Goal: Task Accomplishment & Management: Manage account settings

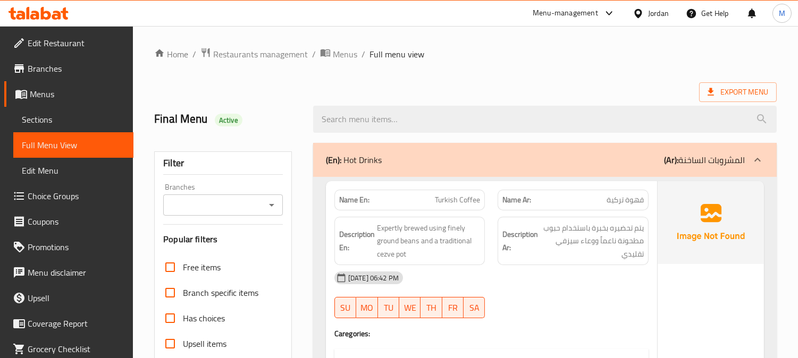
click at [651, 9] on div "Jordan" at bounding box center [658, 13] width 21 height 12
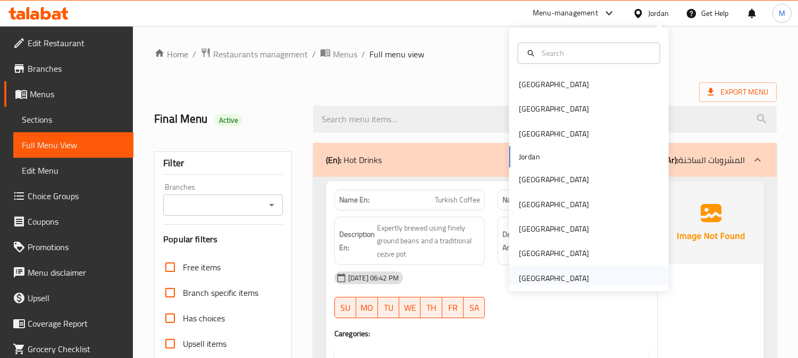
click at [544, 273] on div "[GEOGRAPHIC_DATA]" at bounding box center [554, 279] width 70 height 12
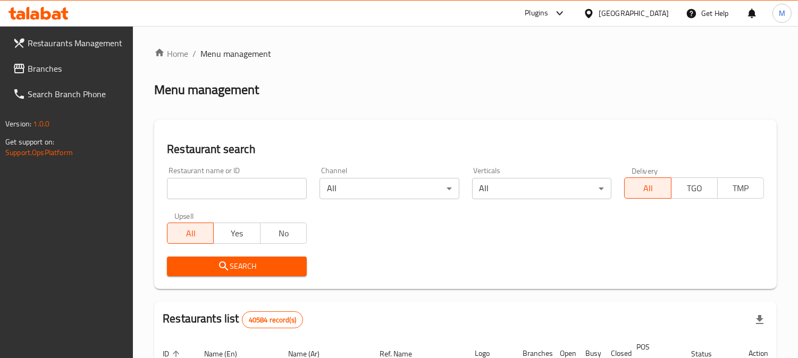
click at [31, 72] on span "Branches" at bounding box center [76, 68] width 97 height 13
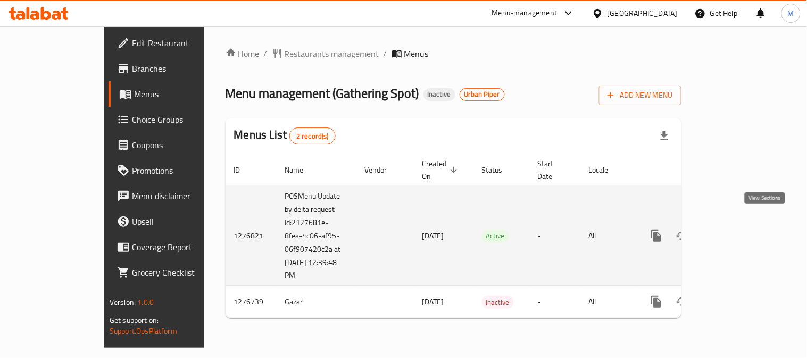
click at [745, 231] on link "enhanced table" at bounding box center [733, 236] width 26 height 26
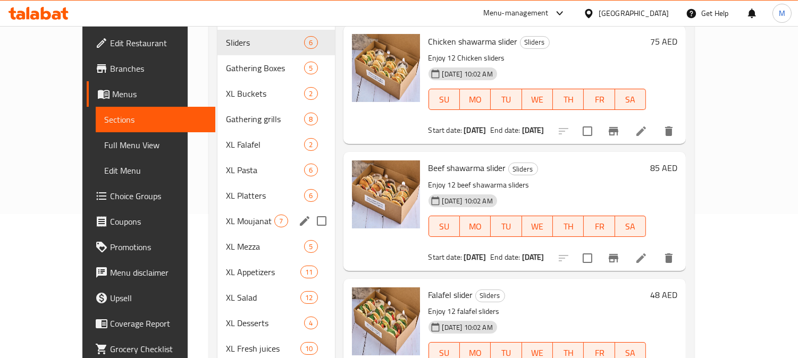
scroll to position [123, 0]
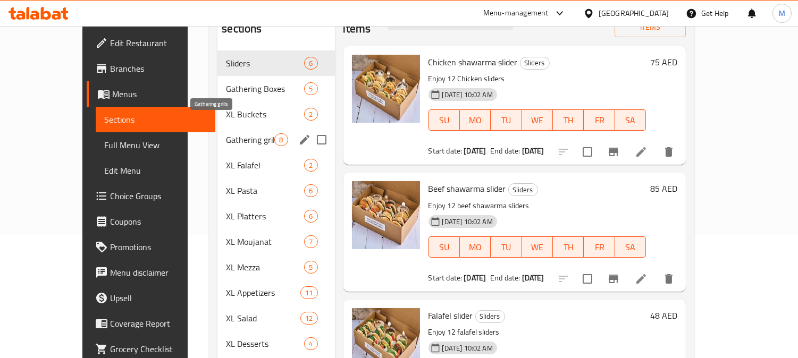
click at [226, 133] on span "Gathering grills" at bounding box center [250, 139] width 48 height 13
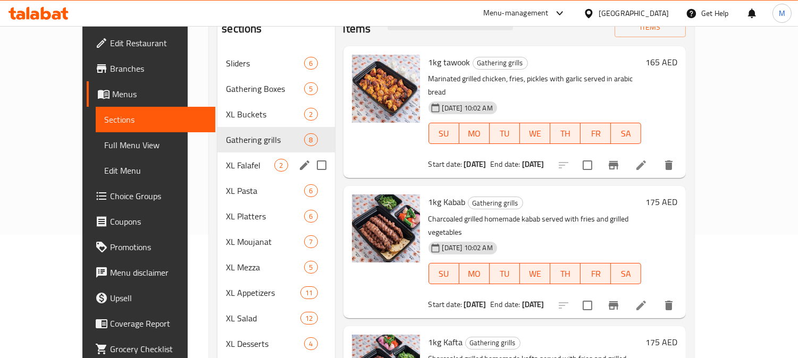
click at [217, 156] on div "XL Falafel 2" at bounding box center [275, 166] width 117 height 26
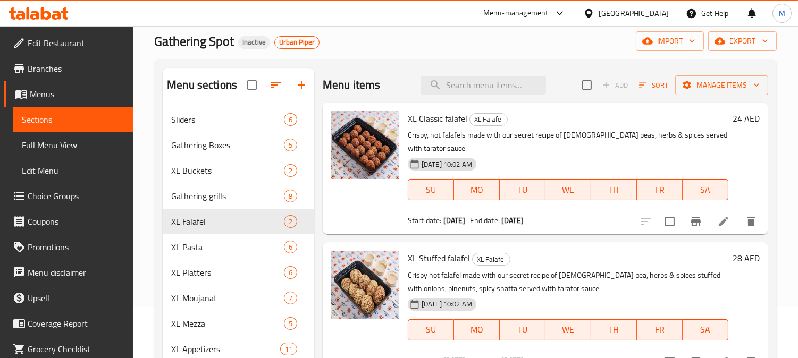
scroll to position [5, 0]
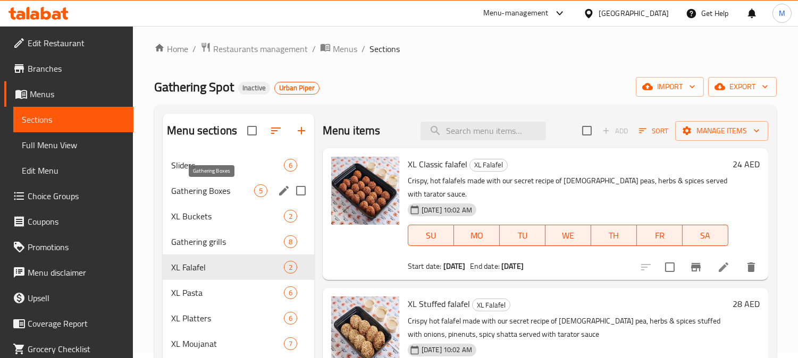
click at [214, 193] on span "Gathering Boxes" at bounding box center [212, 190] width 83 height 13
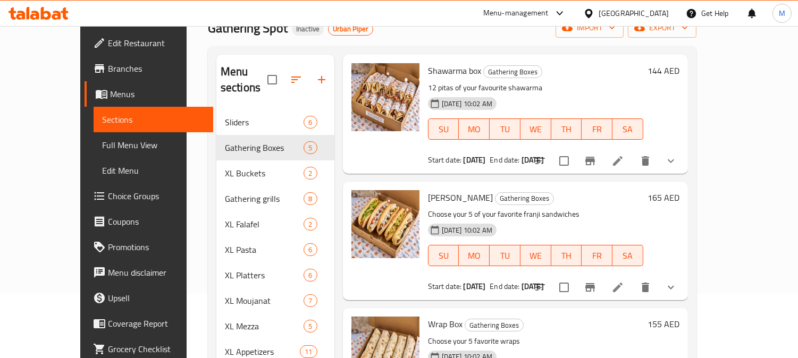
scroll to position [241, 0]
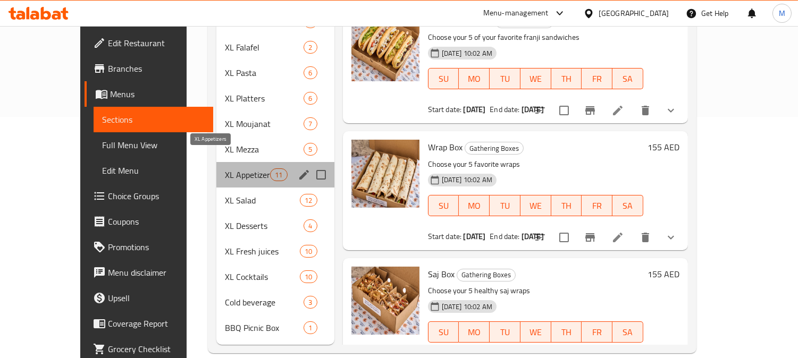
click at [225, 169] on span "XL Appetizers" at bounding box center [247, 175] width 45 height 13
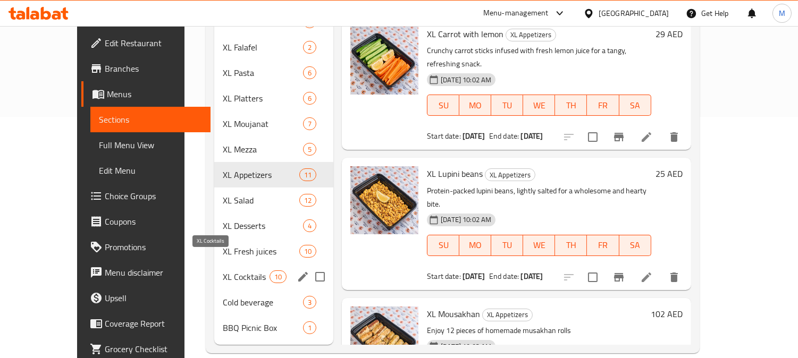
click at [214, 268] on div "XL Cocktails 10" at bounding box center [273, 277] width 119 height 26
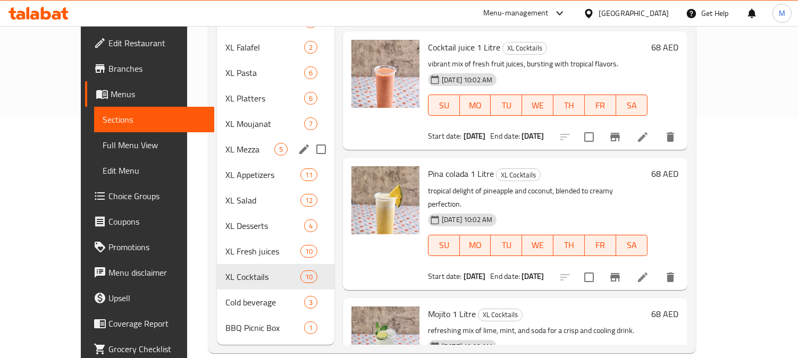
click at [217, 137] on div "XL Mezza 5" at bounding box center [275, 150] width 117 height 26
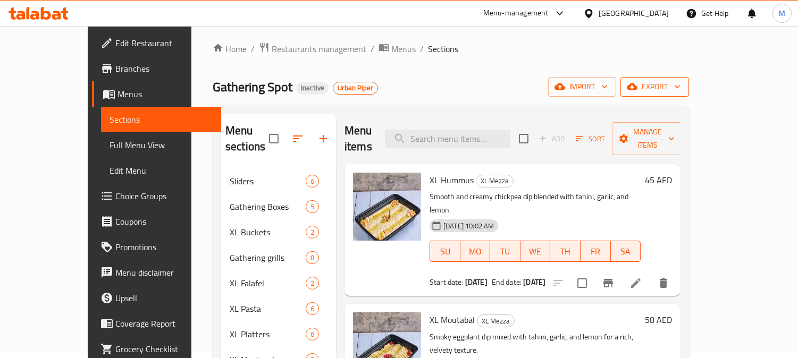
click at [681, 83] on span "export" at bounding box center [655, 86] width 52 height 13
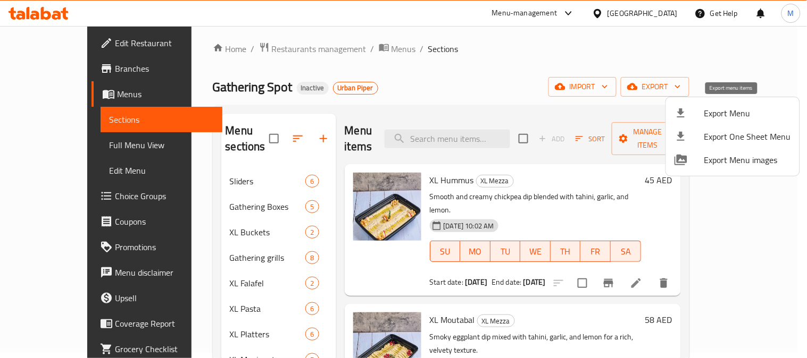
click at [706, 107] on span "Export Menu" at bounding box center [747, 113] width 87 height 13
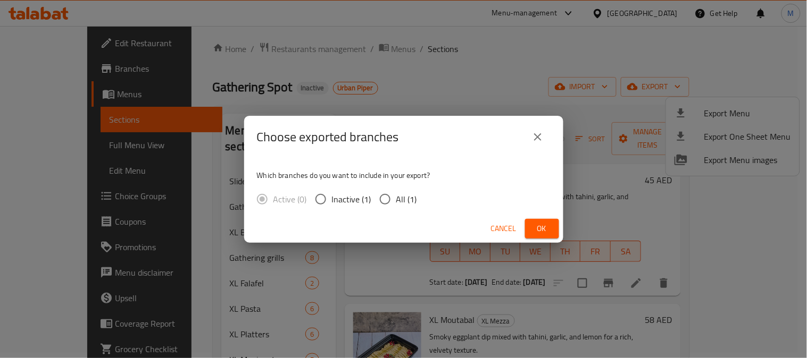
click at [394, 195] on input "All (1)" at bounding box center [385, 199] width 22 height 22
radio input "true"
click at [538, 231] on span "Ok" at bounding box center [541, 228] width 17 height 13
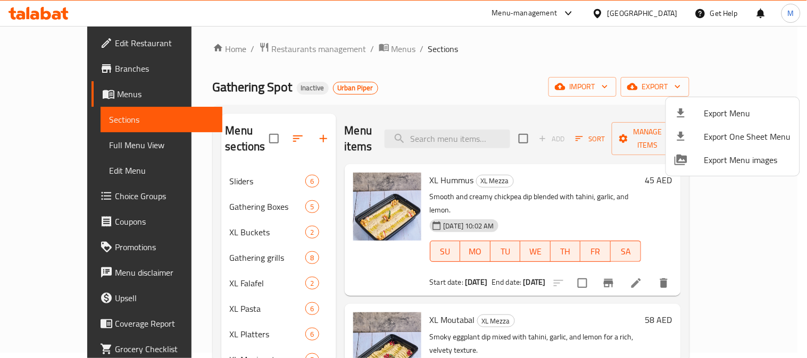
click at [60, 141] on div at bounding box center [403, 179] width 807 height 358
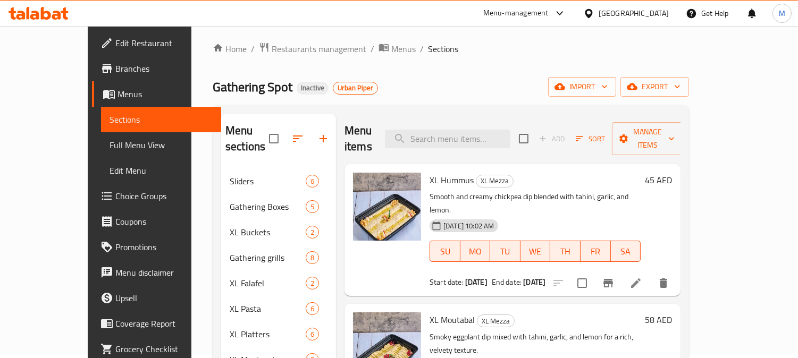
click at [110, 145] on span "Full Menu View" at bounding box center [161, 145] width 103 height 13
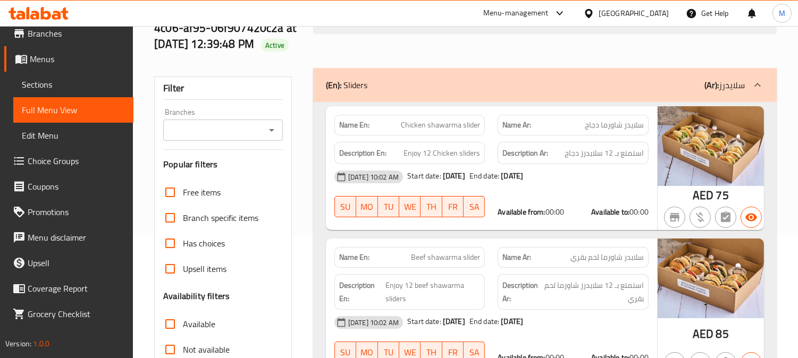
scroll to position [5, 0]
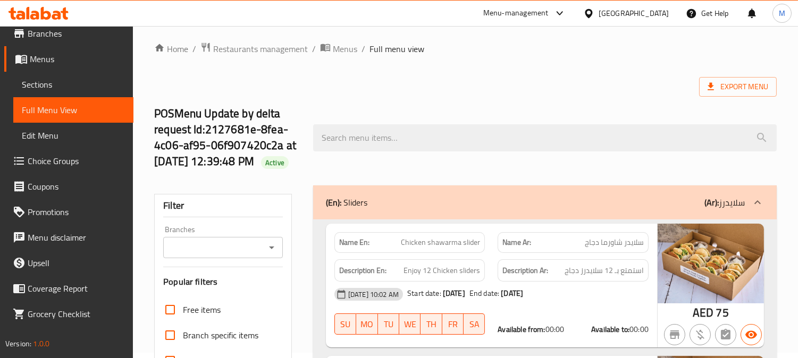
click at [218, 255] on input "Branches" at bounding box center [214, 247] width 96 height 15
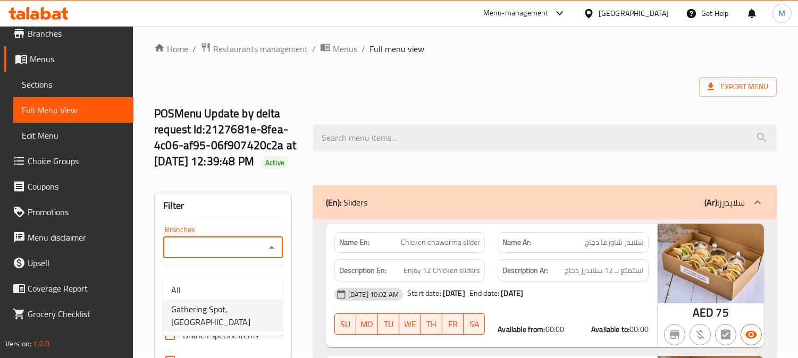
click at [222, 307] on span "Gathering Spot, [GEOGRAPHIC_DATA]" at bounding box center [222, 316] width 103 height 26
type input "Gathering Spot, [GEOGRAPHIC_DATA]"
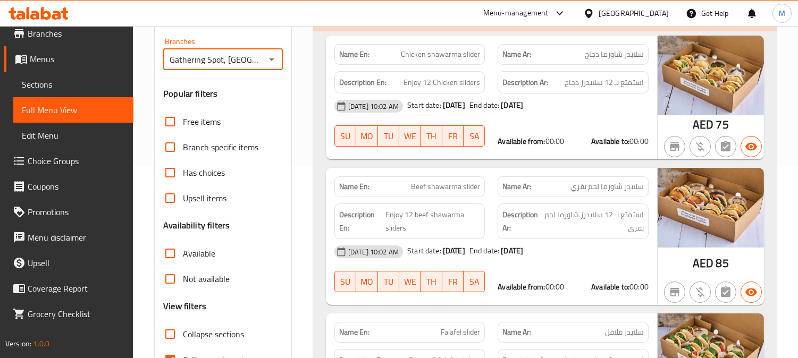
scroll to position [300, 0]
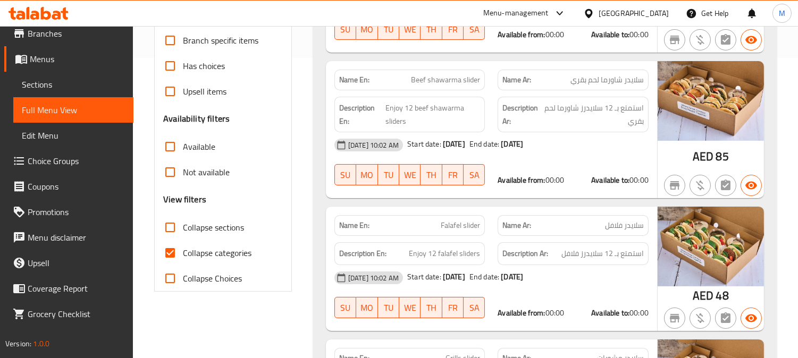
click at [183, 153] on span "Available" at bounding box center [199, 146] width 32 height 13
click at [183, 159] on input "Available" at bounding box center [170, 147] width 26 height 26
checkbox input "true"
click at [169, 240] on input "Collapse sections" at bounding box center [170, 228] width 26 height 26
checkbox input "true"
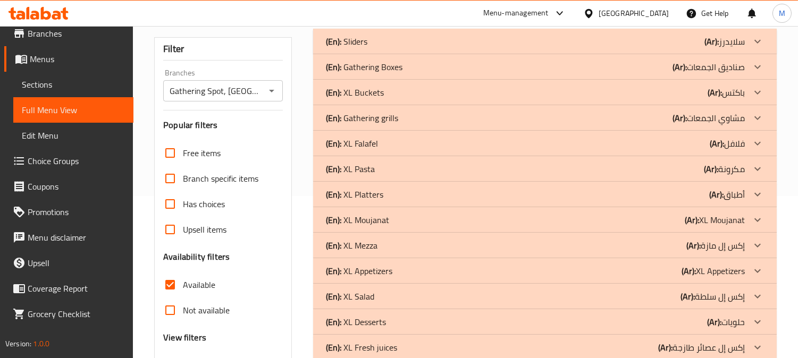
scroll to position [182, 0]
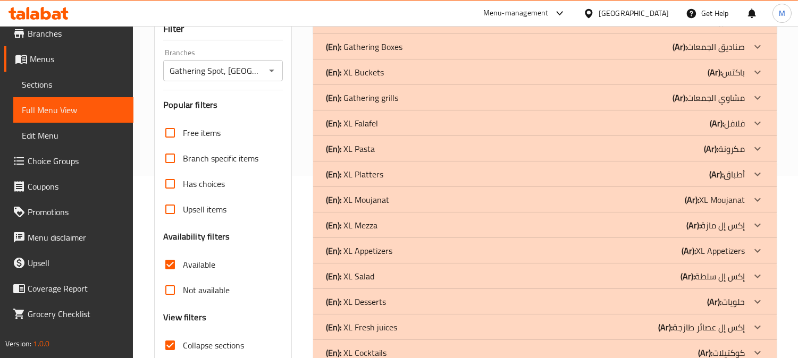
click at [168, 303] on input "Not available" at bounding box center [170, 291] width 26 height 26
checkbox input "true"
click at [171, 278] on input "Available" at bounding box center [170, 265] width 26 height 26
checkbox input "false"
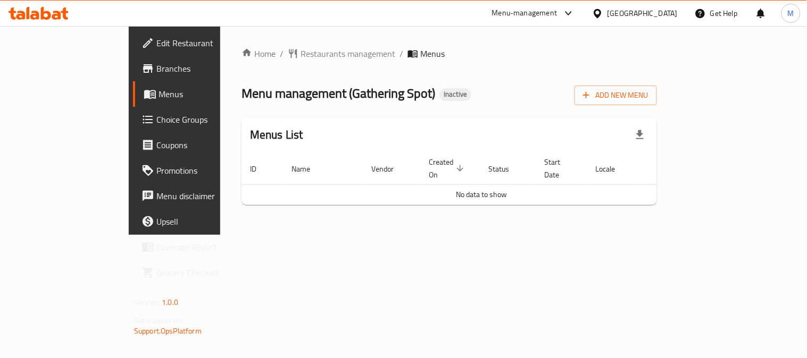
click at [156, 66] on span "Branches" at bounding box center [205, 68] width 98 height 13
click at [657, 83] on div "Add New Menu" at bounding box center [615, 93] width 82 height 24
click at [648, 98] on span "Add New Menu" at bounding box center [615, 95] width 65 height 13
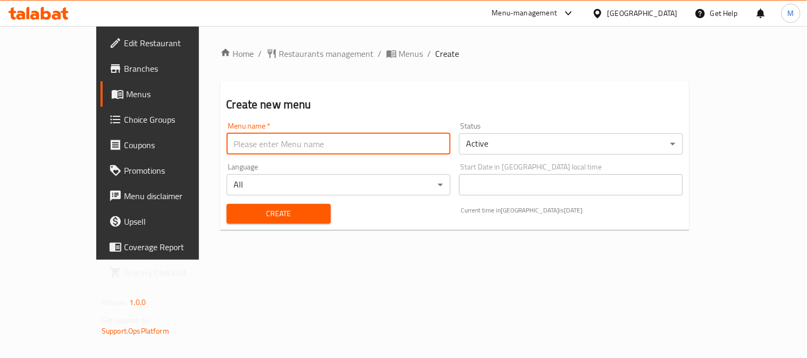
click at [287, 144] on input "text" at bounding box center [338, 143] width 224 height 21
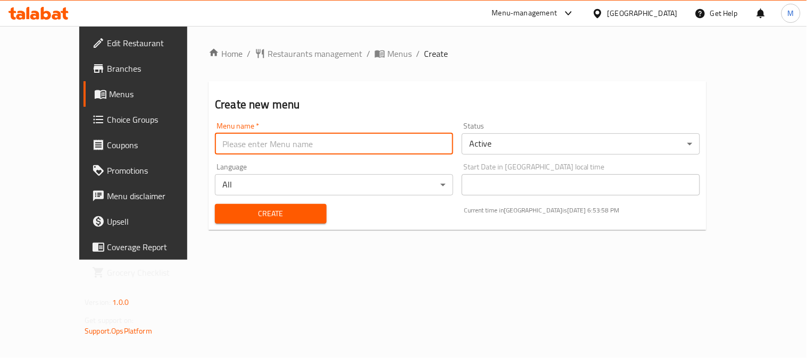
type input "Menu"
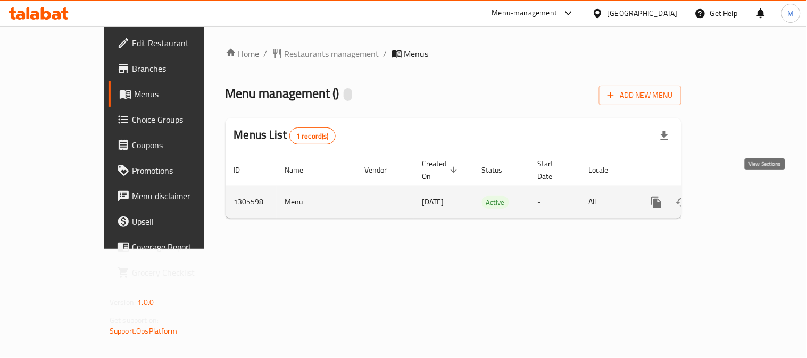
click at [745, 192] on link "enhanced table" at bounding box center [733, 203] width 26 height 26
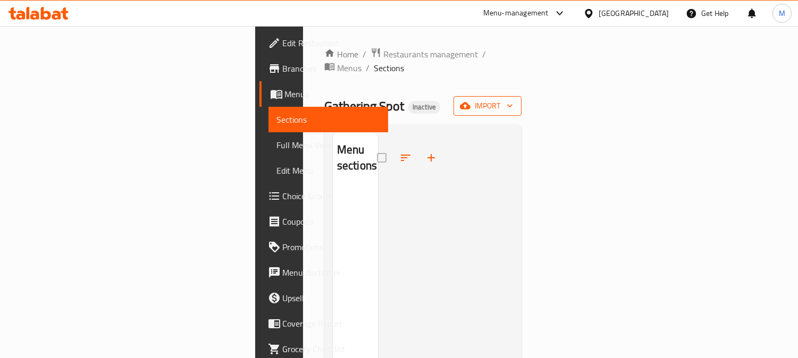
click at [522, 96] on button "import" at bounding box center [487, 106] width 68 height 20
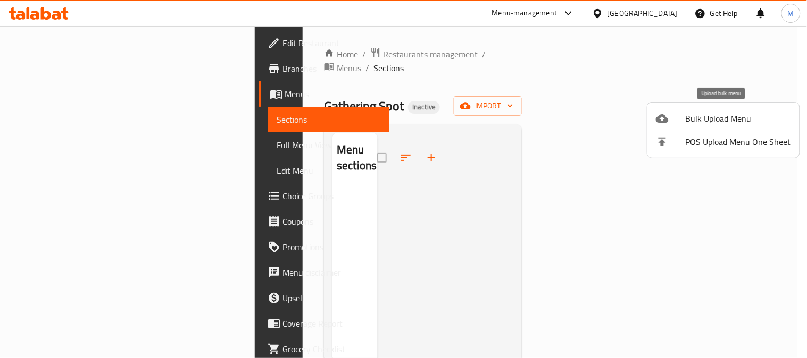
click at [683, 119] on div at bounding box center [671, 118] width 30 height 13
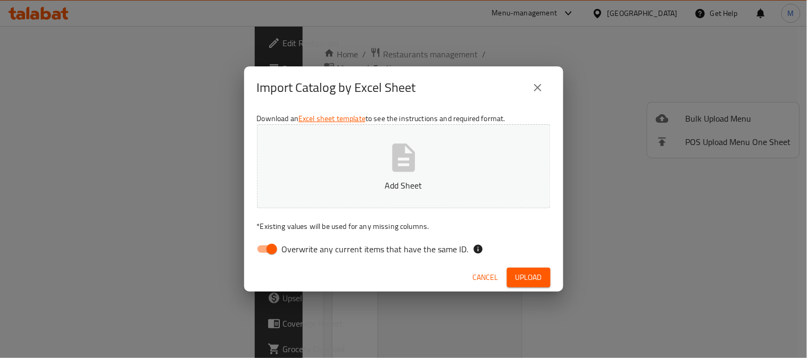
click at [252, 250] on input "Overwrite any current items that have the same ID." at bounding box center [271, 249] width 61 height 20
checkbox input "false"
click at [524, 278] on span "Upload" at bounding box center [528, 277] width 27 height 13
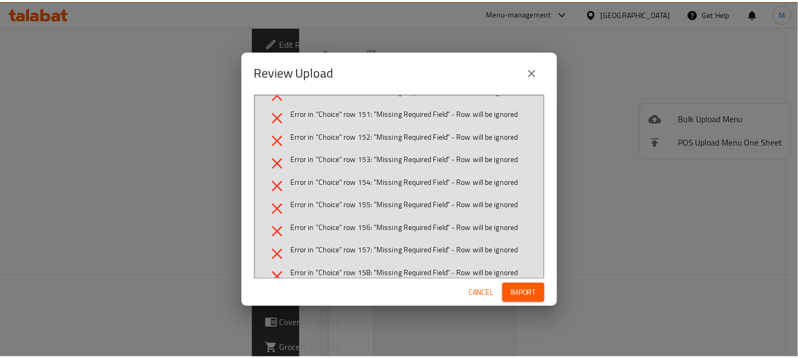
scroll to position [494, 0]
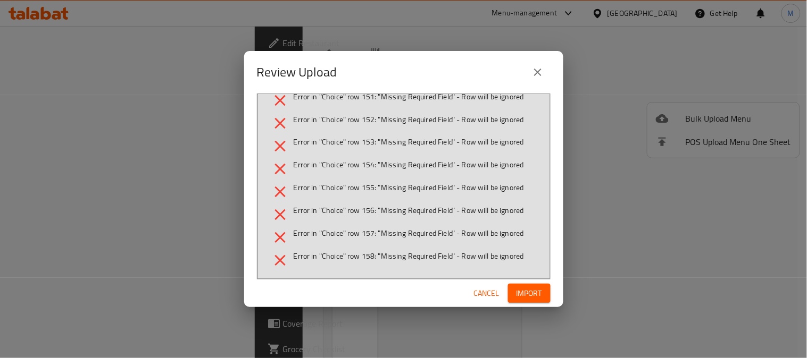
click at [500, 299] on button "Cancel" at bounding box center [486, 294] width 34 height 20
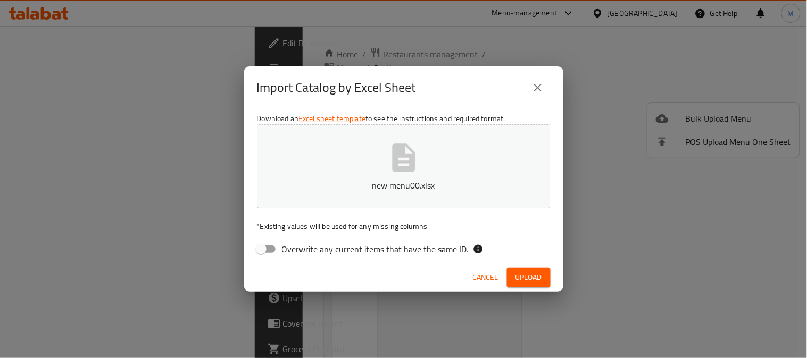
click at [477, 278] on span "Cancel" at bounding box center [486, 277] width 26 height 13
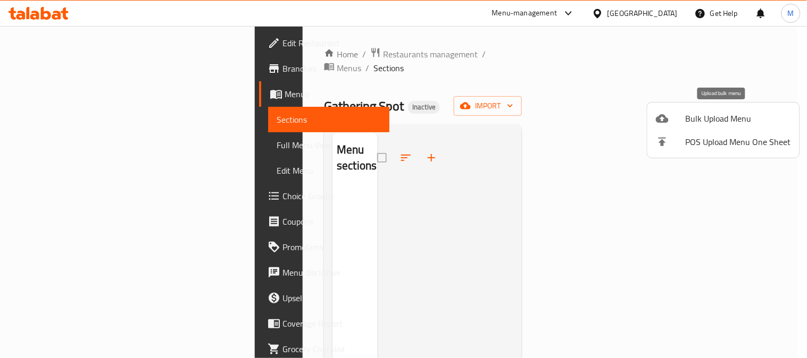
click at [688, 120] on span "Bulk Upload Menu" at bounding box center [737, 118] width 105 height 13
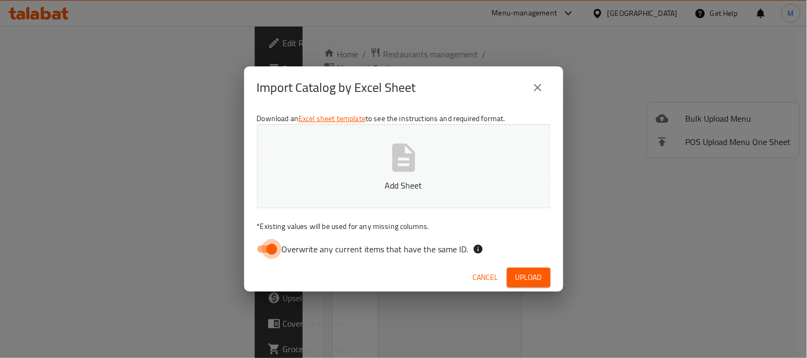
click at [262, 246] on input "Overwrite any current items that have the same ID." at bounding box center [271, 249] width 61 height 20
checkbox input "false"
click at [521, 275] on span "Upload" at bounding box center [528, 277] width 27 height 13
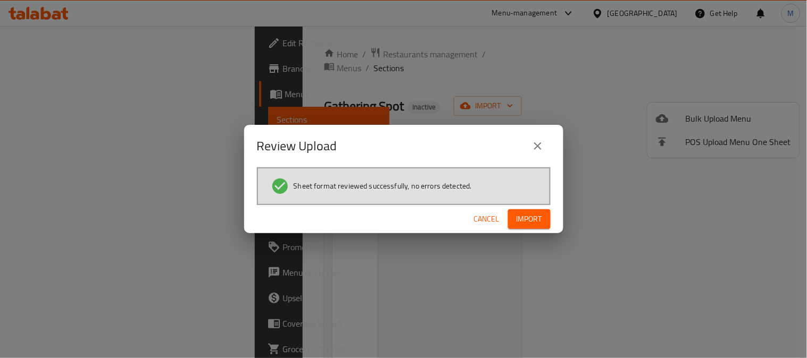
click at [522, 217] on span "Import" at bounding box center [529, 219] width 26 height 13
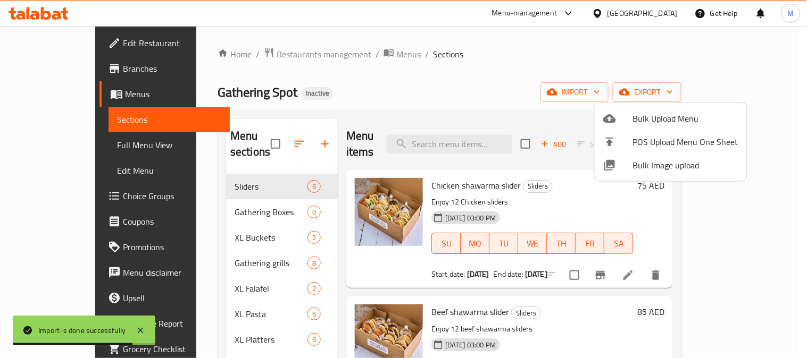
click at [64, 147] on div at bounding box center [403, 179] width 807 height 358
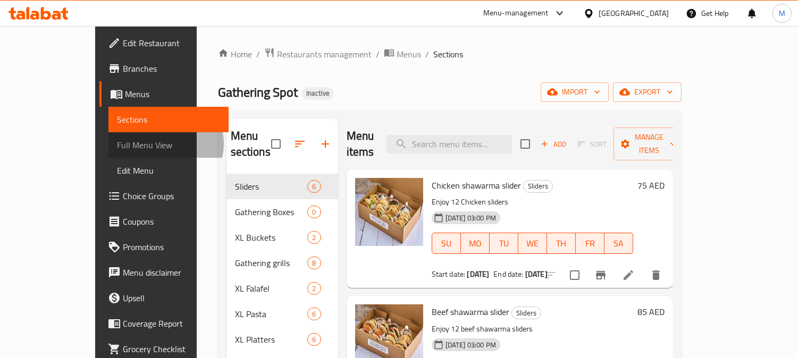
click at [117, 144] on span "Full Menu View" at bounding box center [168, 145] width 103 height 13
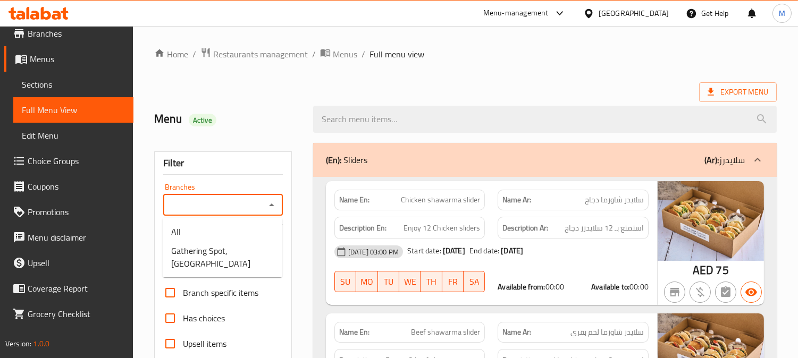
drag, startPoint x: 220, startPoint y: 199, endPoint x: 223, endPoint y: 208, distance: 9.6
click at [220, 200] on input "Branches" at bounding box center [214, 205] width 96 height 15
click at [220, 264] on span "Gathering Spot, [GEOGRAPHIC_DATA]" at bounding box center [222, 258] width 103 height 26
type input "Gathering Spot, [GEOGRAPHIC_DATA]"
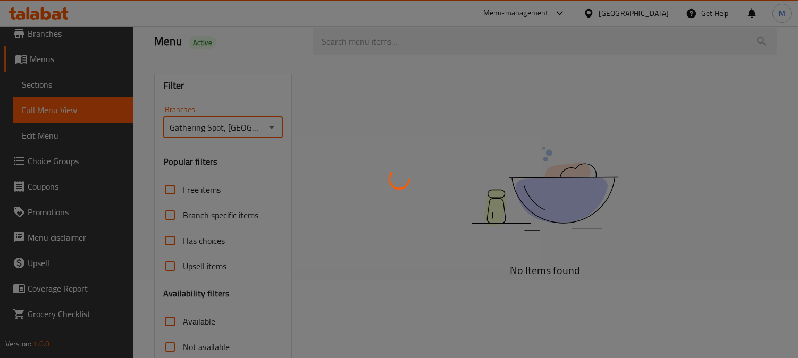
scroll to position [177, 0]
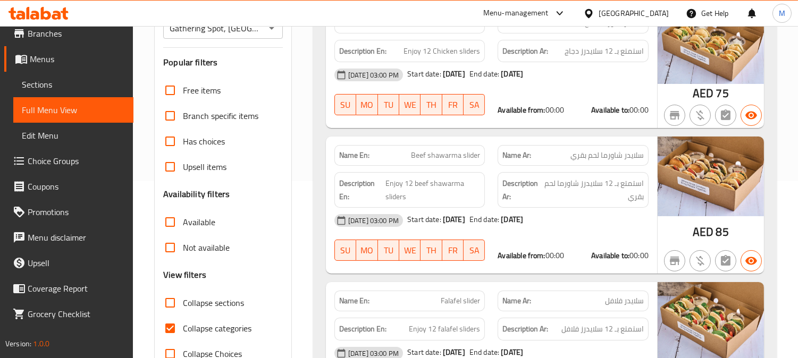
drag, startPoint x: 169, startPoint y: 224, endPoint x: 189, endPoint y: 282, distance: 61.5
click at [169, 224] on input "Available" at bounding box center [170, 222] width 26 height 26
checkbox input "true"
click at [172, 298] on input "Collapse sections" at bounding box center [170, 303] width 26 height 26
checkbox input "true"
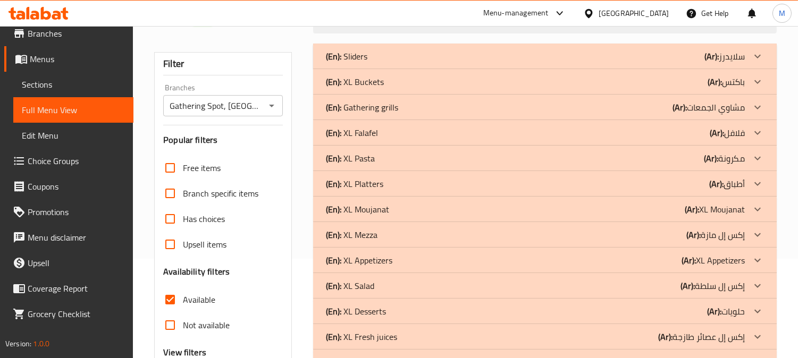
scroll to position [118, 0]
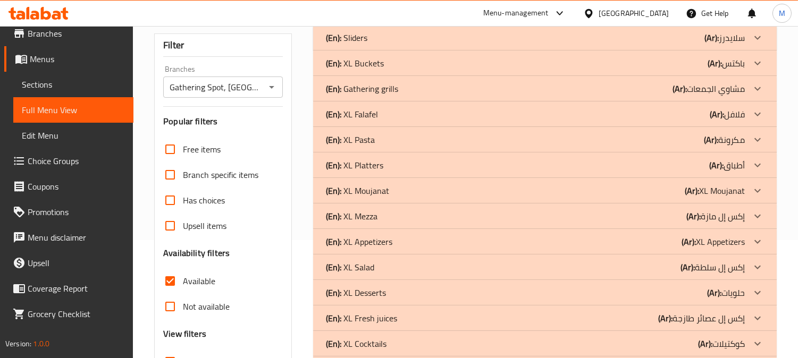
drag, startPoint x: 167, startPoint y: 309, endPoint x: 175, endPoint y: 284, distance: 26.4
click at [167, 309] on input "Not available" at bounding box center [170, 307] width 26 height 26
checkbox input "true"
click at [171, 282] on input "Available" at bounding box center [170, 281] width 26 height 26
checkbox input "false"
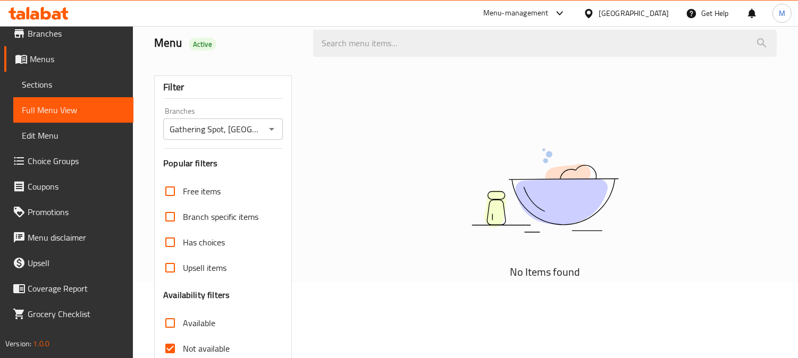
scroll to position [59, 0]
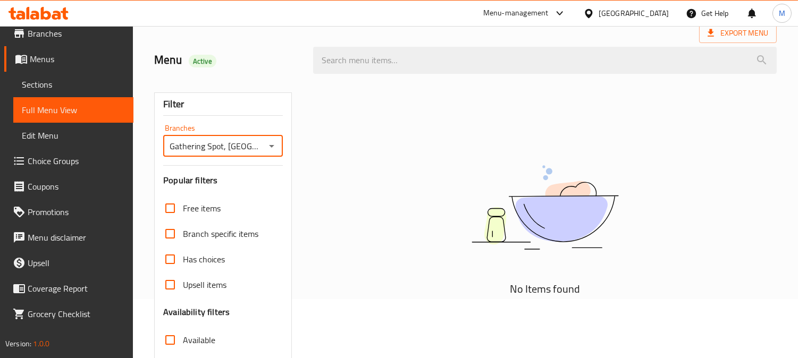
click at [221, 142] on input "Gathering Spot, [GEOGRAPHIC_DATA]" at bounding box center [214, 146] width 96 height 15
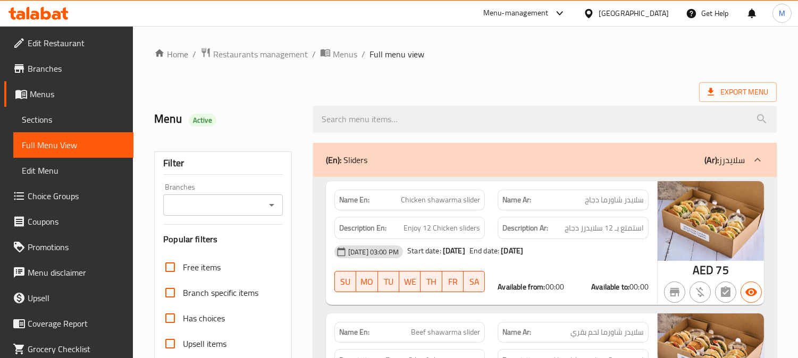
click at [251, 219] on div "Filter Branches Branches Popular filters Free items Branch specific items Has c…" at bounding box center [223, 348] width 138 height 393
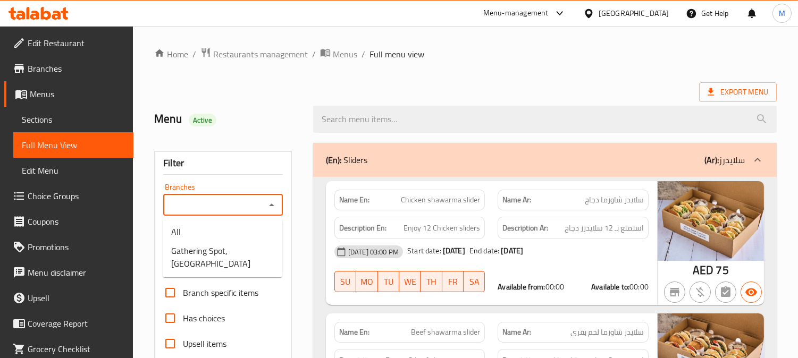
click at [255, 207] on input "Branches" at bounding box center [214, 205] width 96 height 15
click at [231, 257] on span "Gathering Spot, [GEOGRAPHIC_DATA]" at bounding box center [222, 258] width 103 height 26
type input "Gathering Spot, [GEOGRAPHIC_DATA]"
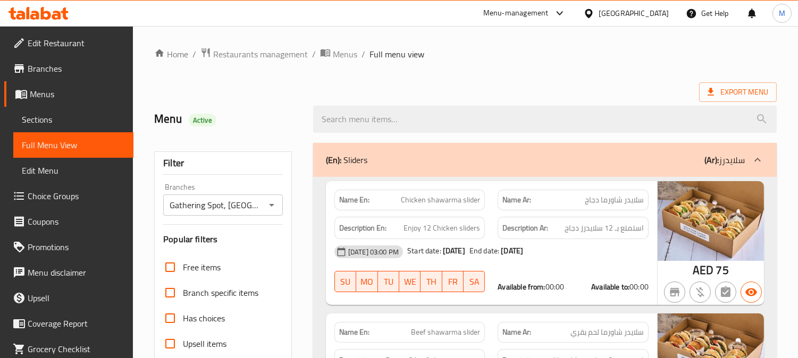
scroll to position [118, 0]
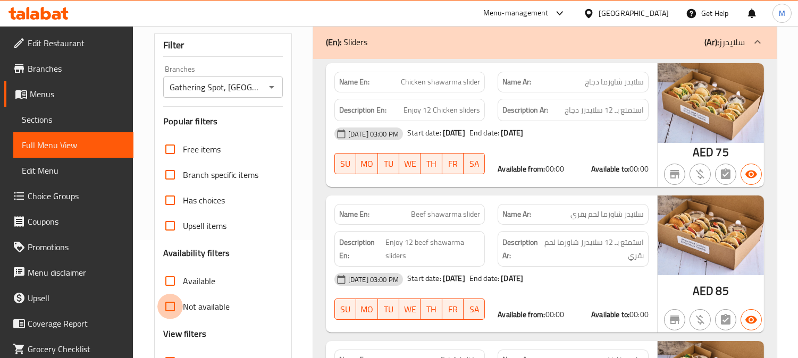
click at [175, 305] on input "Not available" at bounding box center [170, 307] width 26 height 26
checkbox input "true"
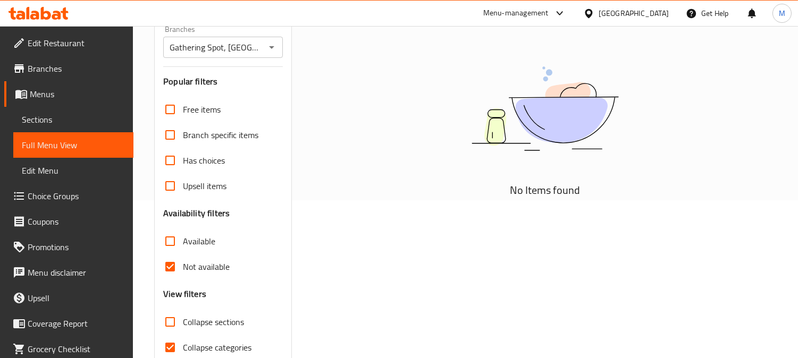
scroll to position [207, 0]
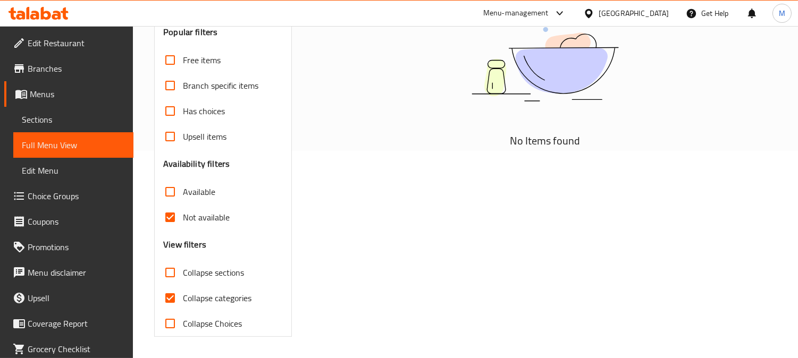
click at [175, 270] on input "Collapse sections" at bounding box center [170, 273] width 26 height 26
checkbox input "true"
drag, startPoint x: 174, startPoint y: 215, endPoint x: 166, endPoint y: 298, distance: 83.3
click at [174, 215] on input "Not available" at bounding box center [170, 218] width 26 height 26
checkbox input "false"
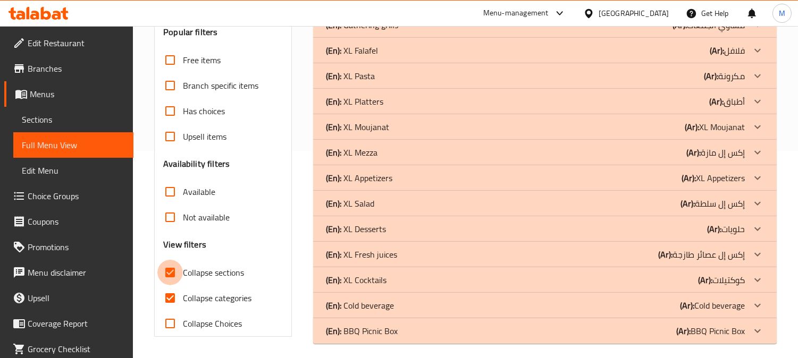
click at [172, 272] on input "Collapse sections" at bounding box center [170, 273] width 26 height 26
checkbox input "false"
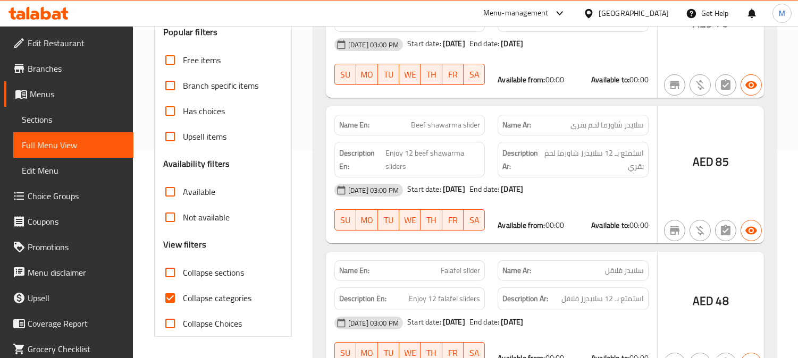
click at [172, 295] on input "Collapse categories" at bounding box center [170, 298] width 26 height 26
checkbox input "false"
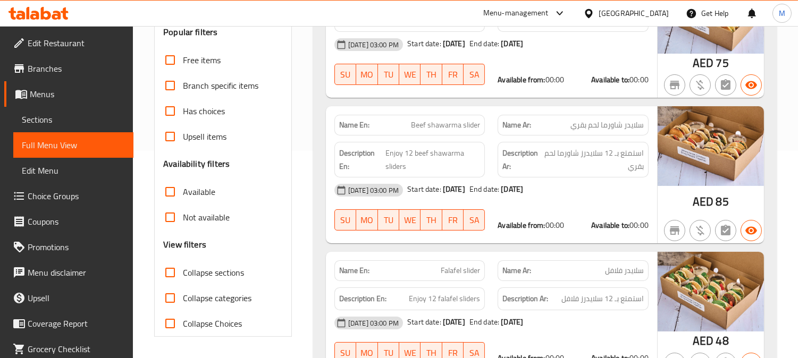
click at [721, 205] on span "85" at bounding box center [722, 201] width 13 height 21
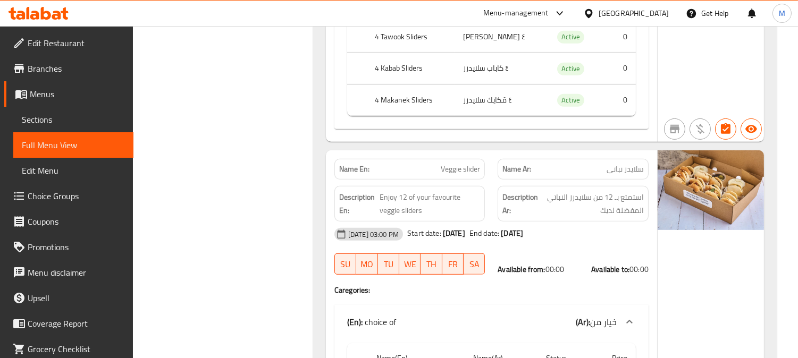
scroll to position [684, 0]
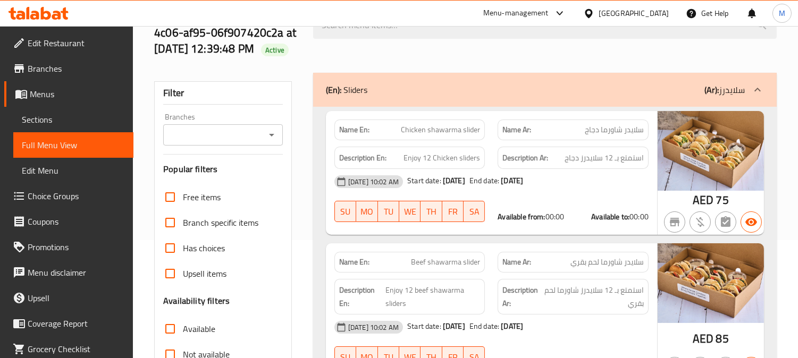
click at [221, 142] on input "Branches" at bounding box center [214, 135] width 96 height 15
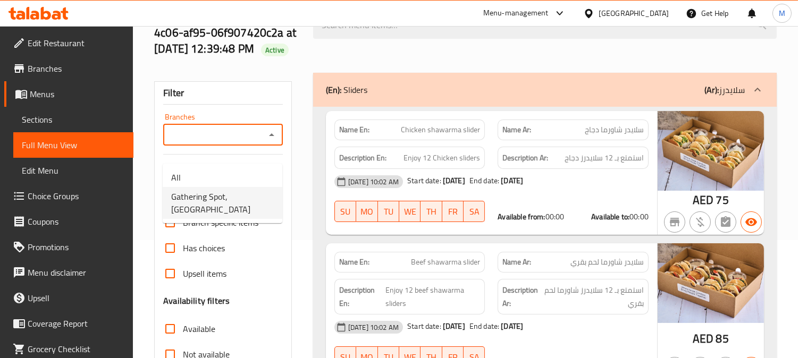
click at [230, 205] on span "Gathering Spot, [GEOGRAPHIC_DATA]" at bounding box center [222, 203] width 103 height 26
type input "Gathering Spot, [GEOGRAPHIC_DATA]"
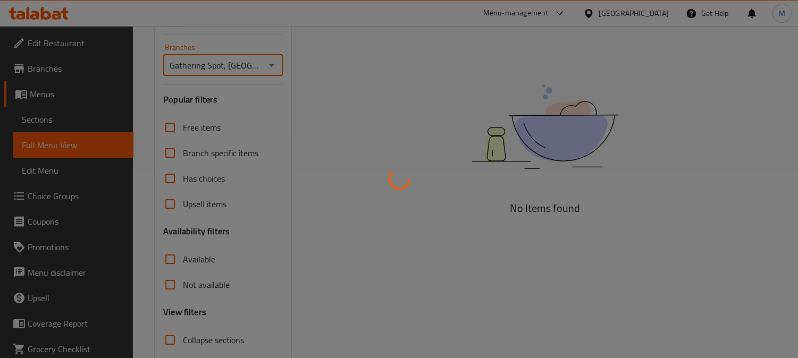
scroll to position [271, 0]
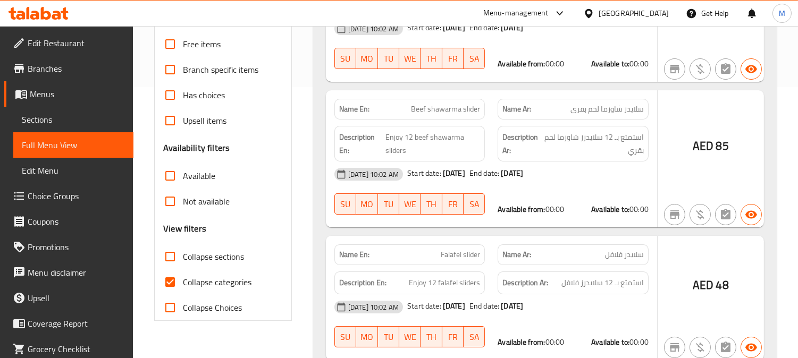
click at [169, 219] on div at bounding box center [399, 179] width 798 height 358
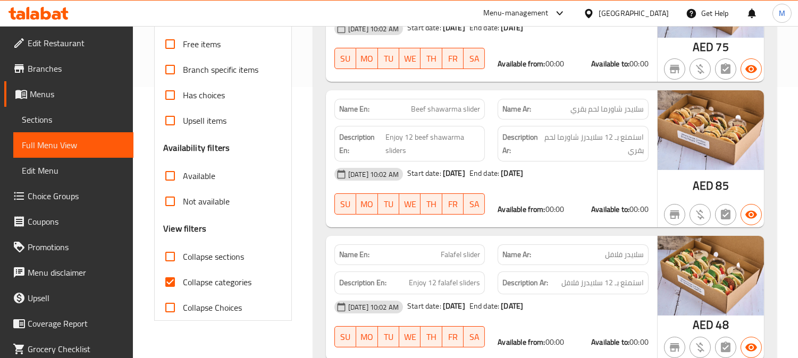
click at [172, 214] on input "Not available" at bounding box center [170, 202] width 26 height 26
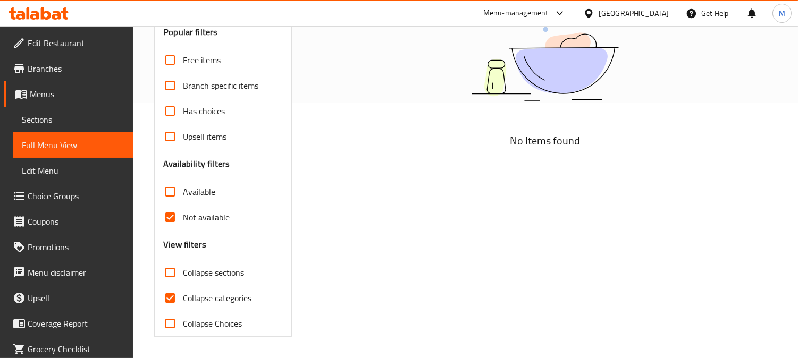
click at [170, 229] on input "Not available" at bounding box center [170, 218] width 26 height 26
click at [168, 219] on input "Not available" at bounding box center [170, 218] width 26 height 26
checkbox input "true"
click at [171, 301] on input "Collapse categories" at bounding box center [170, 298] width 26 height 26
checkbox input "false"
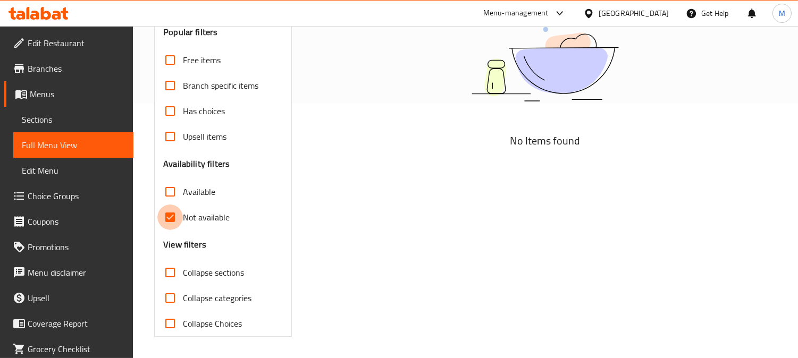
click at [170, 217] on input "Not available" at bounding box center [170, 218] width 26 height 26
checkbox input "false"
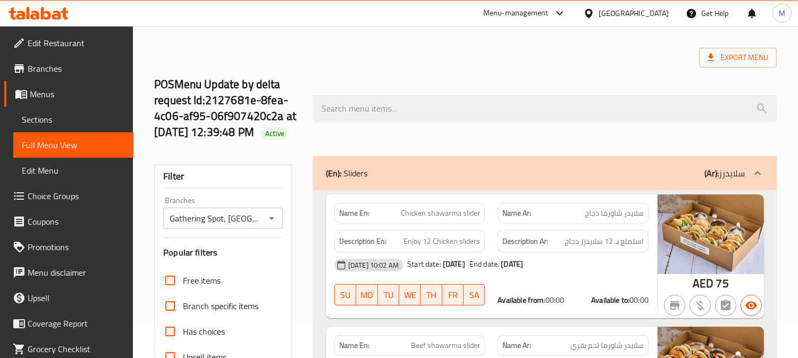
click at [472, 81] on div "POSMenu Update by delta request Id:2127681e-8fea-4c06-af95-06f907420c2a at 7/30…" at bounding box center [465, 108] width 635 height 95
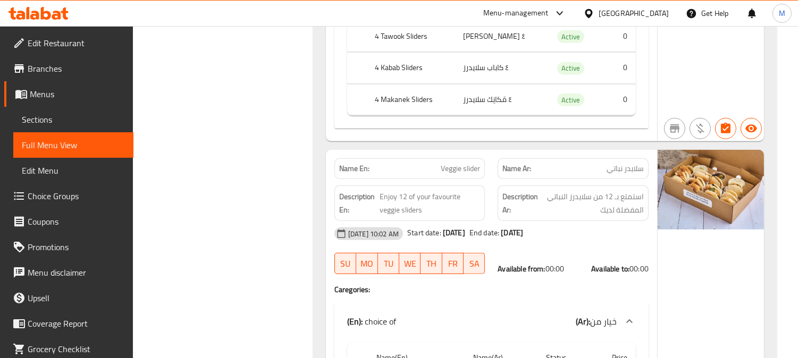
scroll to position [809, 0]
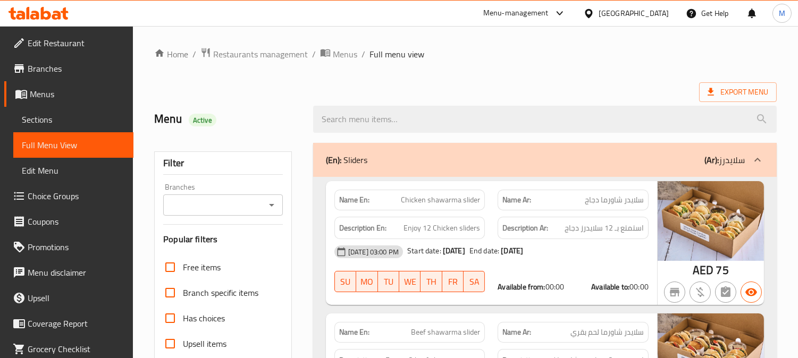
click at [222, 200] on input "Branches" at bounding box center [214, 205] width 96 height 15
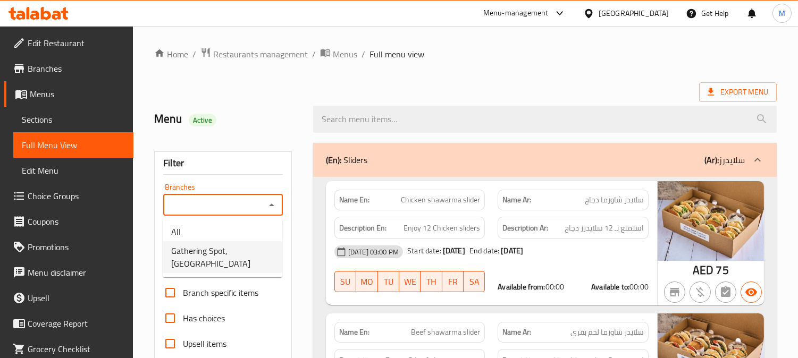
click at [205, 249] on span "Gathering Spot, [GEOGRAPHIC_DATA]" at bounding box center [222, 258] width 103 height 26
type input "Gathering Spot, Dubai Motor City"
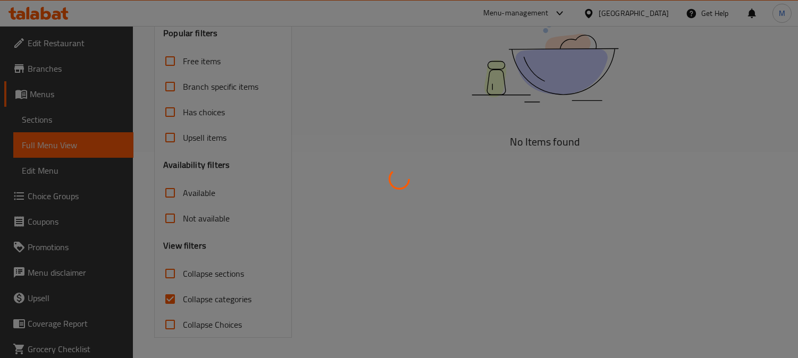
scroll to position [207, 0]
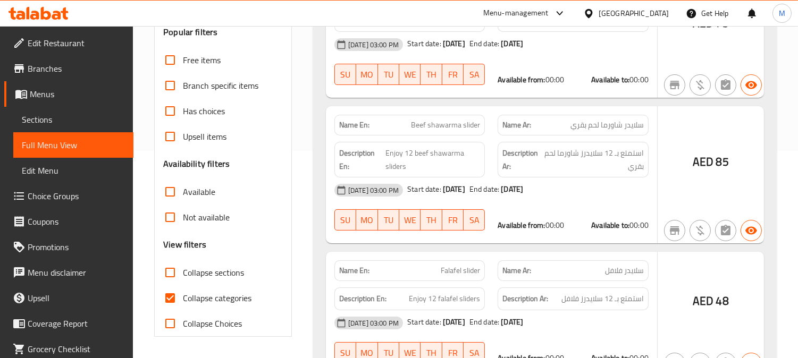
click at [173, 299] on div at bounding box center [399, 179] width 798 height 358
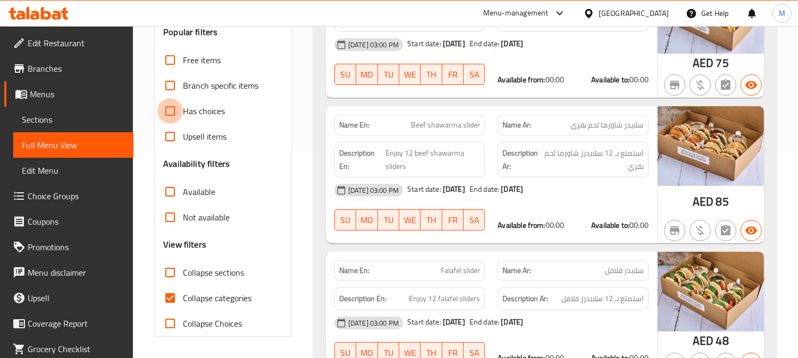
click at [173, 109] on input "Has choices" at bounding box center [170, 111] width 26 height 26
checkbox input "true"
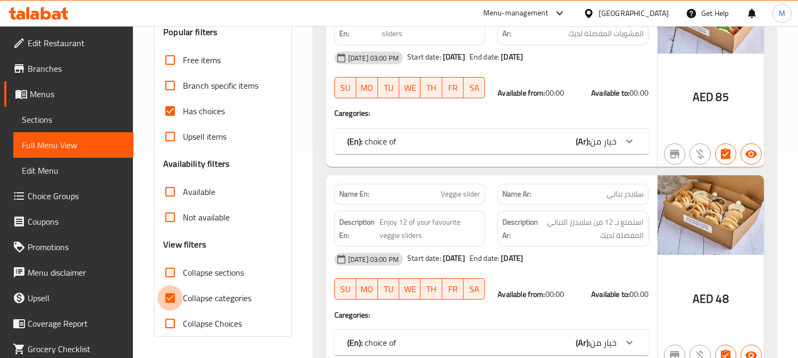
click at [169, 296] on input "Collapse categories" at bounding box center [170, 298] width 26 height 26
checkbox input "false"
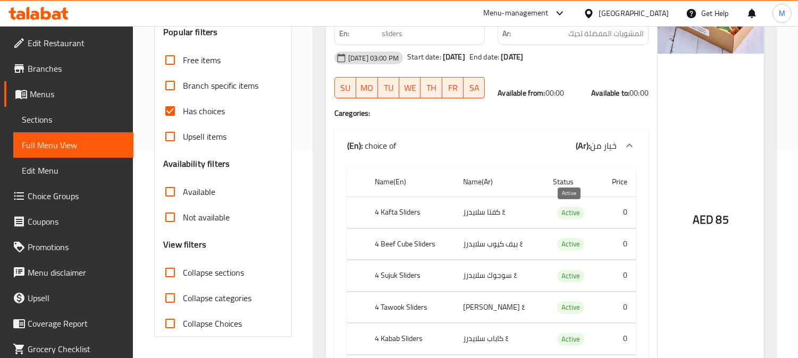
click at [573, 217] on span "Active" at bounding box center [570, 213] width 27 height 12
drag, startPoint x: 573, startPoint y: 217, endPoint x: 571, endPoint y: 210, distance: 7.2
click at [572, 215] on span "Active" at bounding box center [570, 213] width 27 height 12
click at [571, 210] on span "Active" at bounding box center [570, 213] width 27 height 12
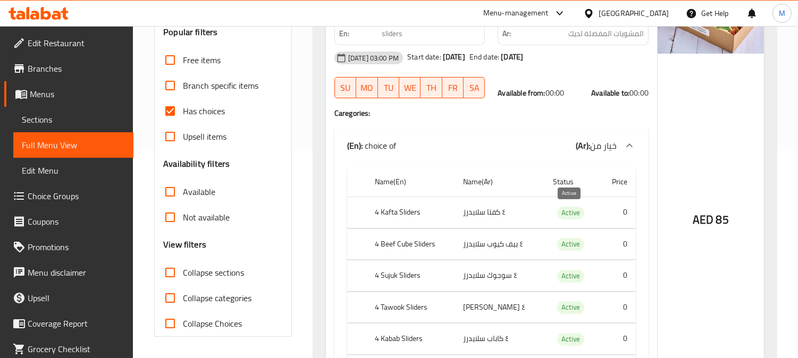
click at [571, 210] on span "Active" at bounding box center [570, 213] width 27 height 12
copy span "Active"
click at [289, 81] on div "Filter Branches Gathering Spot, Dubai Motor City Branches Popular filters Free …" at bounding box center [223, 140] width 138 height 393
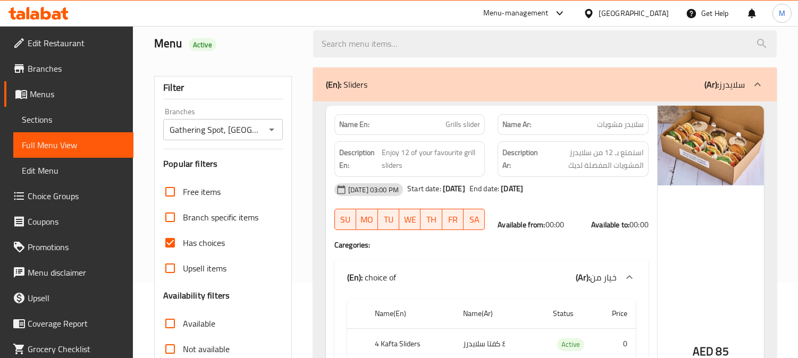
scroll to position [118, 0]
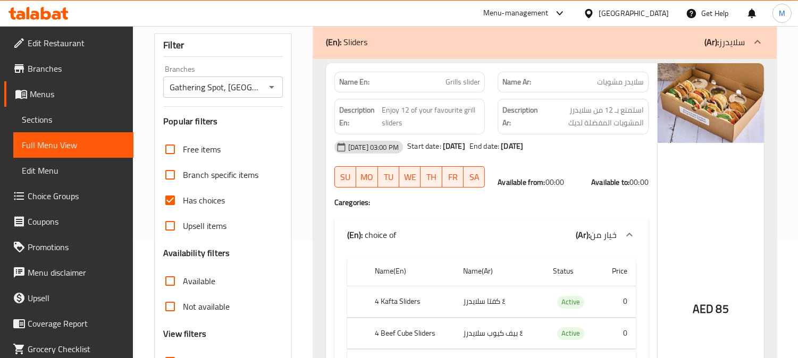
click at [177, 309] on input "Not available" at bounding box center [170, 307] width 26 height 26
checkbox input "true"
click at [167, 194] on input "Has choices" at bounding box center [170, 201] width 26 height 26
checkbox input "false"
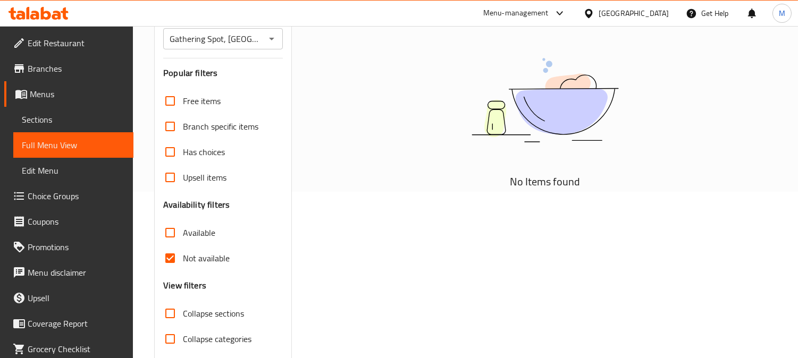
scroll to position [89, 0]
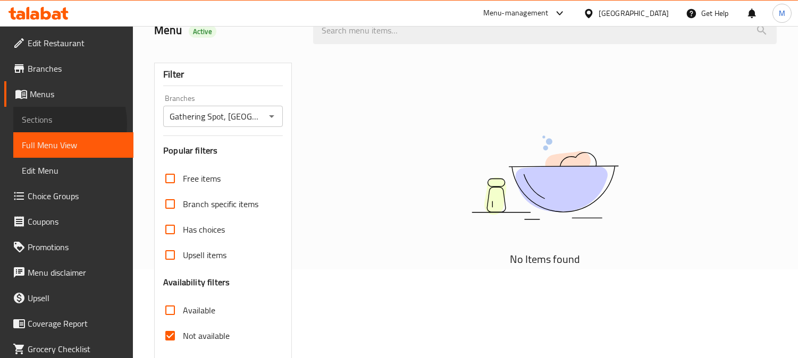
click at [46, 124] on span "Sections" at bounding box center [73, 119] width 103 height 13
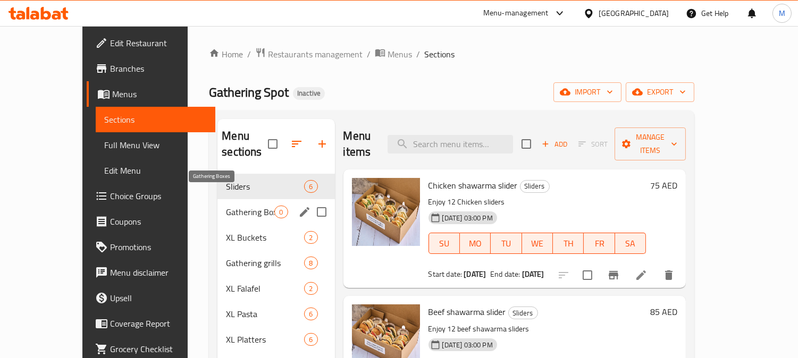
click at [226, 206] on span "Gathering Boxes" at bounding box center [250, 212] width 48 height 13
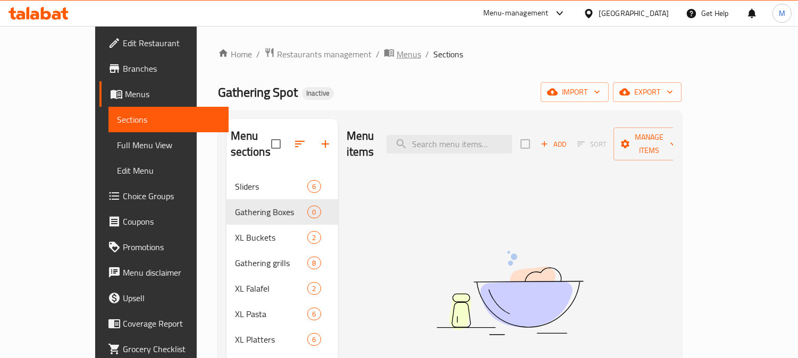
click at [397, 60] on span "Menus" at bounding box center [409, 54] width 24 height 13
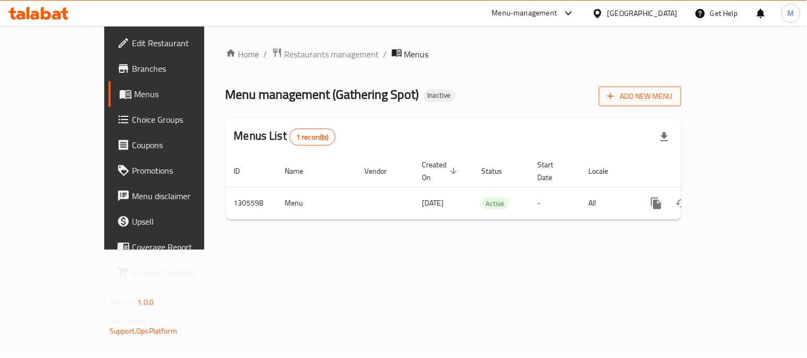
click at [673, 94] on span "Add New Menu" at bounding box center [639, 96] width 65 height 13
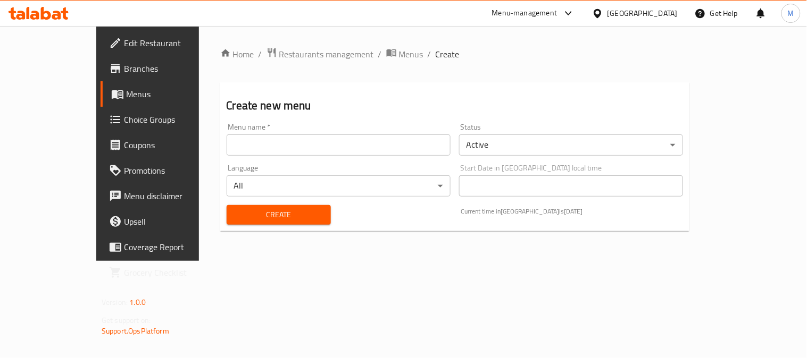
click at [360, 160] on div "Language All ​" at bounding box center [338, 180] width 232 height 41
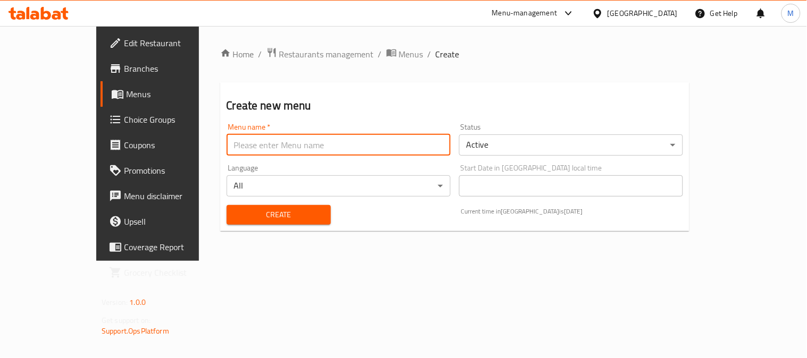
click at [357, 146] on input "text" at bounding box center [338, 145] width 224 height 21
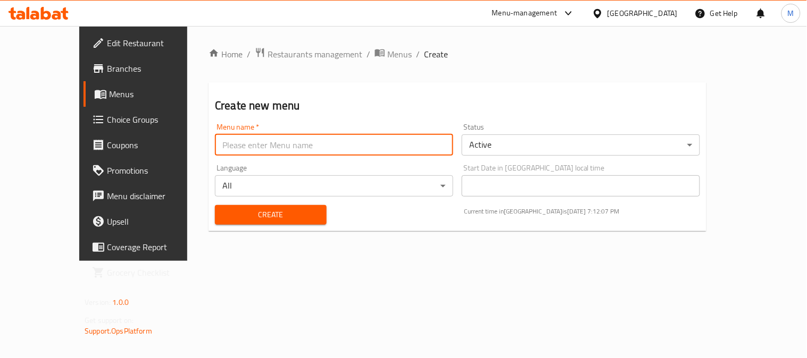
type input "Menu"
click at [215, 205] on button "Create" at bounding box center [271, 215] width 112 height 20
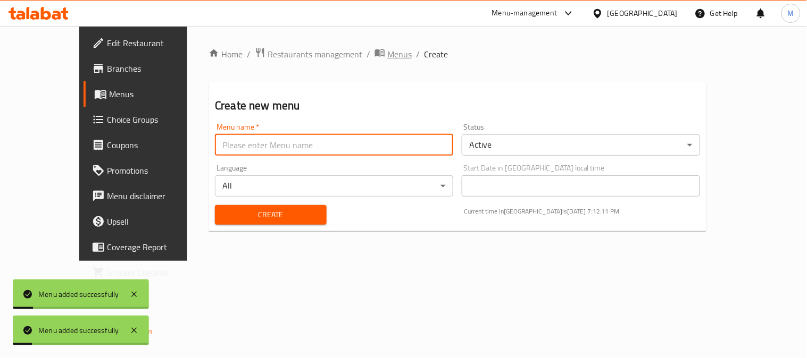
click at [387, 55] on span "Menus" at bounding box center [399, 54] width 24 height 13
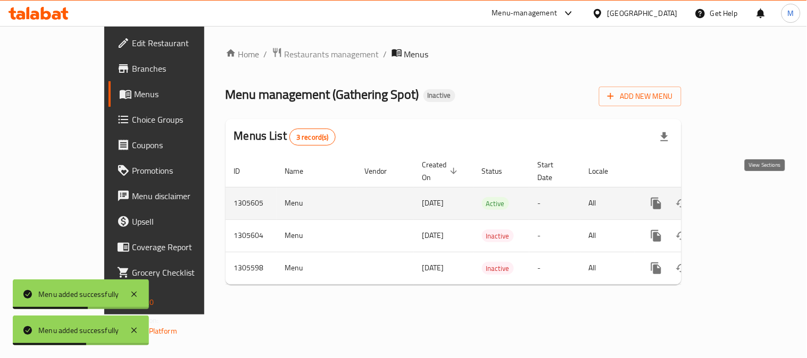
click at [745, 191] on link "enhanced table" at bounding box center [733, 204] width 26 height 26
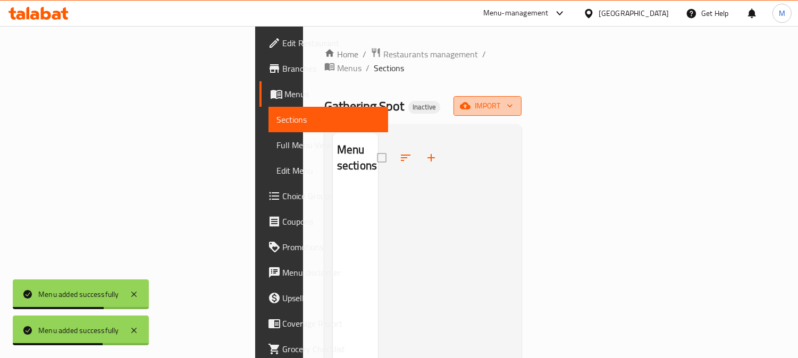
click at [515, 100] on icon "button" at bounding box center [510, 105] width 11 height 11
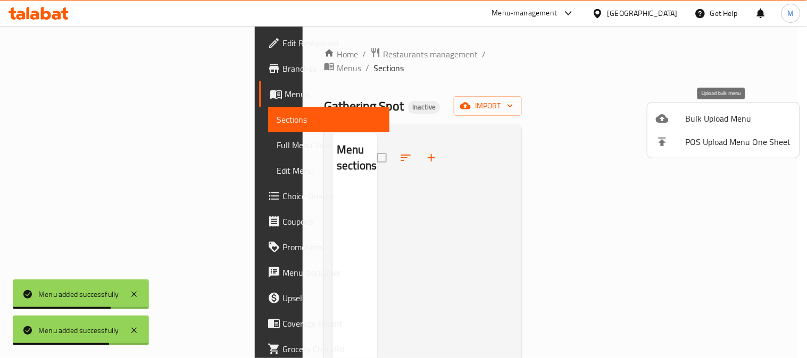
click at [697, 122] on span "Bulk Upload Menu" at bounding box center [737, 118] width 105 height 13
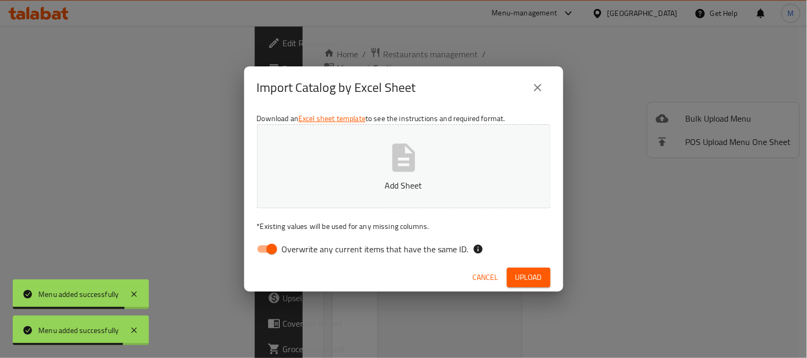
click at [264, 251] on input "Overwrite any current items that have the same ID." at bounding box center [271, 249] width 61 height 20
checkbox input "false"
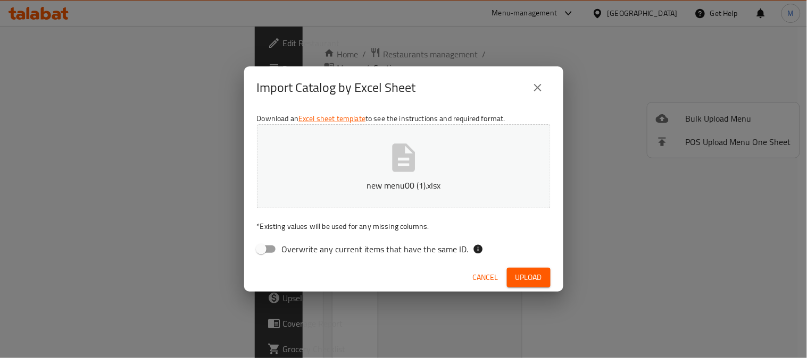
click at [527, 266] on div "Cancel Upload" at bounding box center [403, 278] width 319 height 28
click at [531, 273] on span "Upload" at bounding box center [528, 277] width 27 height 13
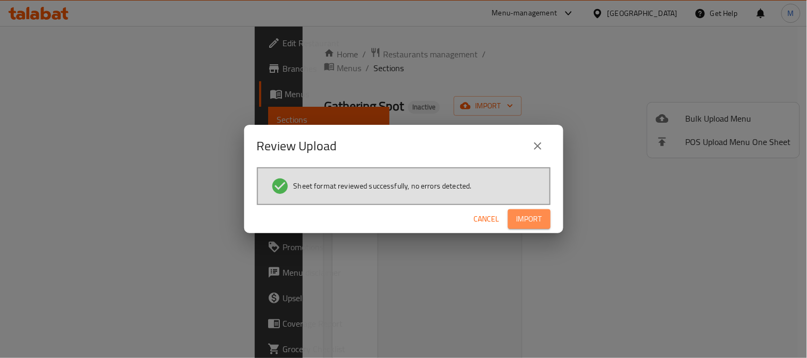
click at [522, 220] on span "Import" at bounding box center [529, 219] width 26 height 13
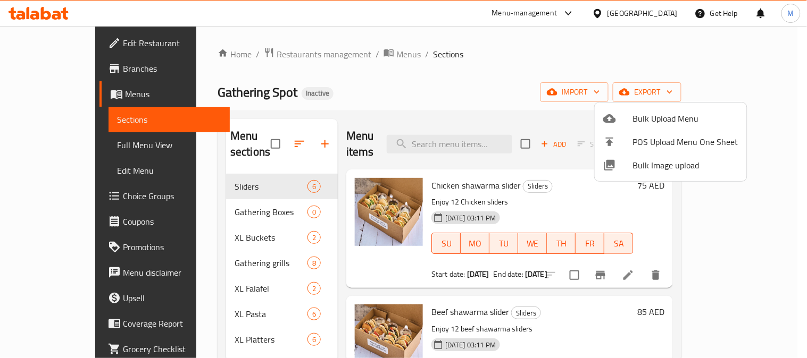
click at [229, 200] on div at bounding box center [403, 179] width 807 height 358
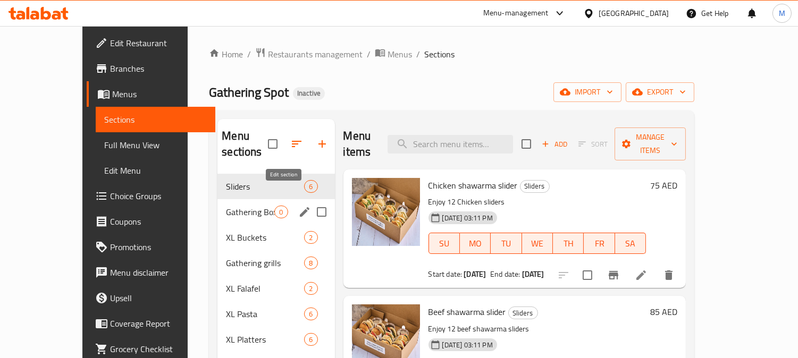
click at [298, 206] on icon "edit" at bounding box center [304, 212] width 13 height 13
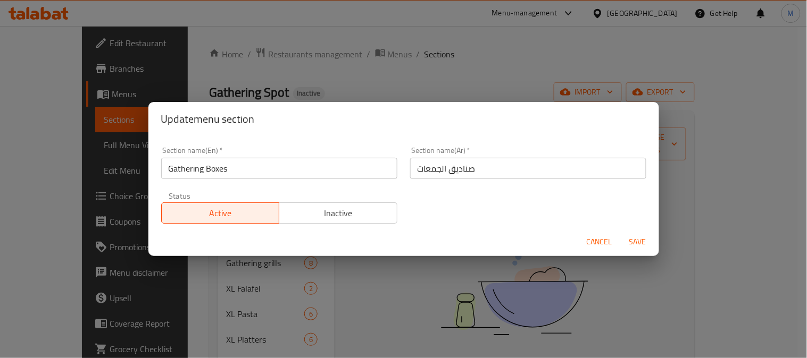
click at [238, 174] on input "Gathering Boxes" at bounding box center [279, 168] width 236 height 21
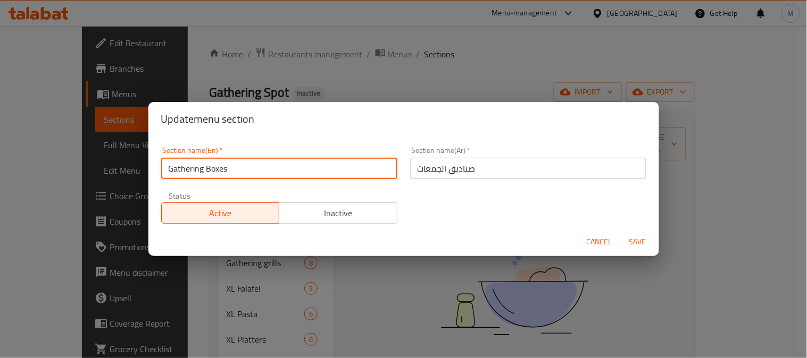
click at [238, 174] on input "Gathering Boxes" at bounding box center [279, 168] width 236 height 21
click at [592, 243] on span "Cancel" at bounding box center [599, 242] width 26 height 13
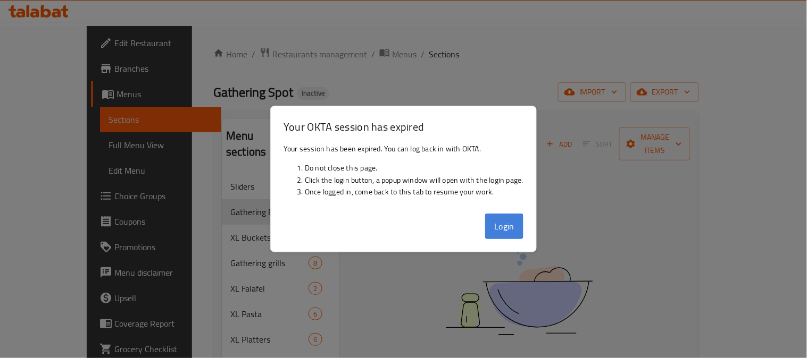
click at [512, 231] on button "Login" at bounding box center [504, 227] width 38 height 26
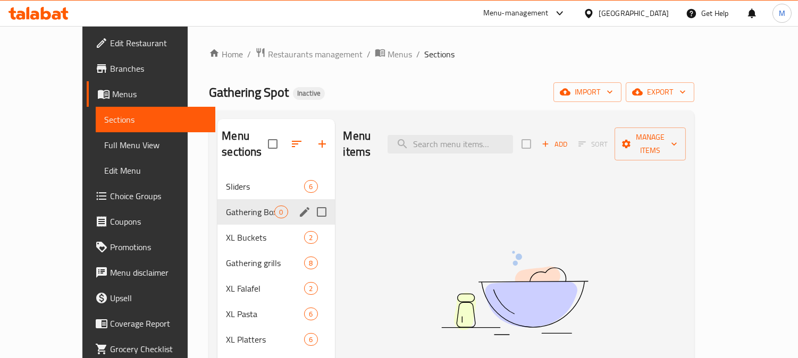
click at [634, 11] on div "[GEOGRAPHIC_DATA]" at bounding box center [634, 13] width 70 height 12
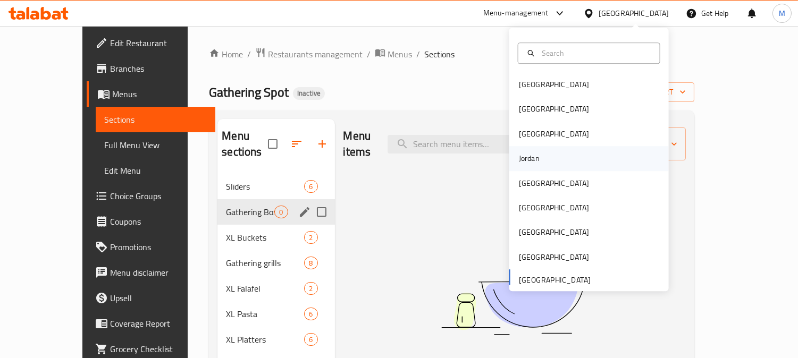
click at [530, 162] on div "Jordan" at bounding box center [529, 159] width 21 height 12
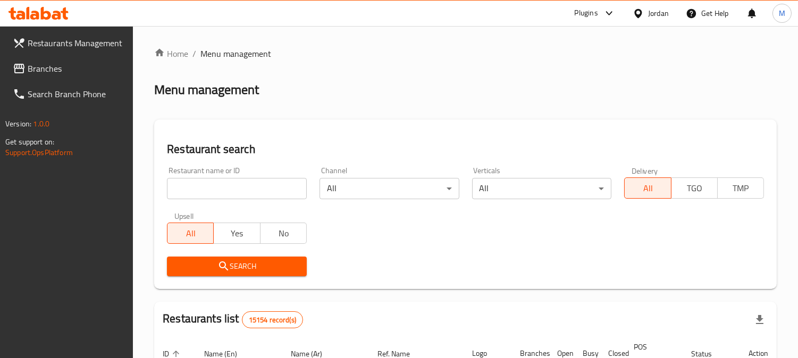
click at [275, 181] on input "search" at bounding box center [237, 188] width 140 height 21
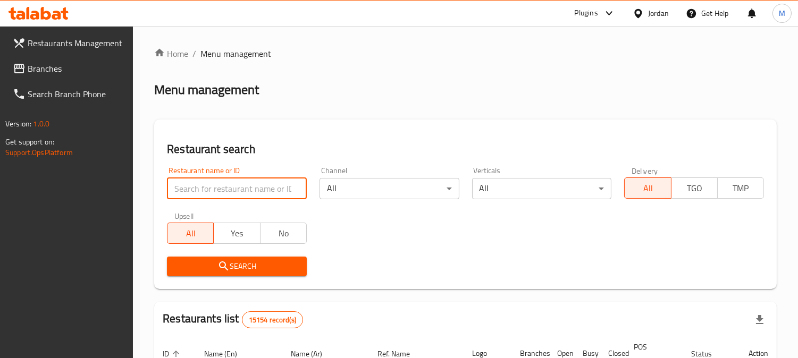
paste input "LULU CAFE"
type input "LULU CAFE"
click button "Search" at bounding box center [237, 267] width 140 height 20
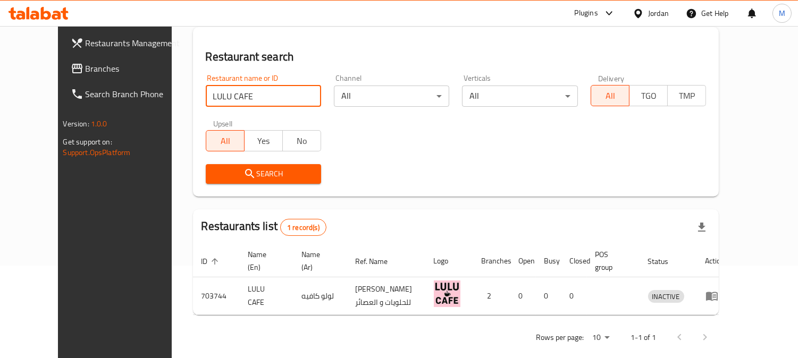
scroll to position [95, 0]
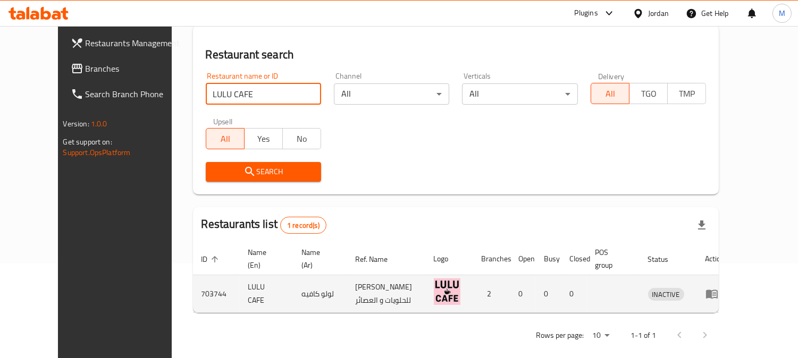
click at [718, 290] on icon "enhanced table" at bounding box center [712, 294] width 12 height 9
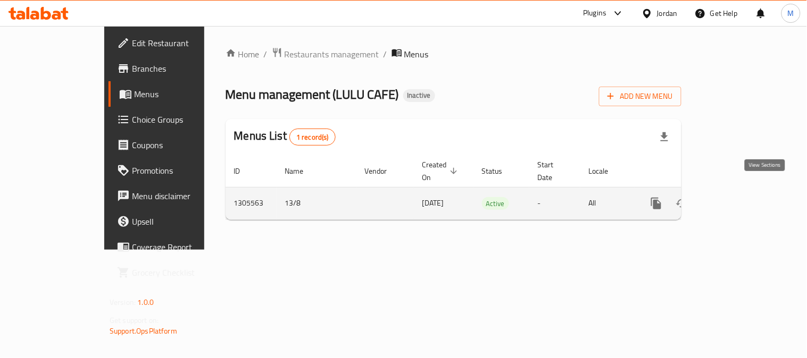
click at [739, 197] on icon "enhanced table" at bounding box center [732, 203] width 13 height 13
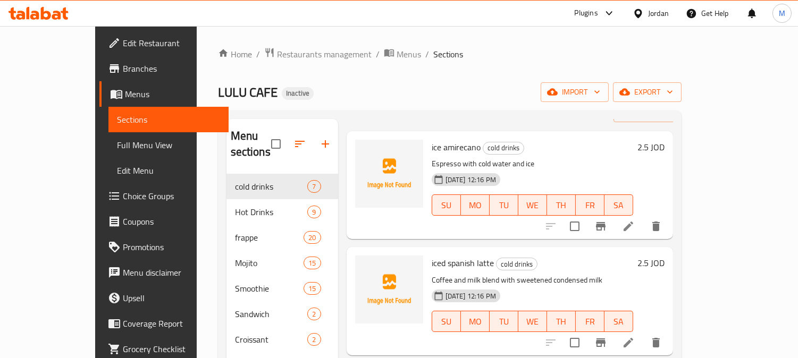
scroll to position [59, 0]
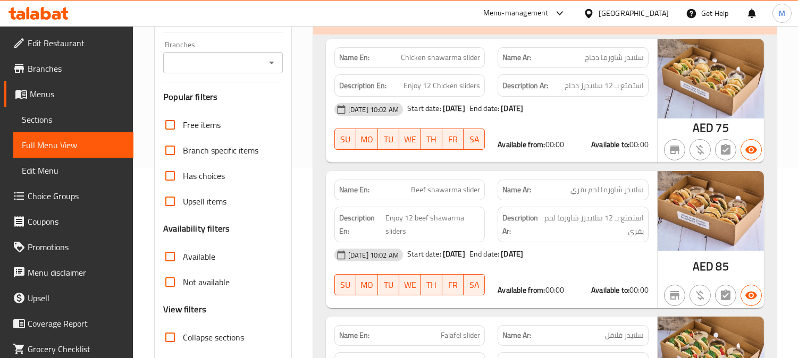
scroll to position [177, 0]
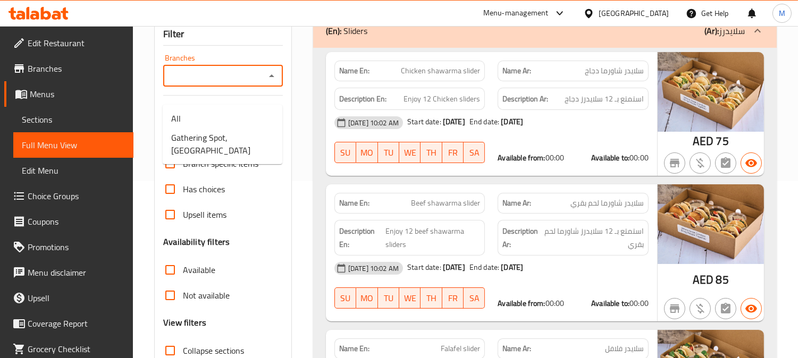
click at [218, 83] on input "Branches" at bounding box center [214, 76] width 96 height 15
click at [218, 157] on li "Gathering Spot, [GEOGRAPHIC_DATA]" at bounding box center [223, 144] width 120 height 32
type input "Gathering Spot, [GEOGRAPHIC_DATA]"
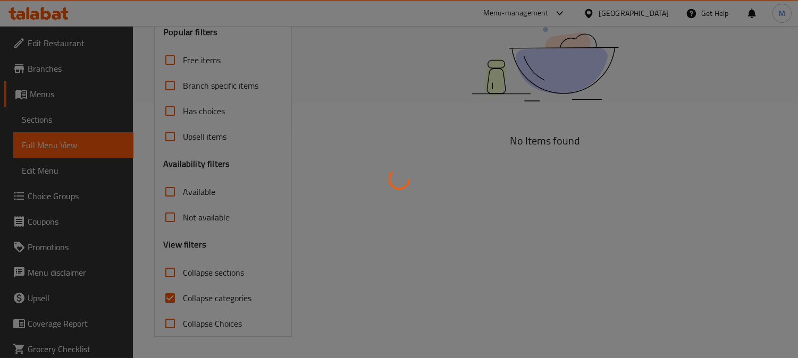
scroll to position [271, 0]
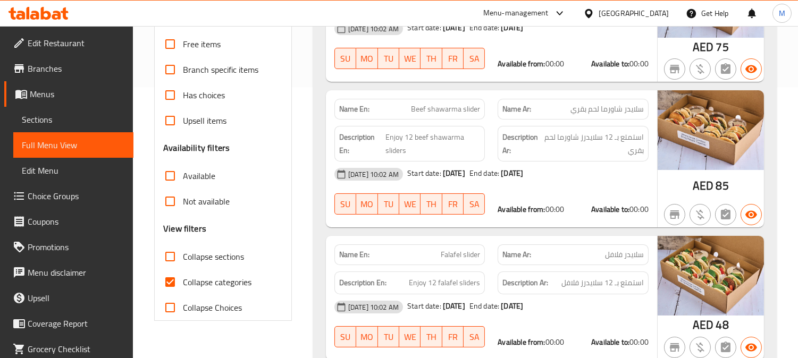
click at [167, 105] on input "Has choices" at bounding box center [170, 95] width 26 height 26
checkbox input "true"
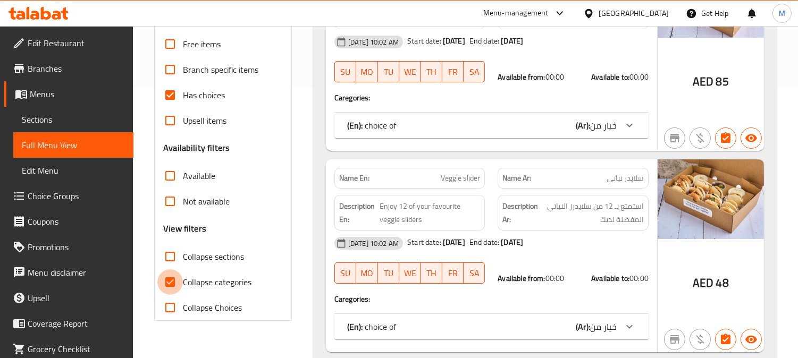
click at [173, 295] on input "Collapse categories" at bounding box center [170, 283] width 26 height 26
checkbox input "false"
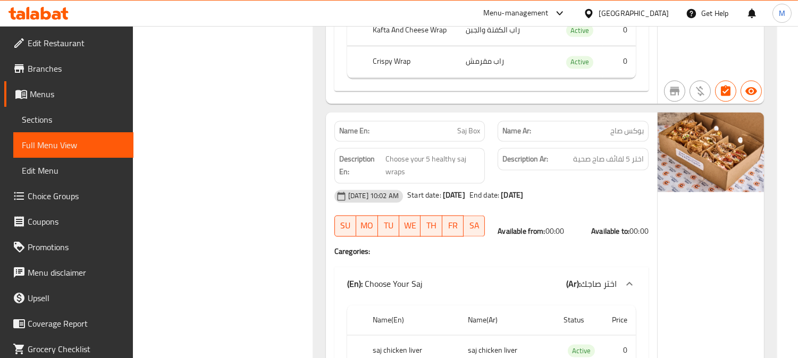
scroll to position [3802, 0]
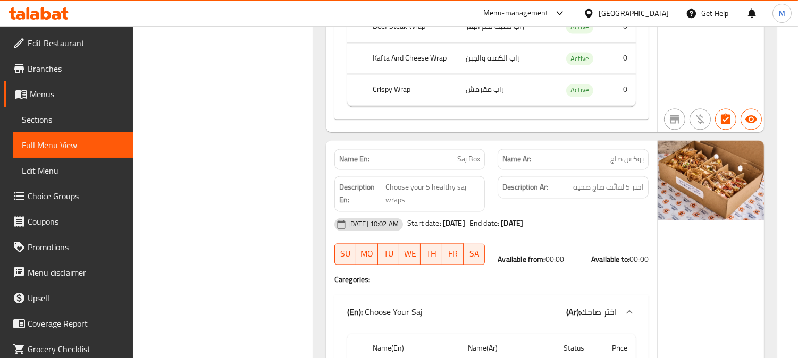
click at [474, 154] on span "Saj Box" at bounding box center [468, 159] width 23 height 11
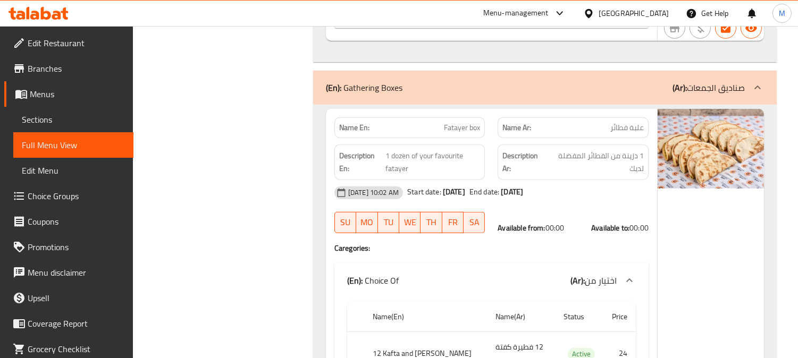
scroll to position [1557, 0]
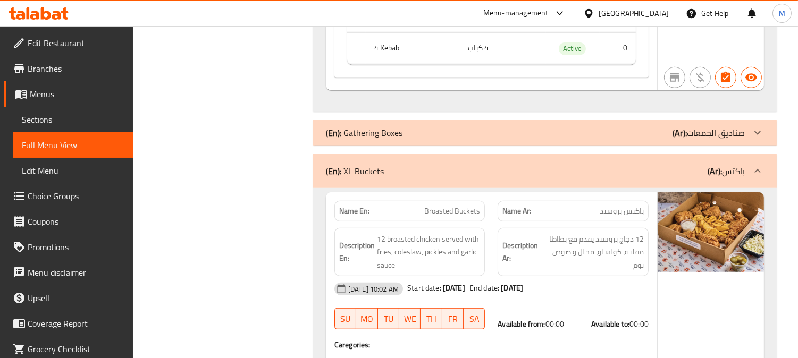
scroll to position [1476, 0]
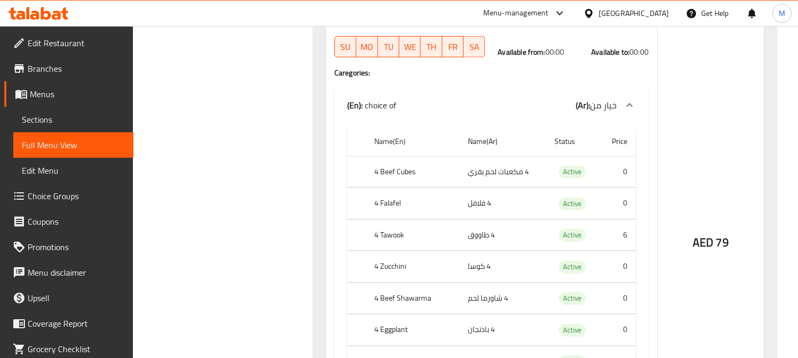
scroll to position [1122, 0]
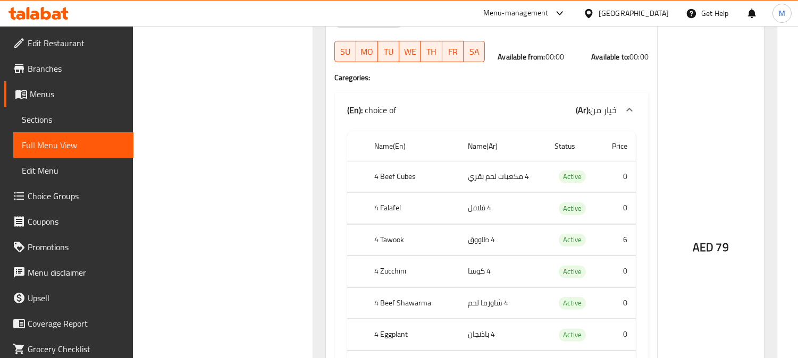
click at [55, 117] on span "Sections" at bounding box center [73, 119] width 103 height 13
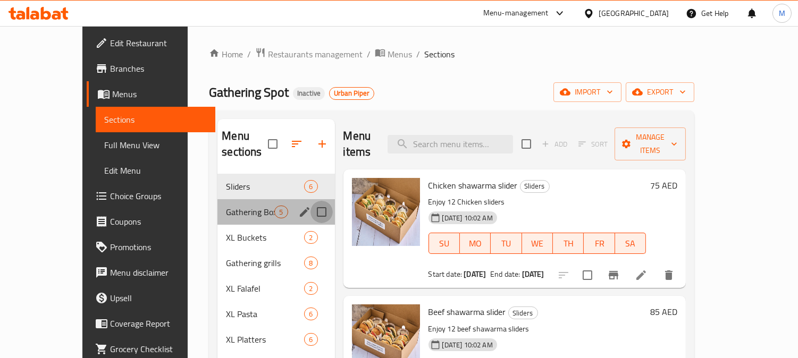
click at [310, 201] on input "Menu sections" at bounding box center [321, 212] width 22 height 22
checkbox input "true"
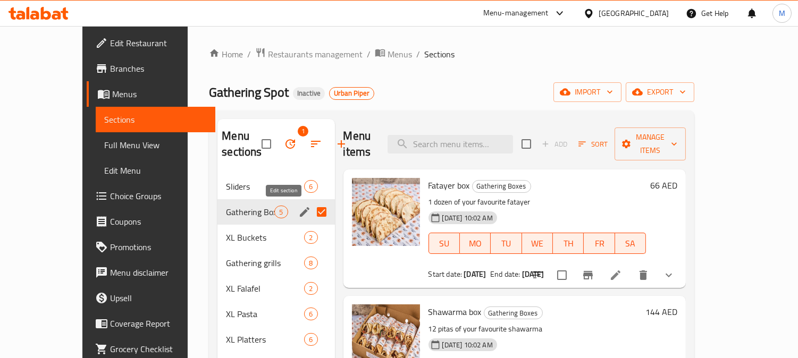
click at [298, 209] on icon "edit" at bounding box center [304, 212] width 13 height 13
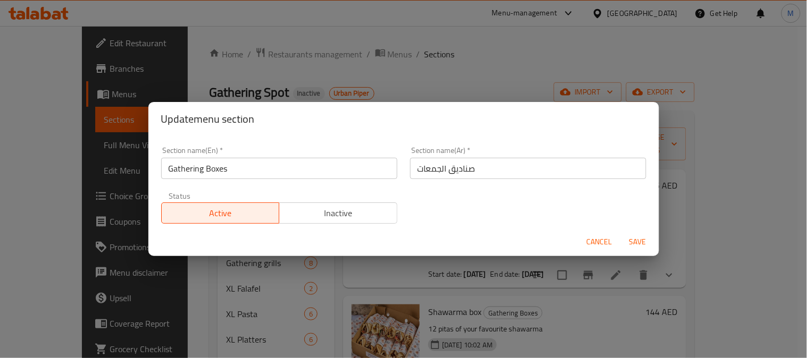
click at [211, 163] on input "Gathering Boxes" at bounding box center [279, 168] width 236 height 21
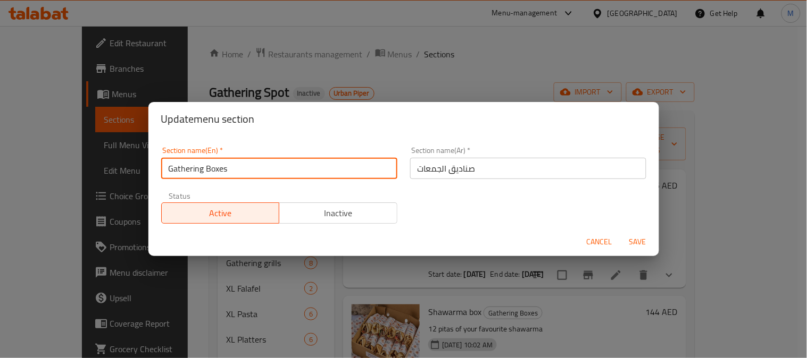
click at [211, 163] on input "Gathering Boxes" at bounding box center [279, 168] width 236 height 21
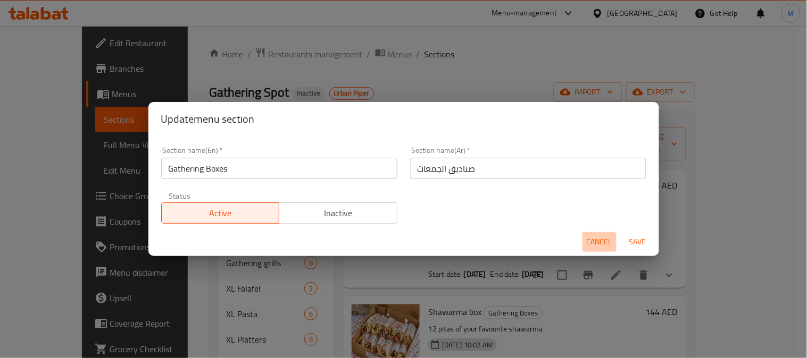
click at [599, 237] on span "Cancel" at bounding box center [599, 242] width 26 height 13
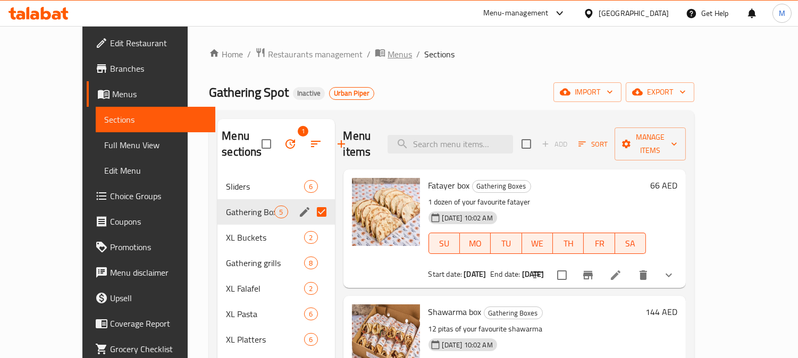
click at [388, 53] on span "Menus" at bounding box center [400, 54] width 24 height 13
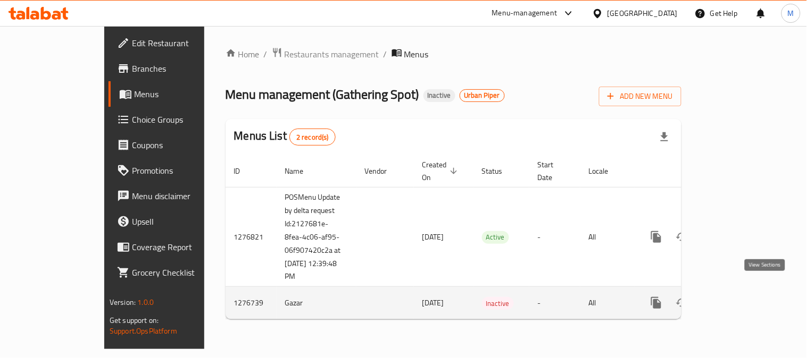
click at [745, 293] on link "enhanced table" at bounding box center [733, 303] width 26 height 26
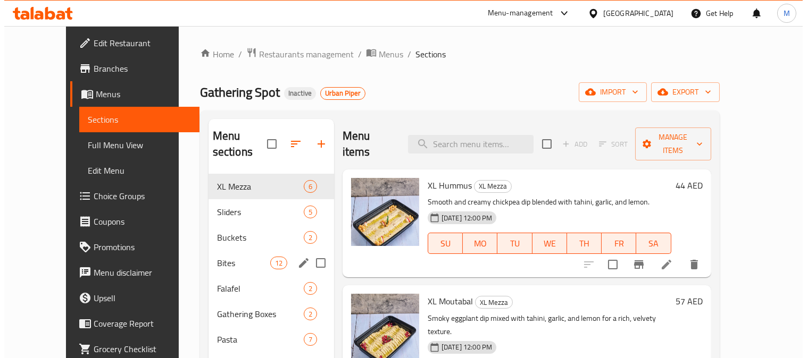
scroll to position [59, 0]
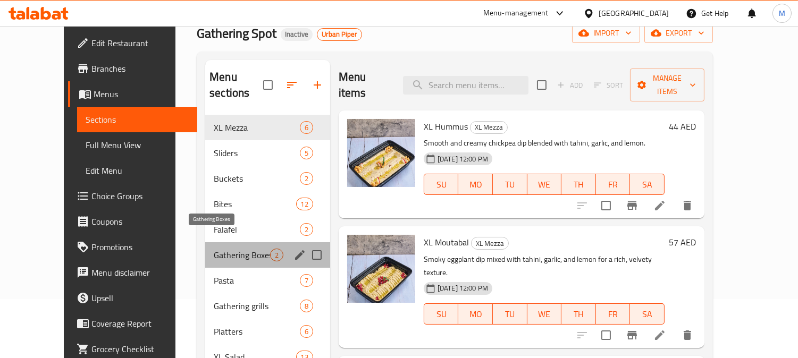
click at [218, 249] on span "Gathering Boxes" at bounding box center [242, 255] width 56 height 13
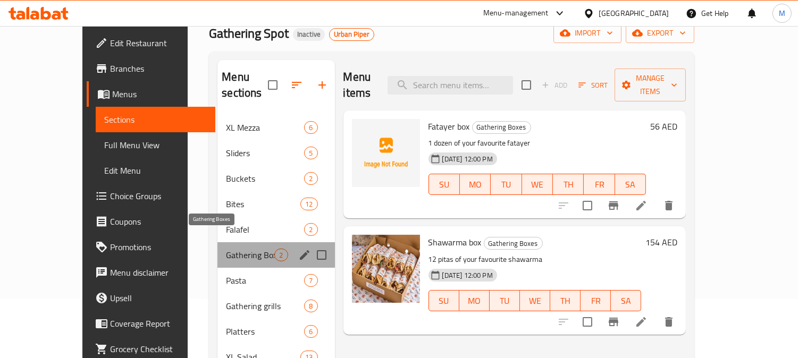
click at [234, 249] on span "Gathering Boxes" at bounding box center [250, 255] width 48 height 13
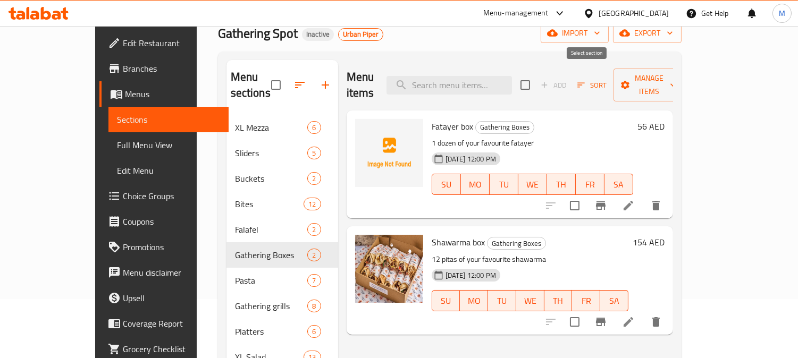
click at [536, 80] on input "checkbox" at bounding box center [525, 85] width 22 height 22
checkbox input "true"
click at [676, 77] on span "Manage items" at bounding box center [649, 85] width 54 height 27
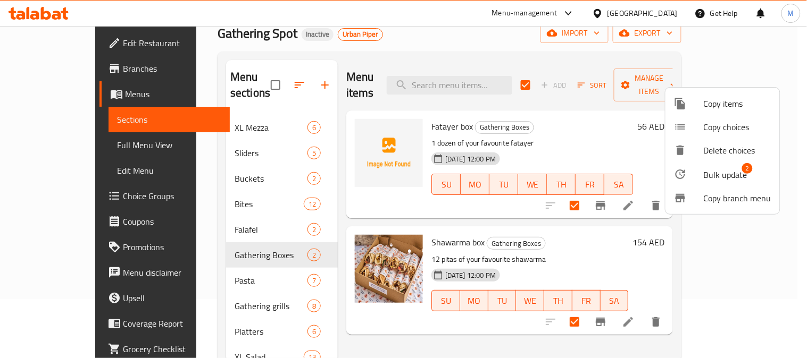
click at [727, 174] on span "Bulk update" at bounding box center [725, 175] width 44 height 13
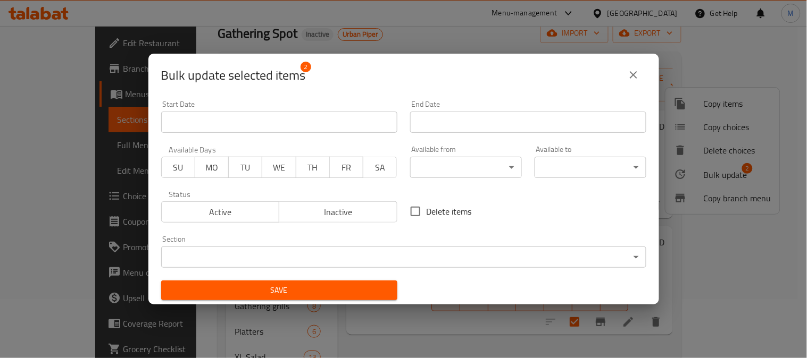
click at [440, 167] on body "​ Menu-management United Arab Emirates Get Help M Edit Restaurant Branches Menu…" at bounding box center [403, 133] width 807 height 332
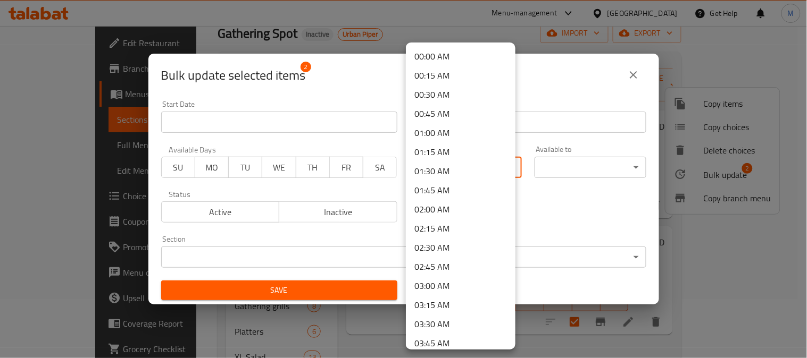
click at [449, 169] on li "01:30 AM" at bounding box center [461, 171] width 110 height 19
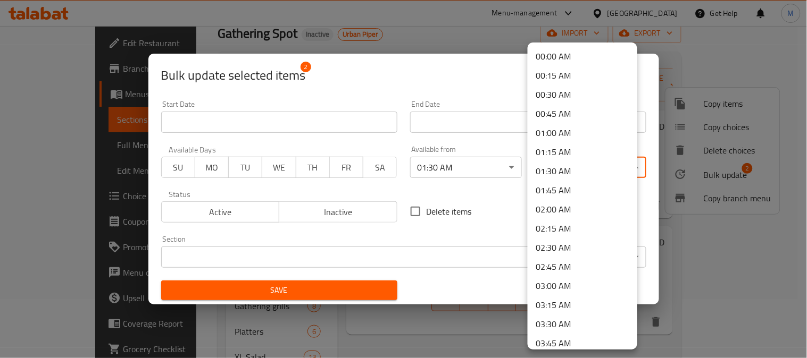
click at [561, 172] on body "​ Menu-management United Arab Emirates Get Help M Edit Restaurant Branches Menu…" at bounding box center [403, 133] width 807 height 332
click at [569, 242] on li "02:30 AM" at bounding box center [582, 247] width 110 height 19
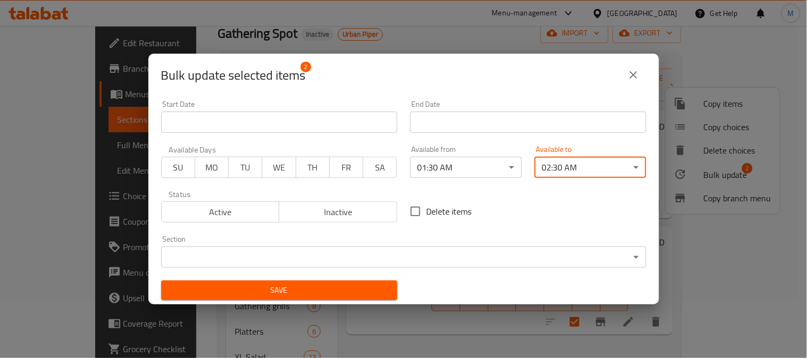
click at [384, 288] on button "Save" at bounding box center [279, 291] width 236 height 20
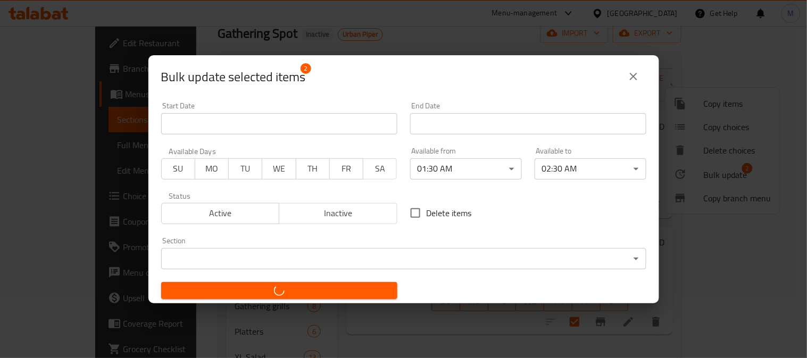
checkbox input "false"
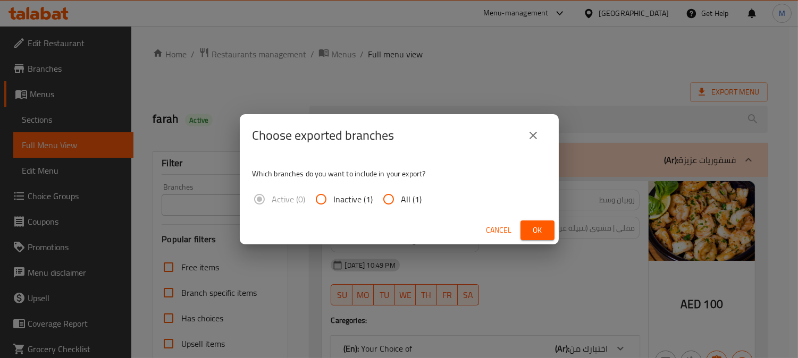
click at [533, 134] on icon "close" at bounding box center [533, 135] width 13 height 13
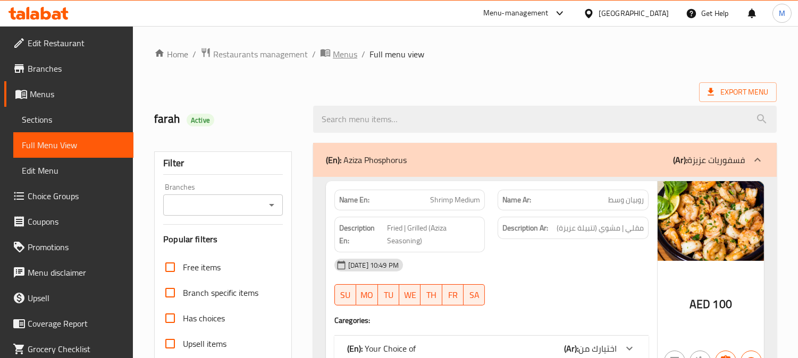
click at [351, 48] on span "Menus" at bounding box center [345, 54] width 24 height 13
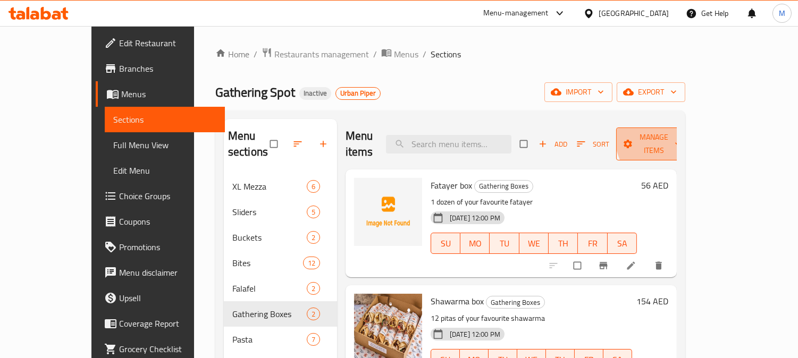
click at [683, 133] on span "Manage items" at bounding box center [654, 144] width 58 height 27
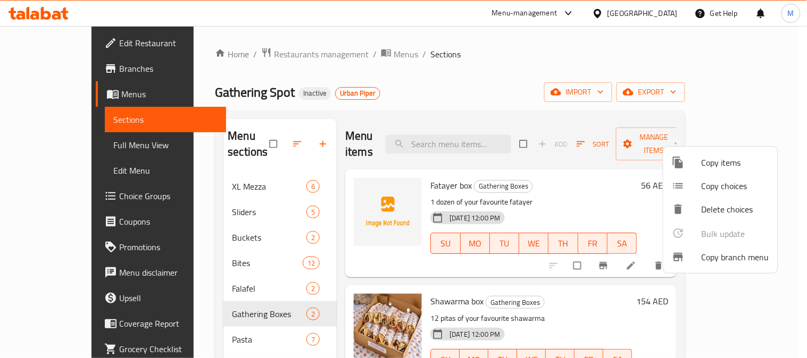
click at [527, 100] on div at bounding box center [403, 179] width 807 height 358
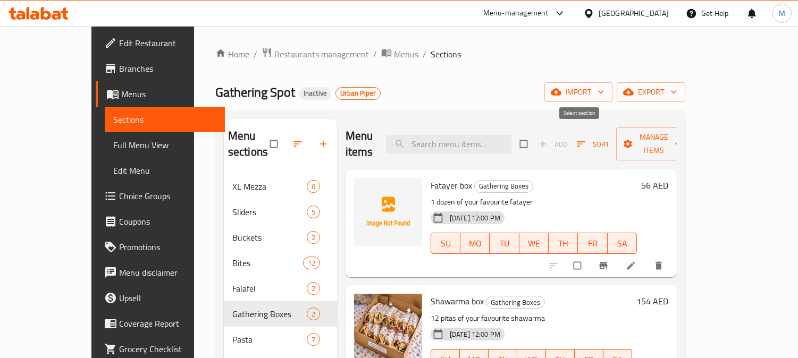
click at [536, 135] on input "checkbox" at bounding box center [525, 144] width 22 height 20
checkbox input "true"
click at [683, 136] on span "Manage items" at bounding box center [654, 144] width 58 height 27
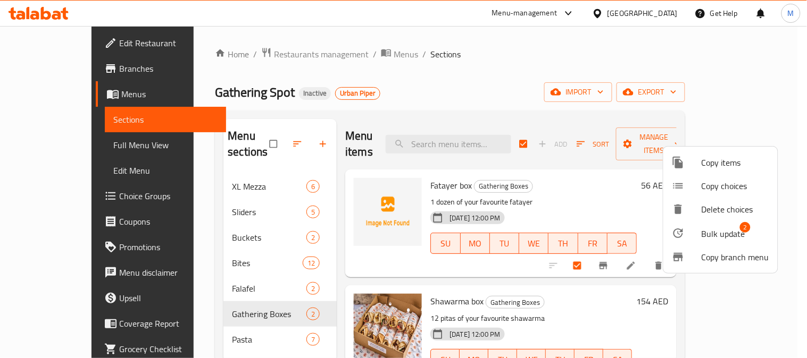
click at [727, 238] on span "Bulk update" at bounding box center [723, 234] width 44 height 13
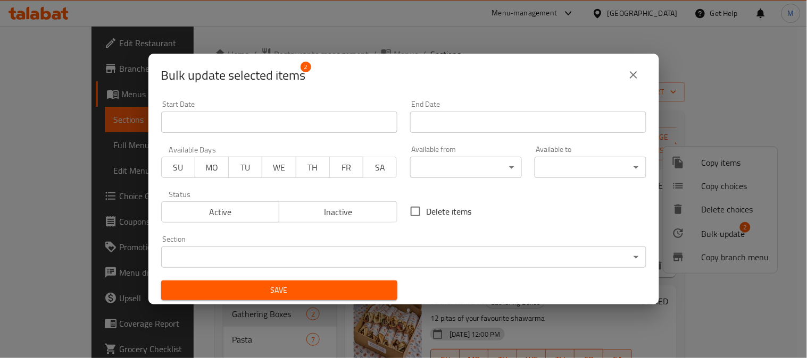
click at [437, 175] on body "​ Menu-management [GEOGRAPHIC_DATA] Get Help M Edit Restaurant Branches Menus S…" at bounding box center [403, 192] width 807 height 332
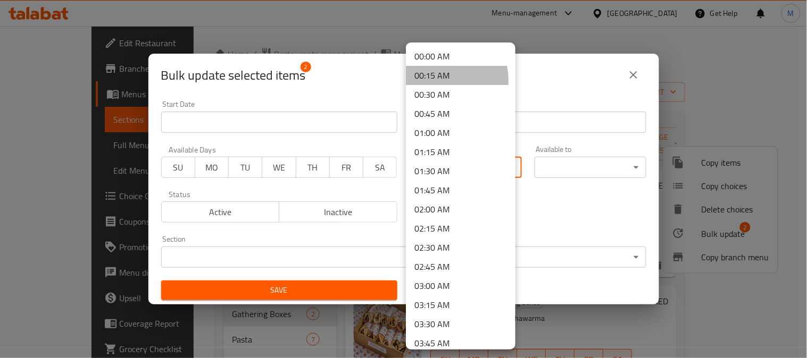
click at [433, 81] on li "00:15 AM" at bounding box center [461, 75] width 110 height 19
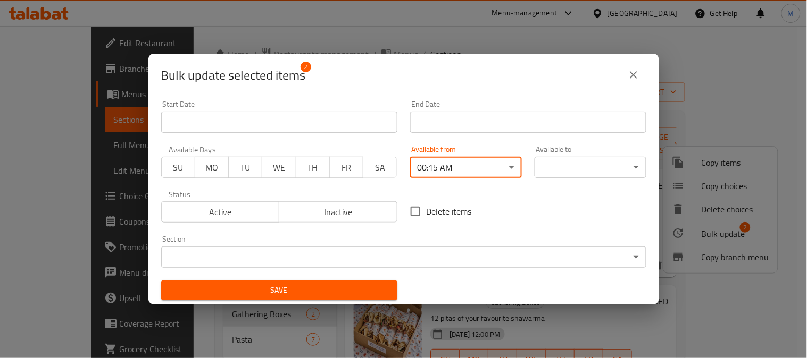
click at [580, 172] on body "​ Menu-management [GEOGRAPHIC_DATA] Get Help M Edit Restaurant Branches Menus S…" at bounding box center [403, 192] width 807 height 332
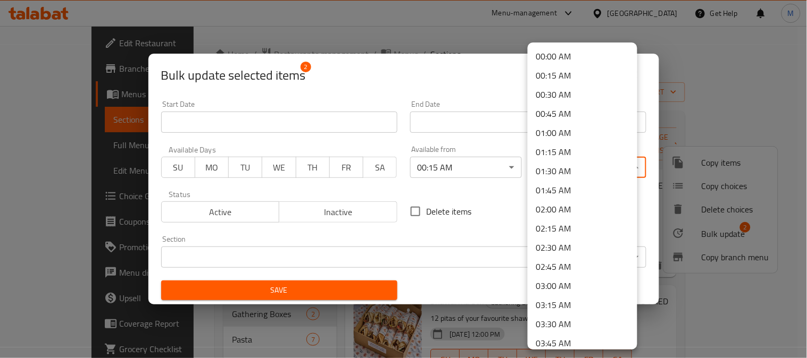
click at [573, 304] on li "03:15 AM" at bounding box center [582, 305] width 110 height 19
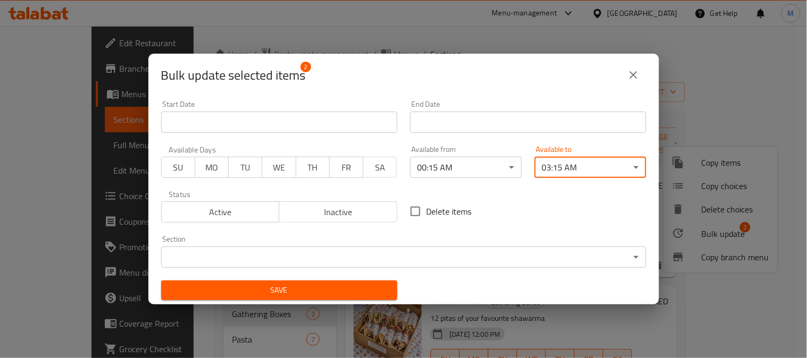
click at [368, 291] on span "Save" at bounding box center [279, 290] width 219 height 13
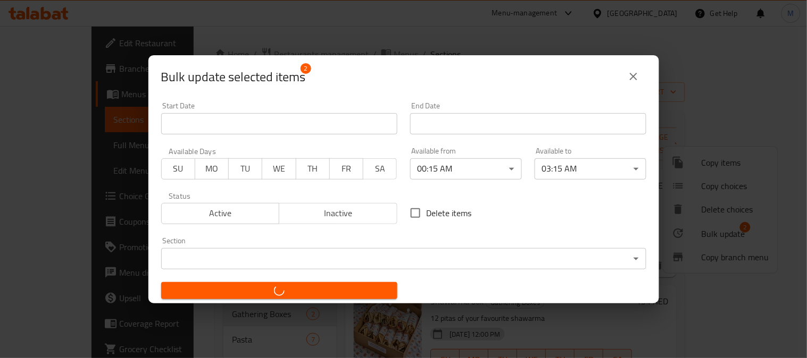
checkbox input "false"
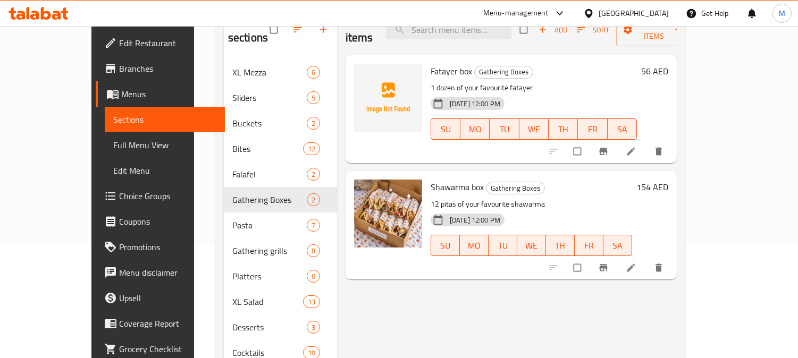
scroll to position [118, 0]
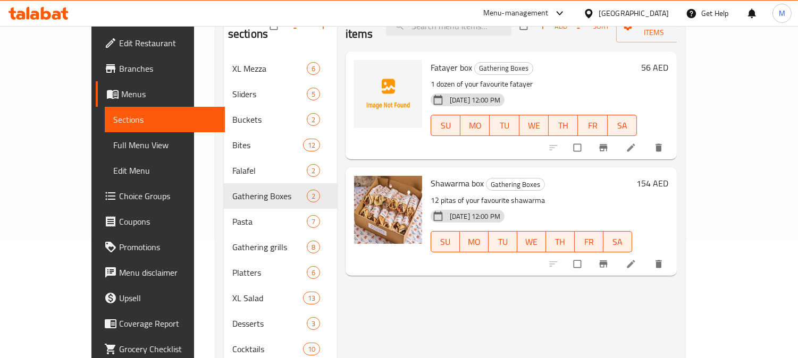
click at [113, 149] on span "Full Menu View" at bounding box center [164, 145] width 103 height 13
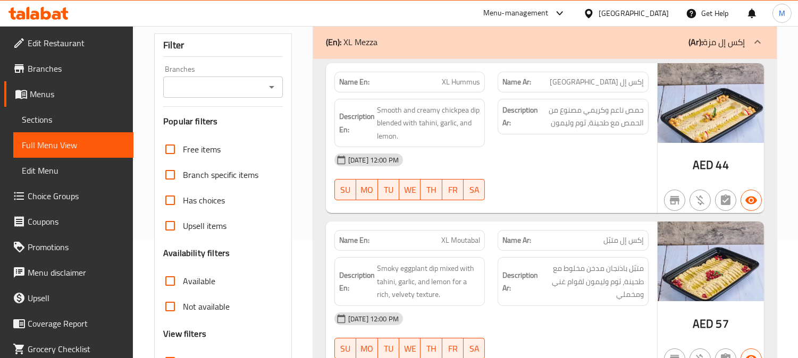
scroll to position [236, 0]
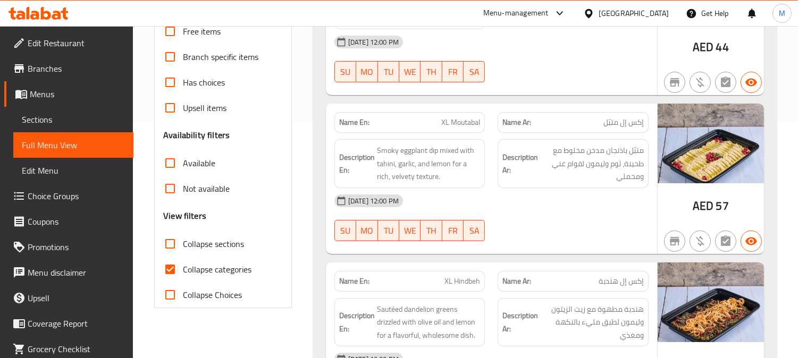
click at [173, 242] on input "Collapse sections" at bounding box center [170, 244] width 26 height 26
checkbox input "true"
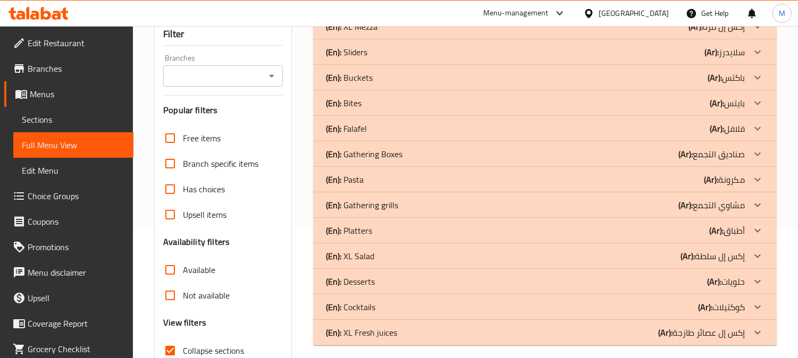
scroll to position [30, 0]
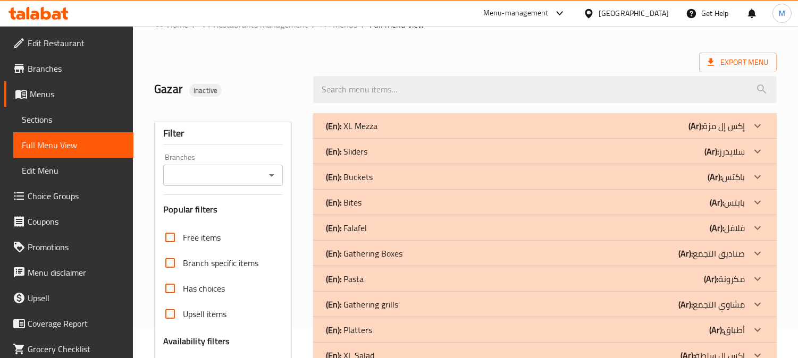
click at [371, 132] on p "(En): Gathering Boxes" at bounding box center [352, 126] width 52 height 13
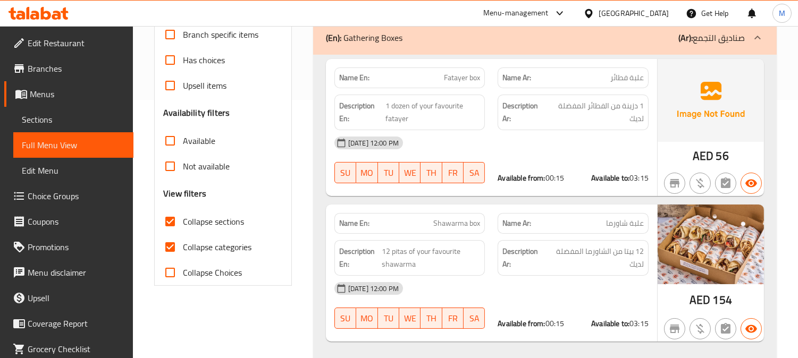
scroll to position [148, 0]
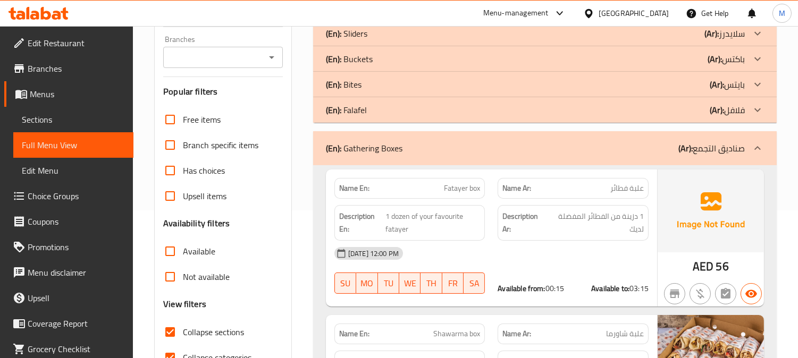
click at [71, 121] on span "Sections" at bounding box center [73, 119] width 103 height 13
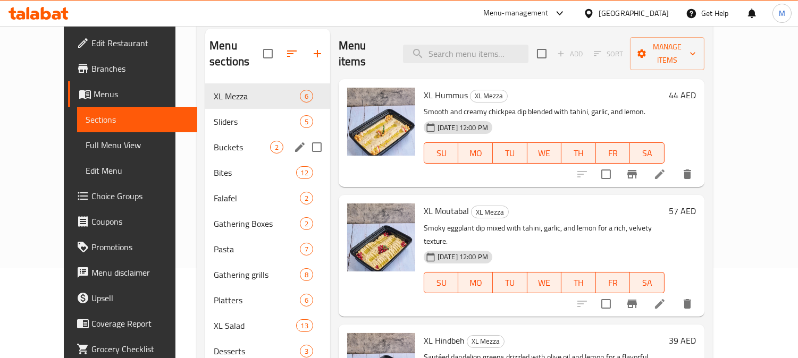
scroll to position [165, 0]
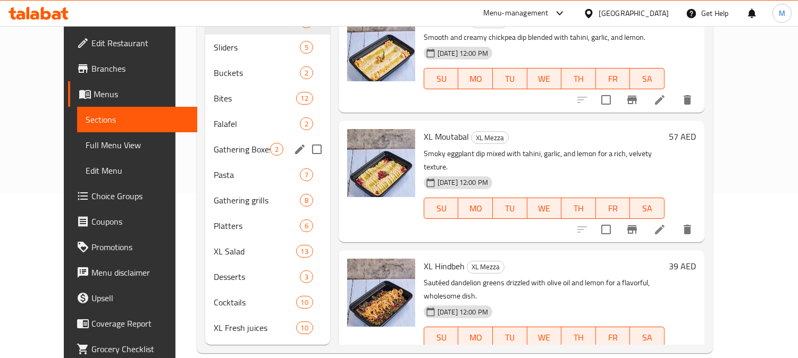
click at [214, 143] on span "Gathering Boxes" at bounding box center [242, 149] width 56 height 13
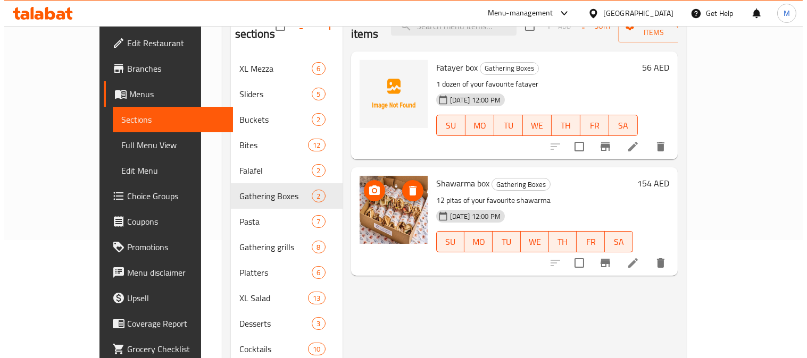
scroll to position [46, 0]
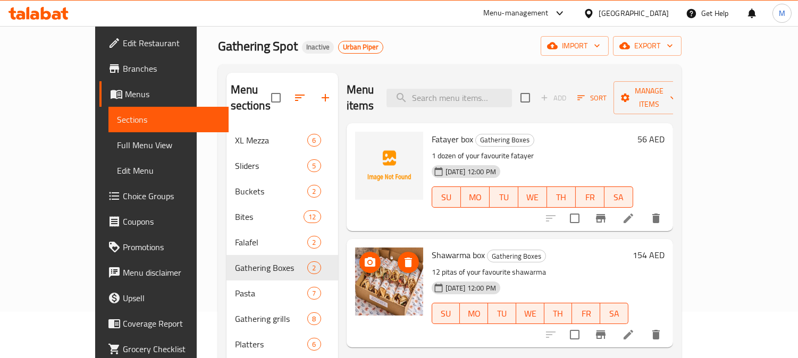
click at [536, 91] on input "checkbox" at bounding box center [525, 98] width 22 height 22
checkbox input "true"
click at [685, 98] on button "Manage items" at bounding box center [649, 97] width 71 height 33
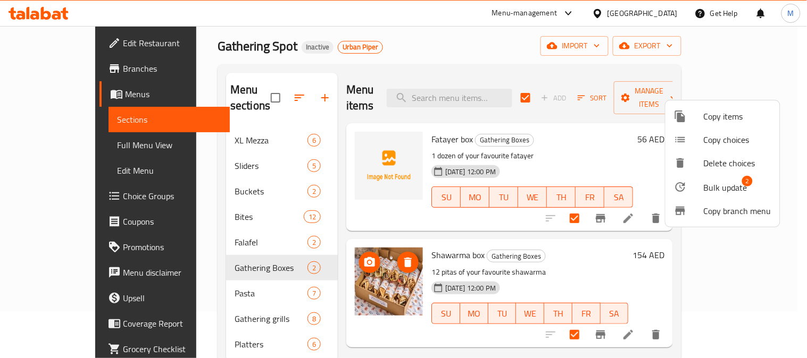
click at [727, 181] on span "Bulk update" at bounding box center [725, 187] width 44 height 13
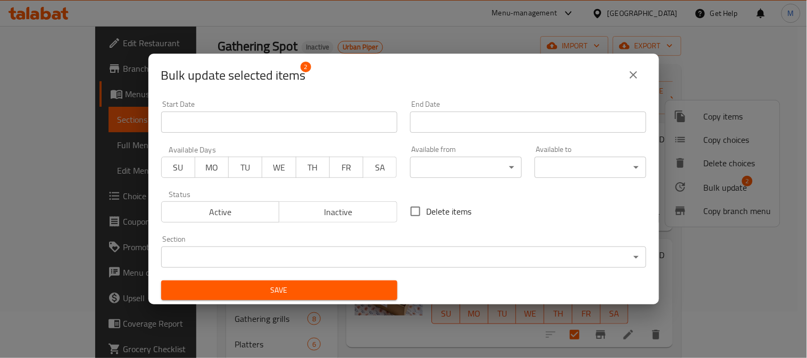
click at [439, 161] on body "​ Menu-management United Arab Emirates Get Help M Edit Restaurant Branches Menu…" at bounding box center [403, 146] width 807 height 332
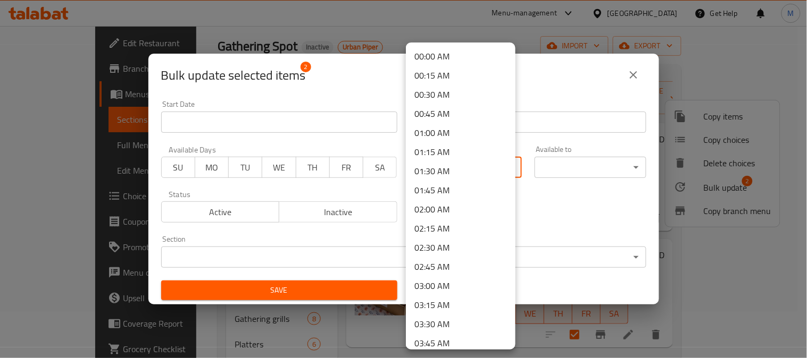
drag, startPoint x: 438, startPoint y: 61, endPoint x: 447, endPoint y: 64, distance: 9.3
click at [438, 60] on li "00:00 AM" at bounding box center [461, 56] width 110 height 19
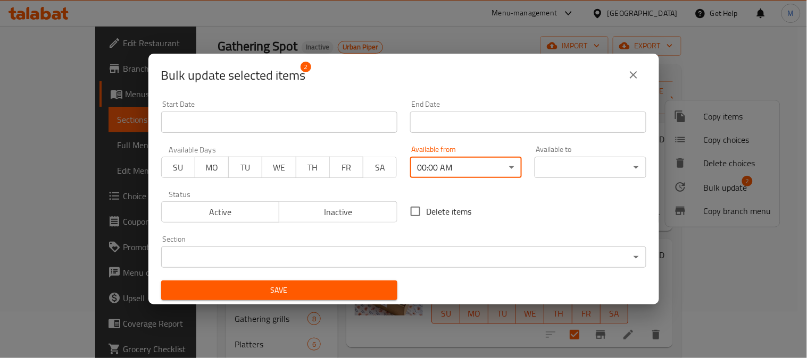
click at [556, 167] on body "​ Menu-management United Arab Emirates Get Help M Edit Restaurant Branches Menu…" at bounding box center [403, 146] width 807 height 332
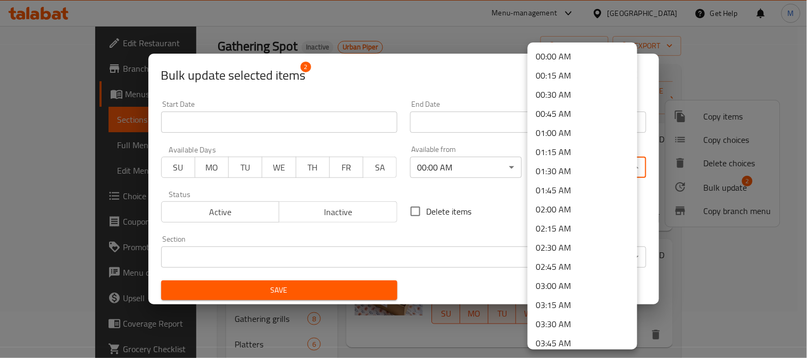
click at [572, 57] on li "00:00 AM" at bounding box center [582, 56] width 110 height 19
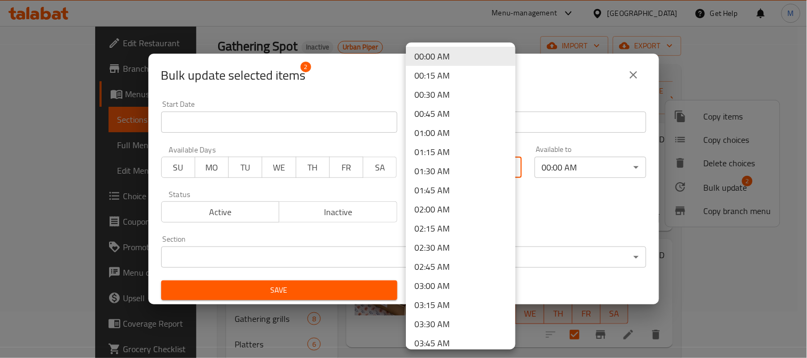
click at [492, 160] on body "​ Menu-management United Arab Emirates Get Help M Edit Restaurant Branches Menu…" at bounding box center [403, 146] width 807 height 332
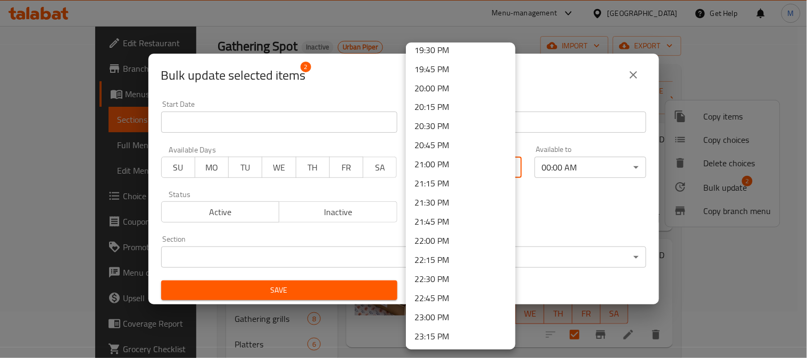
scroll to position [1438, 0]
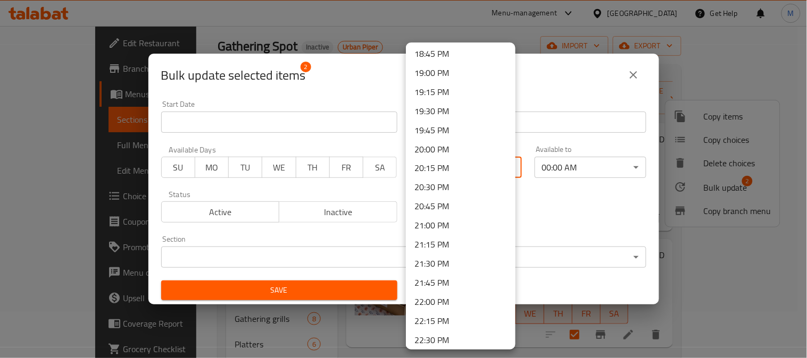
click at [595, 75] on div at bounding box center [403, 179] width 807 height 358
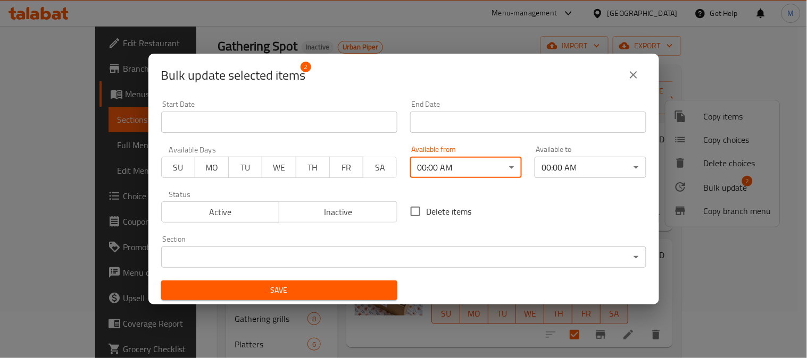
click at [360, 288] on span "Save" at bounding box center [279, 290] width 219 height 13
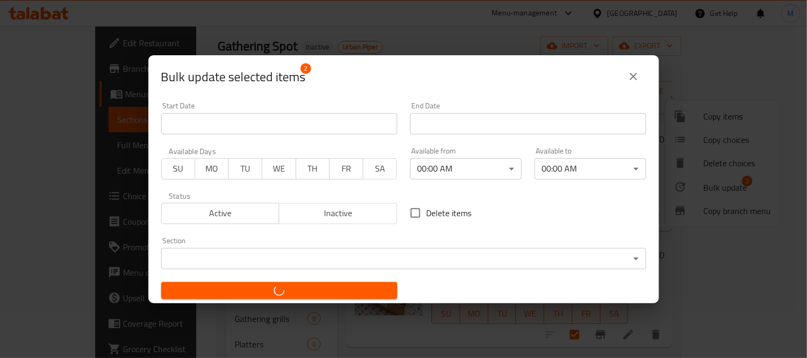
checkbox input "false"
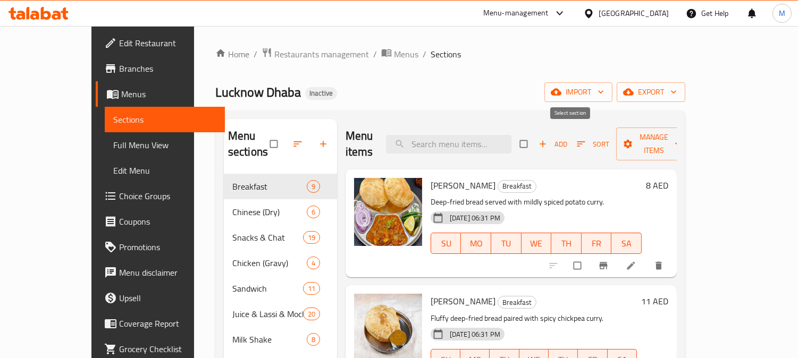
click at [536, 134] on input "checkbox" at bounding box center [525, 144] width 22 height 20
checkbox input "true"
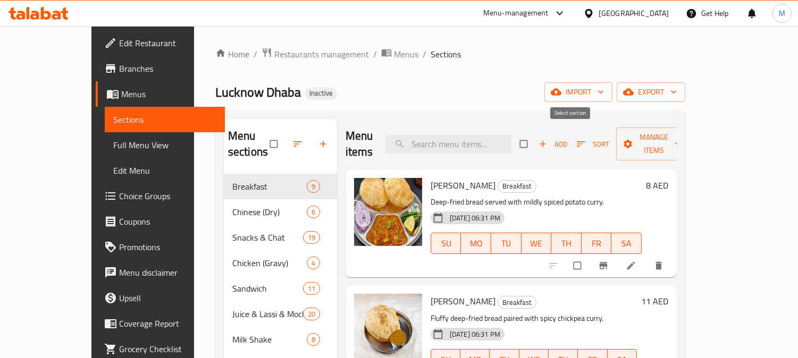
checkbox input "true"
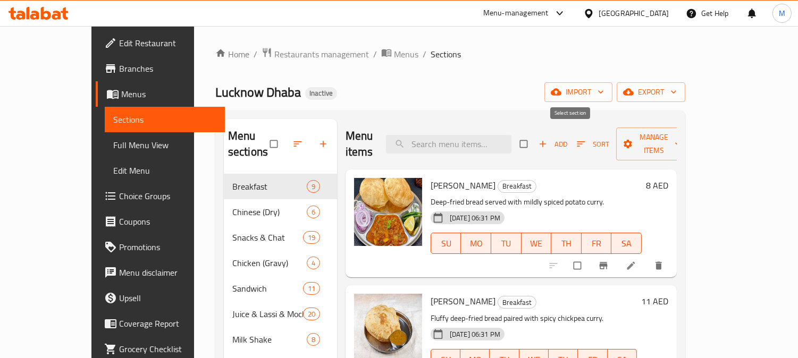
checkbox input "true"
click at [683, 136] on span "Manage items" at bounding box center [654, 144] width 58 height 27
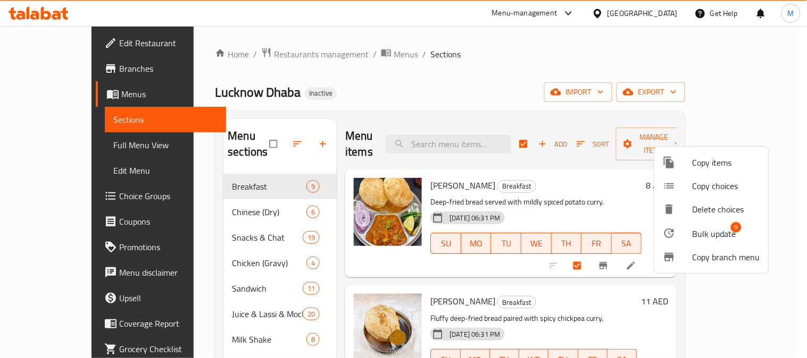
click at [690, 238] on div at bounding box center [677, 233] width 30 height 13
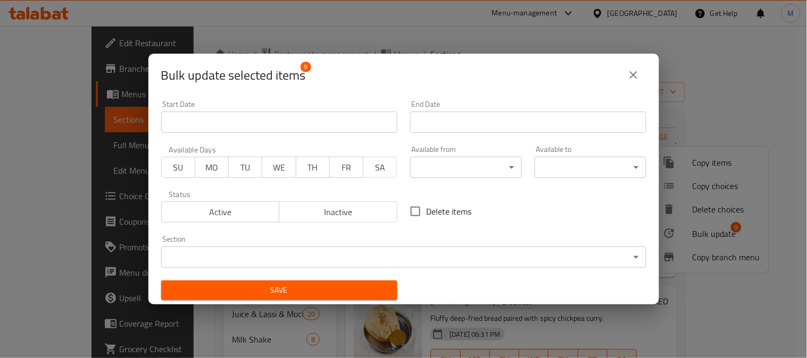
click at [435, 161] on body "​ Menu-management [GEOGRAPHIC_DATA] Get Help M Edit Restaurant Branches Menus S…" at bounding box center [403, 192] width 807 height 332
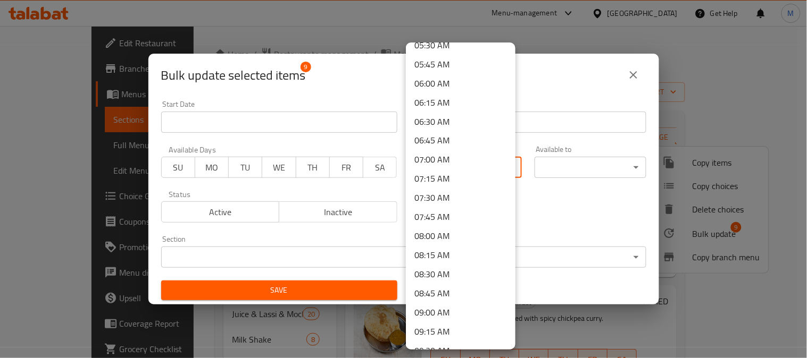
scroll to position [413, 0]
click at [441, 174] on li "07:00 AM" at bounding box center [461, 179] width 110 height 19
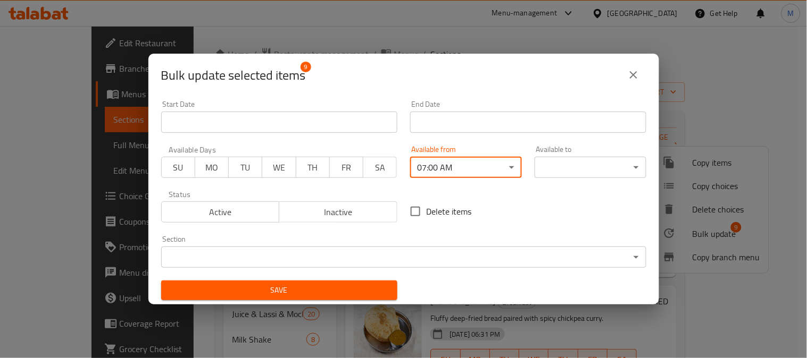
click at [550, 168] on body "​ Menu-management [GEOGRAPHIC_DATA] Get Help M Edit Restaurant Branches Menus S…" at bounding box center [403, 192] width 807 height 332
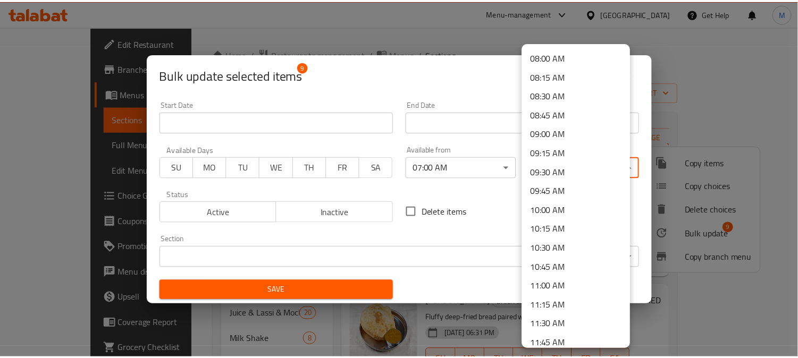
scroll to position [709, 0]
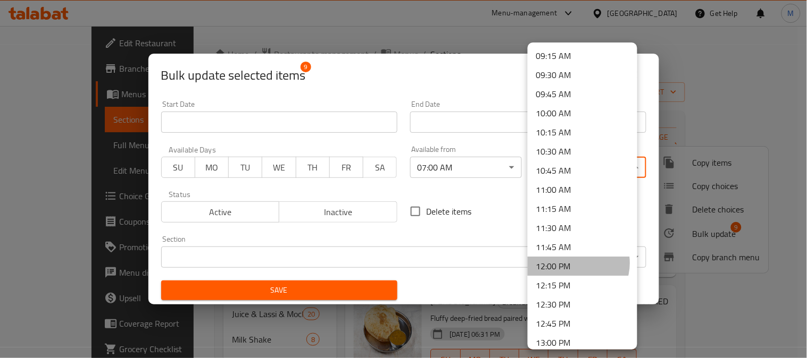
click at [575, 263] on li "12:00 PM" at bounding box center [582, 266] width 110 height 19
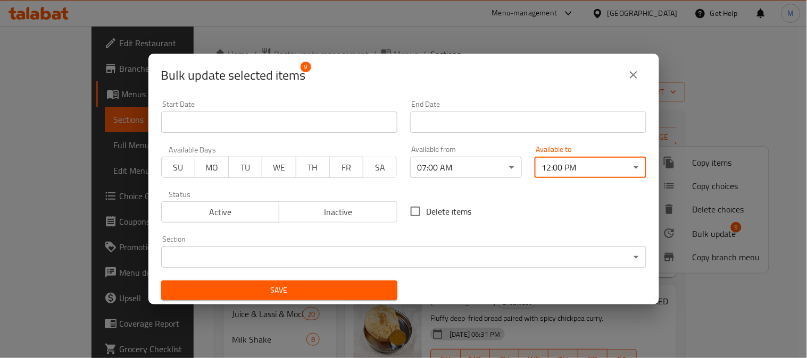
click at [298, 293] on span "Save" at bounding box center [279, 290] width 219 height 13
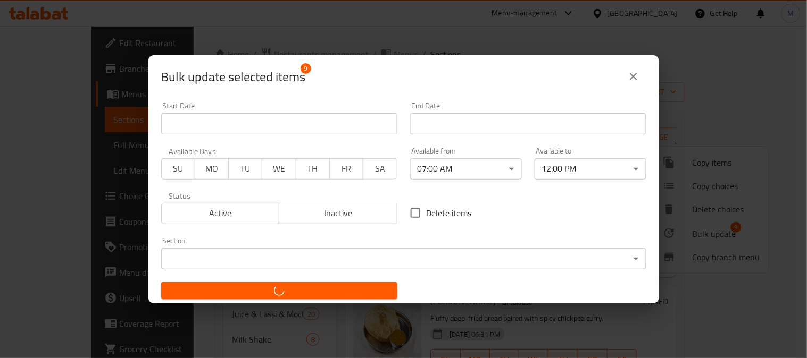
checkbox input "false"
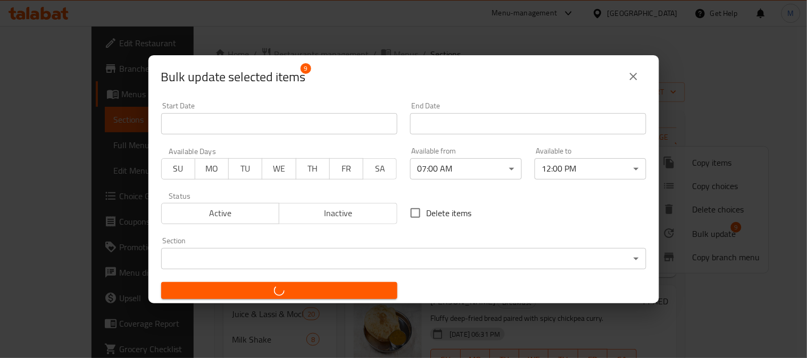
checkbox input "false"
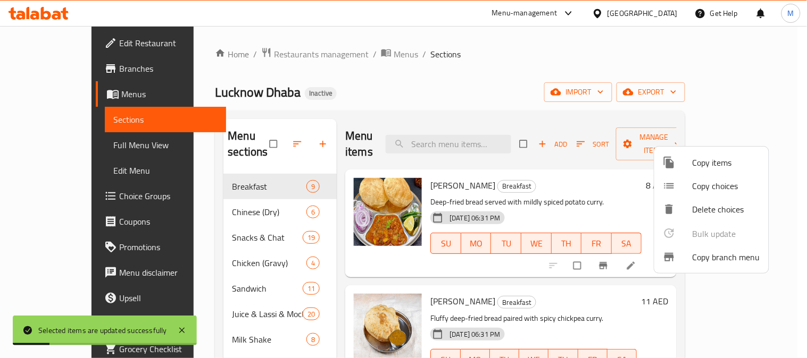
click at [68, 146] on div at bounding box center [403, 179] width 807 height 358
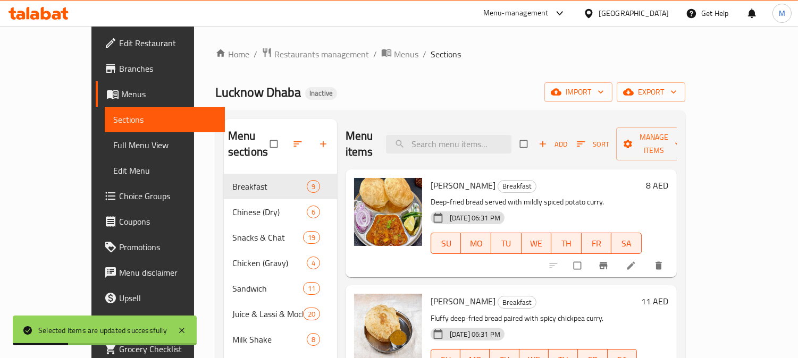
click at [113, 145] on span "Full Menu View" at bounding box center [164, 145] width 103 height 13
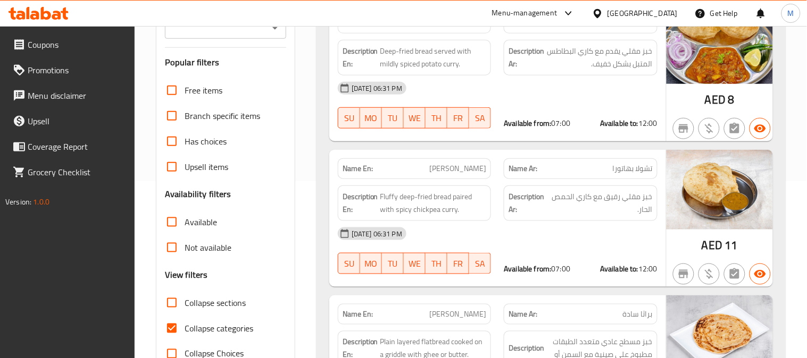
scroll to position [413, 0]
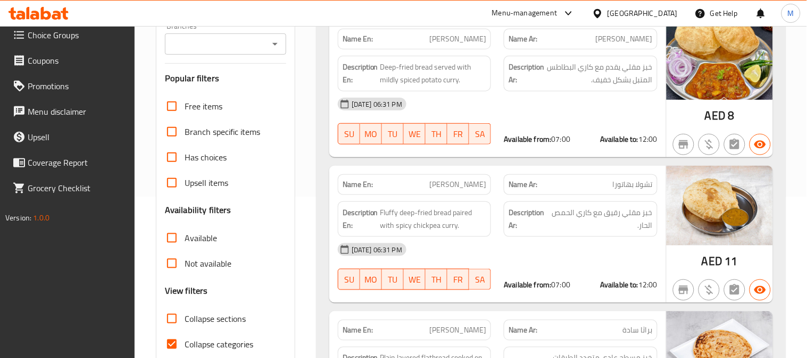
scroll to position [177, 0]
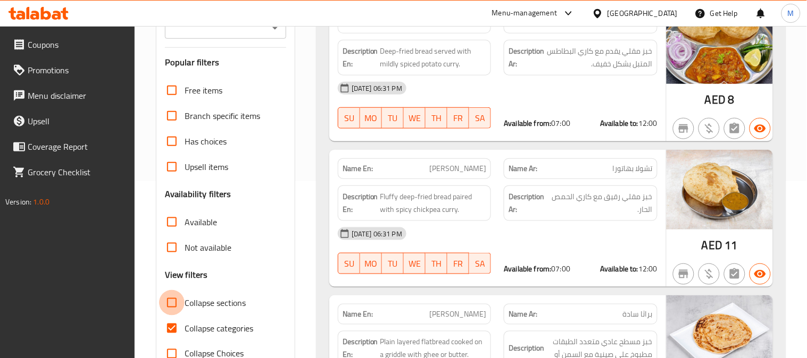
drag, startPoint x: 177, startPoint y: 298, endPoint x: 493, endPoint y: 89, distance: 379.4
click at [177, 299] on input "Collapse sections" at bounding box center [172, 303] width 26 height 26
checkbox input "true"
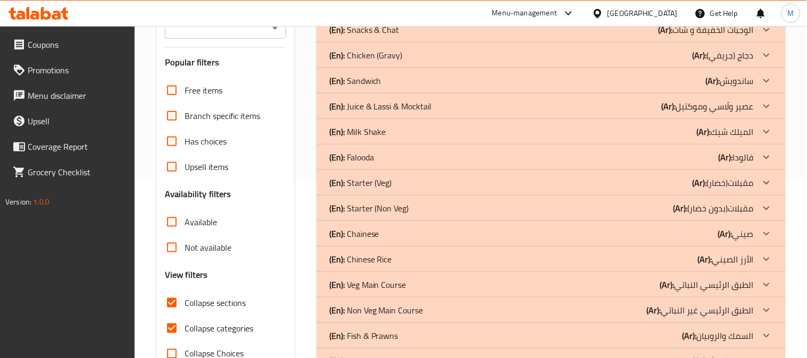
scroll to position [59, 0]
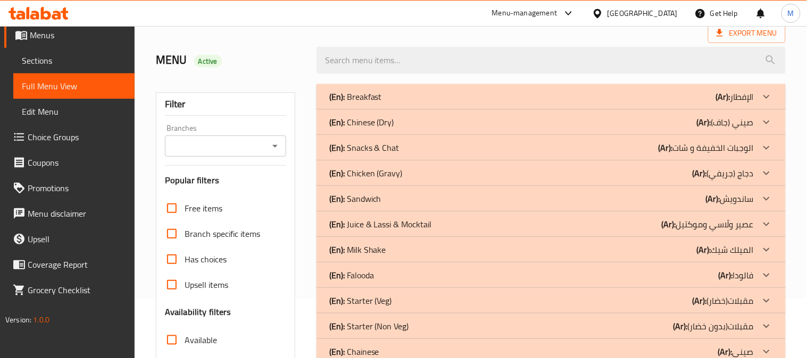
click at [677, 94] on div "(En): Breakfast (Ar): الإفطار" at bounding box center [541, 96] width 424 height 13
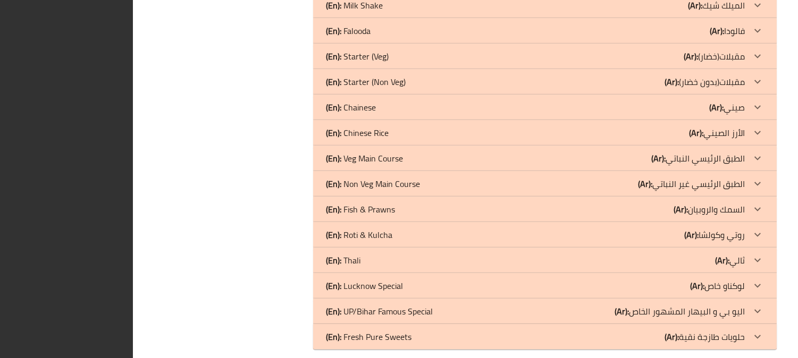
scroll to position [1771, 0]
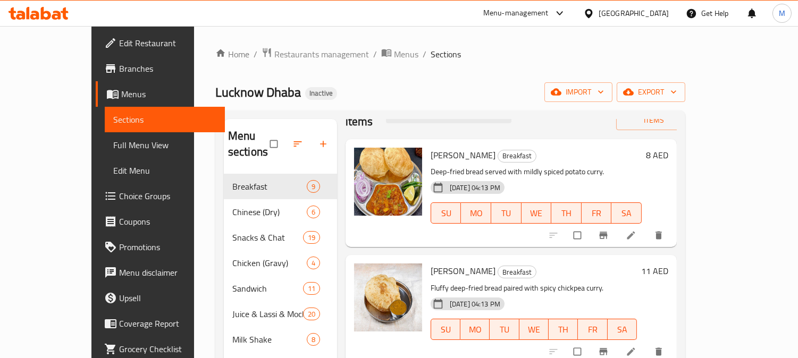
scroll to position [59, 0]
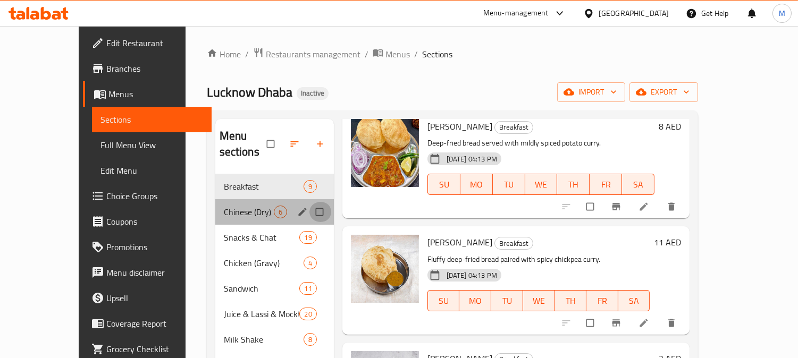
click at [309, 202] on input "Menu sections" at bounding box center [320, 212] width 22 height 20
checkbox input "true"
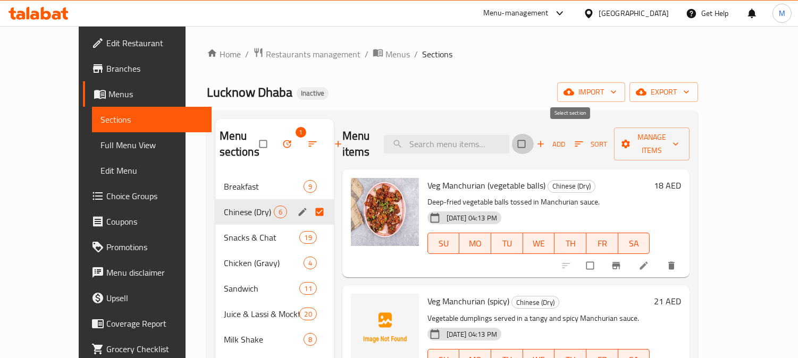
click at [534, 134] on input "checkbox" at bounding box center [522, 144] width 22 height 20
checkbox input "true"
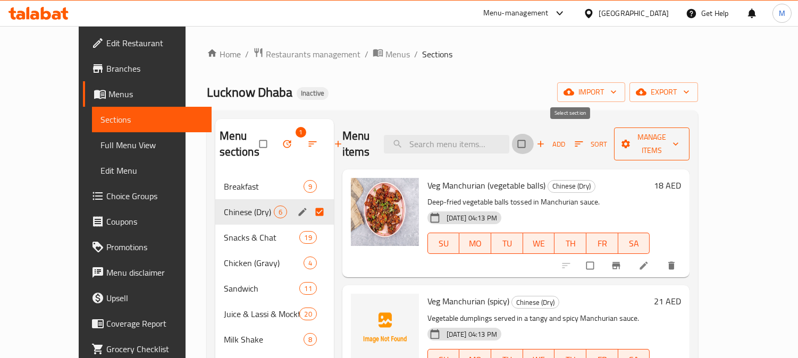
checkbox input "true"
click at [681, 135] on span "Manage items" at bounding box center [652, 144] width 58 height 27
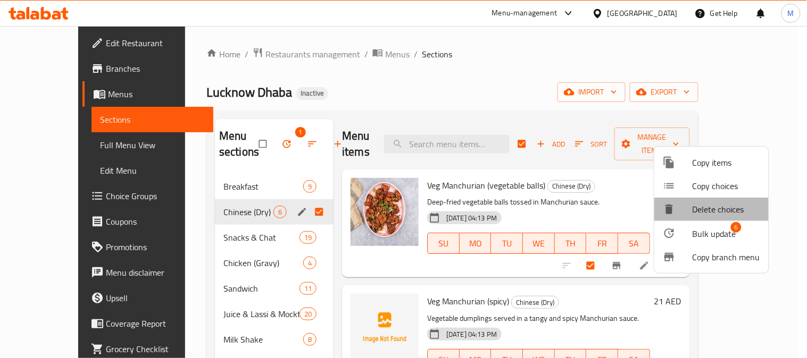
click at [703, 220] on li "Delete choices" at bounding box center [711, 209] width 114 height 23
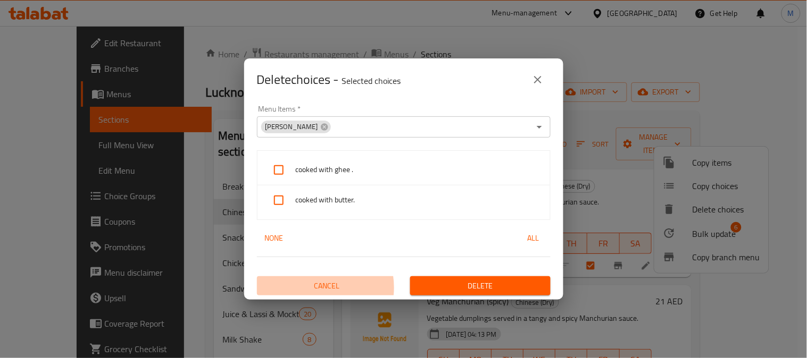
click at [314, 288] on span "Cancel" at bounding box center [327, 286] width 132 height 13
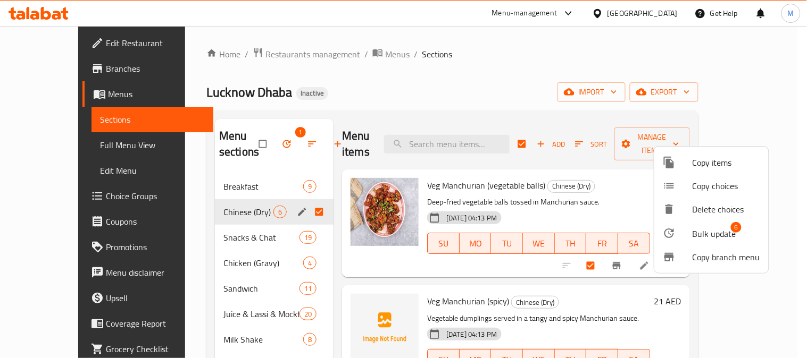
click at [730, 233] on span "Bulk update" at bounding box center [714, 234] width 44 height 13
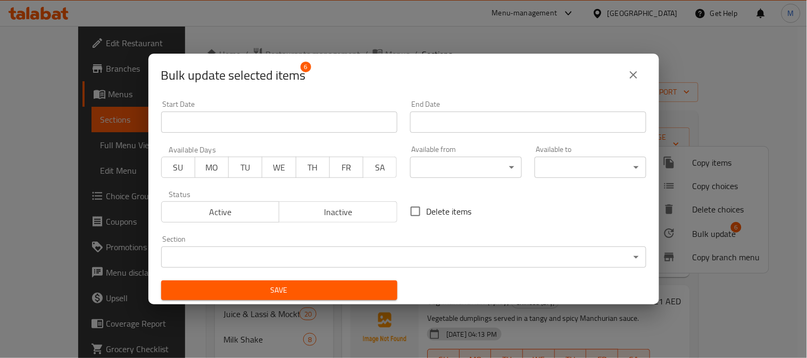
click at [471, 162] on body "​ Menu-management [GEOGRAPHIC_DATA] Get Help M Edit Restaurant Branches Menus S…" at bounding box center [403, 192] width 807 height 332
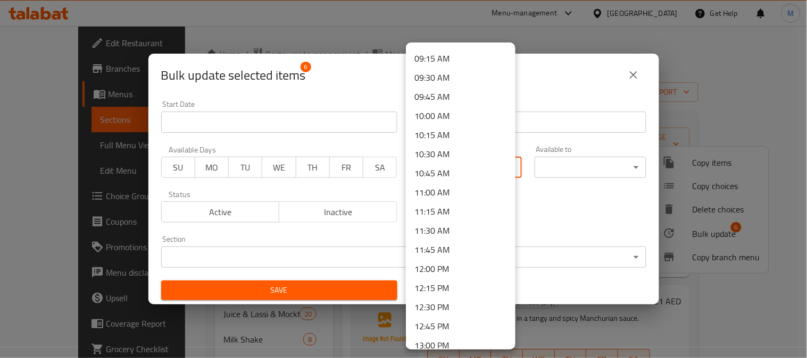
scroll to position [827, 0]
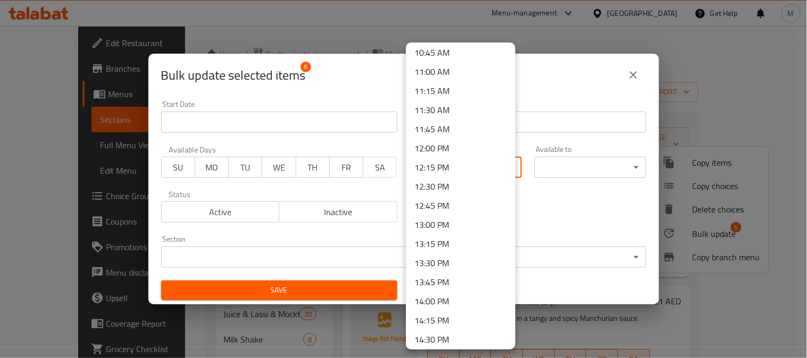
click at [438, 142] on li "12:00 PM" at bounding box center [461, 148] width 110 height 19
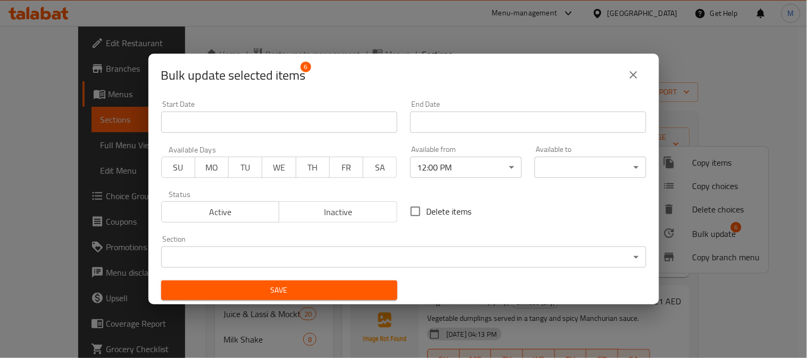
click at [566, 162] on body "​ Menu-management [GEOGRAPHIC_DATA] Get Help M Edit Restaurant Branches Menus S…" at bounding box center [403, 192] width 807 height 332
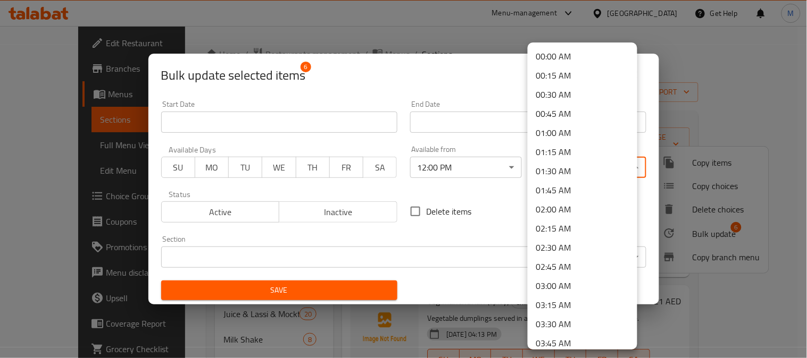
click at [562, 55] on li "00:00 AM" at bounding box center [582, 56] width 110 height 19
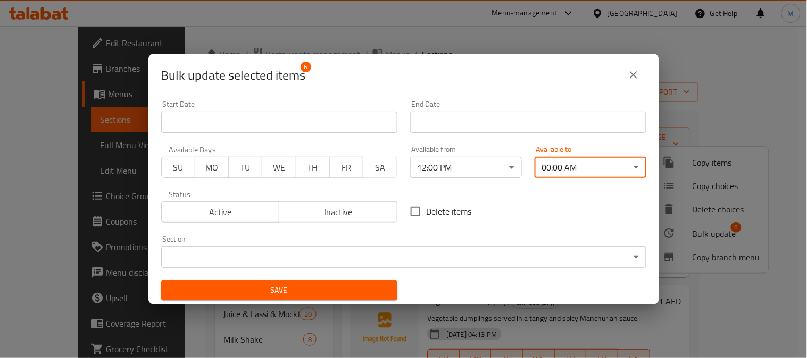
click at [382, 285] on span "Save" at bounding box center [279, 290] width 219 height 13
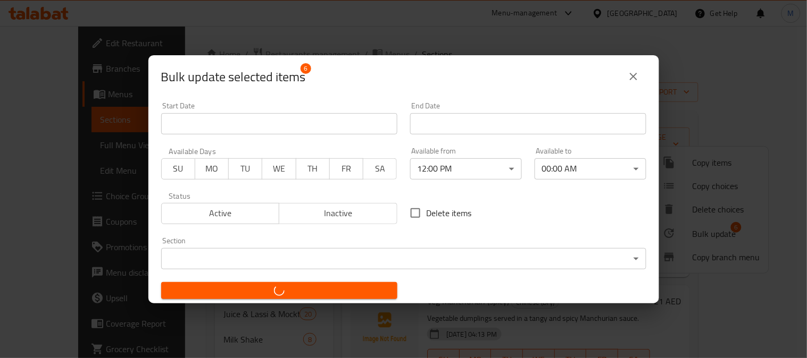
checkbox input "false"
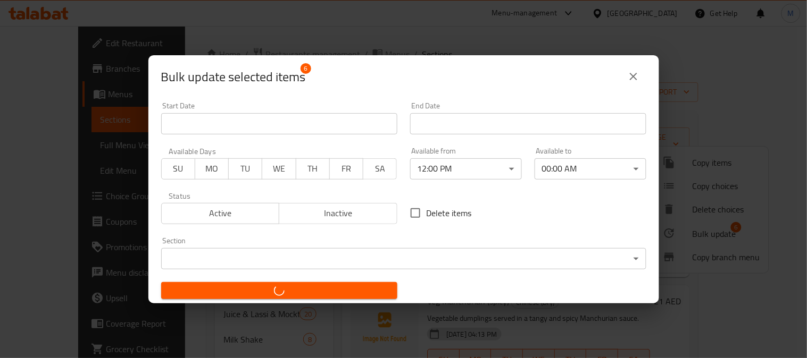
checkbox input "false"
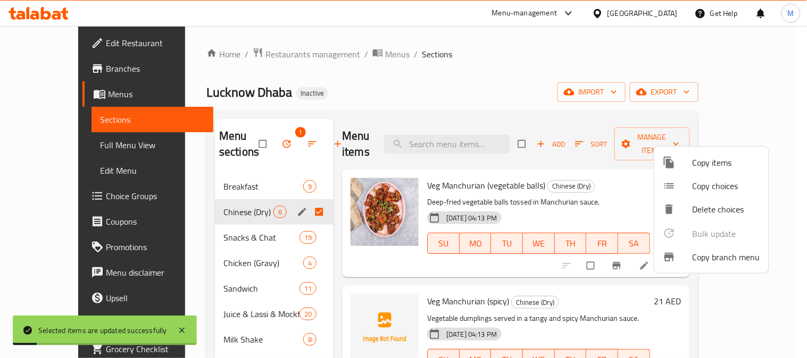
click at [192, 238] on div at bounding box center [403, 179] width 807 height 358
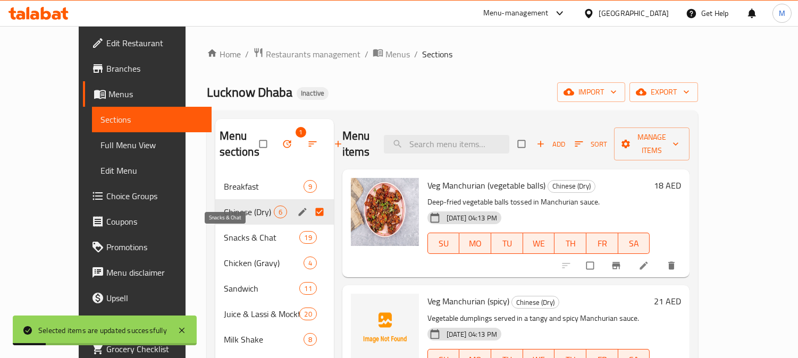
click at [224, 238] on span "Snacks & Chat" at bounding box center [262, 237] width 76 height 13
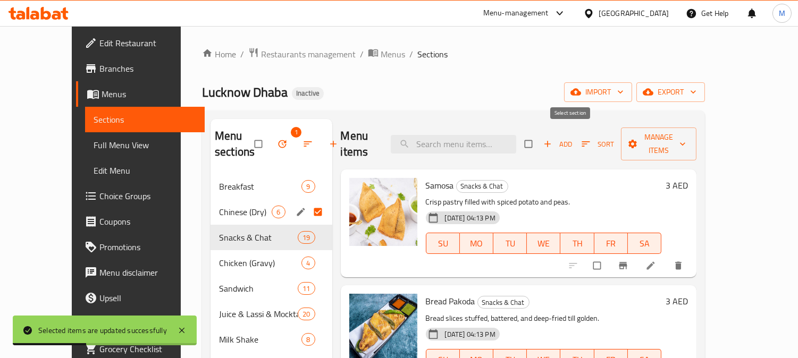
click at [541, 136] on input "checkbox" at bounding box center [529, 144] width 22 height 20
checkbox input "true"
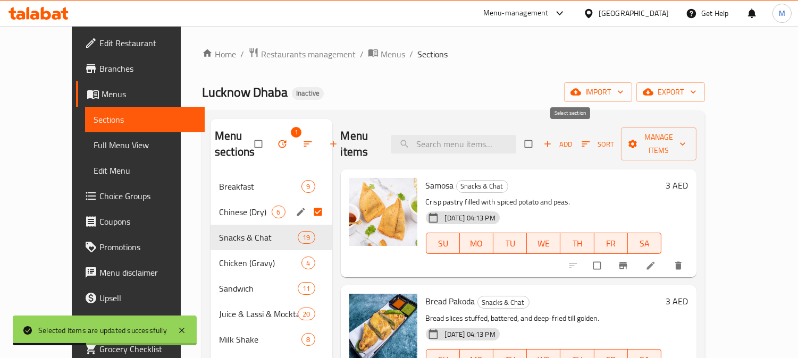
checkbox input "true"
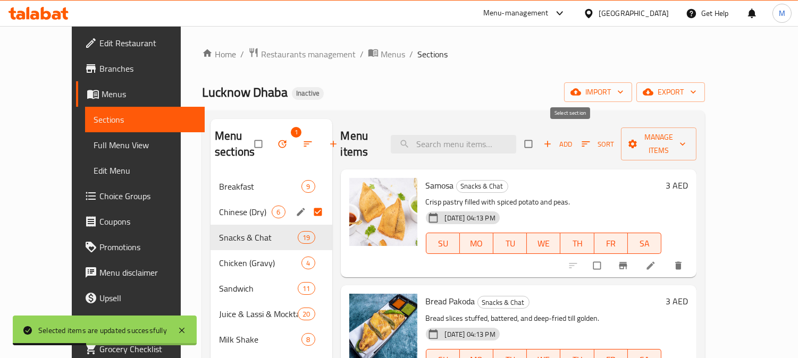
checkbox input "true"
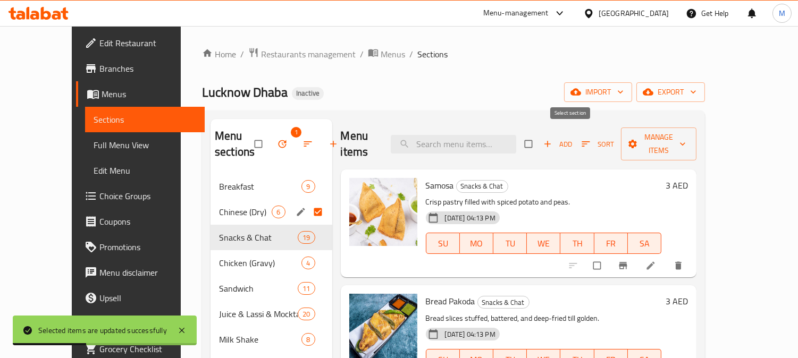
checkbox input "true"
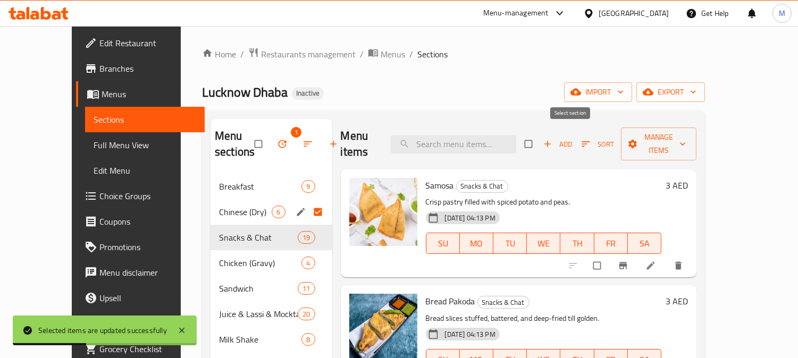
checkbox input "true"
click at [637, 140] on icon "button" at bounding box center [633, 144] width 9 height 9
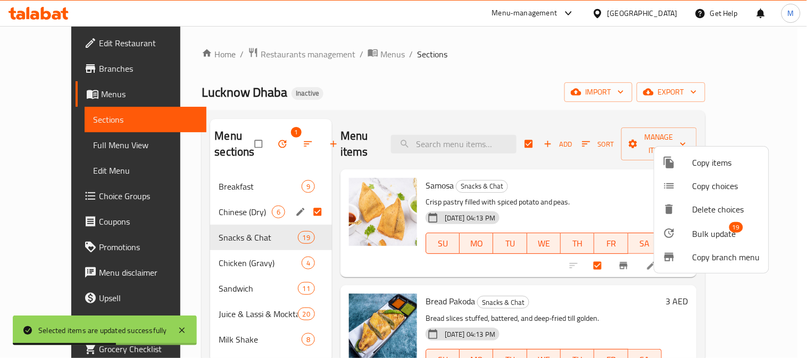
click at [703, 237] on span "Bulk update" at bounding box center [714, 234] width 44 height 13
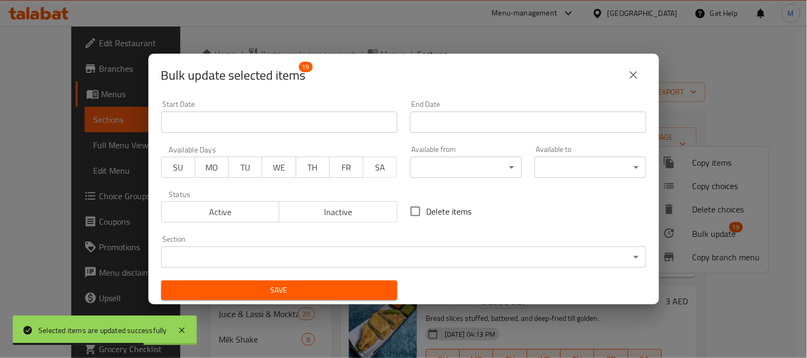
click at [456, 177] on body "Selected items are updated successfully ​ Menu-management [GEOGRAPHIC_DATA] Get…" at bounding box center [403, 192] width 807 height 332
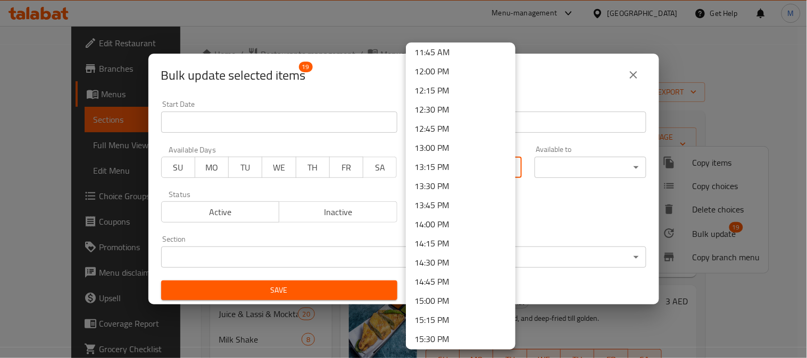
scroll to position [886, 0]
click at [451, 91] on li "12:00 PM" at bounding box center [461, 89] width 110 height 19
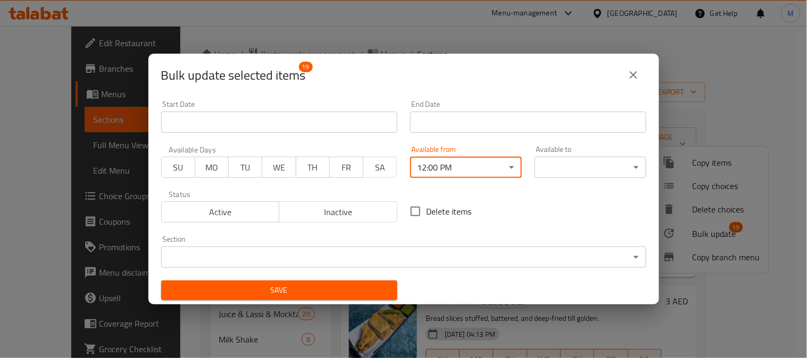
click at [568, 171] on body "​ Menu-management [GEOGRAPHIC_DATA] Get Help M Edit Restaurant Branches Menus S…" at bounding box center [403, 192] width 807 height 332
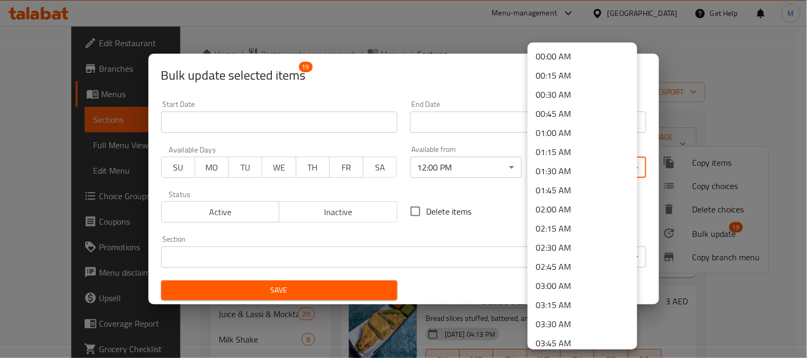
click at [565, 51] on li "00:00 AM" at bounding box center [582, 56] width 110 height 19
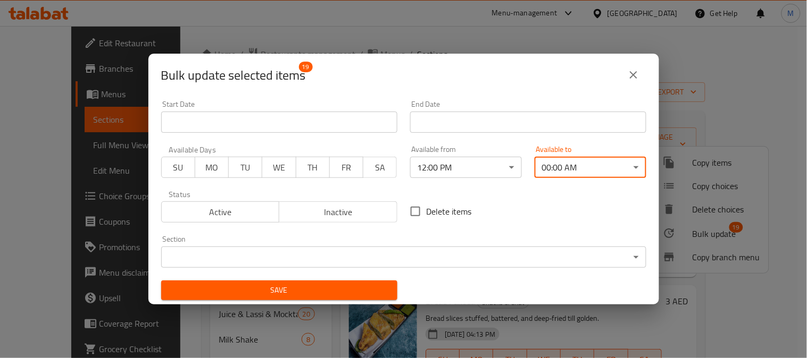
click at [381, 289] on span "Save" at bounding box center [279, 290] width 219 height 13
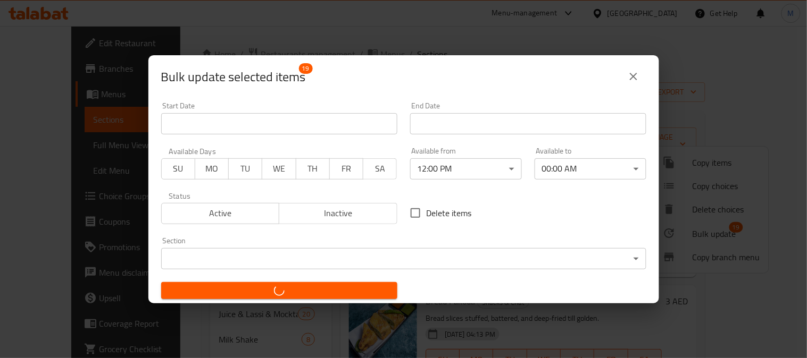
checkbox input "false"
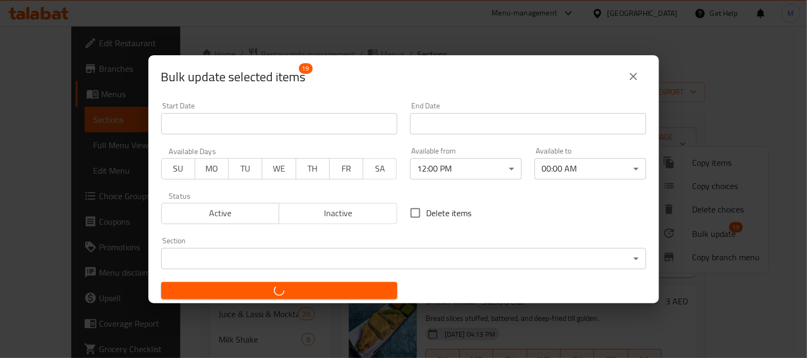
checkbox input "false"
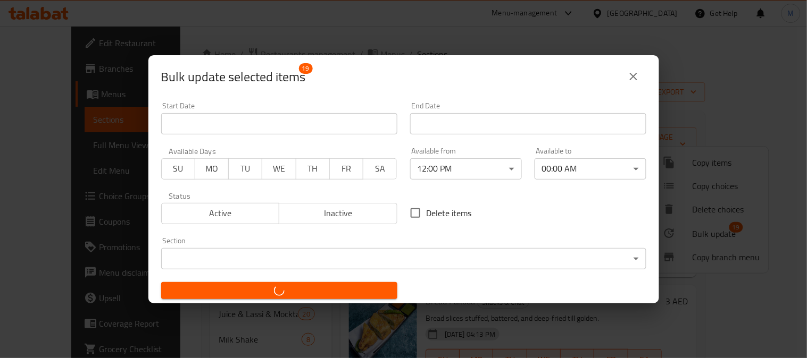
checkbox input "false"
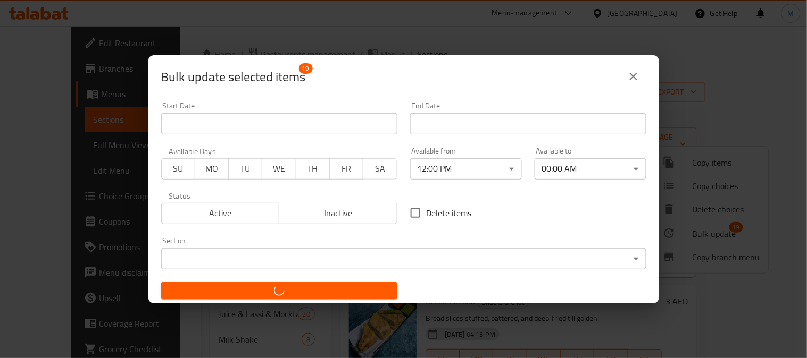
checkbox input "false"
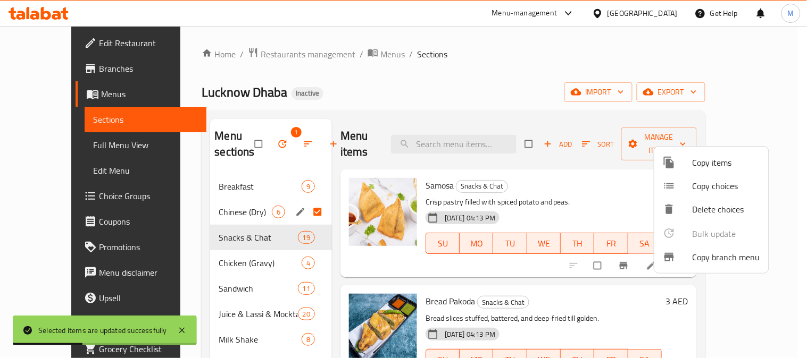
click at [221, 262] on div at bounding box center [403, 179] width 807 height 358
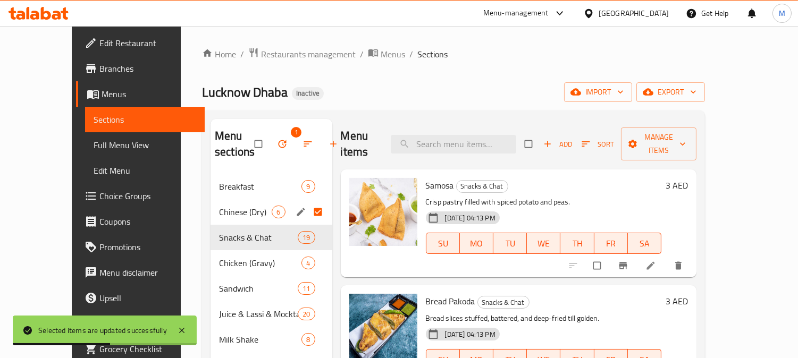
click at [308, 213] on input "Menu sections" at bounding box center [319, 212] width 22 height 20
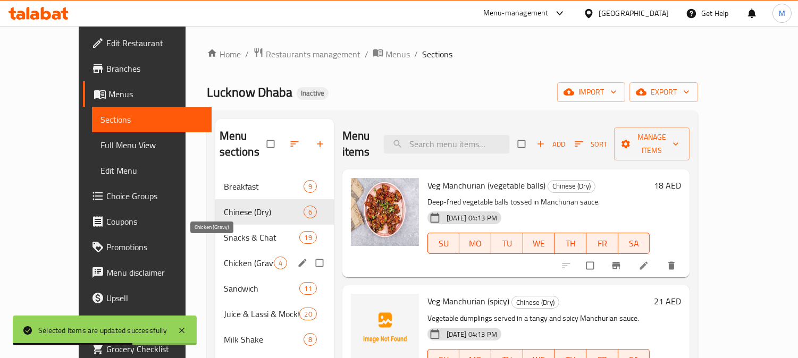
click at [236, 257] on span "Chicken (Gravy)" at bounding box center [249, 263] width 50 height 13
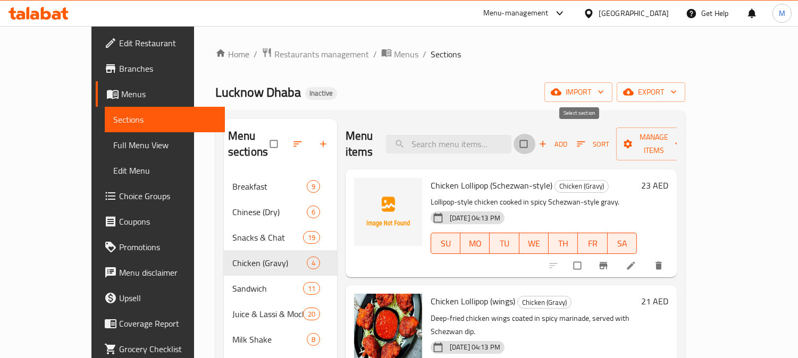
drag, startPoint x: 583, startPoint y: 135, endPoint x: 577, endPoint y: 139, distance: 7.7
click at [536, 139] on input "checkbox" at bounding box center [525, 144] width 22 height 20
checkbox input "true"
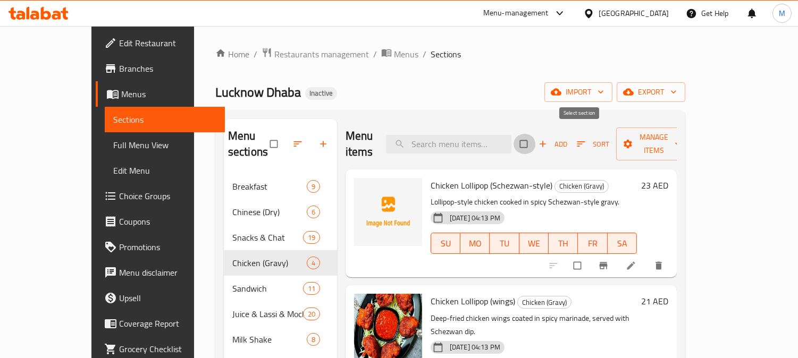
checkbox input "true"
click at [683, 132] on span "Manage items" at bounding box center [654, 144] width 58 height 27
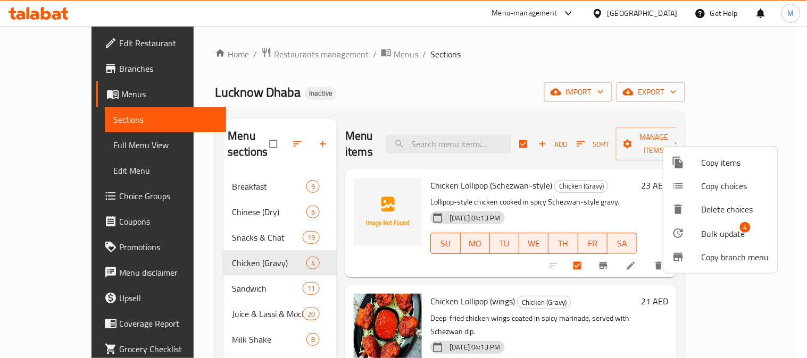
click at [730, 230] on span "Bulk update" at bounding box center [723, 234] width 44 height 13
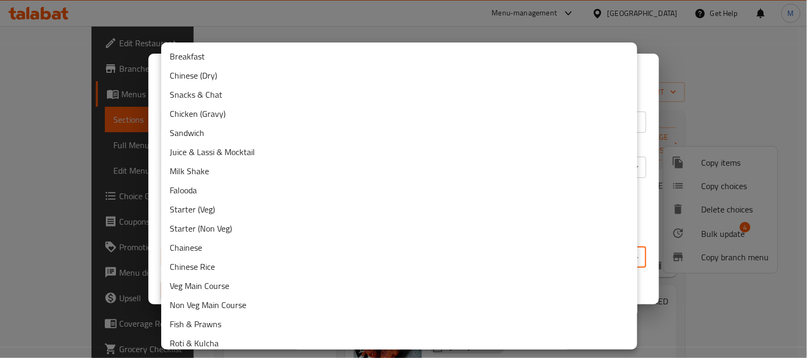
click at [209, 264] on body "​ Menu-management [GEOGRAPHIC_DATA] Get Help M Edit Restaurant Branches Menus S…" at bounding box center [403, 192] width 807 height 332
click at [413, 19] on div at bounding box center [403, 179] width 807 height 358
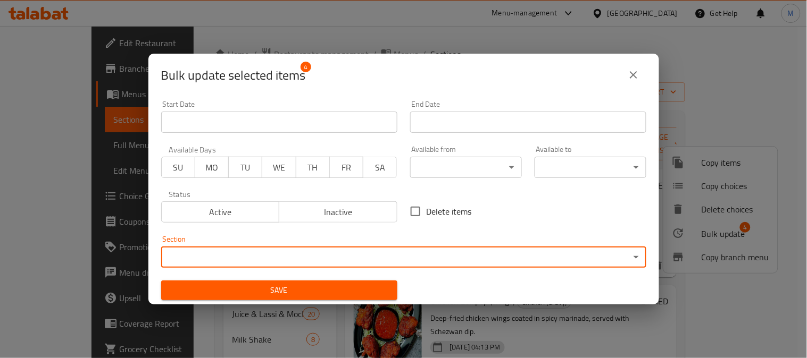
click at [432, 166] on body "​ Menu-management [GEOGRAPHIC_DATA] Get Help M Edit Restaurant Branches Menus S…" at bounding box center [403, 192] width 807 height 332
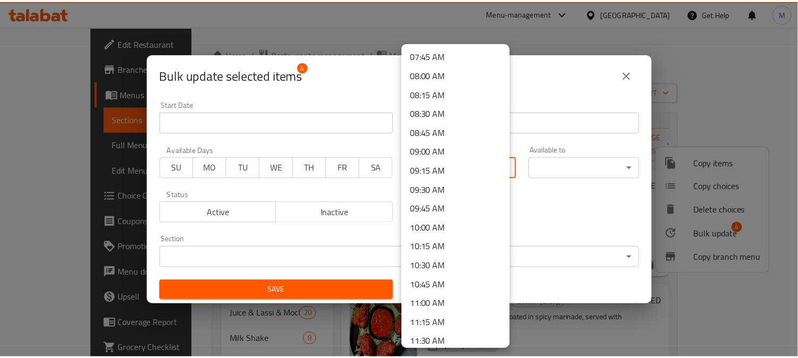
scroll to position [650, 0]
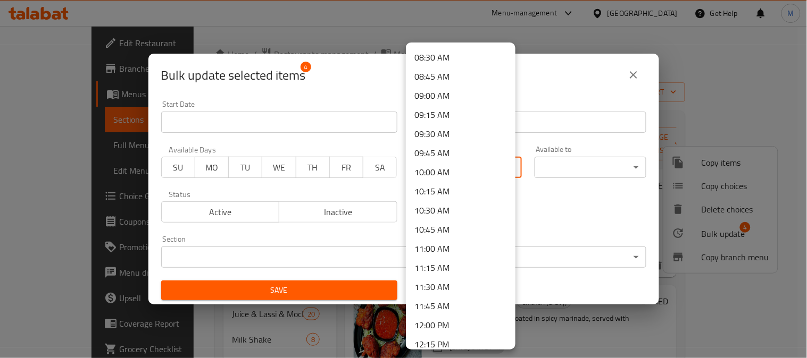
click at [444, 323] on li "12:00 PM" at bounding box center [461, 325] width 110 height 19
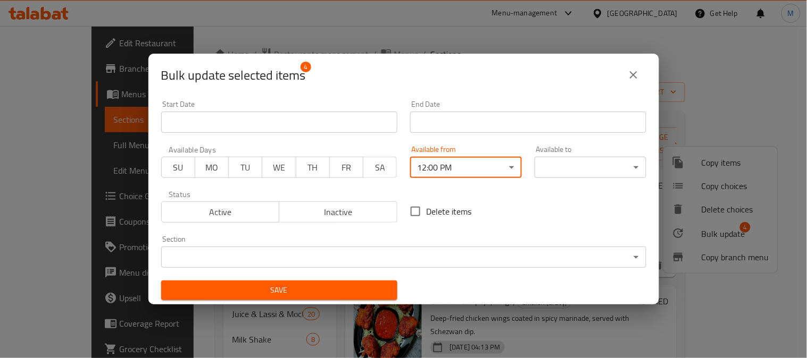
click at [565, 164] on body "​ Menu-management [GEOGRAPHIC_DATA] Get Help M Edit Restaurant Branches Menus S…" at bounding box center [403, 192] width 807 height 332
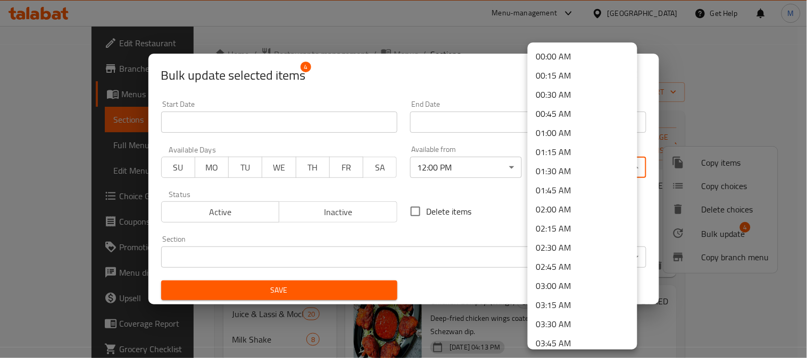
click at [549, 53] on li "00:00 AM" at bounding box center [582, 56] width 110 height 19
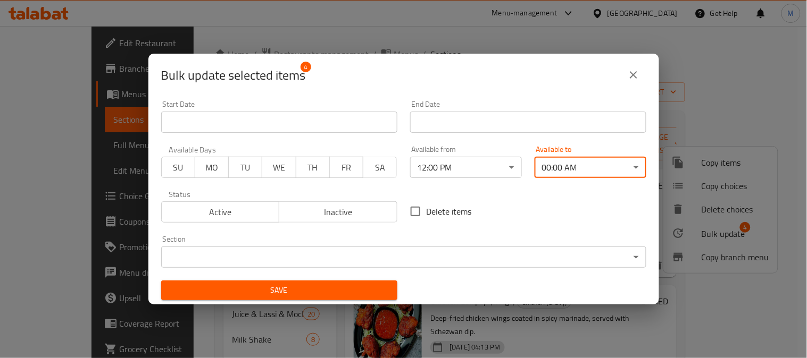
click at [360, 284] on span "Save" at bounding box center [279, 290] width 219 height 13
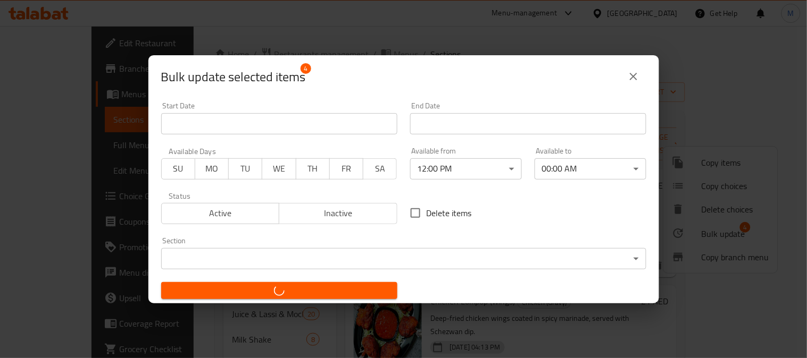
checkbox input "false"
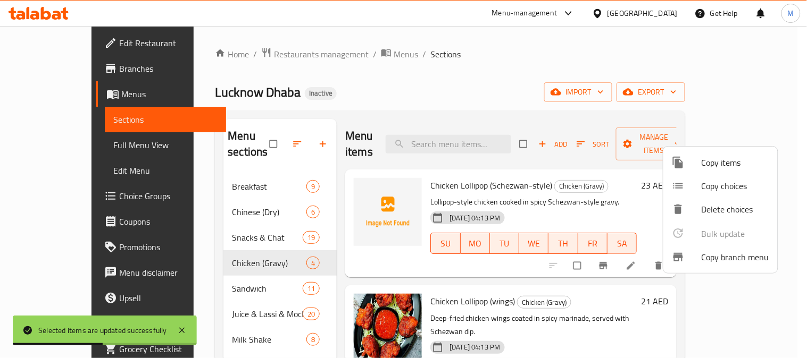
click at [397, 99] on div at bounding box center [403, 179] width 807 height 358
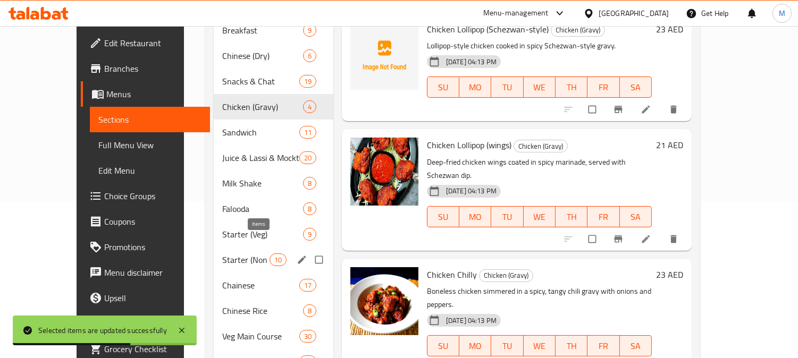
scroll to position [177, 0]
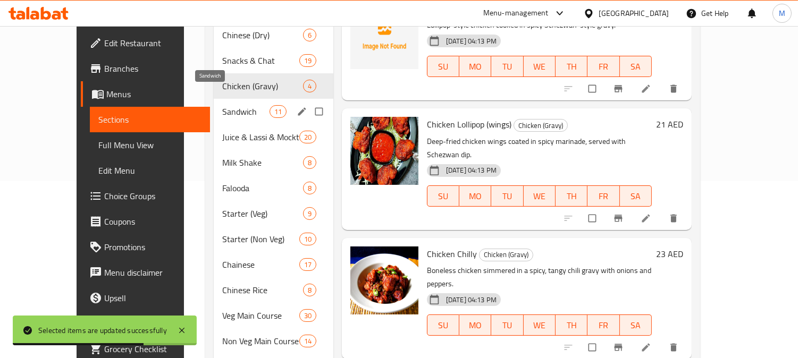
click at [222, 105] on span "Sandwich" at bounding box center [245, 111] width 47 height 13
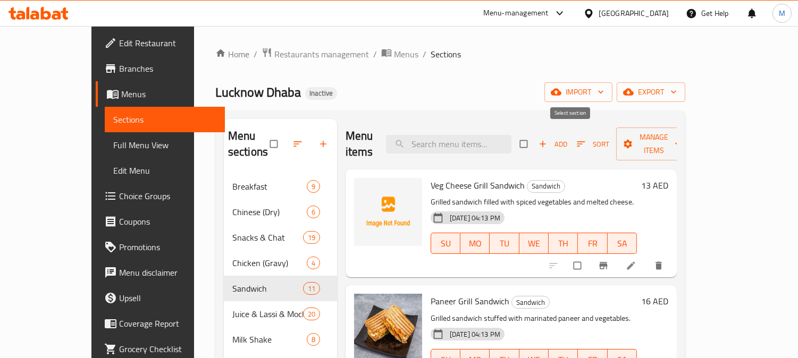
click at [536, 134] on input "checkbox" at bounding box center [525, 144] width 22 height 20
checkbox input "true"
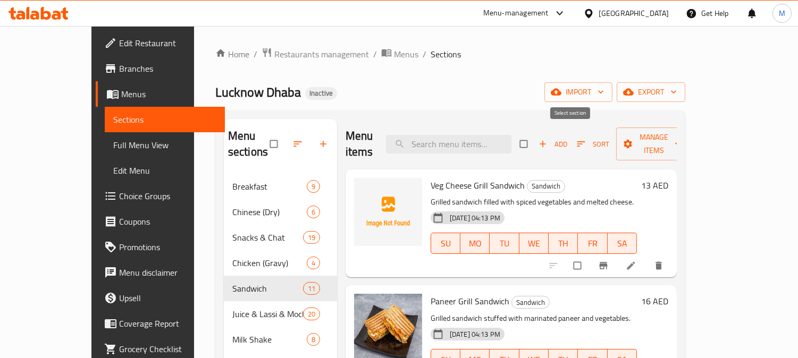
checkbox input "true"
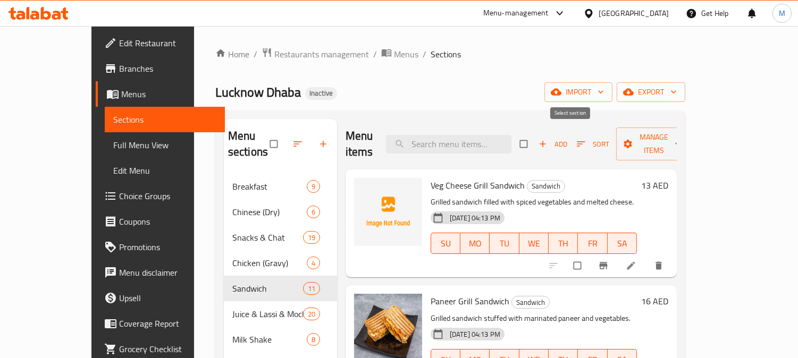
checkbox input "true"
click at [683, 133] on span "Manage items" at bounding box center [654, 144] width 58 height 27
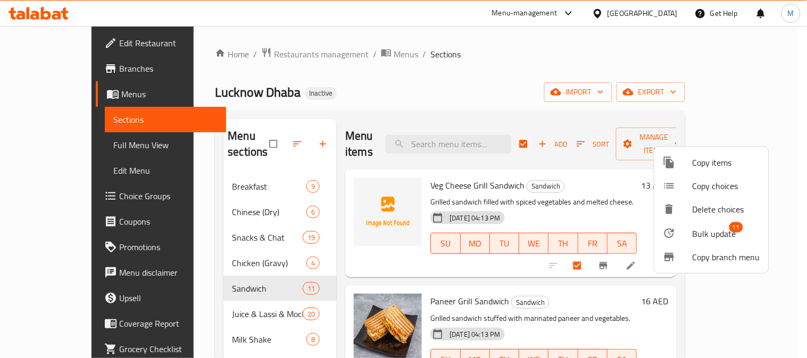
click at [698, 234] on span "Bulk update" at bounding box center [714, 234] width 44 height 13
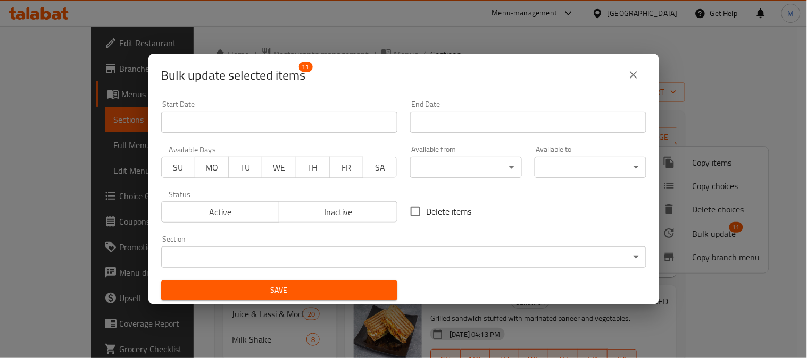
click at [296, 255] on body "​ Menu-management [GEOGRAPHIC_DATA] Get Help M Edit Restaurant Branches Menus S…" at bounding box center [403, 192] width 807 height 332
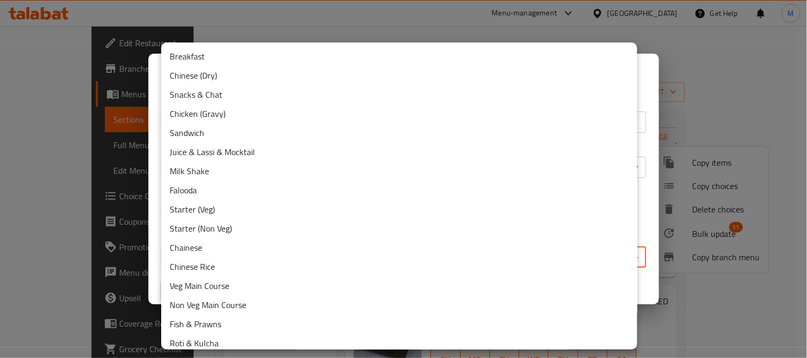
drag, startPoint x: 283, startPoint y: 19, endPoint x: 306, endPoint y: 33, distance: 26.5
click at [284, 19] on div at bounding box center [403, 179] width 807 height 358
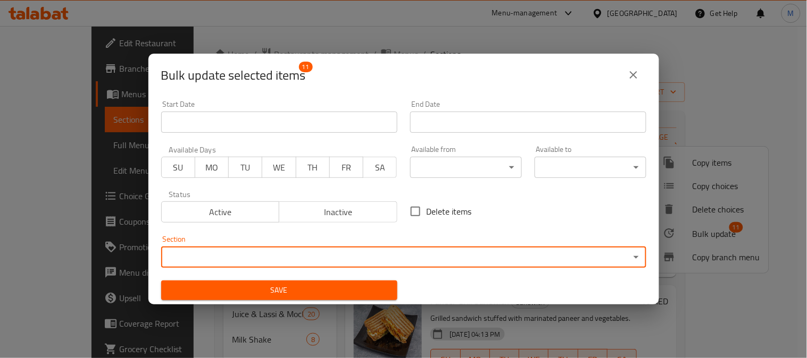
click at [450, 169] on body "​ Menu-management [GEOGRAPHIC_DATA] Get Help M Edit Restaurant Branches Menus S…" at bounding box center [403, 192] width 807 height 332
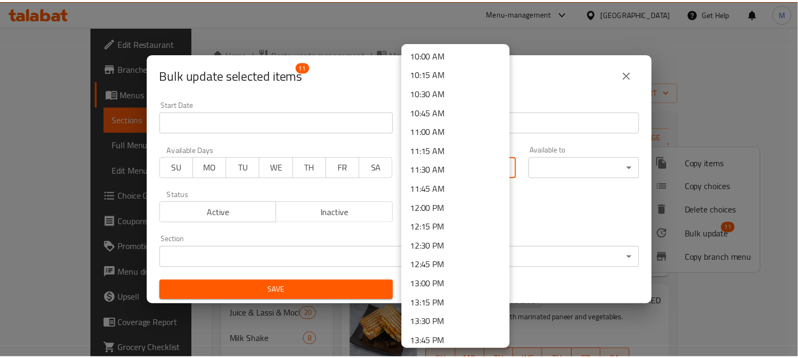
scroll to position [768, 0]
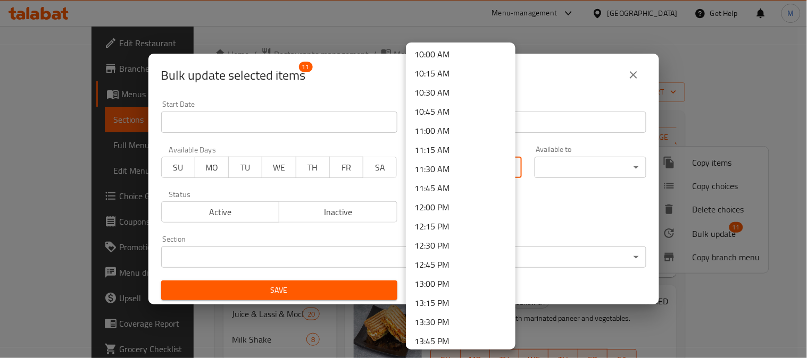
click at [452, 200] on li "12:00 PM" at bounding box center [461, 207] width 110 height 19
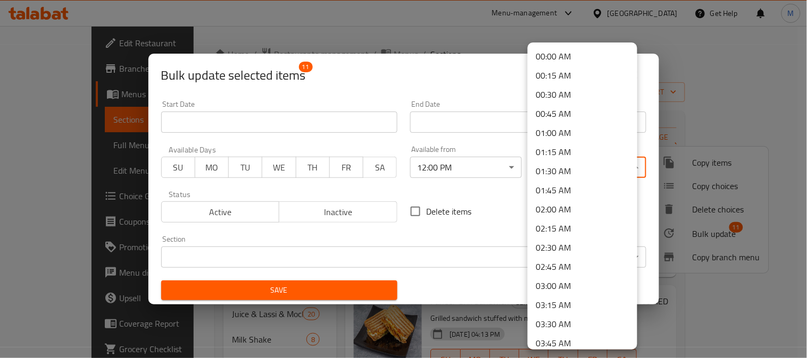
click at [557, 165] on body "​ Menu-management [GEOGRAPHIC_DATA] Get Help M Edit Restaurant Branches Menus S…" at bounding box center [403, 192] width 807 height 332
click at [555, 58] on li "00:00 AM" at bounding box center [582, 56] width 110 height 19
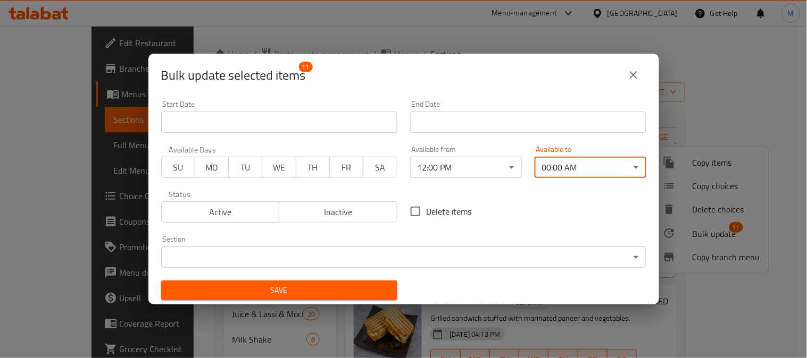
click at [331, 288] on span "Save" at bounding box center [279, 290] width 219 height 13
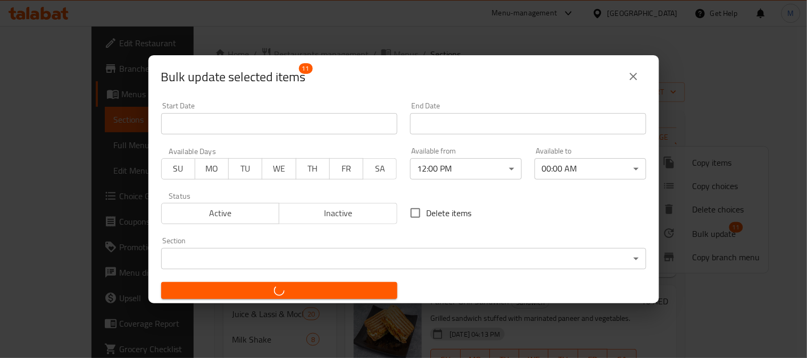
checkbox input "false"
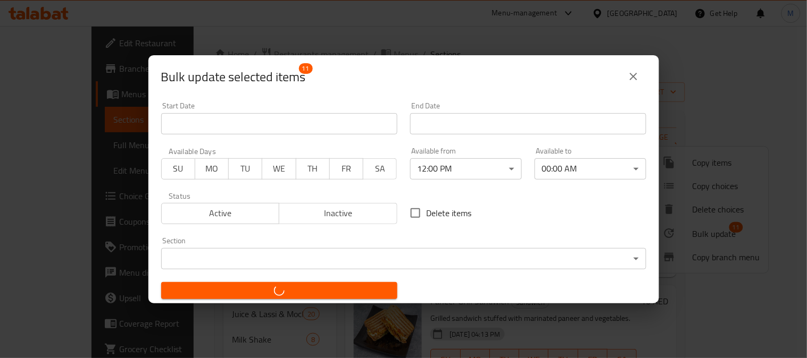
checkbox input "false"
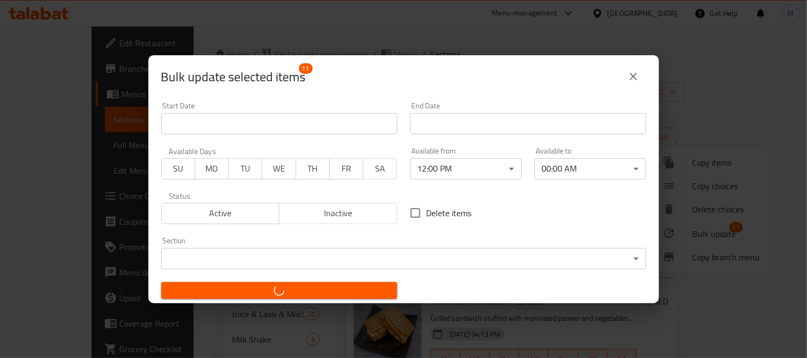
checkbox input "false"
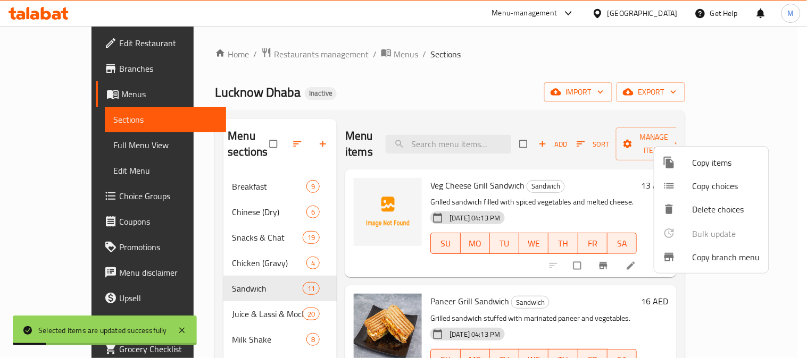
click at [341, 87] on div at bounding box center [403, 179] width 807 height 358
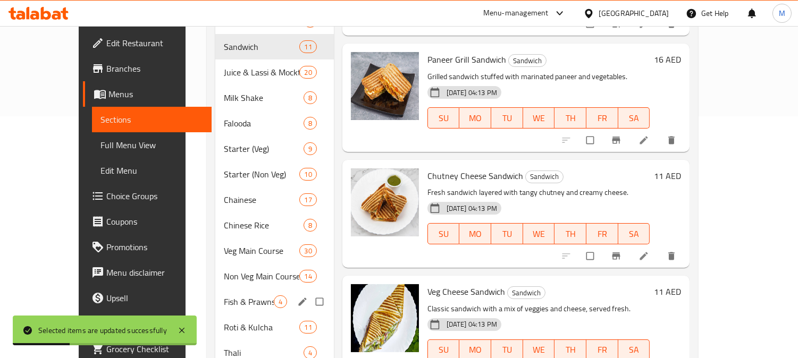
scroll to position [343, 0]
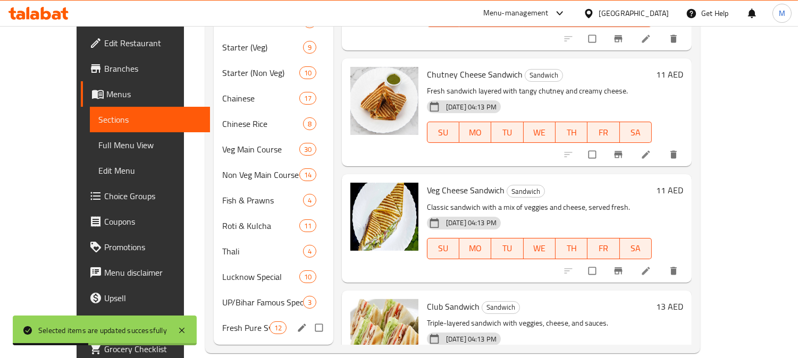
click at [237, 322] on span "Fresh Pure Sweets" at bounding box center [245, 328] width 47 height 13
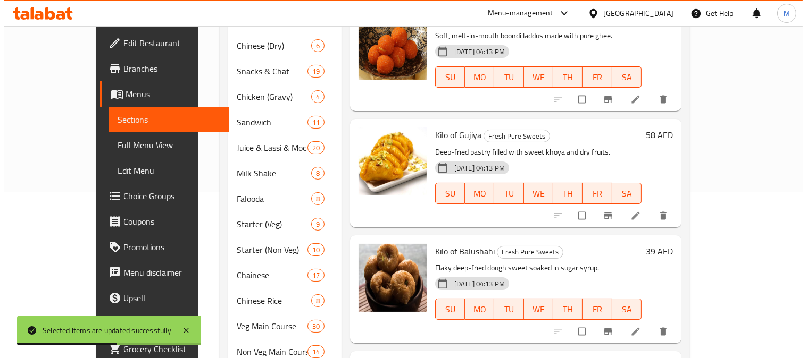
scroll to position [48, 0]
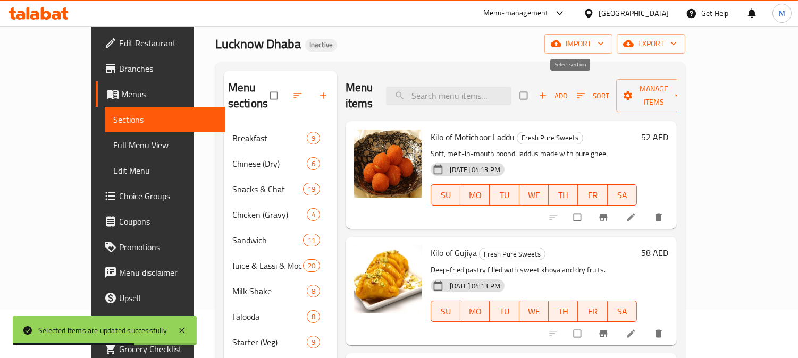
click at [536, 86] on input "checkbox" at bounding box center [525, 96] width 22 height 20
checkbox input "true"
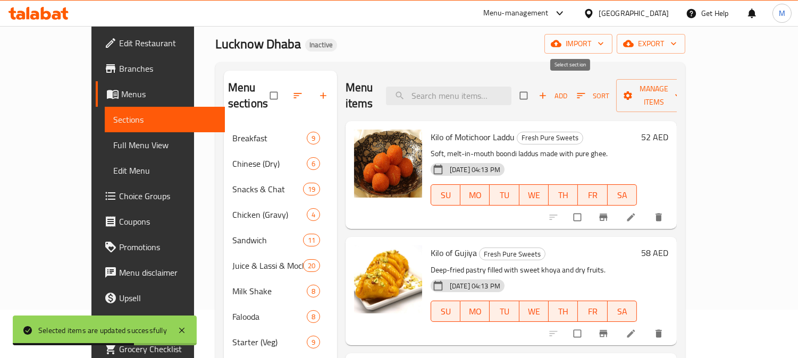
checkbox input "true"
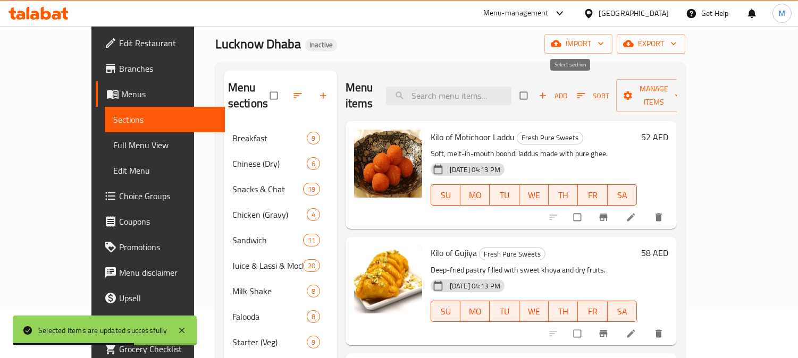
checkbox input "true"
click at [683, 86] on span "Manage items" at bounding box center [654, 95] width 58 height 27
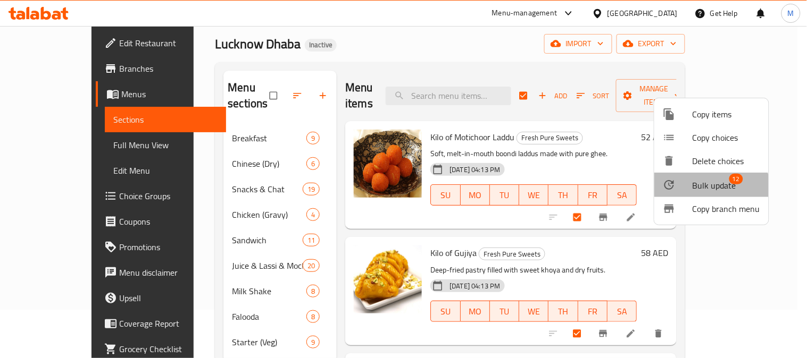
click at [705, 191] on span "Bulk update" at bounding box center [714, 185] width 44 height 13
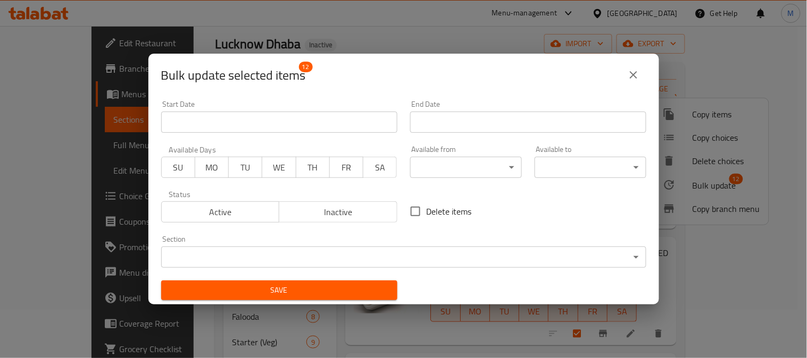
click at [288, 259] on body "​ Menu-management [GEOGRAPHIC_DATA] Get Help M Edit Restaurant Branches Menus S…" at bounding box center [403, 144] width 807 height 332
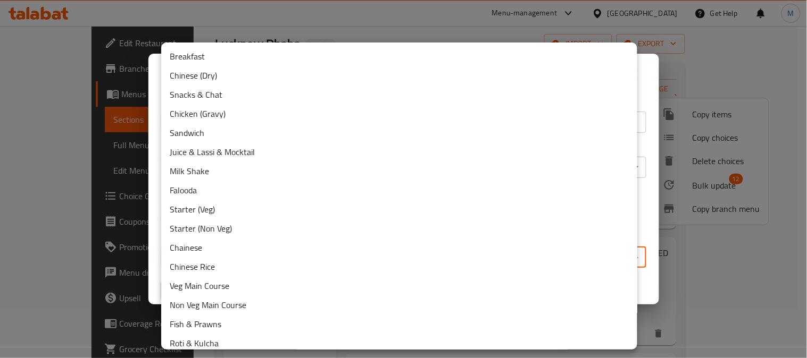
click at [402, 18] on div at bounding box center [403, 179] width 807 height 358
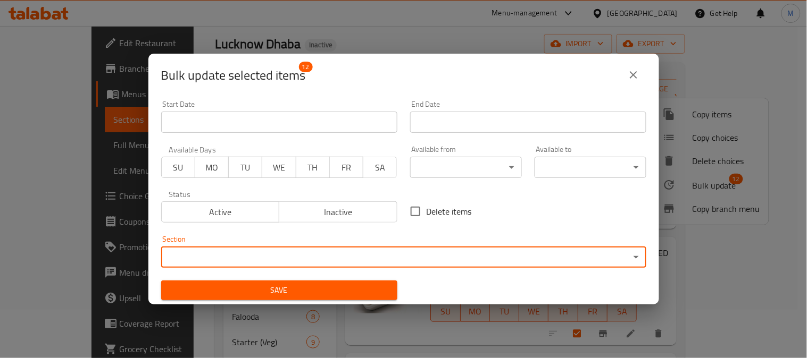
click at [444, 169] on body "​ Menu-management [GEOGRAPHIC_DATA] Get Help M Edit Restaurant Branches Menus S…" at bounding box center [403, 144] width 807 height 332
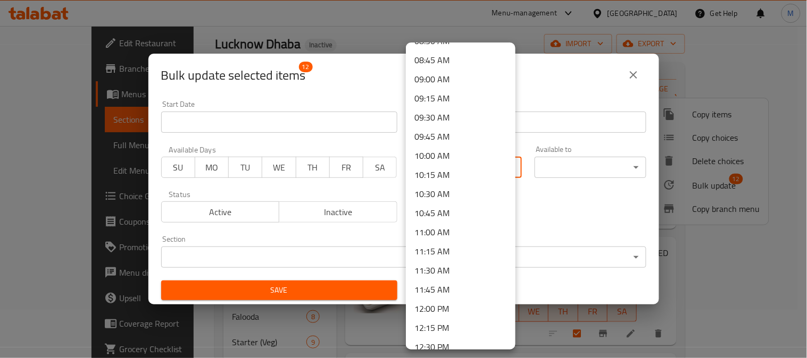
scroll to position [768, 0]
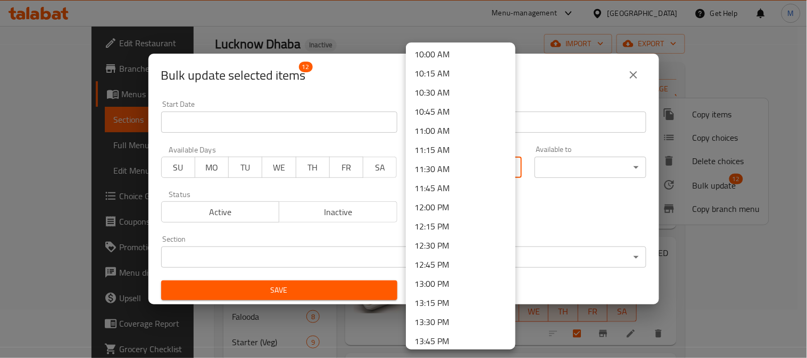
click at [443, 205] on li "12:00 PM" at bounding box center [461, 207] width 110 height 19
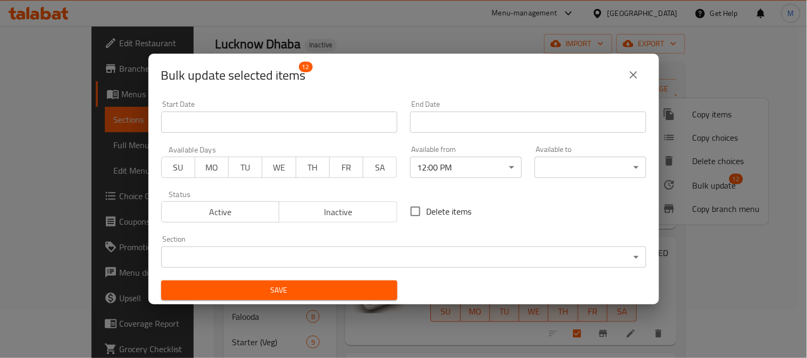
click at [553, 165] on div "00:00 AM 00:15 AM 00:30 AM 00:45 AM 01:00 AM 01:15 AM 01:30 AM 01:45 AM 02:00 A…" at bounding box center [403, 179] width 807 height 358
click at [555, 167] on body "​ Menu-management [GEOGRAPHIC_DATA] Get Help M Edit Restaurant Branches Menus S…" at bounding box center [403, 144] width 807 height 332
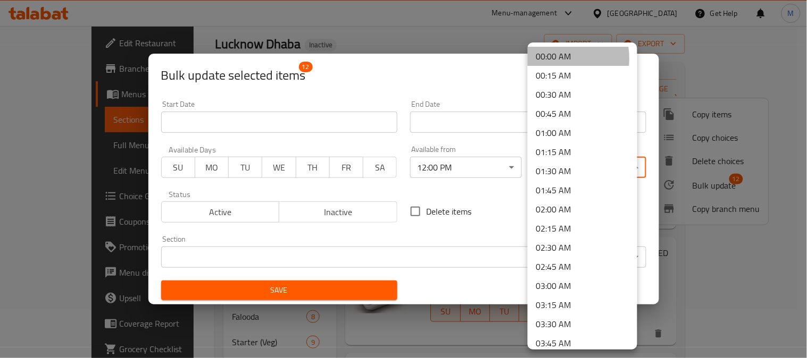
click at [550, 58] on li "00:00 AM" at bounding box center [582, 56] width 110 height 19
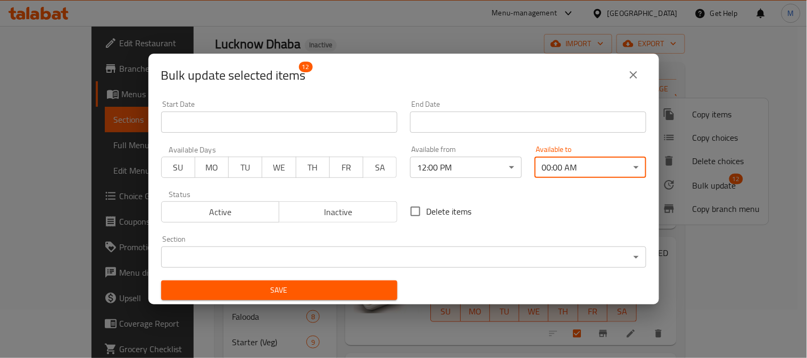
click at [353, 290] on span "Save" at bounding box center [279, 290] width 219 height 13
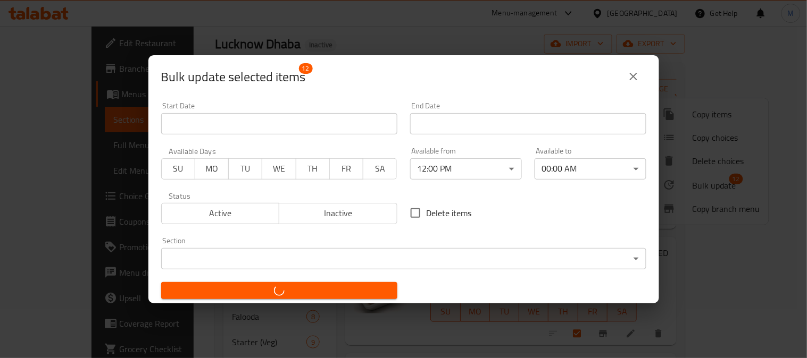
checkbox input "false"
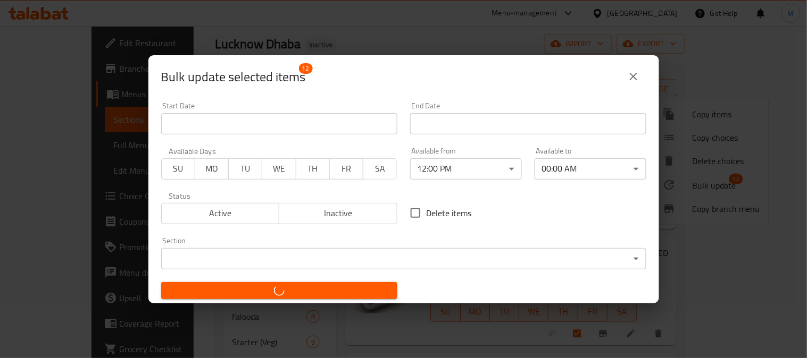
checkbox input "false"
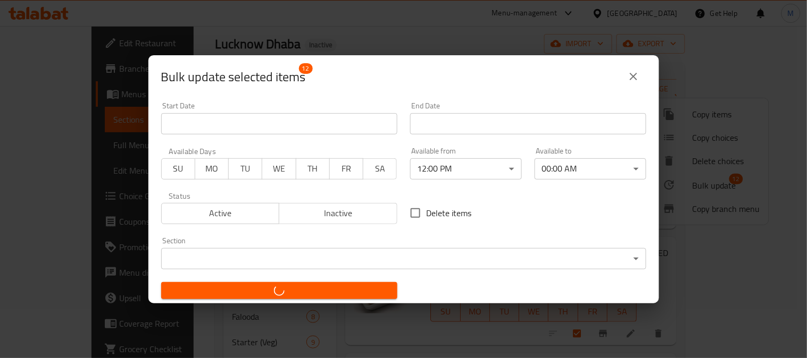
checkbox input "false"
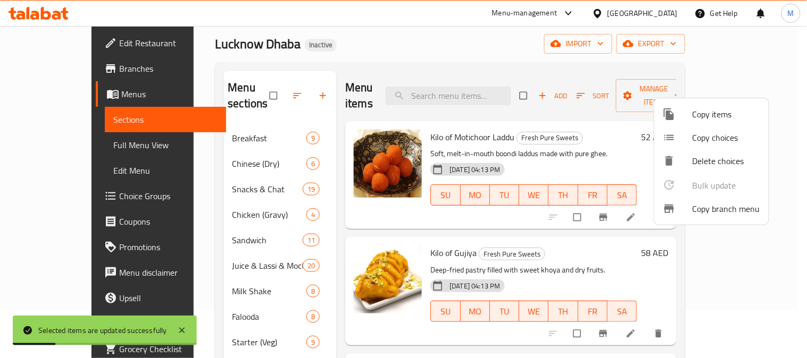
click at [237, 255] on div at bounding box center [403, 179] width 807 height 358
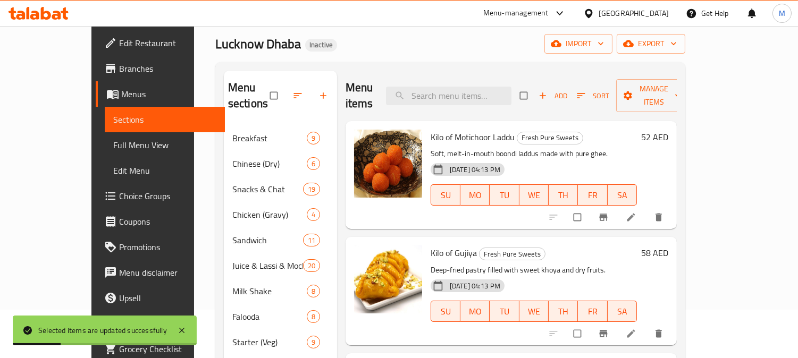
click at [239, 259] on span "Juice & Lassi & Mocktail" at bounding box center [267, 265] width 71 height 13
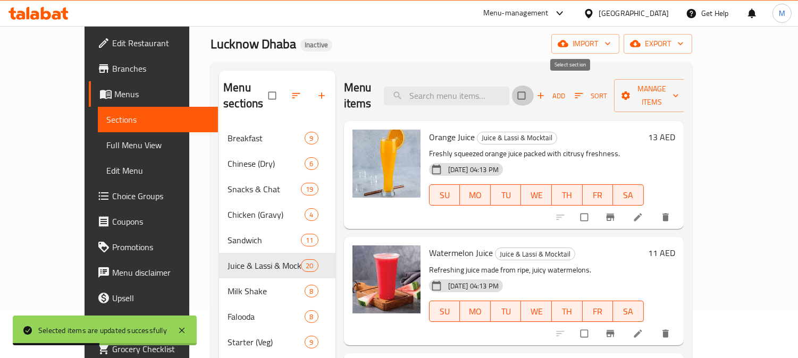
drag, startPoint x: 574, startPoint y: 89, endPoint x: 594, endPoint y: 95, distance: 20.4
click at [534, 89] on input "checkbox" at bounding box center [522, 96] width 22 height 20
checkbox input "true"
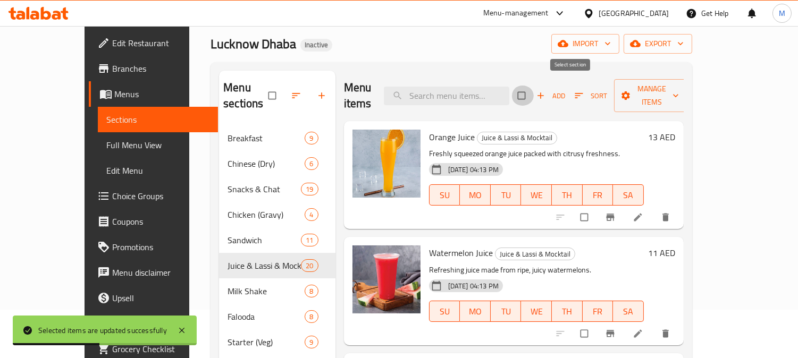
checkbox input "true"
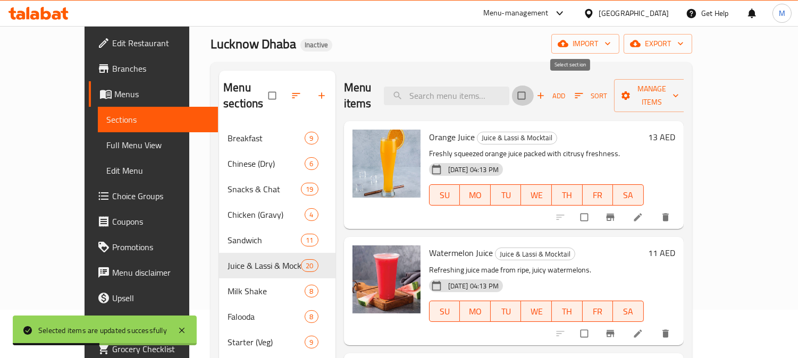
checkbox input "true"
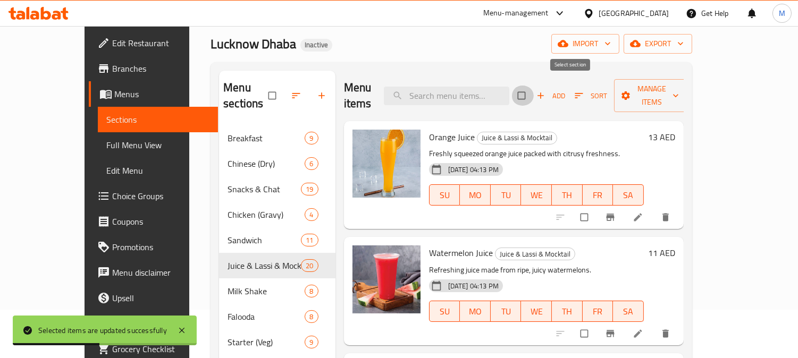
checkbox input "true"
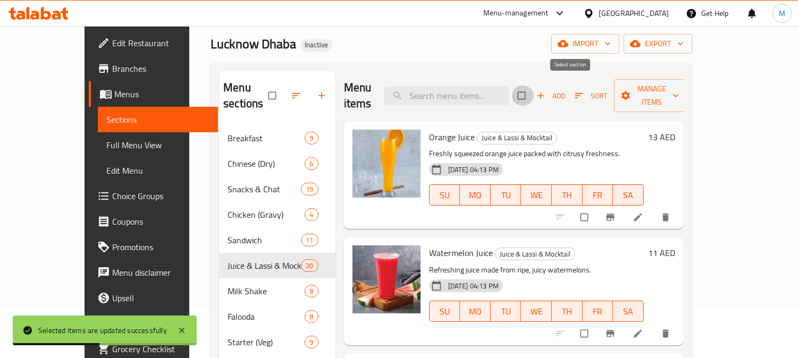
checkbox input "true"
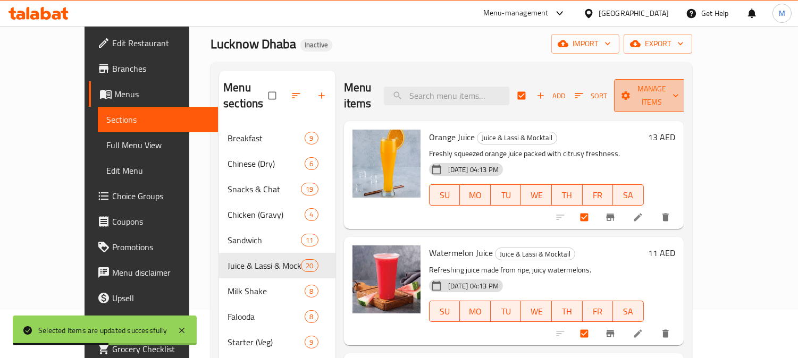
click at [681, 88] on span "Manage items" at bounding box center [652, 95] width 58 height 27
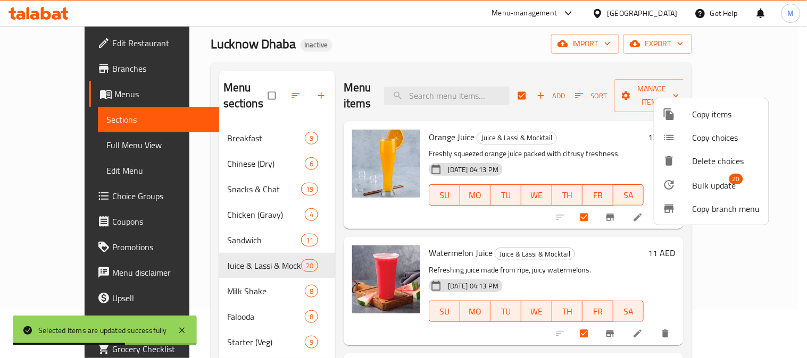
click at [711, 184] on span "Bulk update" at bounding box center [714, 185] width 44 height 13
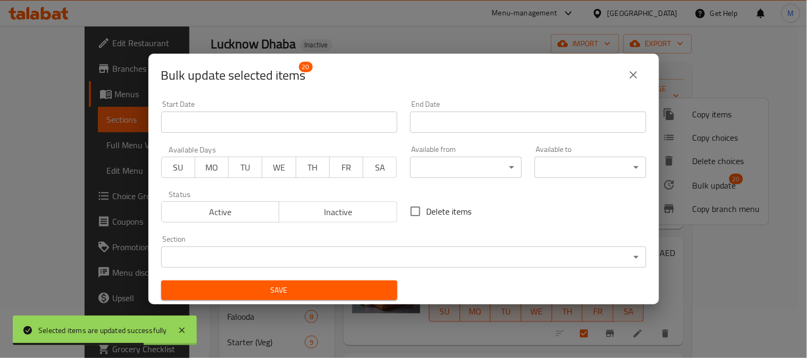
click at [447, 162] on body "Selected items are updated successfully ​ Menu-management [GEOGRAPHIC_DATA] Get…" at bounding box center [403, 144] width 807 height 332
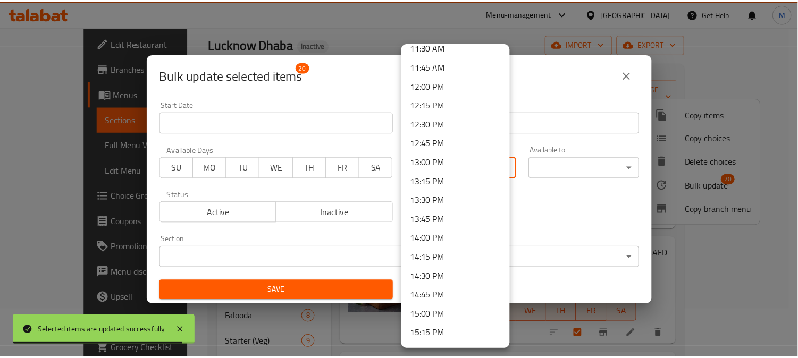
scroll to position [886, 0]
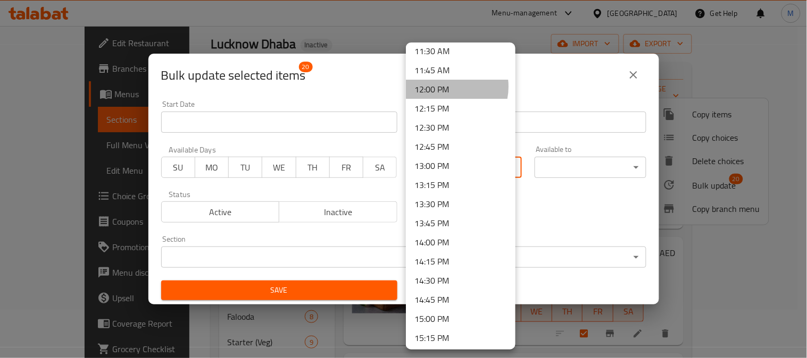
click at [447, 86] on li "12:00 PM" at bounding box center [461, 89] width 110 height 19
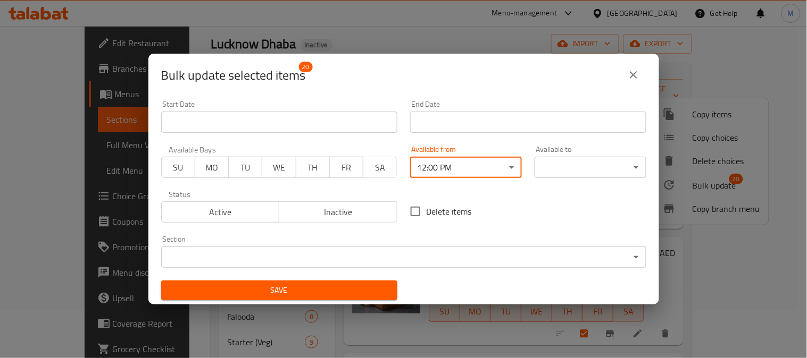
click at [569, 165] on body "​ Menu-management [GEOGRAPHIC_DATA] Get Help M Edit Restaurant Branches Menus S…" at bounding box center [403, 144] width 807 height 332
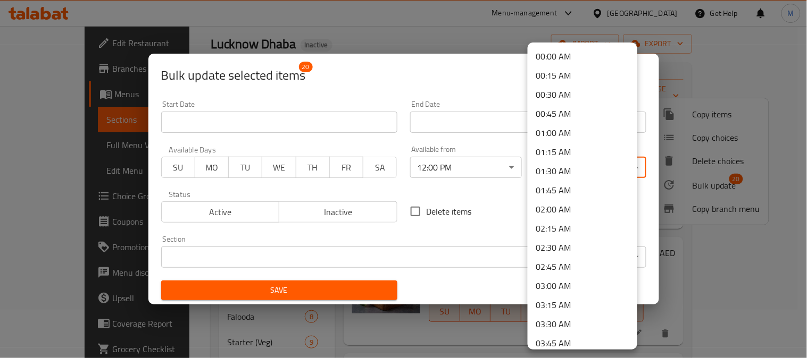
click at [575, 54] on li "00:00 AM" at bounding box center [582, 56] width 110 height 19
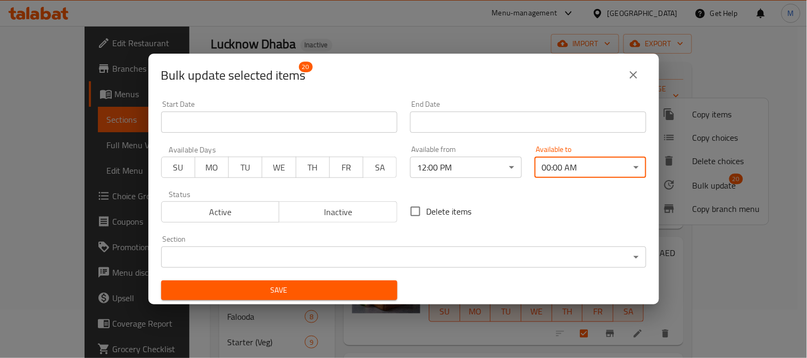
click at [318, 287] on span "Save" at bounding box center [279, 290] width 219 height 13
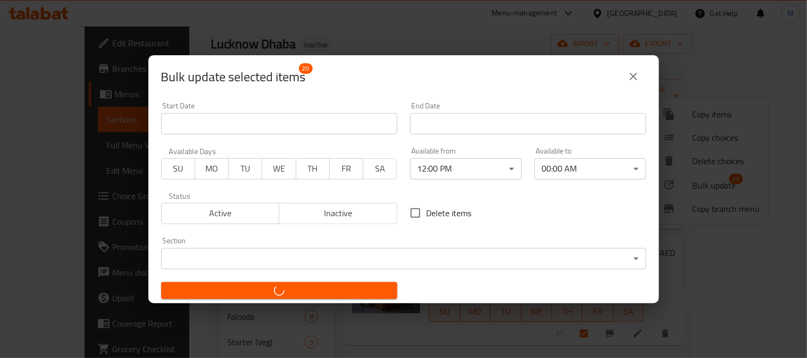
checkbox input "false"
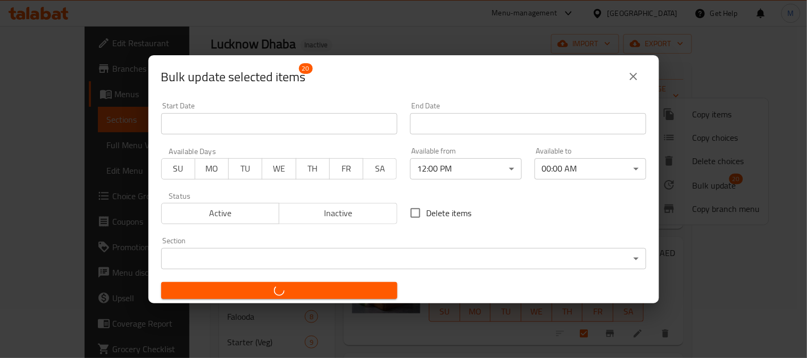
checkbox input "false"
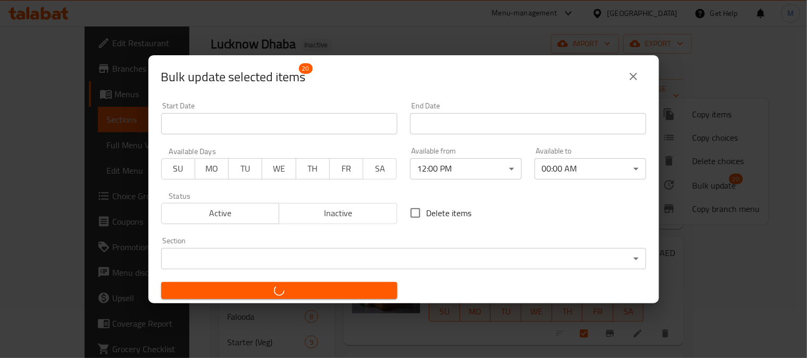
checkbox input "false"
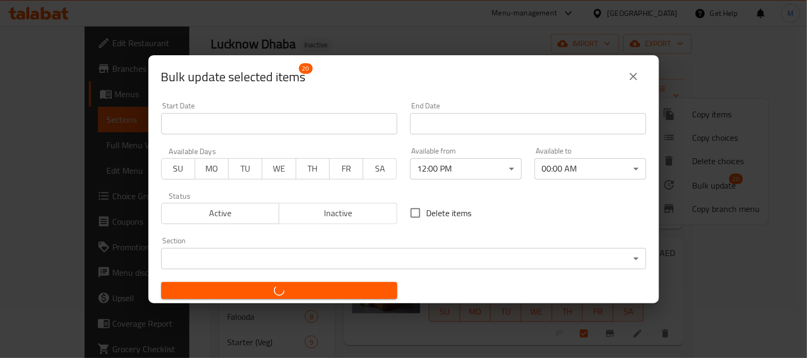
checkbox input "false"
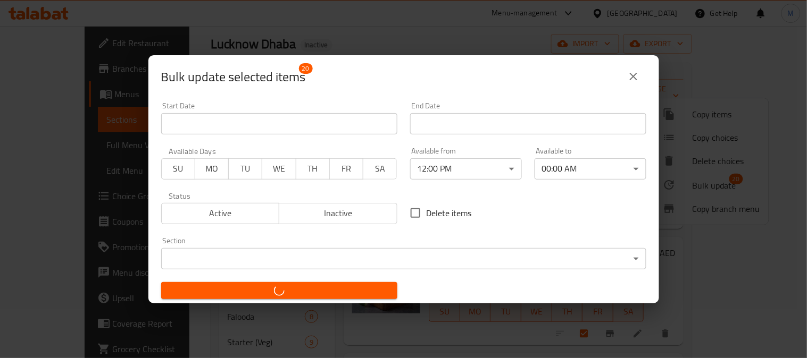
checkbox input "false"
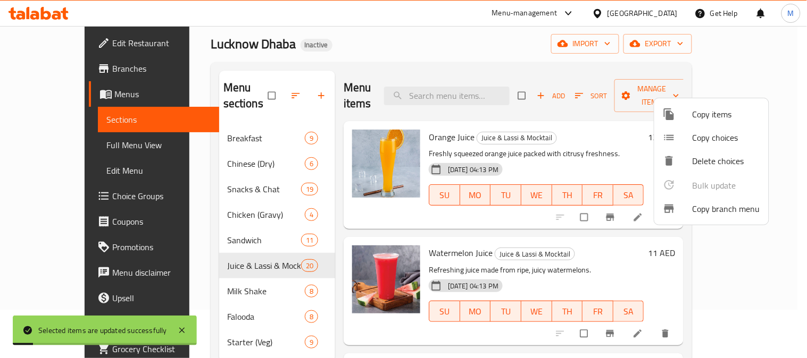
click at [204, 274] on div at bounding box center [403, 179] width 807 height 358
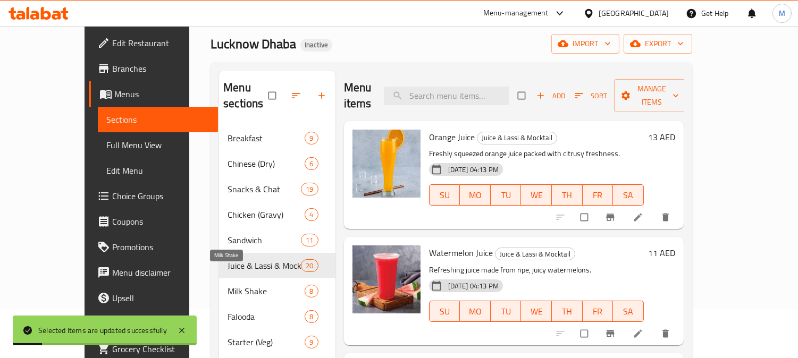
click at [228, 285] on span "Milk Shake" at bounding box center [266, 291] width 77 height 13
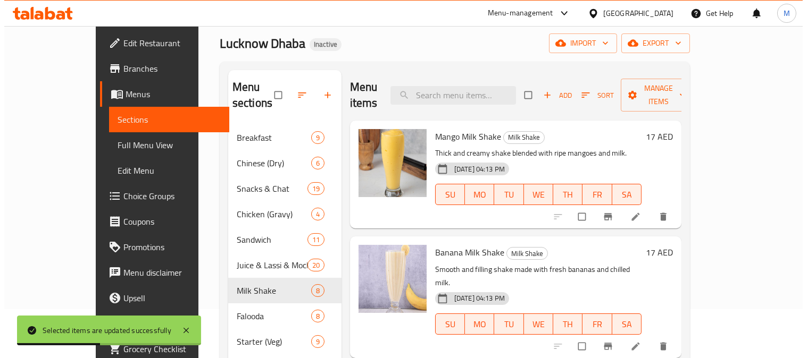
scroll to position [48, 0]
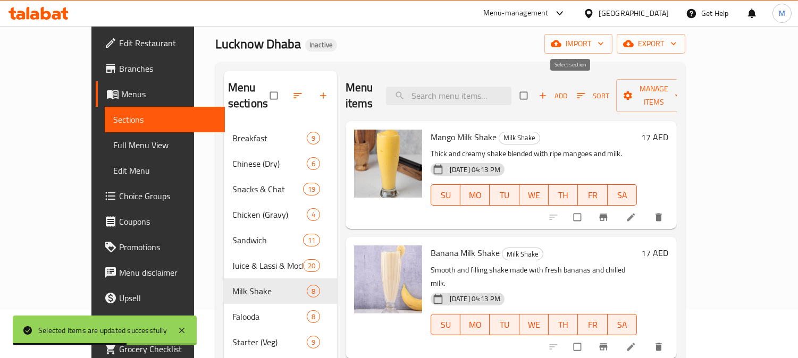
click at [536, 89] on input "checkbox" at bounding box center [525, 96] width 22 height 20
checkbox input "true"
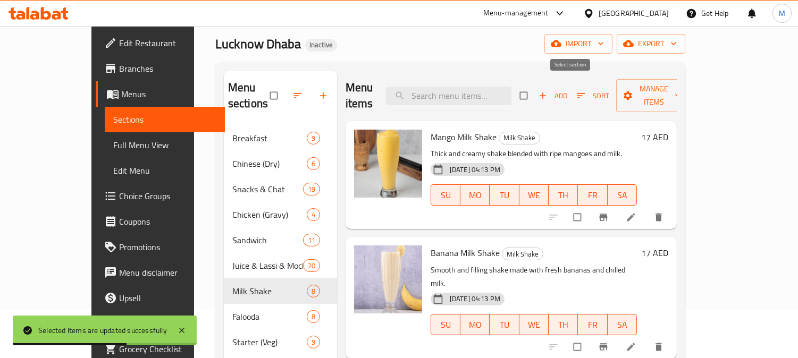
checkbox input "true"
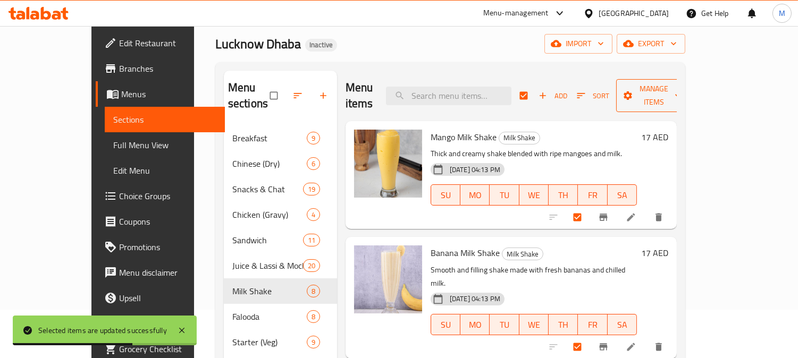
click at [683, 84] on span "Manage items" at bounding box center [654, 95] width 58 height 27
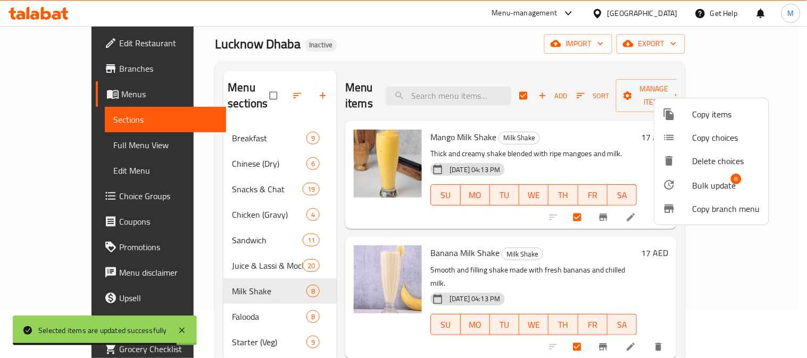
drag, startPoint x: 719, startPoint y: 179, endPoint x: 489, endPoint y: 72, distance: 253.8
click at [461, 56] on div at bounding box center [403, 179] width 807 height 358
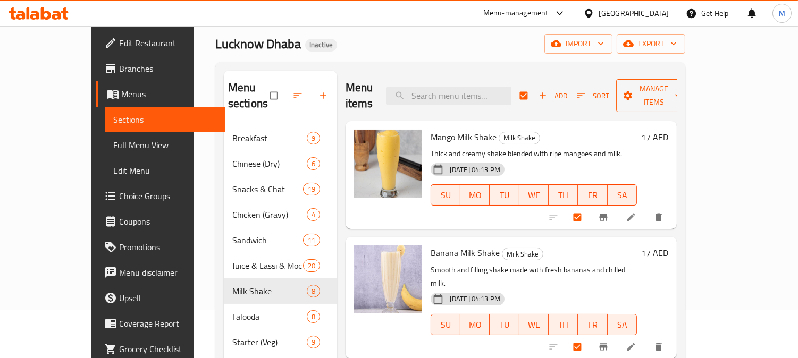
click at [683, 83] on span "Manage items" at bounding box center [654, 95] width 58 height 27
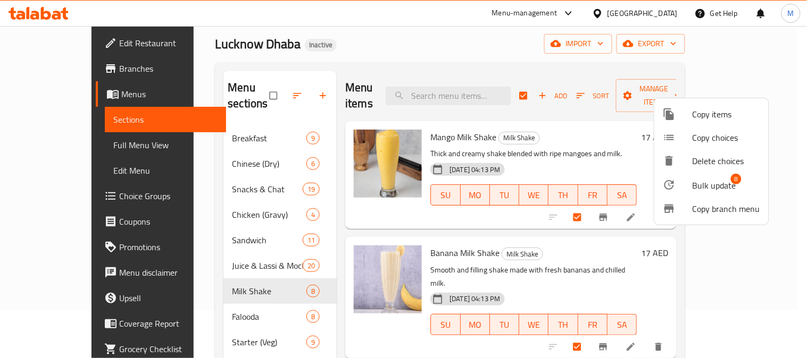
click at [726, 197] on li "Copy branch menu" at bounding box center [711, 208] width 114 height 23
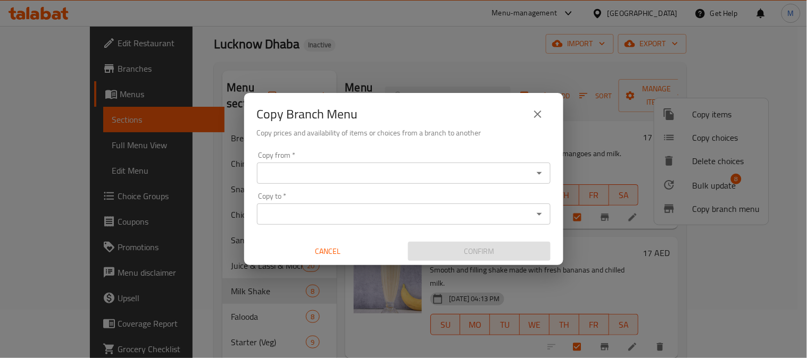
click at [688, 182] on div "Copy Branch Menu Copy prices and availability of items or choices from a branch…" at bounding box center [403, 179] width 807 height 358
click at [542, 114] on icon "close" at bounding box center [537, 114] width 13 height 13
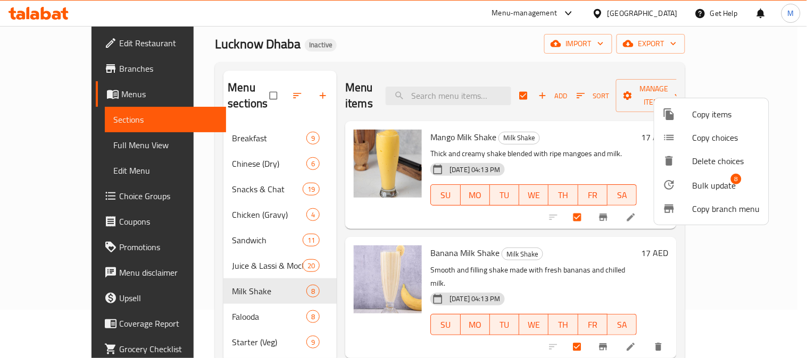
click at [721, 179] on span "Bulk update" at bounding box center [714, 185] width 44 height 13
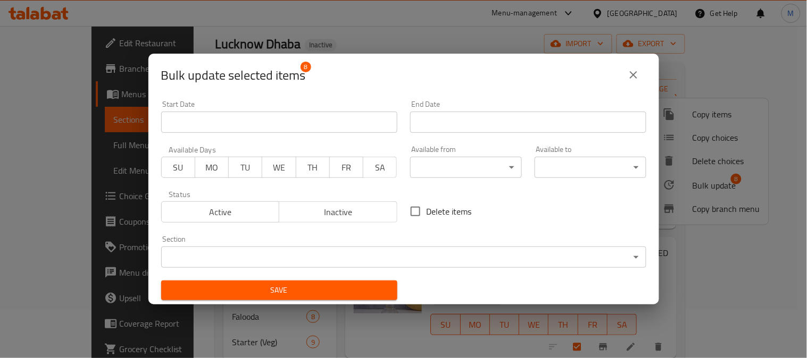
click at [430, 158] on body "​ Menu-management [GEOGRAPHIC_DATA] Get Help M Edit Restaurant Branches Menus S…" at bounding box center [403, 144] width 807 height 332
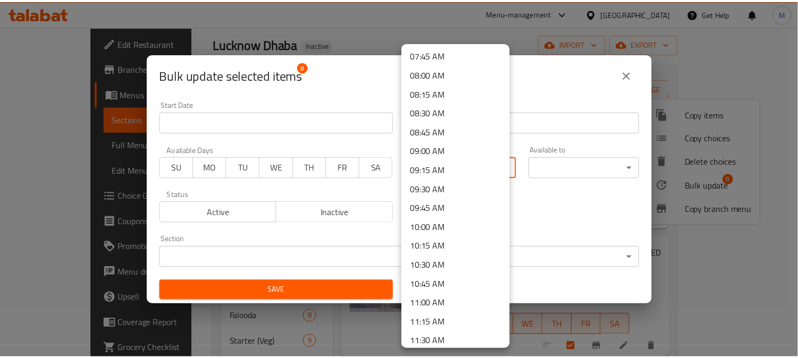
scroll to position [709, 0]
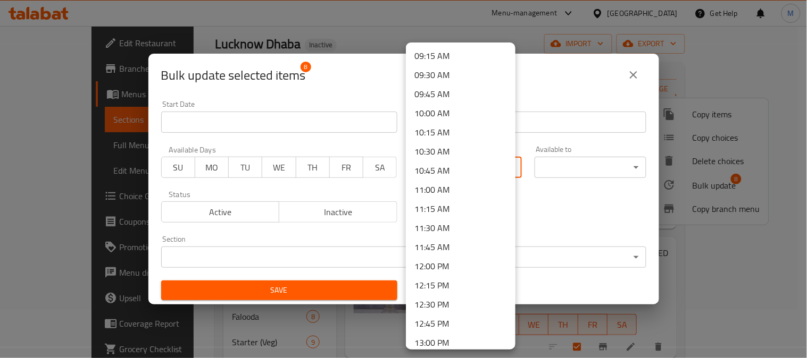
click at [442, 270] on li "12:00 PM" at bounding box center [461, 266] width 110 height 19
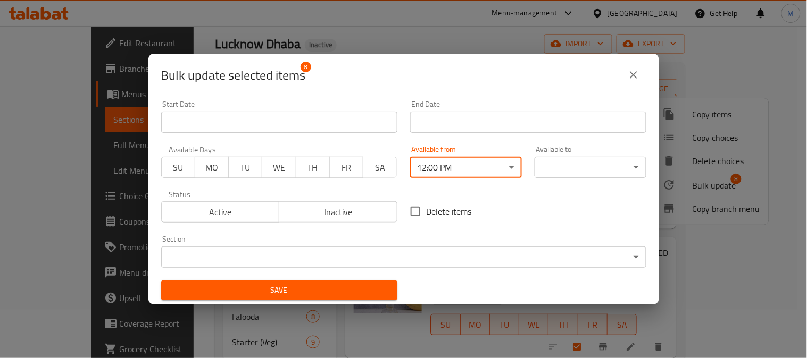
click at [574, 163] on body "​ Menu-management [GEOGRAPHIC_DATA] Get Help M Edit Restaurant Branches Menus S…" at bounding box center [403, 144] width 807 height 332
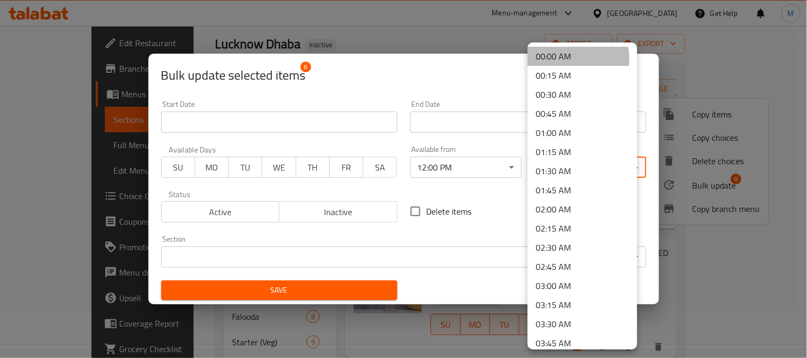
click at [567, 58] on li "00:00 AM" at bounding box center [582, 56] width 110 height 19
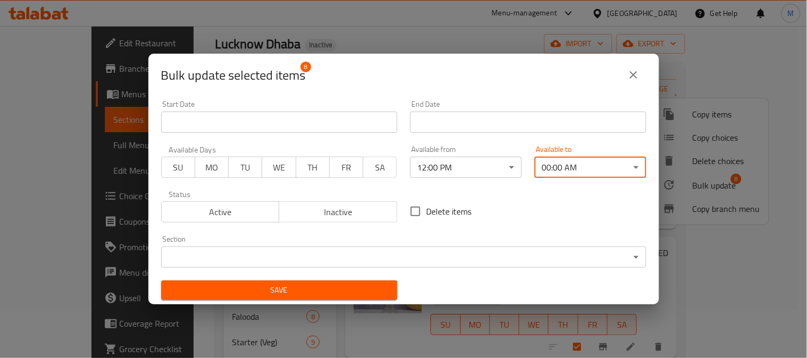
click at [370, 296] on span "Save" at bounding box center [279, 290] width 219 height 13
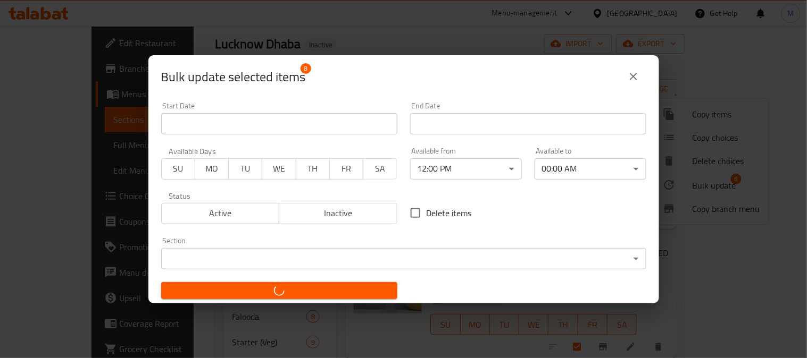
checkbox input "false"
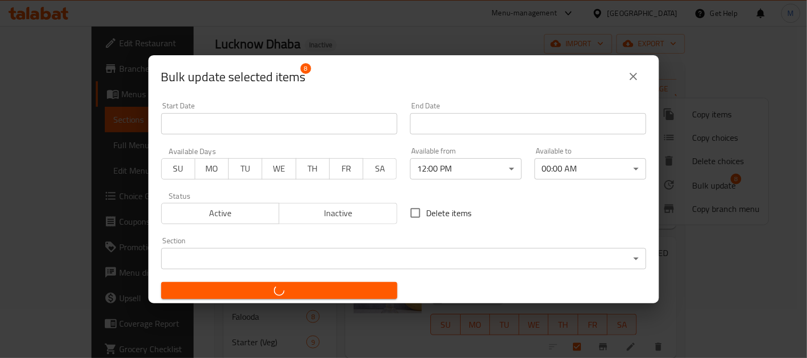
checkbox input "false"
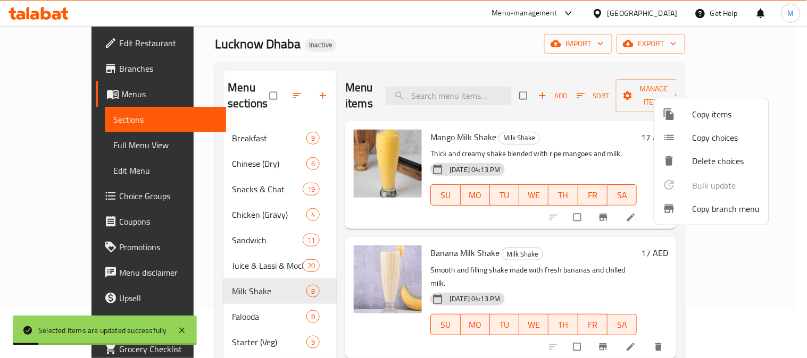
click at [400, 54] on div at bounding box center [403, 179] width 807 height 358
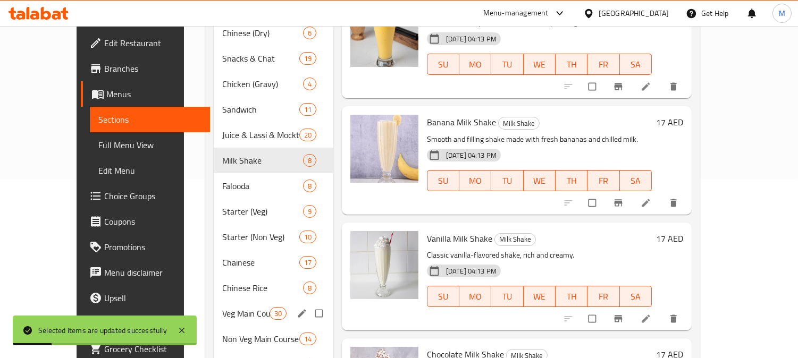
scroll to position [225, 0]
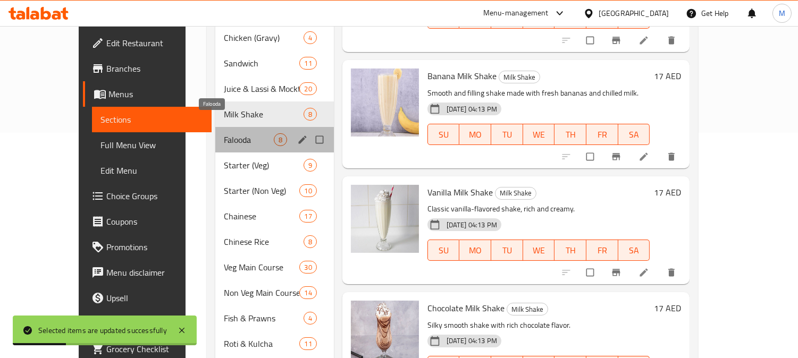
click at [225, 133] on span "Falooda" at bounding box center [249, 139] width 50 height 13
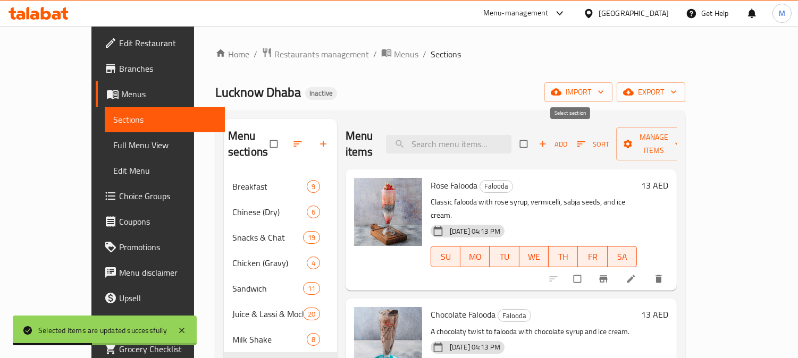
click at [536, 138] on input "checkbox" at bounding box center [525, 144] width 22 height 20
checkbox input "true"
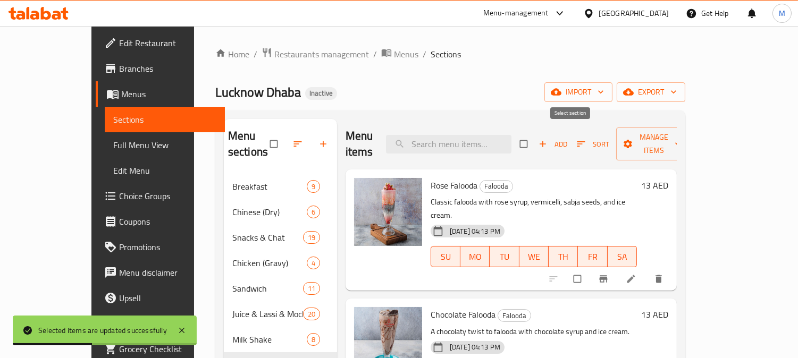
checkbox input "true"
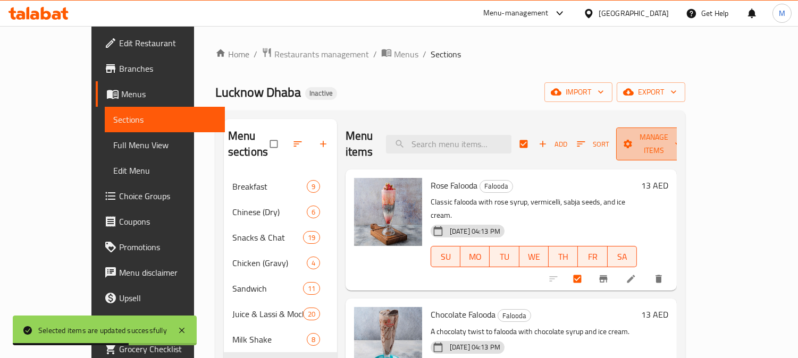
click at [683, 138] on span "Manage items" at bounding box center [654, 144] width 58 height 27
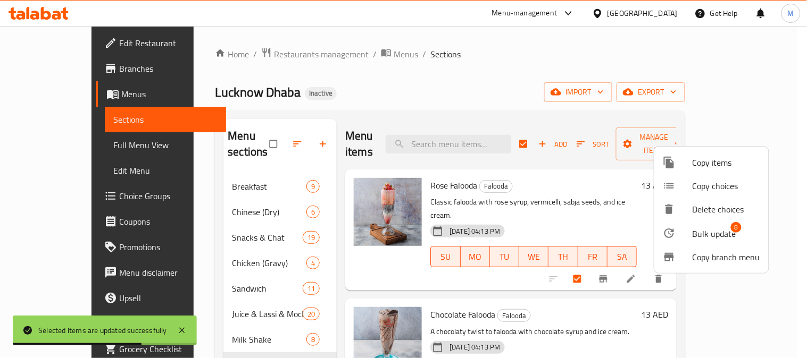
click at [711, 234] on span "Bulk update" at bounding box center [714, 234] width 44 height 13
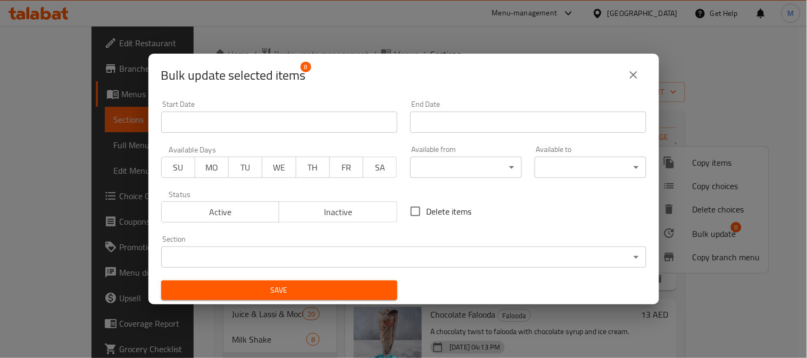
click at [460, 174] on body "​ Menu-management [GEOGRAPHIC_DATA] Get Help M Edit Restaurant Branches Menus S…" at bounding box center [403, 192] width 807 height 332
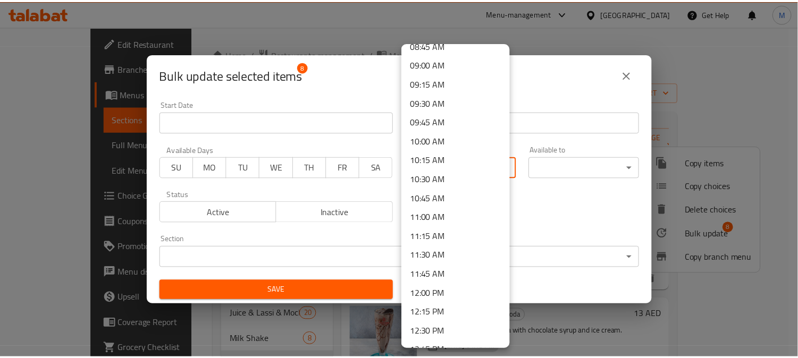
scroll to position [709, 0]
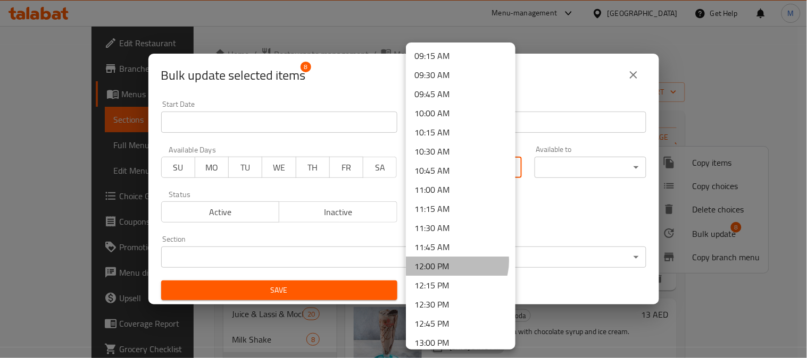
click at [448, 261] on li "12:00 PM" at bounding box center [461, 266] width 110 height 19
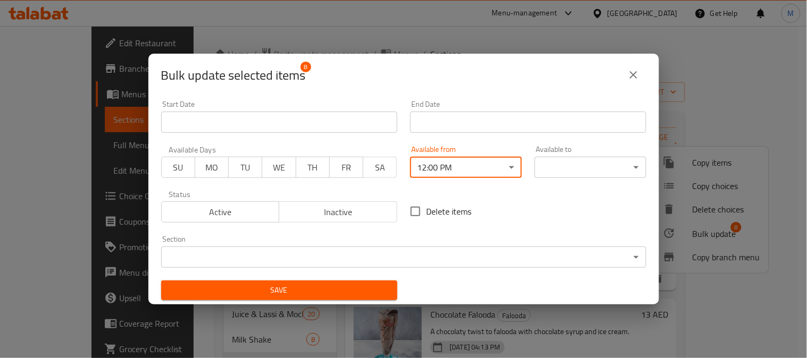
click at [555, 167] on body "​ Menu-management [GEOGRAPHIC_DATA] Get Help M Edit Restaurant Branches Menus S…" at bounding box center [403, 192] width 807 height 332
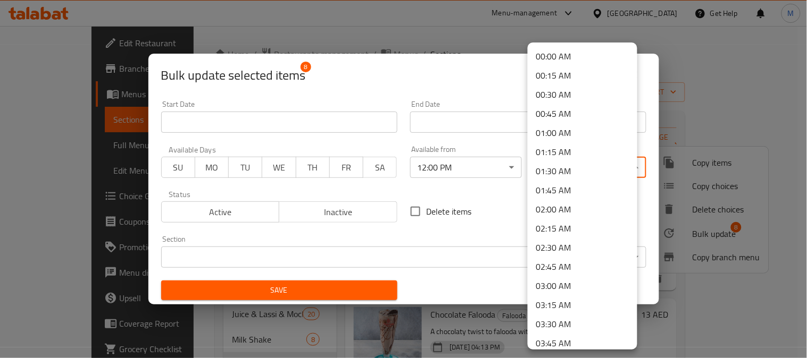
click at [567, 50] on li "00:00 AM" at bounding box center [582, 56] width 110 height 19
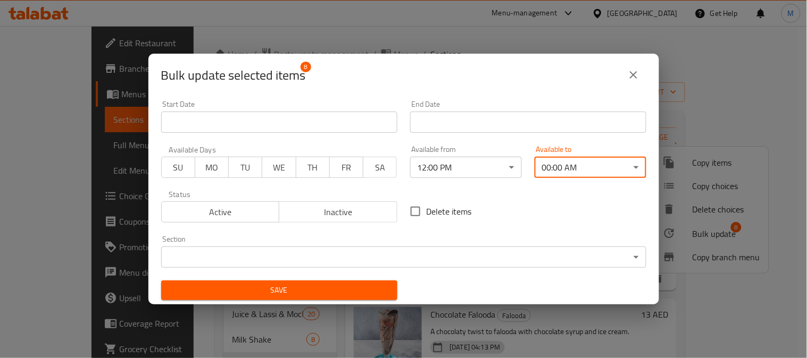
click at [387, 296] on button "Save" at bounding box center [279, 291] width 236 height 20
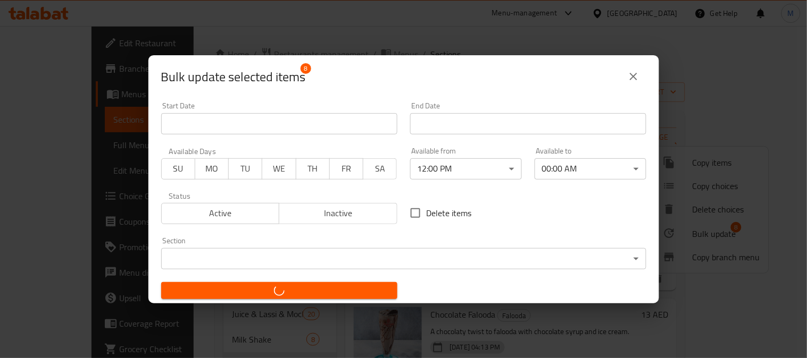
checkbox input "false"
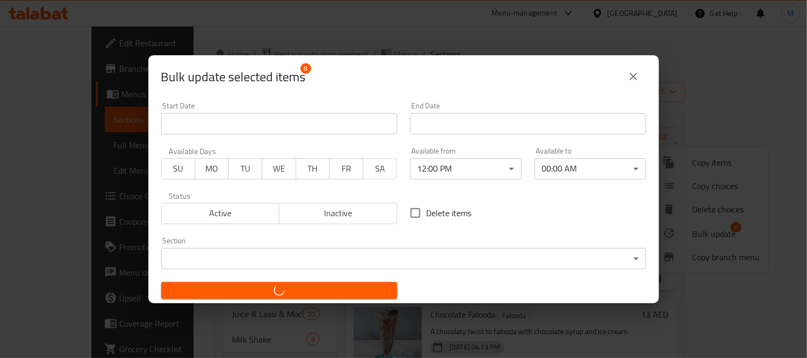
checkbox input "false"
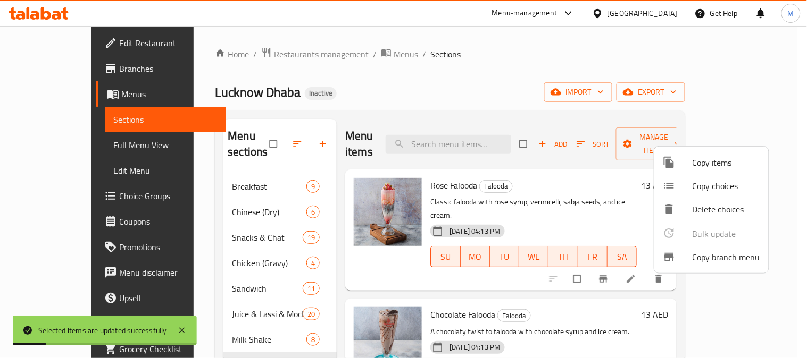
click at [537, 92] on div at bounding box center [403, 179] width 807 height 358
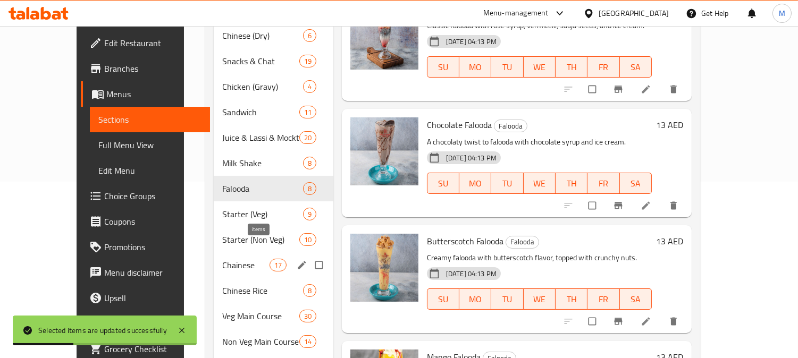
scroll to position [177, 0]
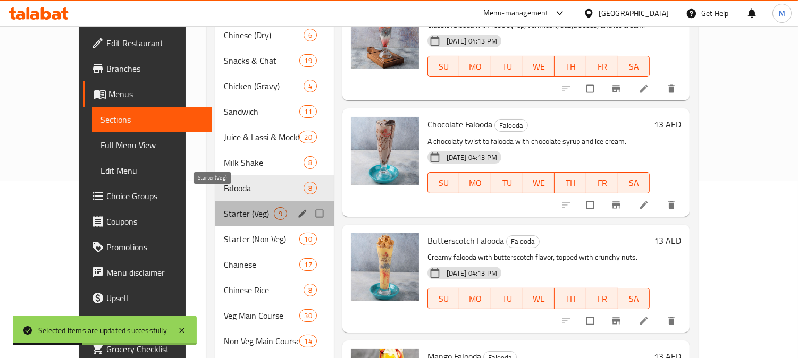
click at [234, 207] on span "Starter (Veg)" at bounding box center [249, 213] width 50 height 13
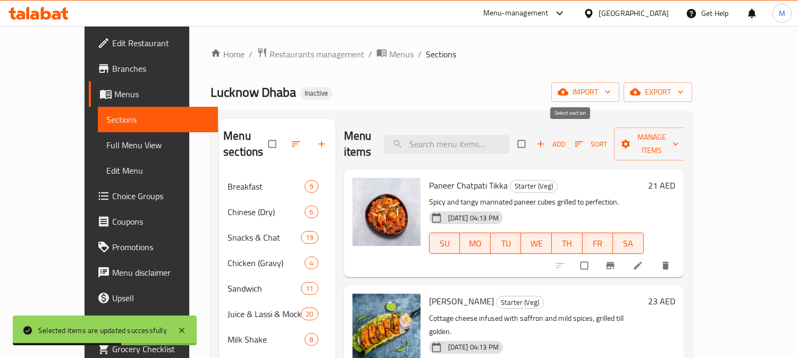
click at [534, 137] on input "checkbox" at bounding box center [522, 144] width 22 height 20
checkbox input "true"
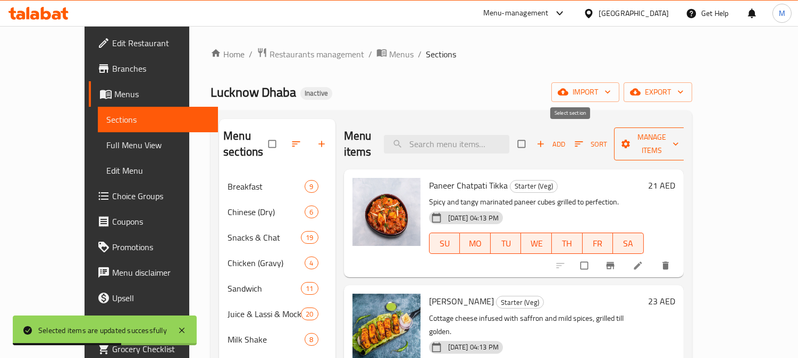
checkbox input "true"
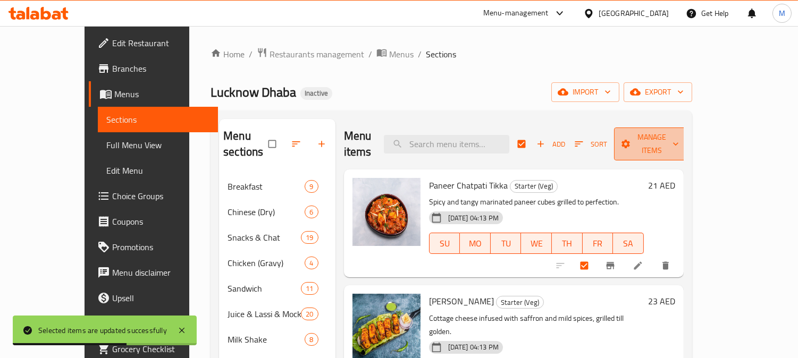
click at [690, 128] on button "Manage items" at bounding box center [651, 144] width 75 height 33
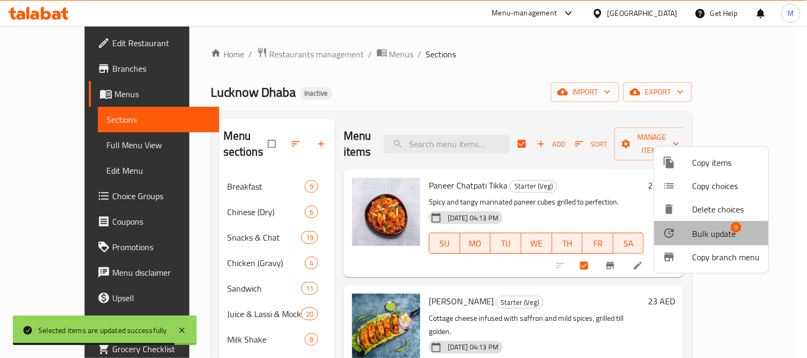
click at [708, 232] on span "Bulk update" at bounding box center [714, 234] width 44 height 13
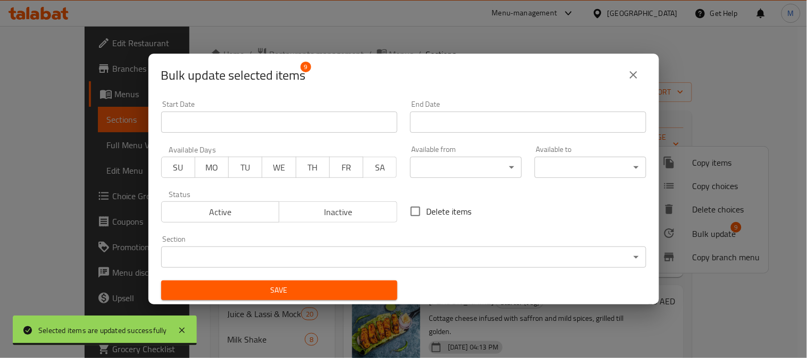
click at [434, 167] on body "Selected items are updated successfully ​ Menu-management [GEOGRAPHIC_DATA] Get…" at bounding box center [403, 192] width 807 height 332
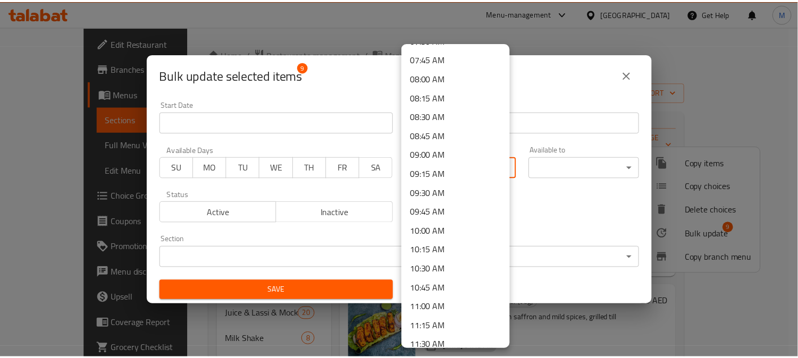
scroll to position [650, 0]
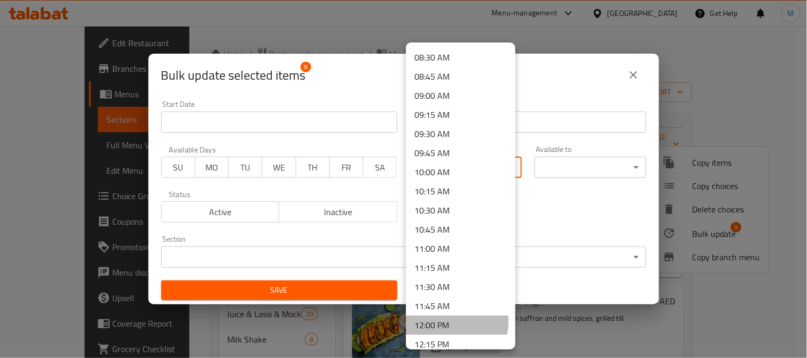
click at [446, 321] on li "12:00 PM" at bounding box center [461, 325] width 110 height 19
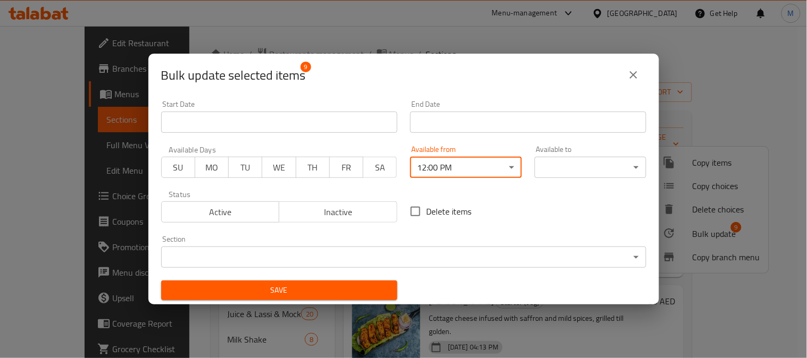
click at [553, 164] on body "​ Menu-management [GEOGRAPHIC_DATA] Get Help M Edit Restaurant Branches Menus S…" at bounding box center [403, 192] width 807 height 332
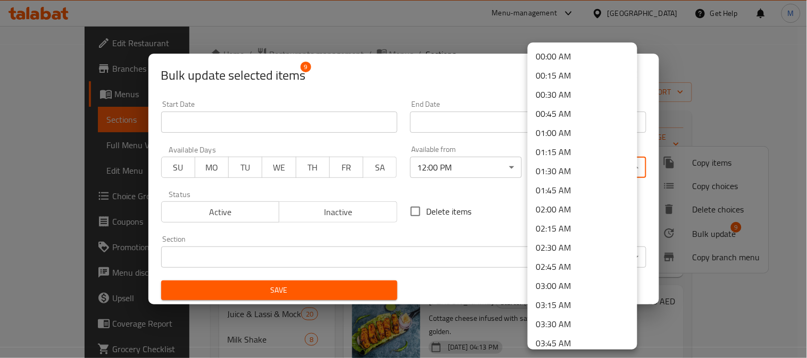
click at [552, 49] on li "00:00 AM" at bounding box center [582, 56] width 110 height 19
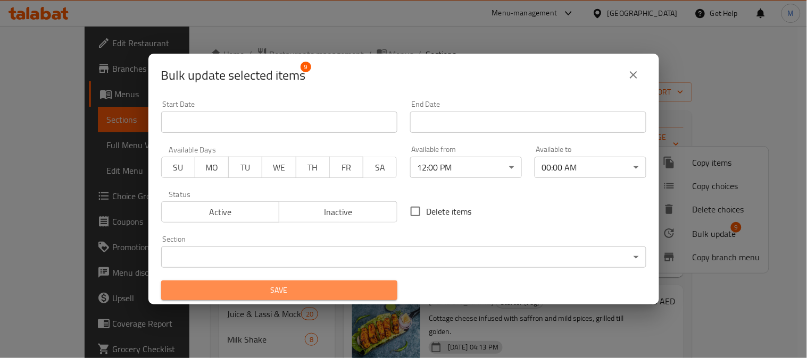
click at [346, 296] on span "Save" at bounding box center [279, 290] width 219 height 13
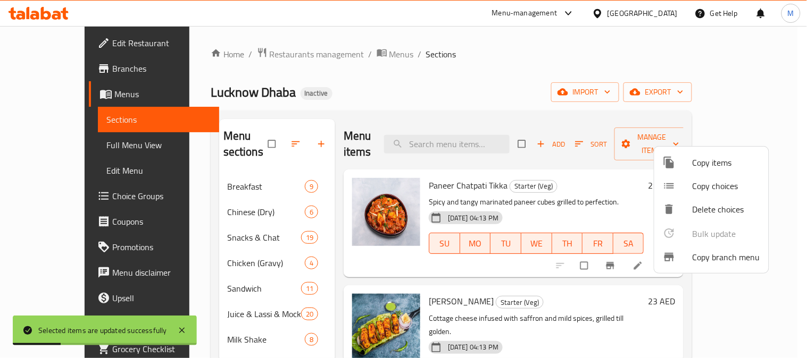
drag, startPoint x: 358, startPoint y: 83, endPoint x: 360, endPoint y: 99, distance: 15.6
click at [358, 83] on div at bounding box center [403, 179] width 807 height 358
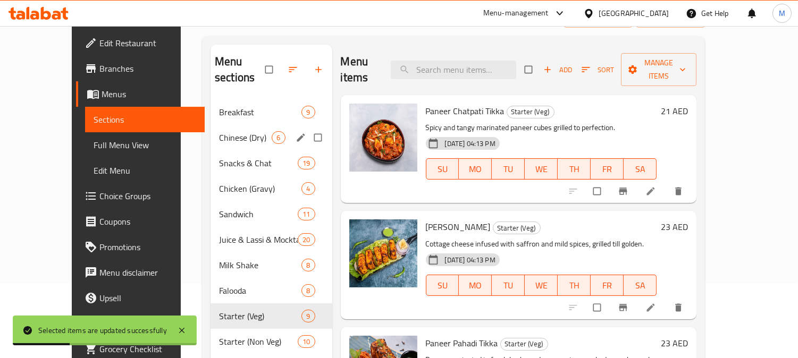
scroll to position [177, 0]
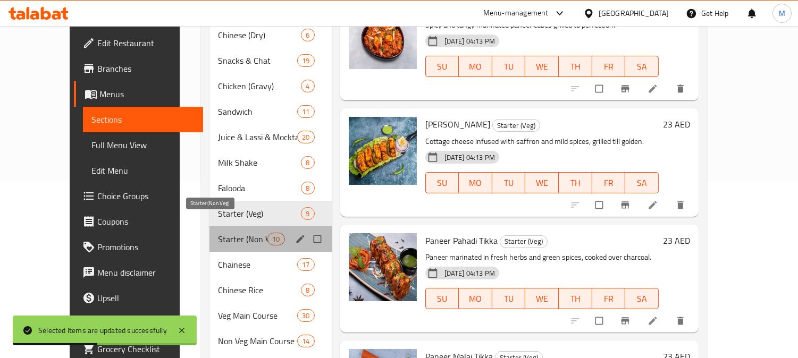
drag, startPoint x: 203, startPoint y: 221, endPoint x: 178, endPoint y: 222, distance: 24.5
click at [218, 233] on span "Starter (Non Veg)" at bounding box center [243, 239] width 50 height 13
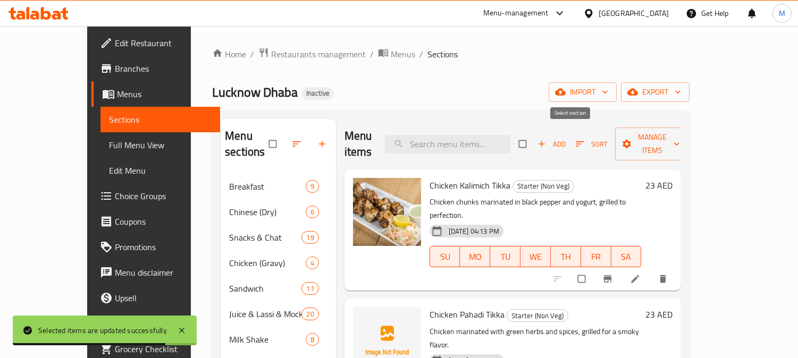
click at [535, 134] on input "checkbox" at bounding box center [524, 144] width 22 height 20
click at [682, 139] on span "Manage items" at bounding box center [653, 144] width 58 height 27
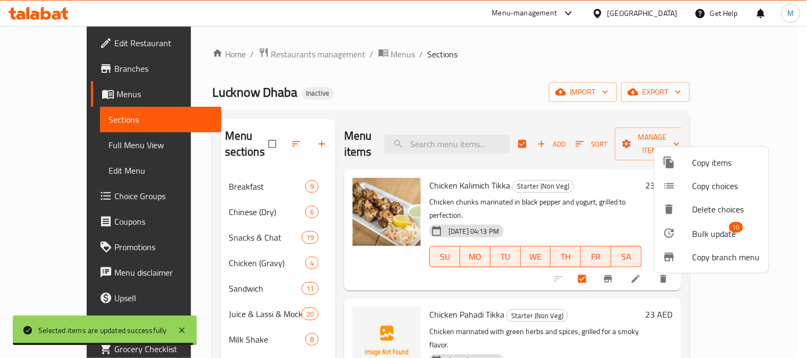
click at [715, 236] on span "Bulk update" at bounding box center [714, 234] width 44 height 13
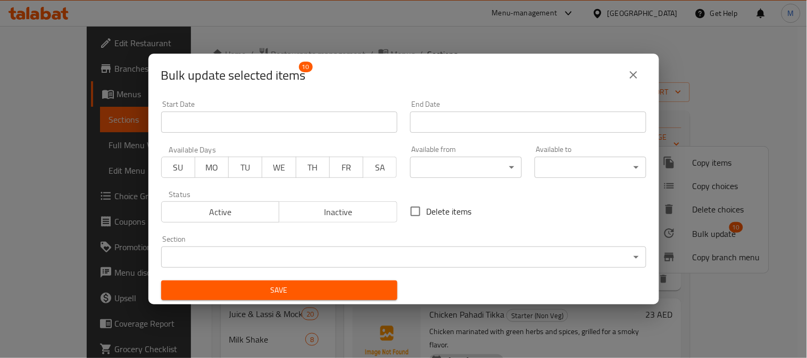
click at [470, 158] on body "​ Menu-management [GEOGRAPHIC_DATA] Get Help M Edit Restaurant Branches Menus S…" at bounding box center [403, 192] width 807 height 332
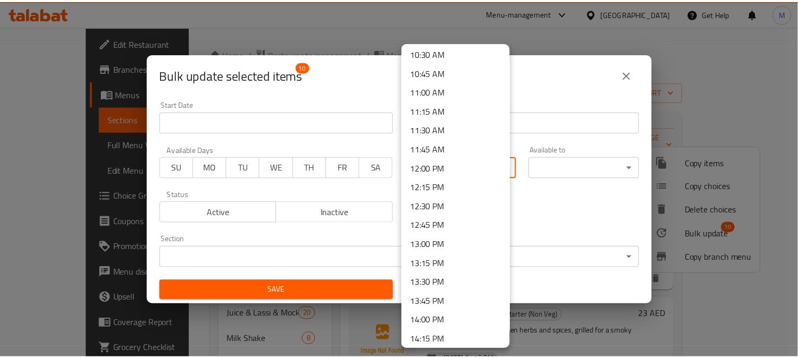
scroll to position [827, 0]
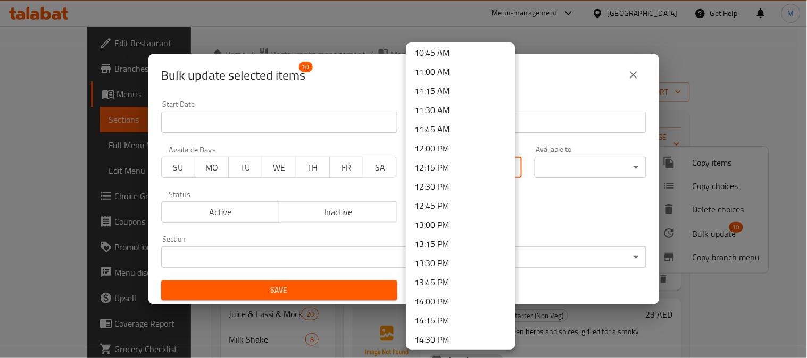
click at [442, 142] on li "12:00 PM" at bounding box center [461, 148] width 110 height 19
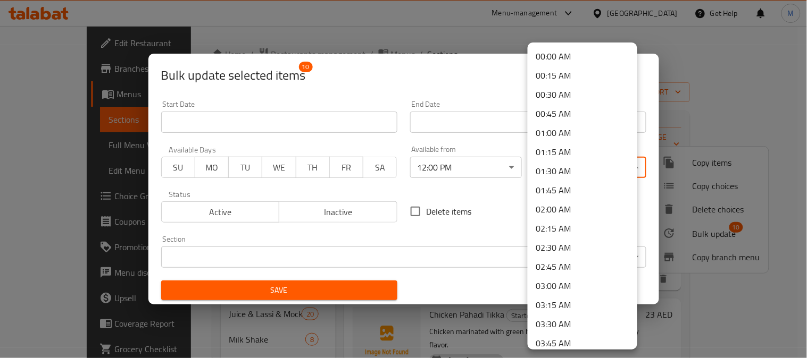
click at [569, 166] on body "​ Menu-management [GEOGRAPHIC_DATA] Get Help M Edit Restaurant Branches Menus S…" at bounding box center [403, 192] width 807 height 332
click at [551, 57] on li "00:00 AM" at bounding box center [582, 56] width 110 height 19
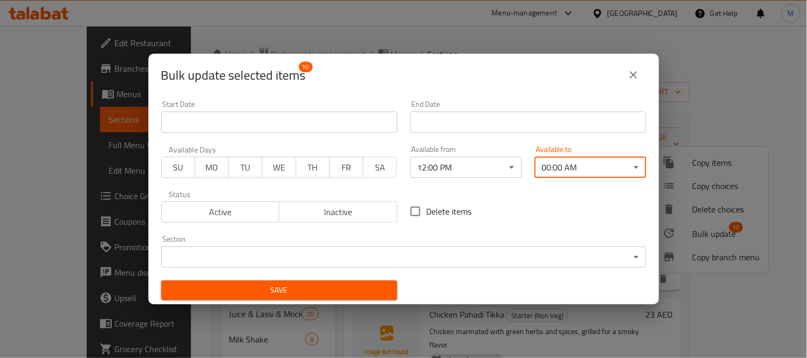
click at [364, 285] on span "Save" at bounding box center [279, 290] width 219 height 13
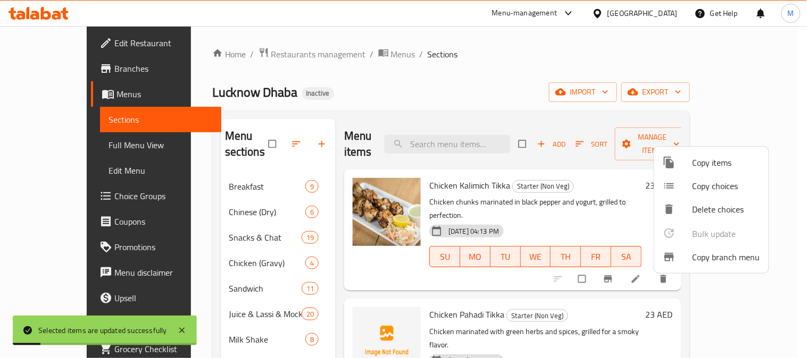
click at [335, 96] on div at bounding box center [403, 179] width 807 height 358
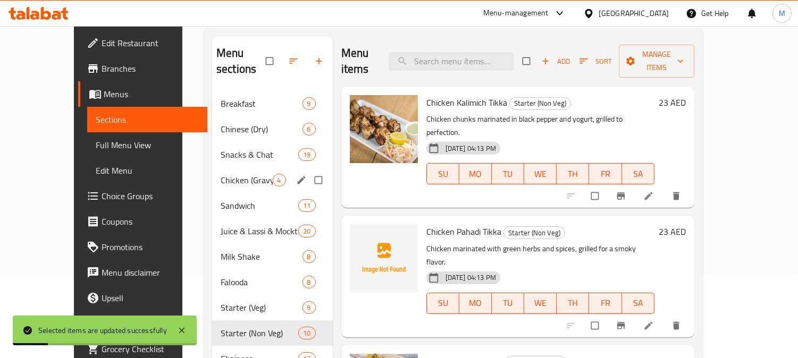
scroll to position [236, 0]
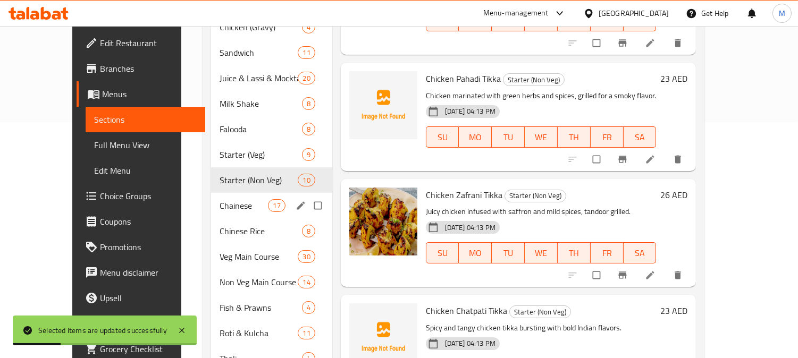
click at [220, 199] on span "Chainese" at bounding box center [244, 205] width 49 height 13
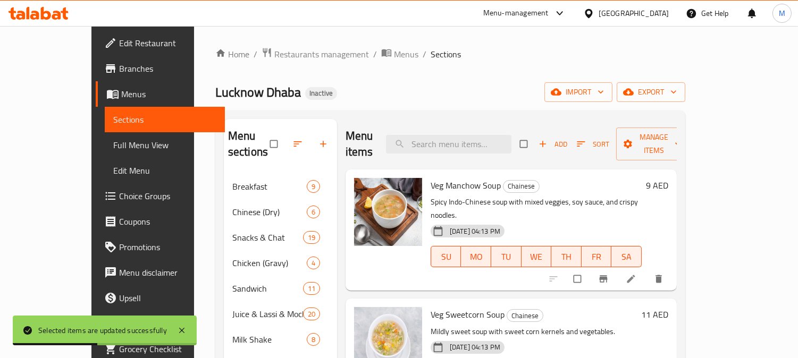
drag, startPoint x: 570, startPoint y: 139, endPoint x: 655, endPoint y: 137, distance: 85.1
click at [536, 137] on input "checkbox" at bounding box center [525, 144] width 22 height 20
click at [683, 142] on span "Manage items" at bounding box center [654, 144] width 58 height 27
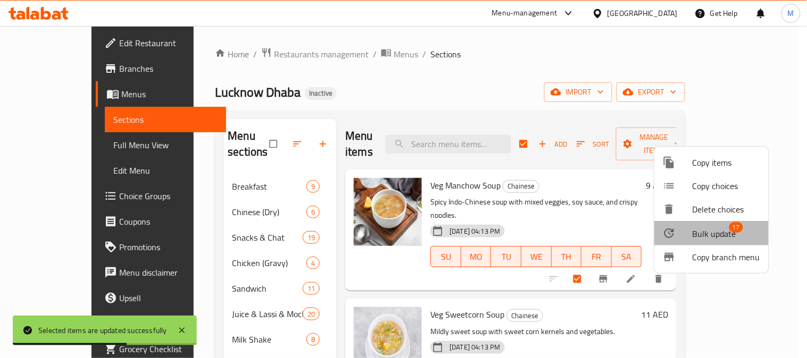
click at [691, 235] on div at bounding box center [677, 233] width 30 height 13
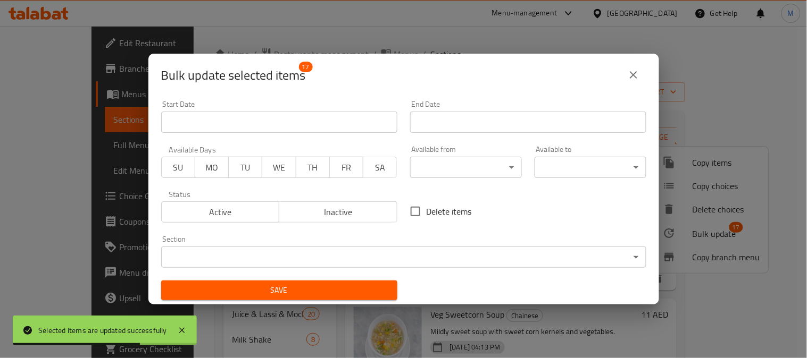
click at [450, 173] on body "Selected items are updated successfully ​ Menu-management [GEOGRAPHIC_DATA] Get…" at bounding box center [403, 192] width 807 height 332
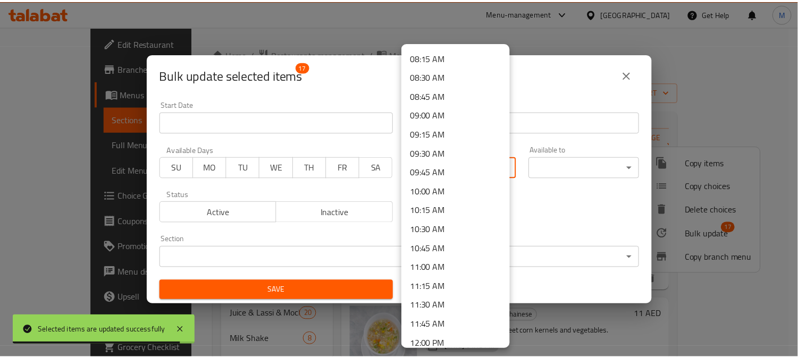
scroll to position [650, 0]
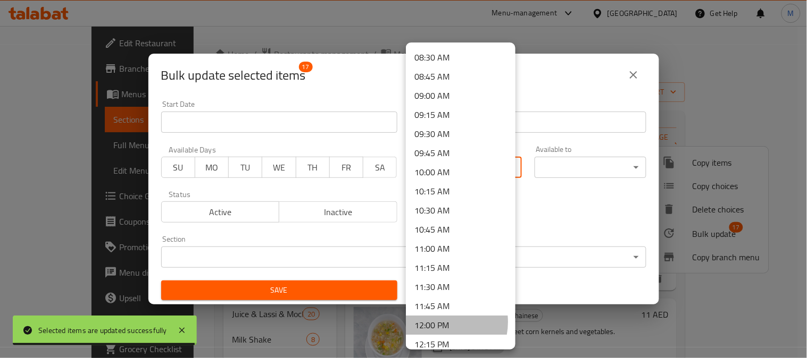
click at [437, 322] on li "12:00 PM" at bounding box center [461, 325] width 110 height 19
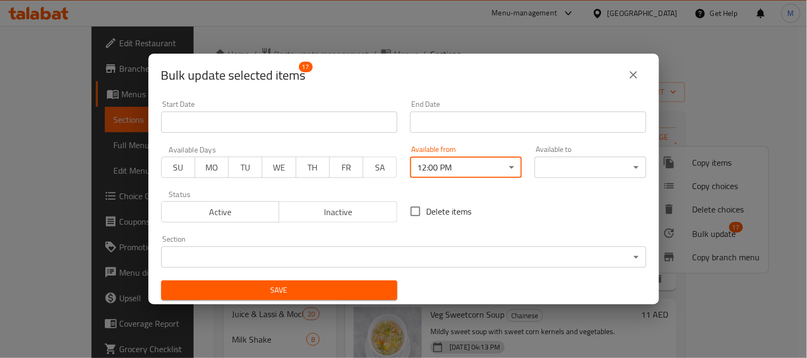
click at [532, 159] on body "Selected items are updated successfully ​ Menu-management [GEOGRAPHIC_DATA] Get…" at bounding box center [403, 192] width 807 height 332
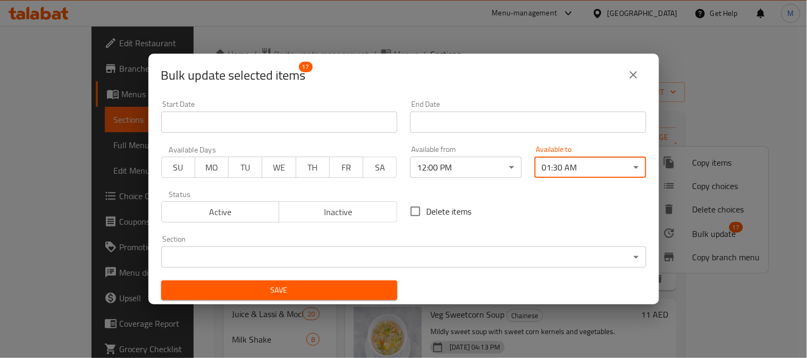
click at [546, 165] on body "​ Menu-management [GEOGRAPHIC_DATA] Get Help M Edit Restaurant Branches Menus S…" at bounding box center [403, 192] width 807 height 332
click at [562, 166] on body "​ Menu-management [GEOGRAPHIC_DATA] Get Help M Edit Restaurant Branches Menus S…" at bounding box center [403, 192] width 807 height 332
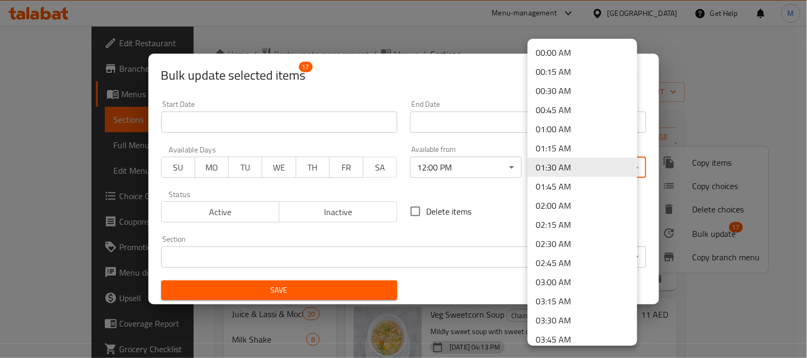
click at [554, 52] on li "00:00 AM" at bounding box center [582, 52] width 110 height 19
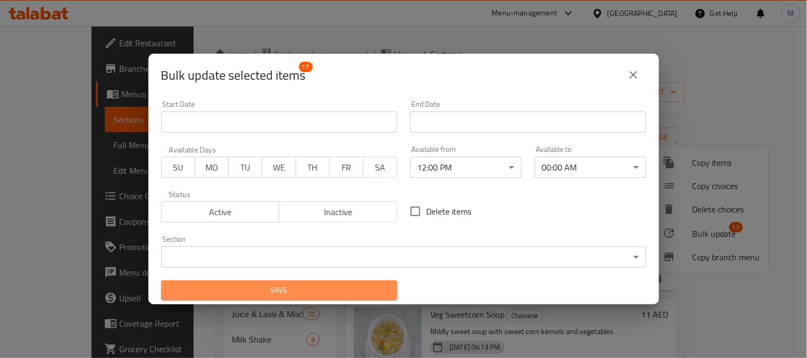
click at [330, 289] on span "Save" at bounding box center [279, 290] width 219 height 13
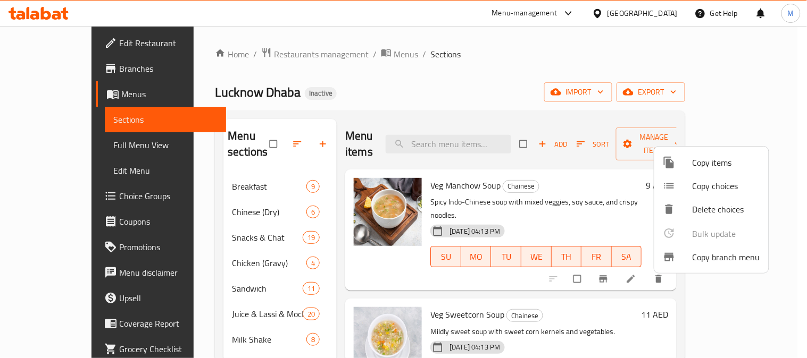
click at [449, 70] on div at bounding box center [403, 179] width 807 height 358
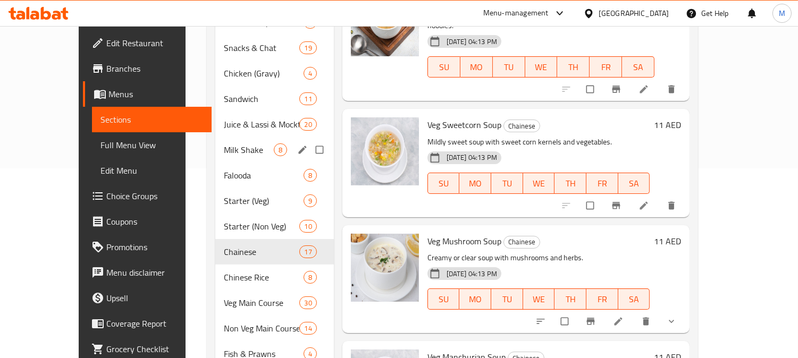
scroll to position [236, 0]
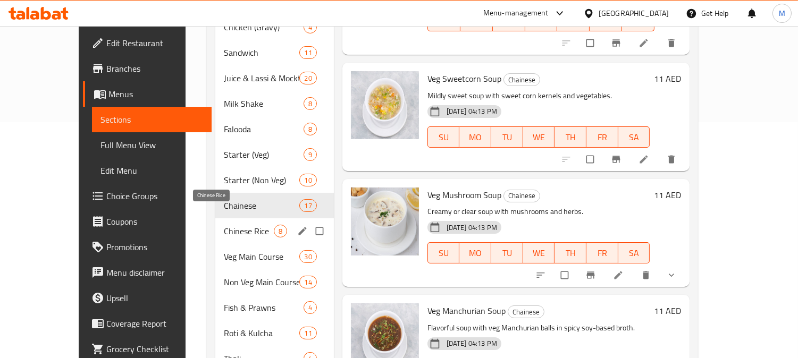
click at [224, 225] on span "Chinese Rice" at bounding box center [249, 231] width 50 height 13
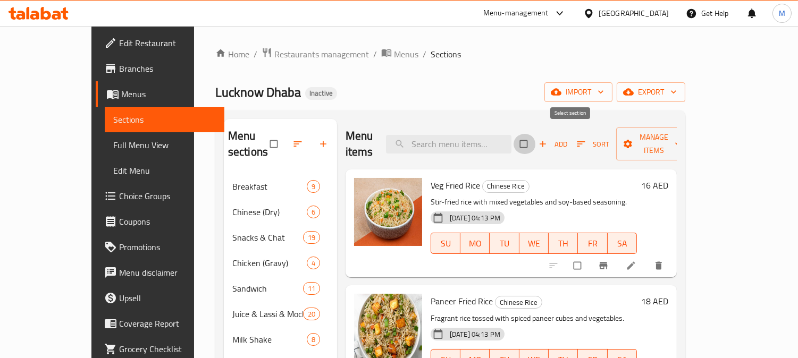
drag, startPoint x: 564, startPoint y: 136, endPoint x: 644, endPoint y: 136, distance: 80.3
click at [536, 136] on input "checkbox" at bounding box center [525, 144] width 22 height 20
click at [683, 128] on button "Manage items" at bounding box center [653, 144] width 75 height 33
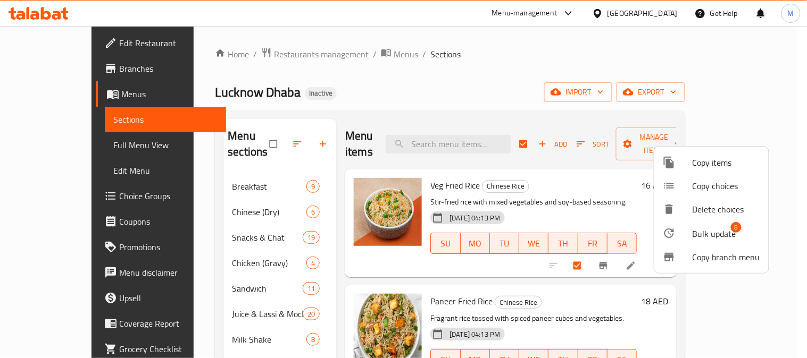
click at [703, 233] on span "Bulk update" at bounding box center [714, 234] width 44 height 13
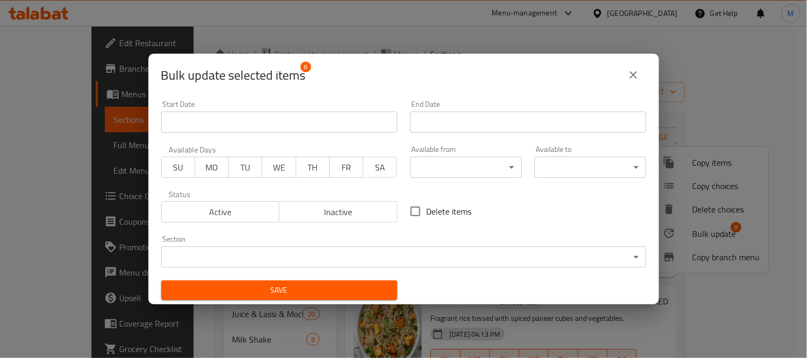
click at [448, 153] on div "Available from ​ ​" at bounding box center [466, 162] width 112 height 32
click at [456, 167] on body "​ Menu-management [GEOGRAPHIC_DATA] Get Help M Edit Restaurant Branches Menus S…" at bounding box center [403, 192] width 807 height 332
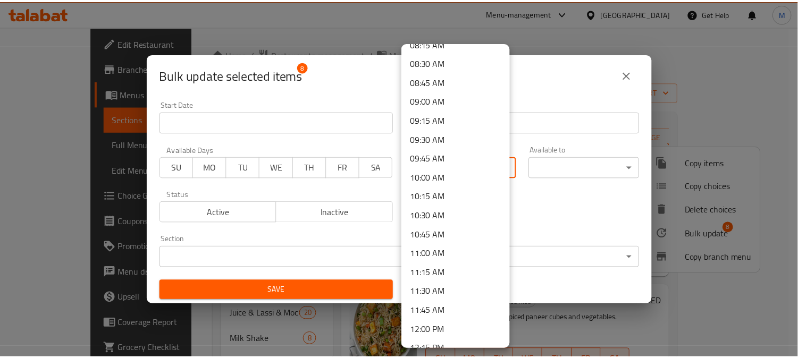
scroll to position [650, 0]
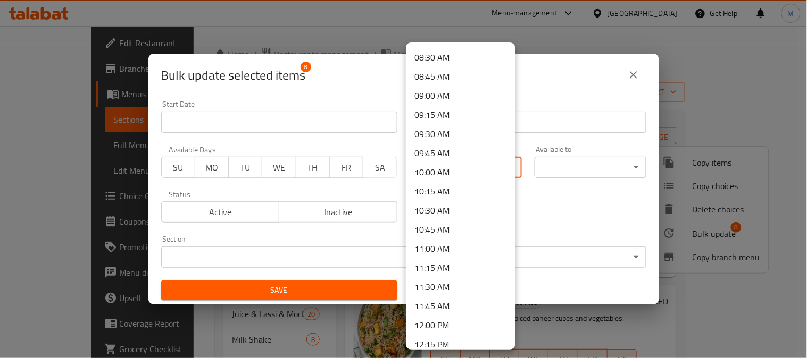
click at [434, 322] on li "12:00 PM" at bounding box center [461, 325] width 110 height 19
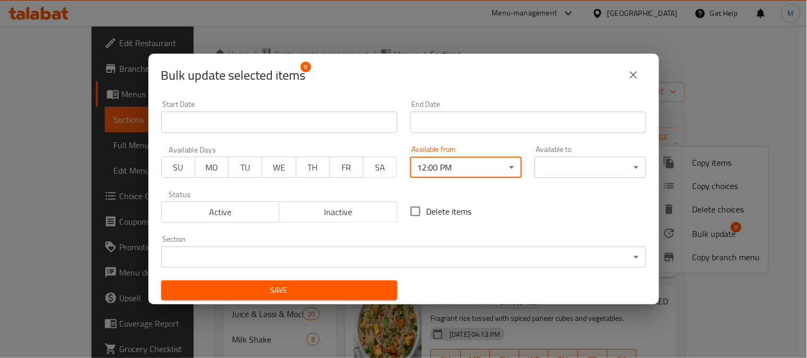
click at [554, 158] on body "​ Menu-management [GEOGRAPHIC_DATA] Get Help M Edit Restaurant Branches Menus S…" at bounding box center [403, 192] width 807 height 332
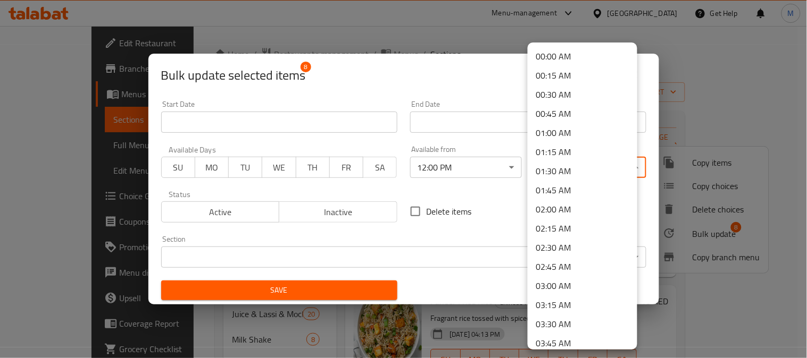
click at [550, 54] on li "00:00 AM" at bounding box center [582, 56] width 110 height 19
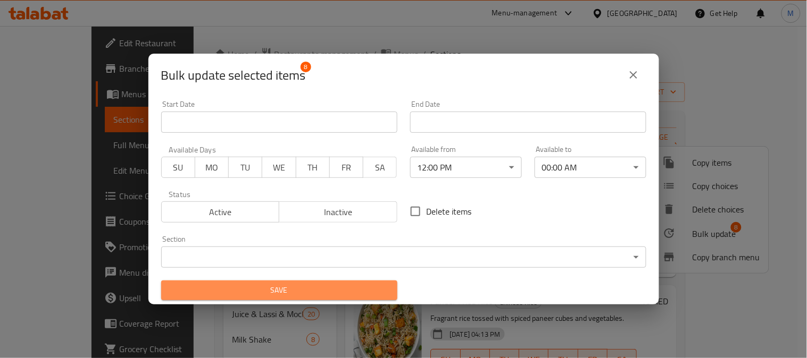
click at [350, 295] on span "Save" at bounding box center [279, 290] width 219 height 13
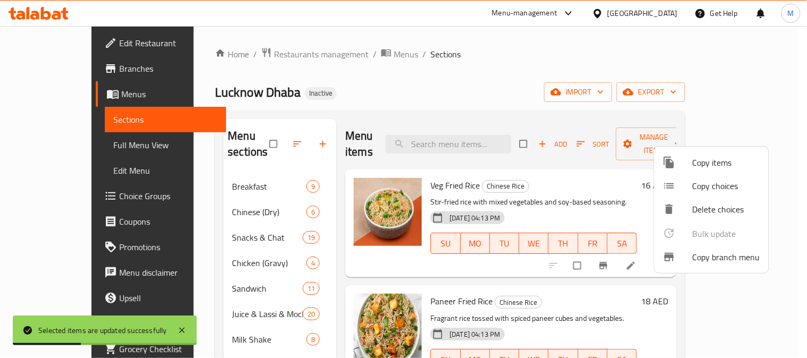
click at [347, 117] on div at bounding box center [403, 179] width 807 height 358
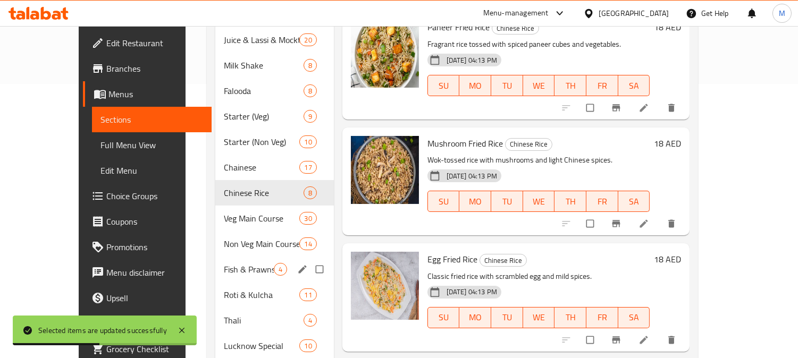
scroll to position [295, 0]
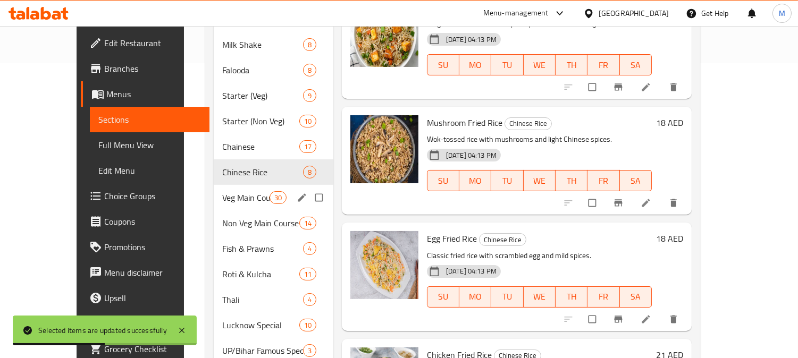
click at [222, 191] on span "Veg Main Course" at bounding box center [245, 197] width 47 height 13
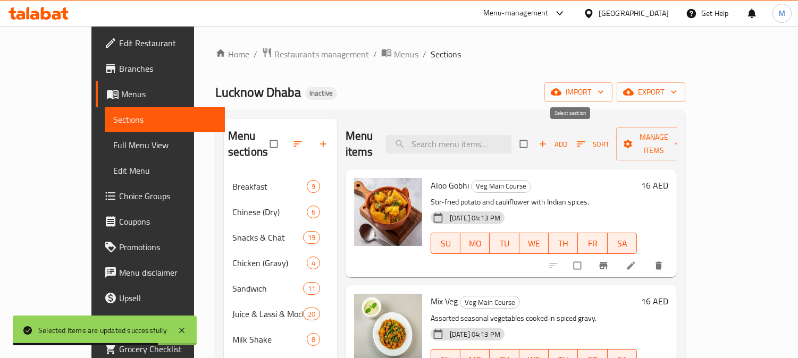
click at [536, 136] on input "checkbox" at bounding box center [525, 144] width 22 height 20
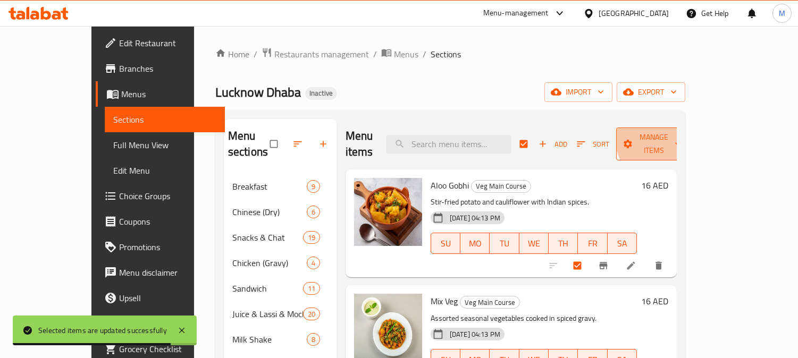
click at [683, 135] on span "Manage items" at bounding box center [654, 144] width 58 height 27
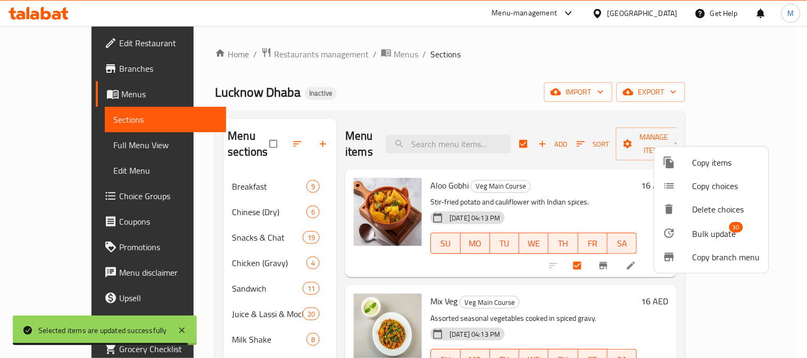
click at [699, 232] on span "Bulk update" at bounding box center [714, 234] width 44 height 13
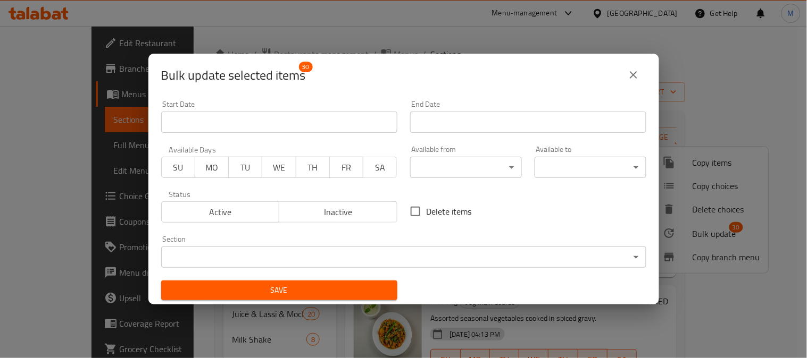
click at [463, 158] on body "​ Menu-management [GEOGRAPHIC_DATA] Get Help M Edit Restaurant Branches Menus S…" at bounding box center [403, 192] width 807 height 332
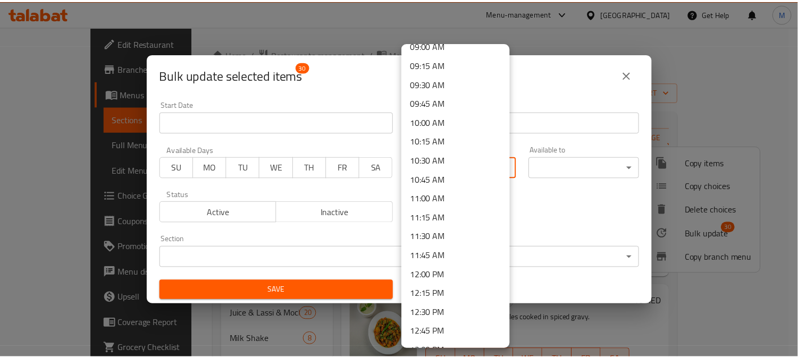
scroll to position [768, 0]
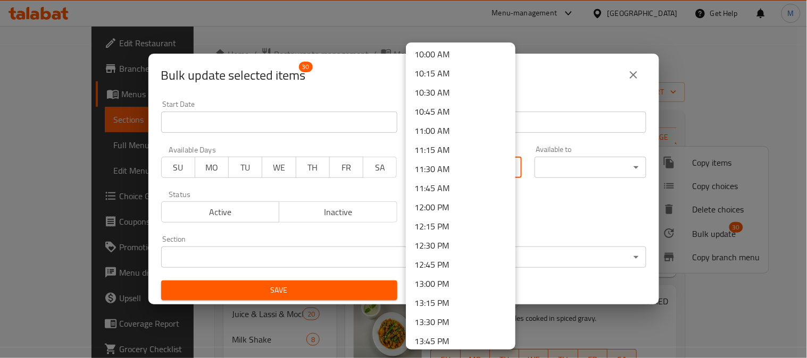
drag, startPoint x: 447, startPoint y: 205, endPoint x: 429, endPoint y: 209, distance: 18.6
click at [429, 209] on li "12:00 PM" at bounding box center [461, 207] width 110 height 19
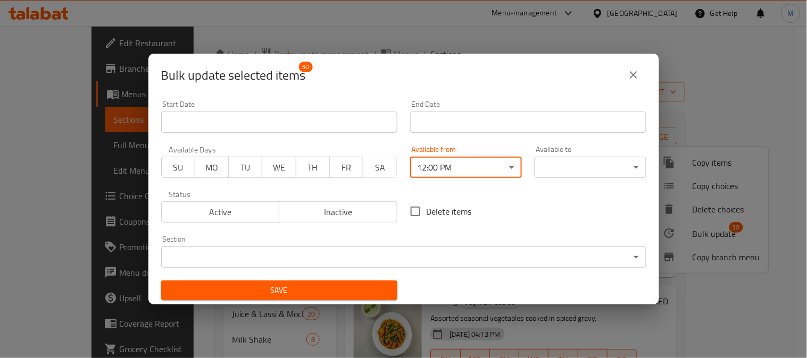
click at [552, 166] on body "​ Menu-management [GEOGRAPHIC_DATA] Get Help M Edit Restaurant Branches Menus S…" at bounding box center [403, 192] width 807 height 332
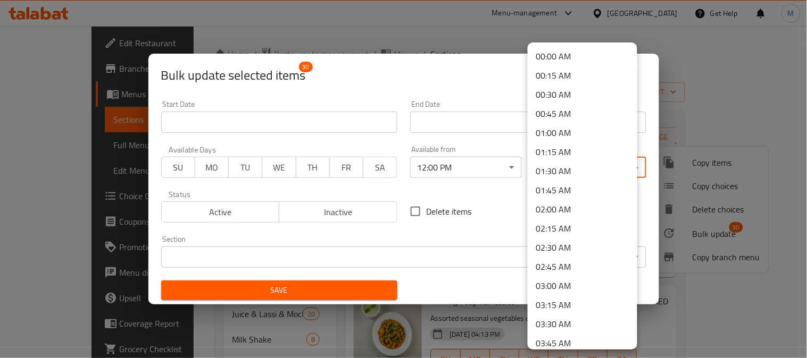
click at [555, 52] on li "00:00 AM" at bounding box center [582, 56] width 110 height 19
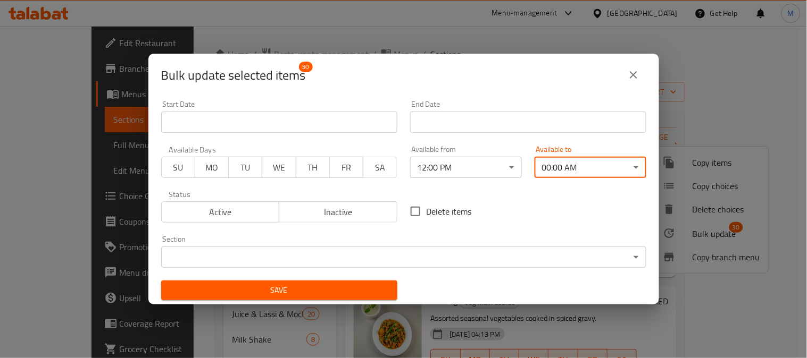
click at [353, 285] on span "Save" at bounding box center [279, 290] width 219 height 13
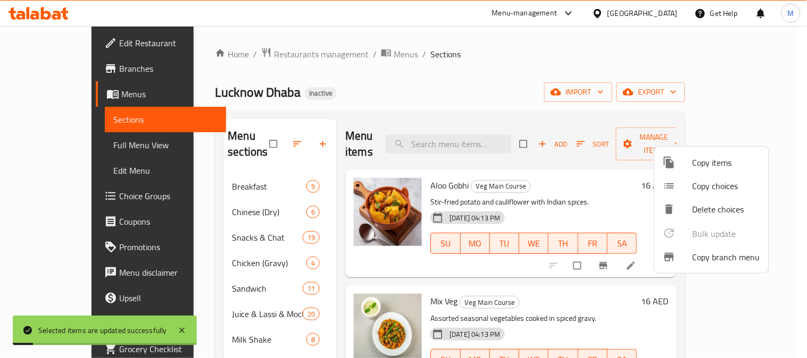
click at [354, 66] on div at bounding box center [403, 179] width 807 height 358
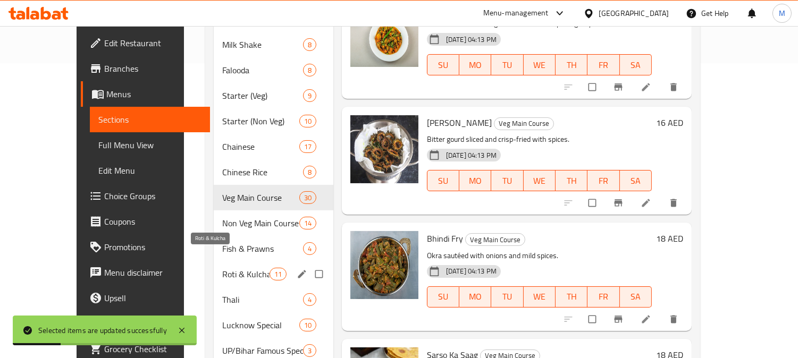
scroll to position [343, 0]
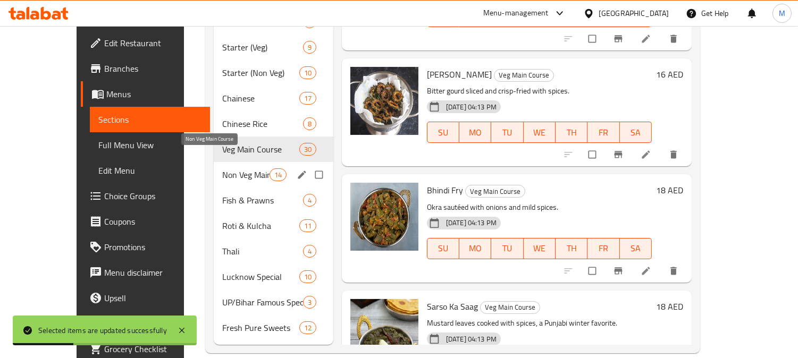
click at [236, 169] on span "Non Veg Main Course" at bounding box center [245, 175] width 47 height 13
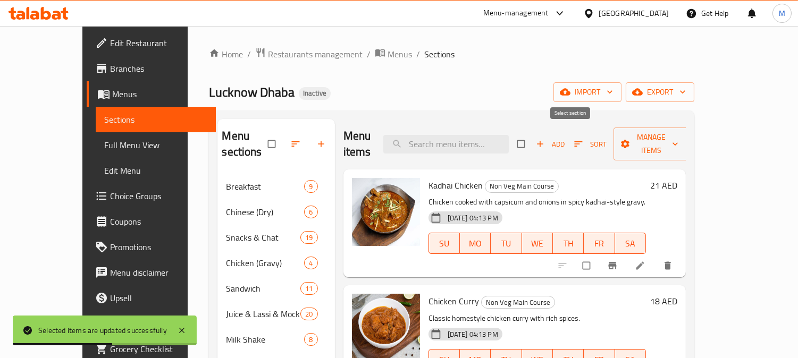
click at [533, 134] on input "checkbox" at bounding box center [522, 144] width 22 height 20
click at [688, 128] on button "Manage items" at bounding box center [651, 144] width 75 height 33
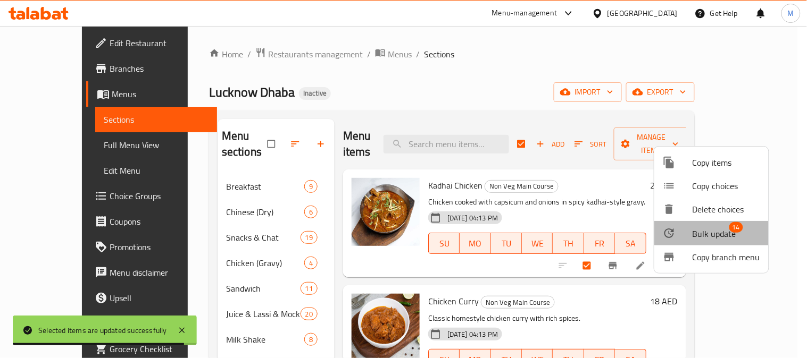
click at [717, 236] on span "Bulk update" at bounding box center [714, 234] width 44 height 13
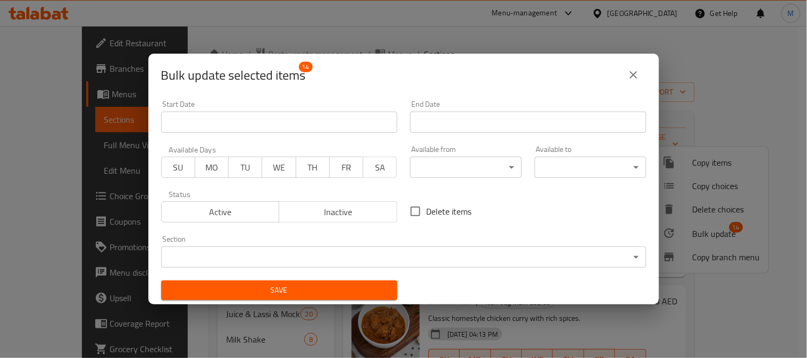
click at [436, 148] on div "Available from ​ ​" at bounding box center [466, 162] width 112 height 32
click at [441, 161] on body "​ Menu-management [GEOGRAPHIC_DATA] Get Help M Edit Restaurant Branches Menus S…" at bounding box center [403, 192] width 807 height 332
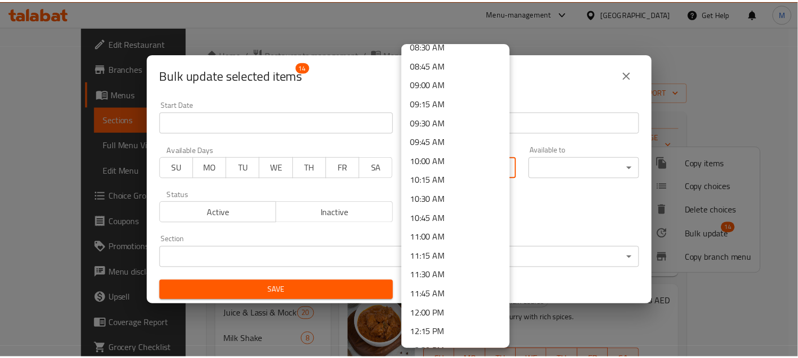
scroll to position [768, 0]
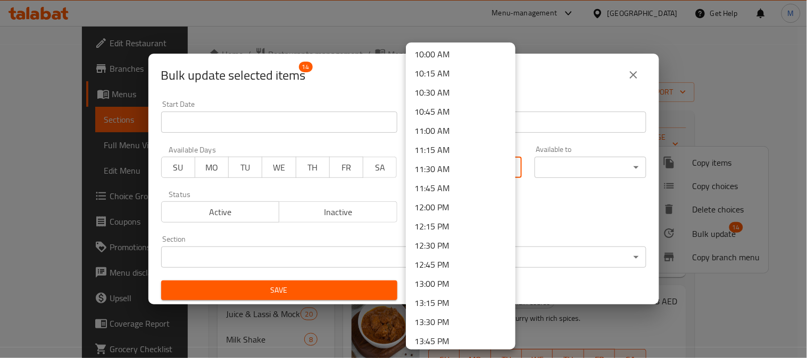
click at [453, 205] on li "12:00 PM" at bounding box center [461, 207] width 110 height 19
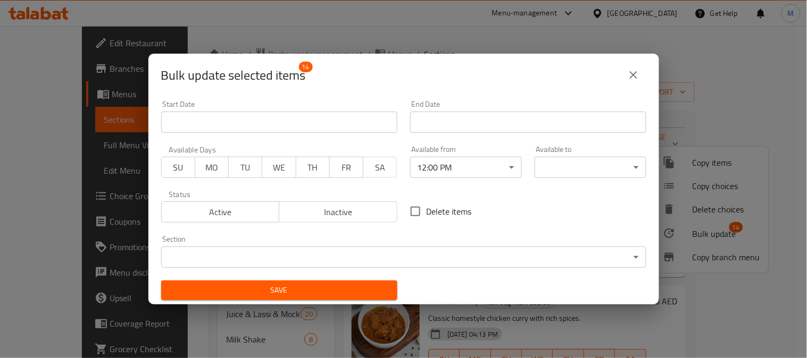
click at [564, 167] on body "​ Menu-management [GEOGRAPHIC_DATA] Get Help M Edit Restaurant Branches Menus S…" at bounding box center [403, 192] width 807 height 332
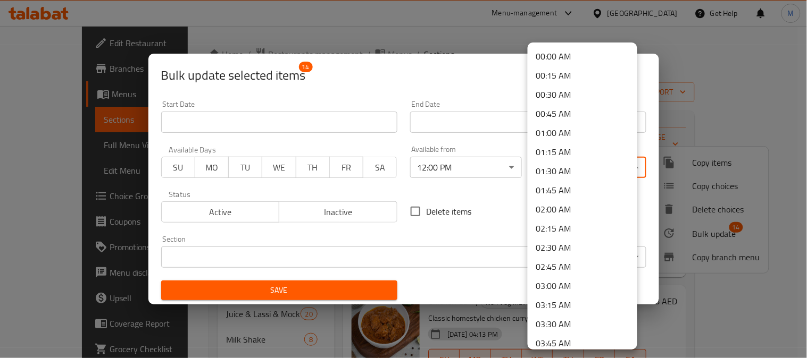
click at [547, 60] on li "00:00 AM" at bounding box center [582, 56] width 110 height 19
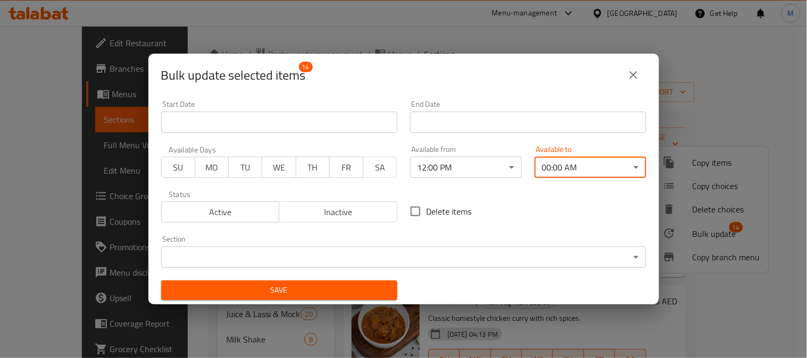
click at [344, 281] on button "Save" at bounding box center [279, 291] width 236 height 20
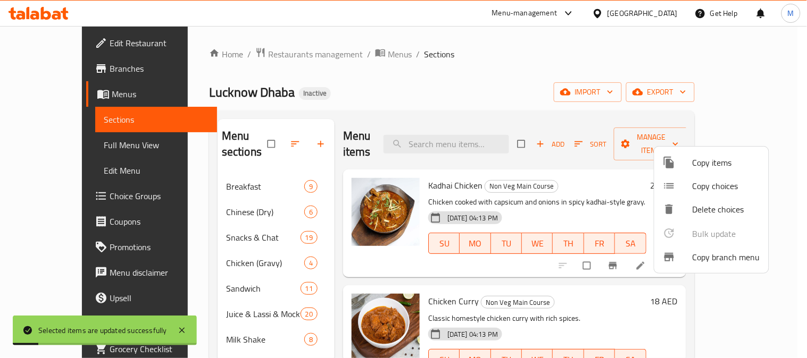
click at [360, 80] on div at bounding box center [403, 179] width 807 height 358
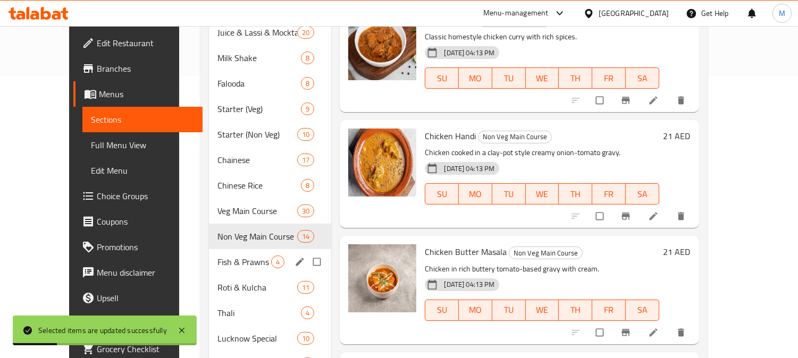
scroll to position [343, 0]
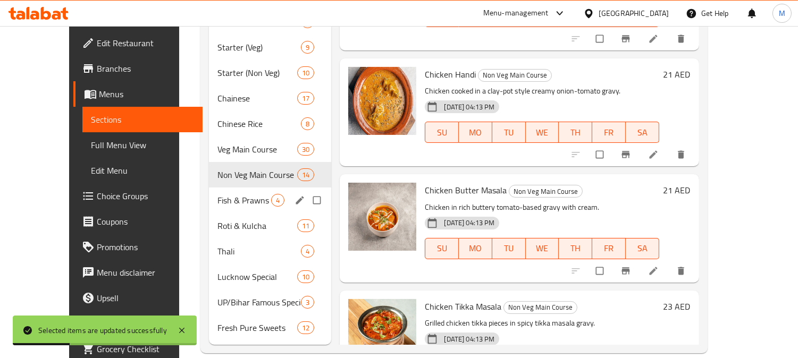
click at [223, 190] on div "Fish & Prawns 4" at bounding box center [270, 201] width 122 height 26
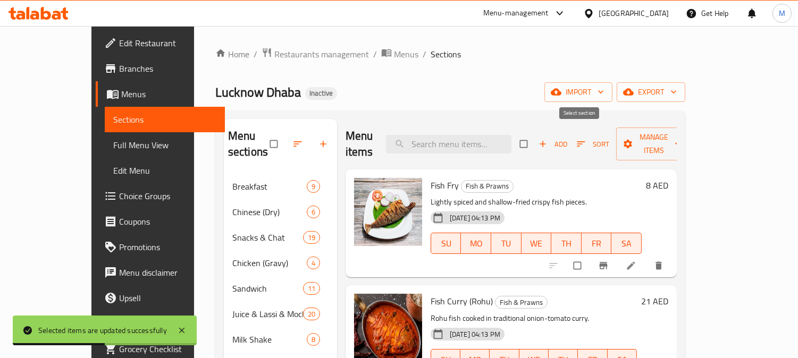
click at [536, 141] on input "checkbox" at bounding box center [525, 144] width 22 height 20
click at [683, 132] on span "Manage items" at bounding box center [654, 144] width 58 height 27
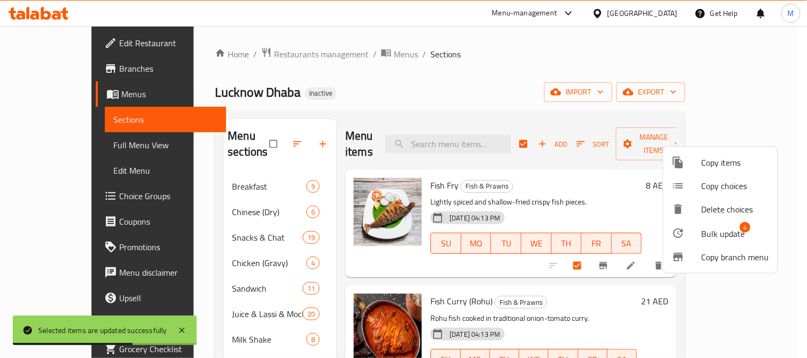
click at [716, 230] on span "Bulk update" at bounding box center [723, 234] width 44 height 13
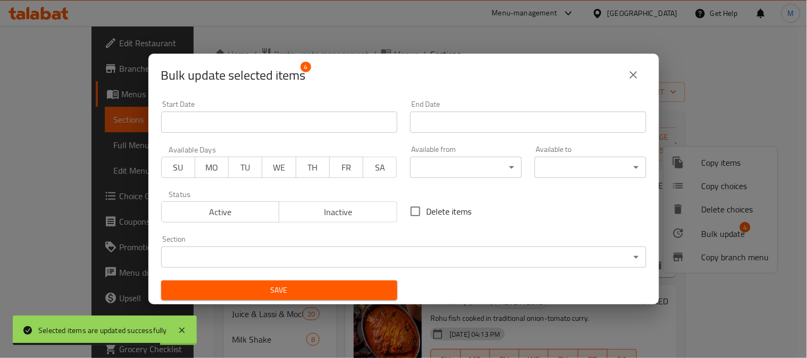
click at [419, 163] on body "Selected items are updated successfully ​ Menu-management [GEOGRAPHIC_DATA] Get…" at bounding box center [403, 192] width 807 height 332
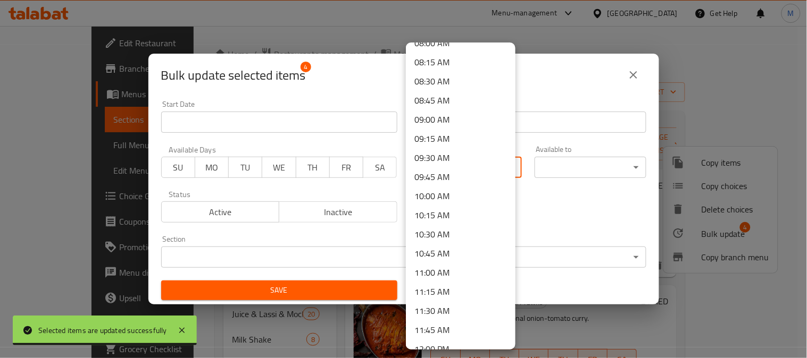
scroll to position [650, 0]
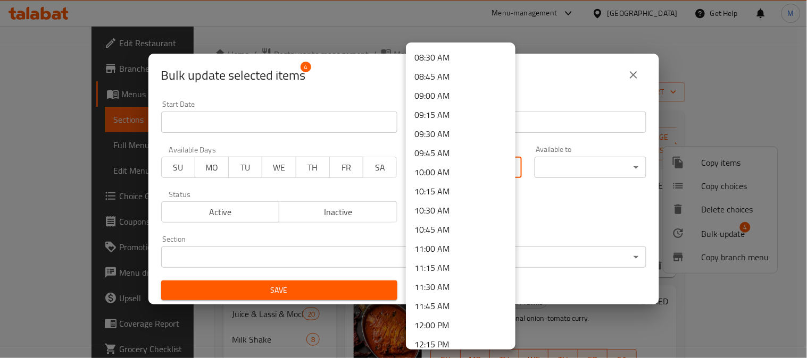
click at [442, 324] on li "12:00 PM" at bounding box center [461, 325] width 110 height 19
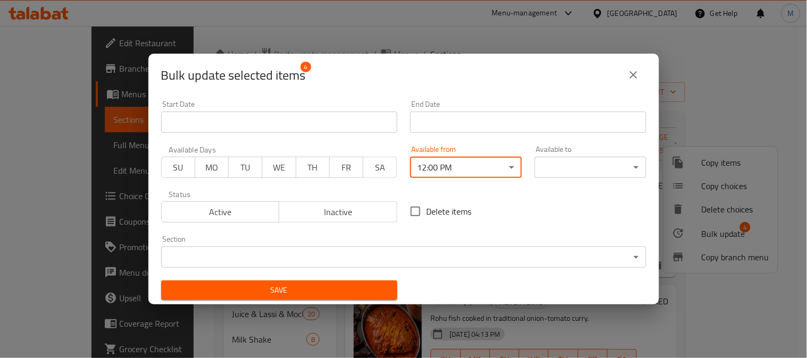
click at [557, 165] on body "​ Menu-management [GEOGRAPHIC_DATA] Get Help M Edit Restaurant Branches Menus S…" at bounding box center [403, 192] width 807 height 332
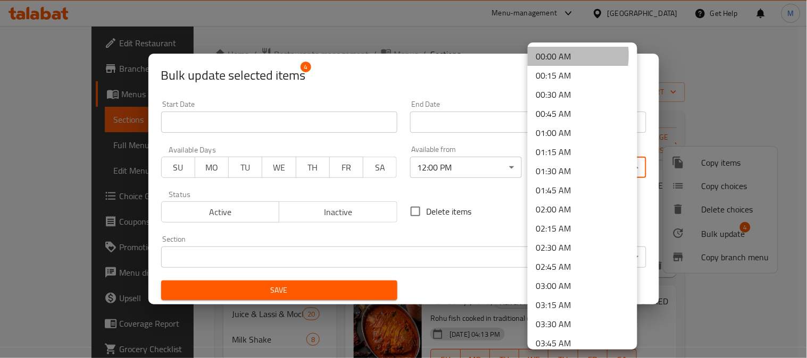
click at [550, 55] on li "00:00 AM" at bounding box center [582, 56] width 110 height 19
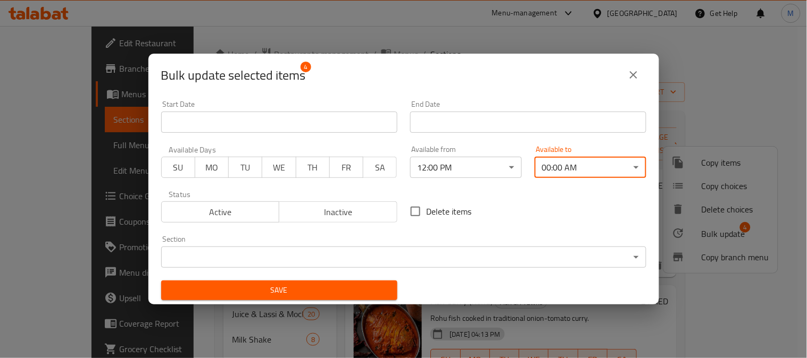
click at [310, 290] on span "Save" at bounding box center [279, 290] width 219 height 13
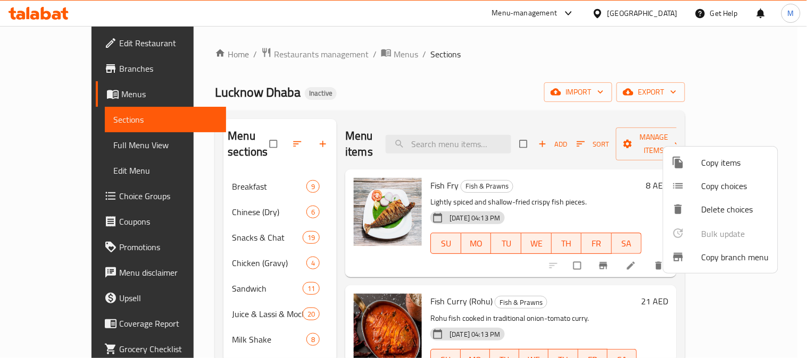
click at [577, 137] on div at bounding box center [403, 179] width 807 height 358
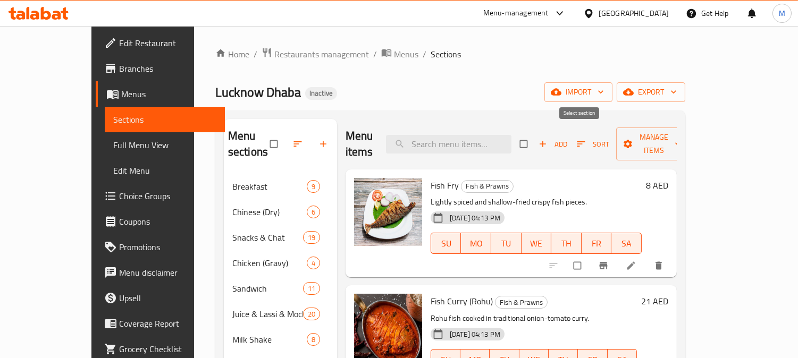
click at [536, 137] on input "checkbox" at bounding box center [525, 144] width 22 height 20
click at [536, 134] on input "checkbox" at bounding box center [525, 144] width 22 height 20
click at [683, 136] on span "Manage items" at bounding box center [654, 144] width 58 height 27
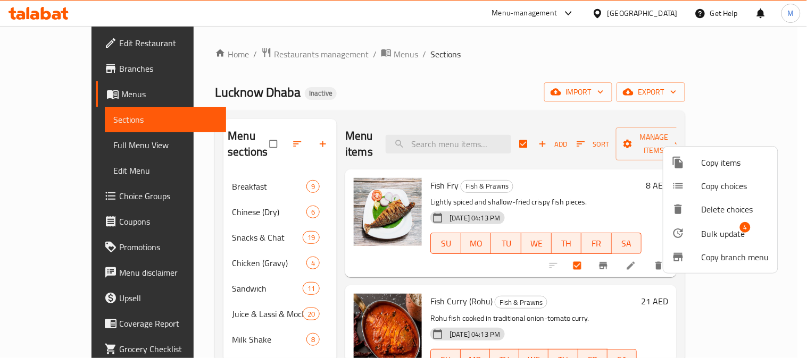
click at [715, 232] on span "Bulk update" at bounding box center [723, 234] width 44 height 13
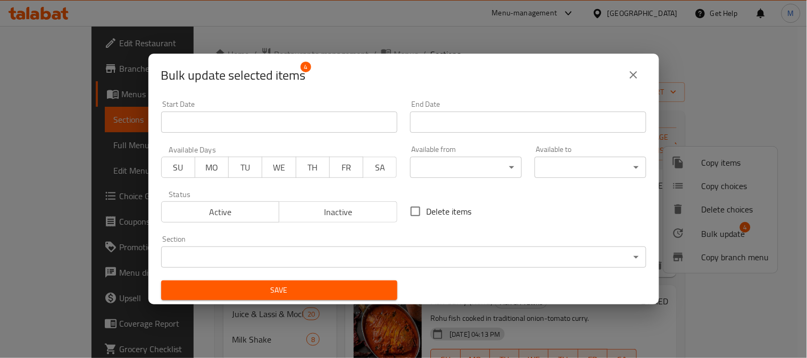
click at [418, 159] on body "​ Menu-management [GEOGRAPHIC_DATA] Get Help M Edit Restaurant Branches Menus S…" at bounding box center [403, 192] width 807 height 332
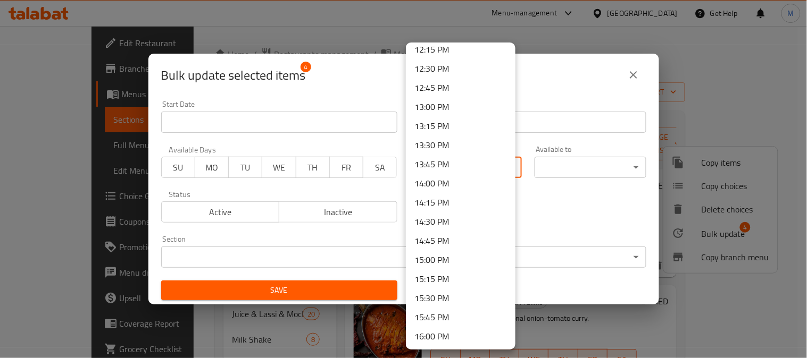
scroll to position [886, 0]
click at [445, 87] on li "12:00 PM" at bounding box center [461, 89] width 110 height 19
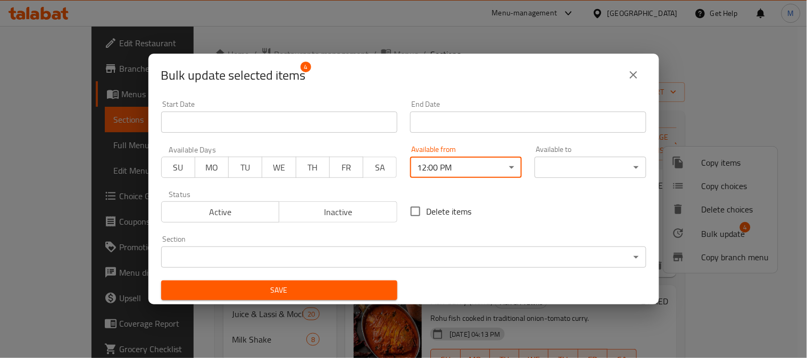
click at [597, 162] on body "​ Menu-management [GEOGRAPHIC_DATA] Get Help M Edit Restaurant Branches Menus S…" at bounding box center [403, 192] width 807 height 332
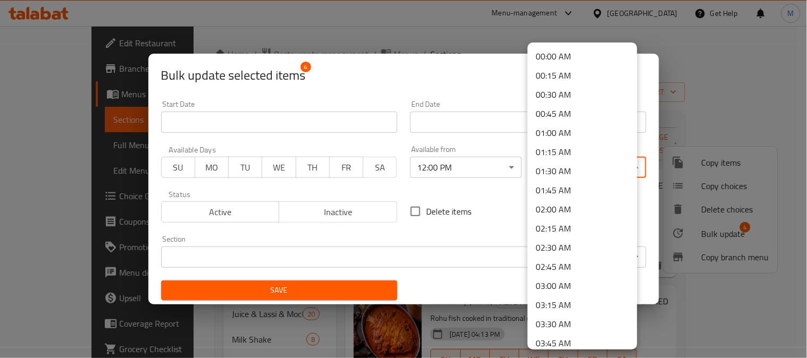
drag, startPoint x: 567, startPoint y: 60, endPoint x: 557, endPoint y: 54, distance: 11.7
click at [557, 54] on li "00:00 AM" at bounding box center [582, 56] width 110 height 19
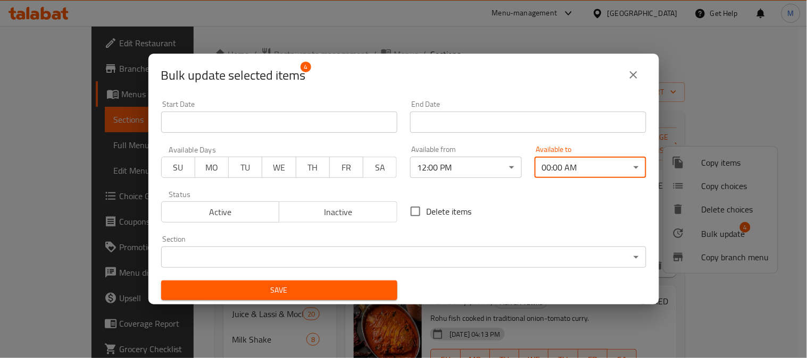
click at [367, 283] on button "Save" at bounding box center [279, 291] width 236 height 20
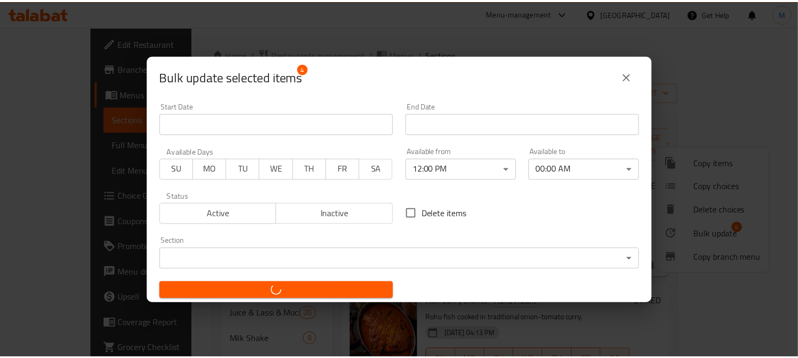
scroll to position [2, 0]
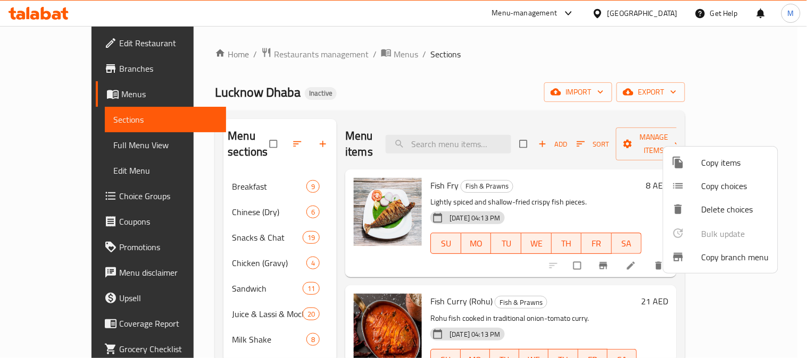
click at [440, 75] on div at bounding box center [403, 179] width 807 height 358
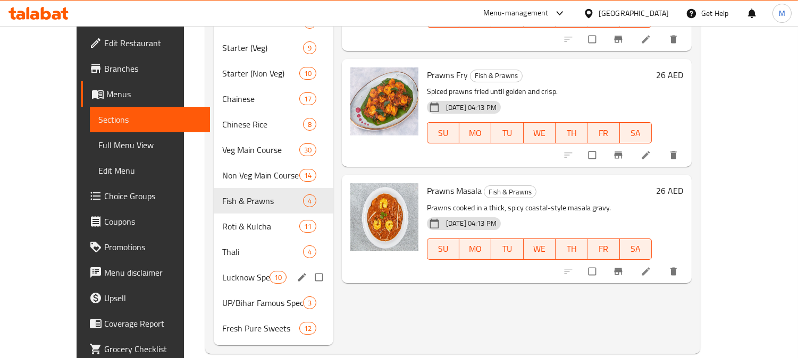
scroll to position [343, 0]
click at [222, 220] on span "Roti & Kulcha" at bounding box center [245, 226] width 47 height 13
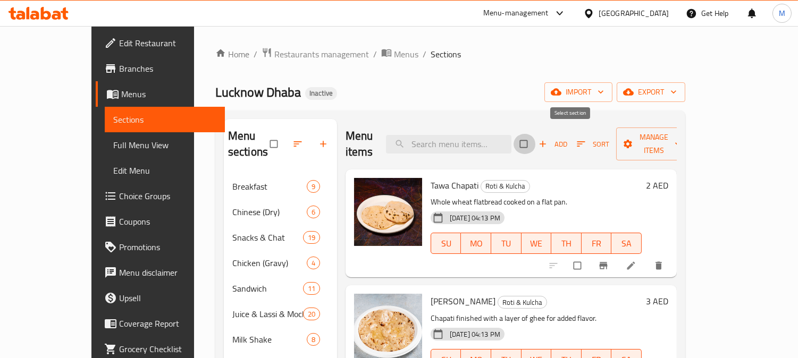
click at [536, 136] on input "checkbox" at bounding box center [525, 144] width 22 height 20
click at [677, 88] on span "export" at bounding box center [651, 92] width 52 height 13
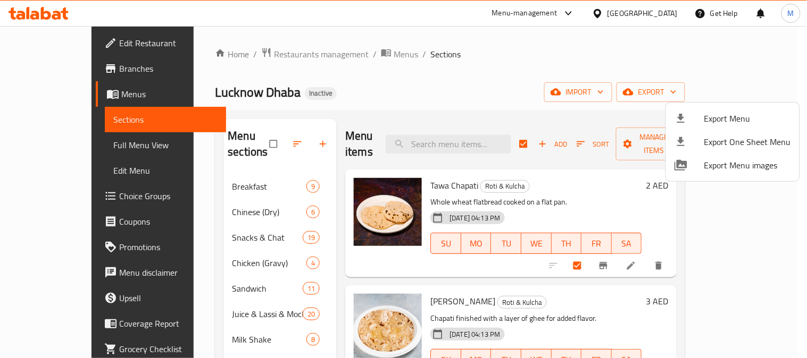
click at [576, 88] on div at bounding box center [403, 179] width 807 height 358
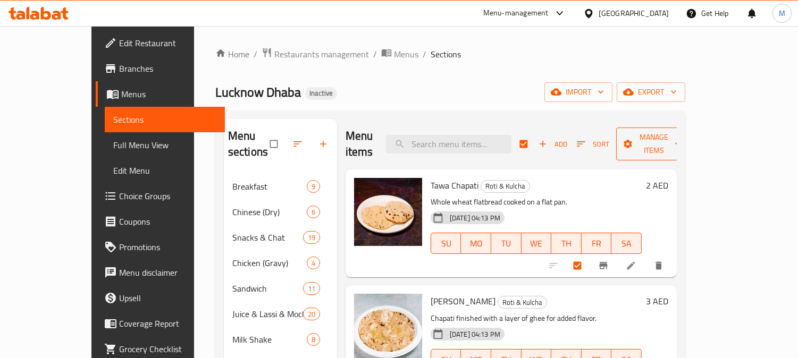
click at [683, 134] on span "Manage items" at bounding box center [654, 144] width 58 height 27
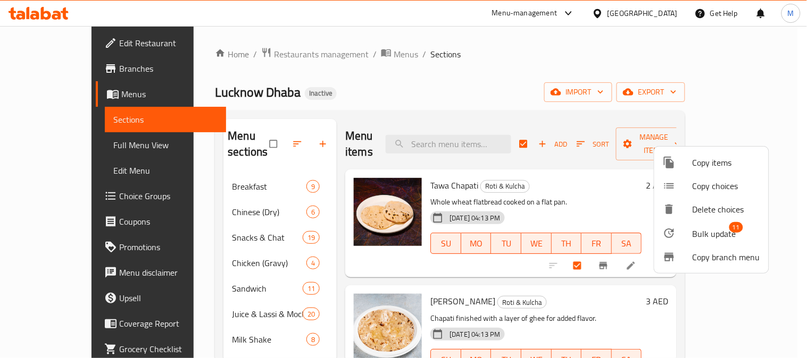
click at [727, 232] on span "Bulk update" at bounding box center [714, 234] width 44 height 13
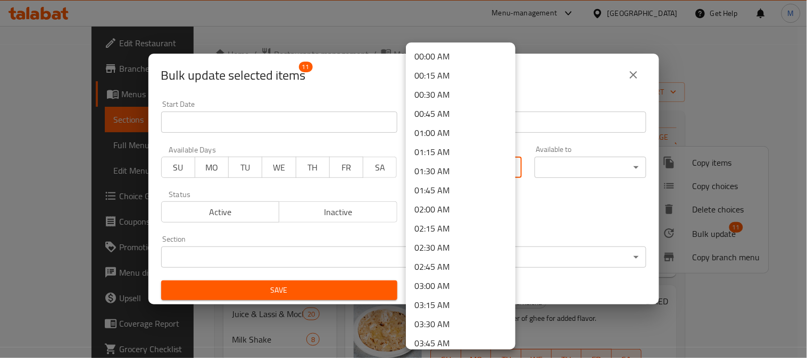
click at [431, 167] on body "​ Menu-management [GEOGRAPHIC_DATA] Get Help M Edit Restaurant Branches Menus S…" at bounding box center [403, 192] width 807 height 332
click at [438, 259] on li "12:00 PM" at bounding box center [461, 266] width 110 height 19
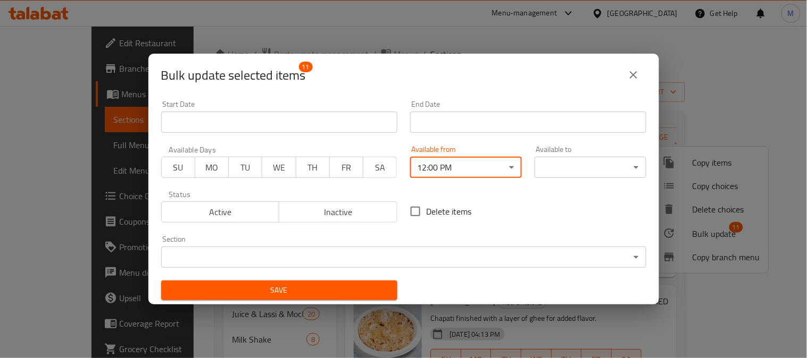
click at [561, 163] on body "​ Menu-management [GEOGRAPHIC_DATA] Get Help M Edit Restaurant Branches Menus S…" at bounding box center [403, 192] width 807 height 332
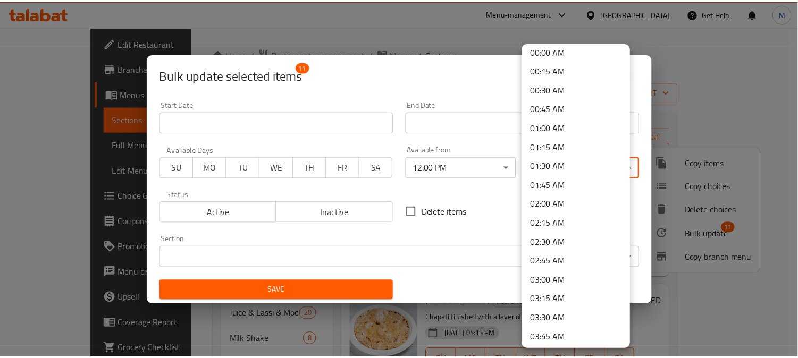
scroll to position [0, 0]
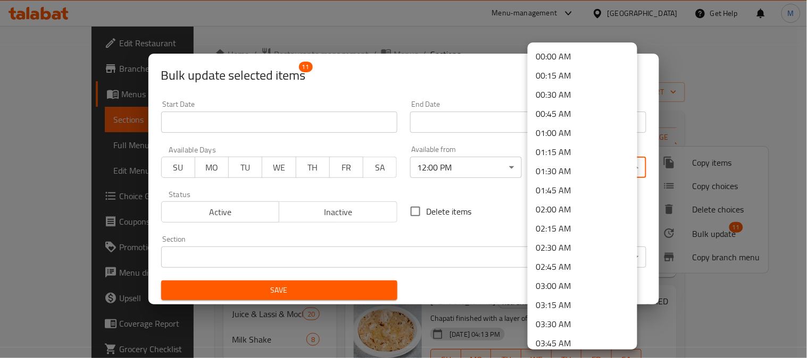
click at [544, 59] on li "00:00 AM" at bounding box center [582, 56] width 110 height 19
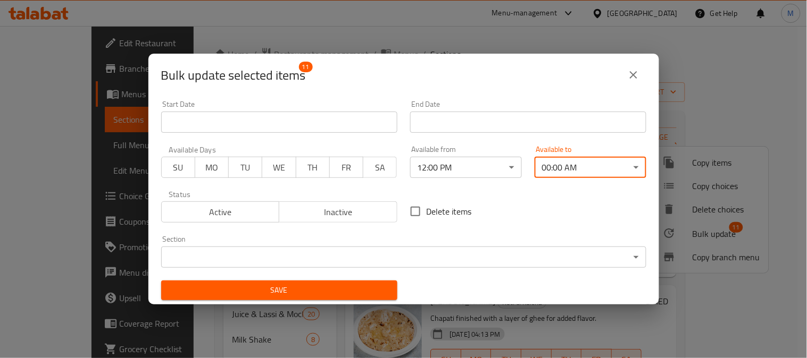
click at [351, 284] on span "Save" at bounding box center [279, 290] width 219 height 13
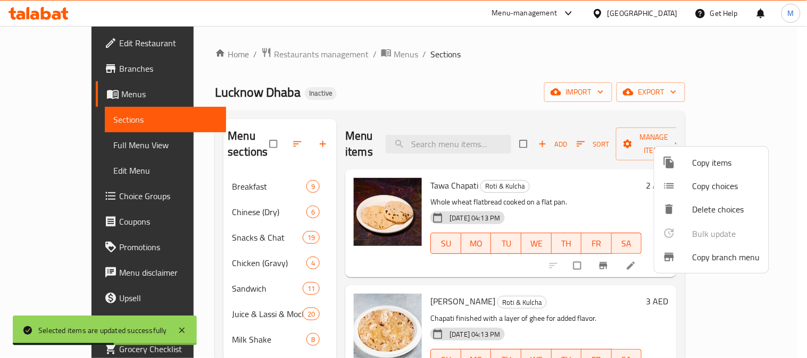
click at [426, 104] on div at bounding box center [403, 179] width 807 height 358
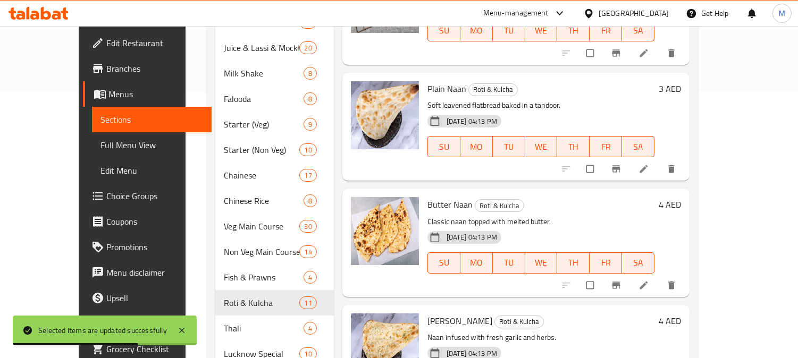
scroll to position [343, 0]
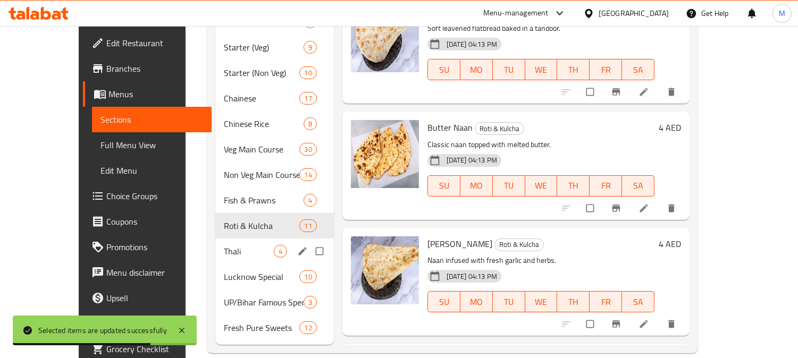
click at [221, 242] on div "Thali 4" at bounding box center [274, 252] width 119 height 26
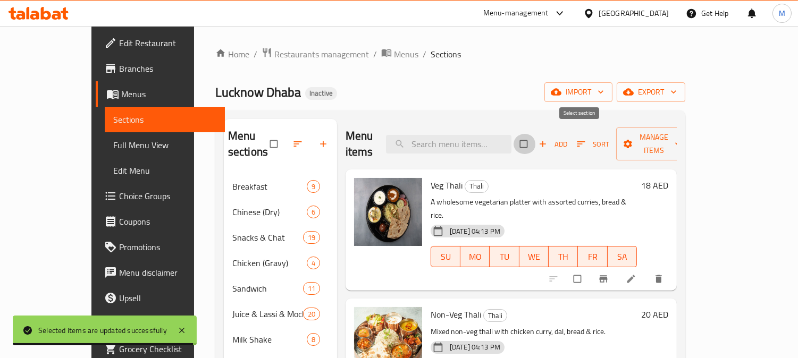
click at [536, 134] on input "checkbox" at bounding box center [525, 144] width 22 height 20
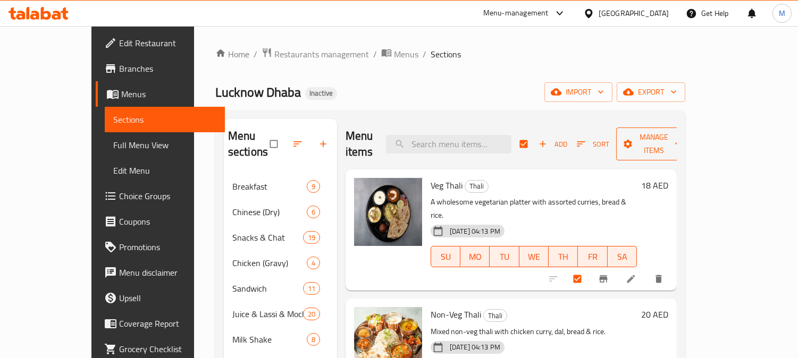
click at [683, 131] on span "Manage items" at bounding box center [654, 144] width 58 height 27
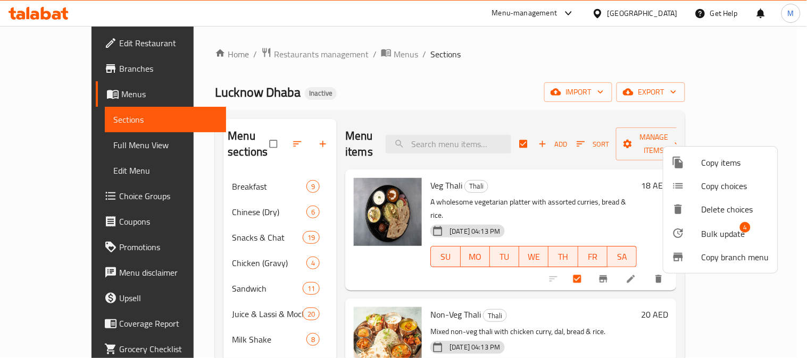
click at [699, 238] on div at bounding box center [686, 233] width 30 height 13
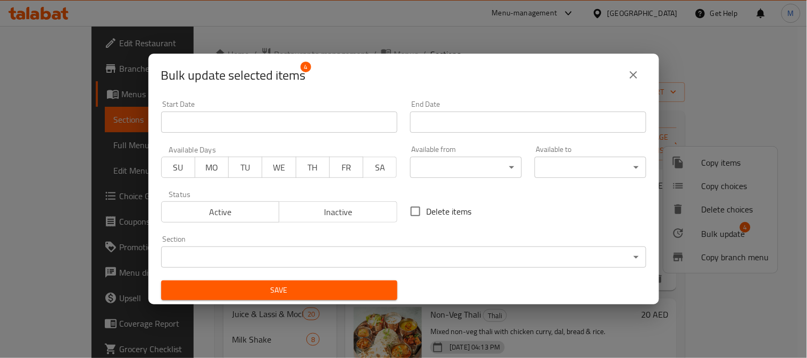
click at [461, 163] on body "​ Menu-management [GEOGRAPHIC_DATA] Get Help M Edit Restaurant Branches Menus S…" at bounding box center [403, 192] width 807 height 332
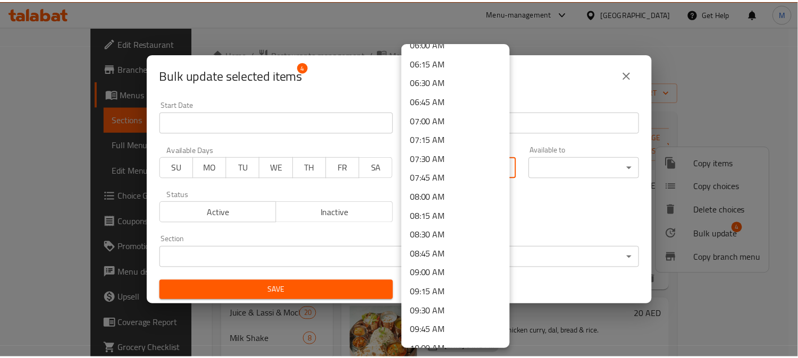
scroll to position [709, 0]
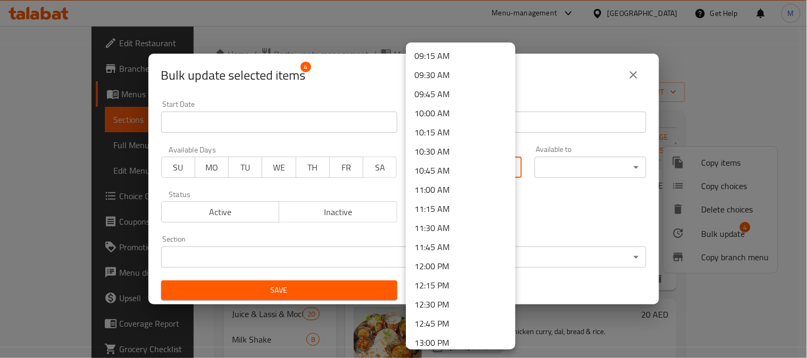
click at [450, 261] on li "12:00 PM" at bounding box center [461, 266] width 110 height 19
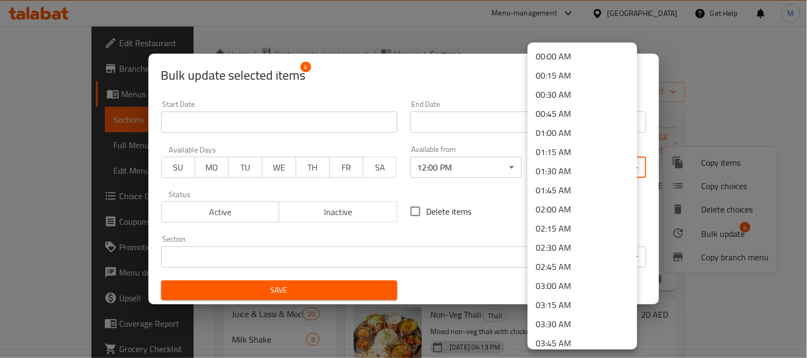
click at [560, 170] on body "​ Menu-management [GEOGRAPHIC_DATA] Get Help M Edit Restaurant Branches Menus S…" at bounding box center [403, 192] width 807 height 332
click at [555, 56] on li "00:00 AM" at bounding box center [582, 56] width 110 height 19
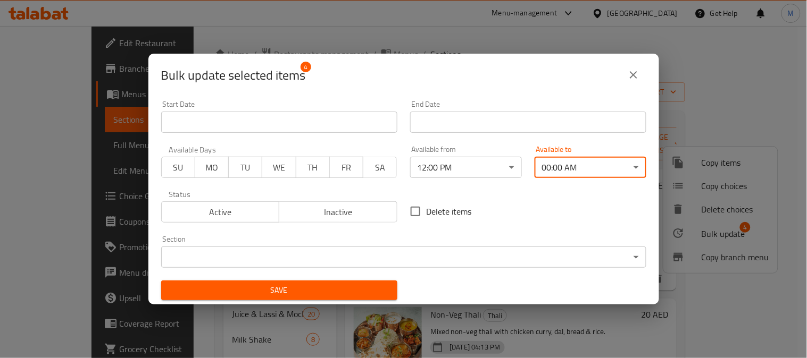
click at [349, 290] on span "Save" at bounding box center [279, 290] width 219 height 13
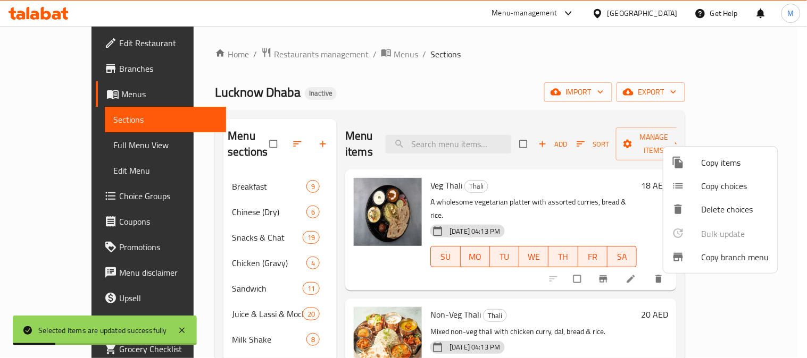
click at [470, 70] on div at bounding box center [403, 179] width 807 height 358
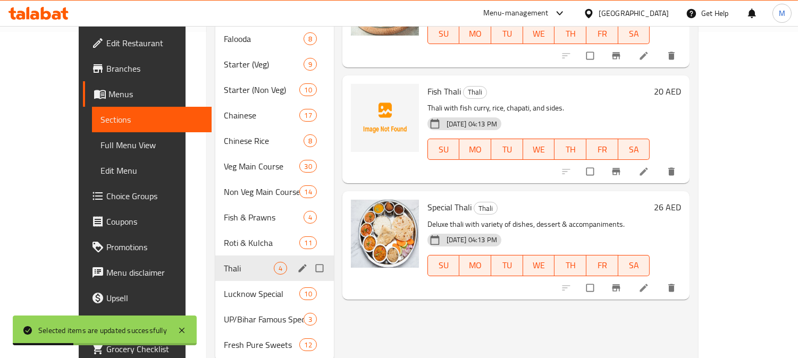
scroll to position [343, 0]
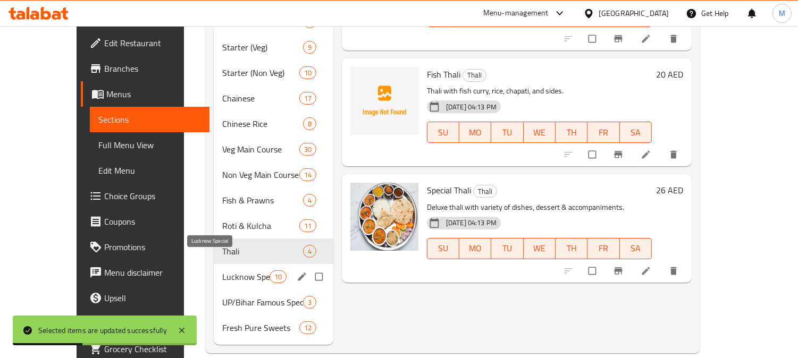
click at [222, 271] on span "Lucknow Special" at bounding box center [245, 277] width 47 height 13
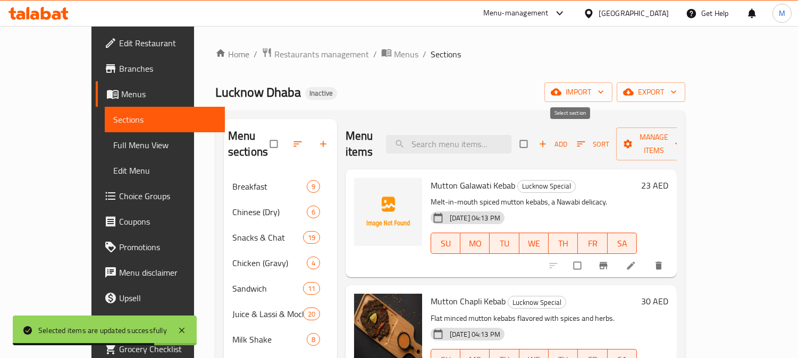
click at [536, 137] on input "checkbox" at bounding box center [525, 144] width 22 height 20
click at [683, 138] on span "Manage items" at bounding box center [654, 144] width 58 height 27
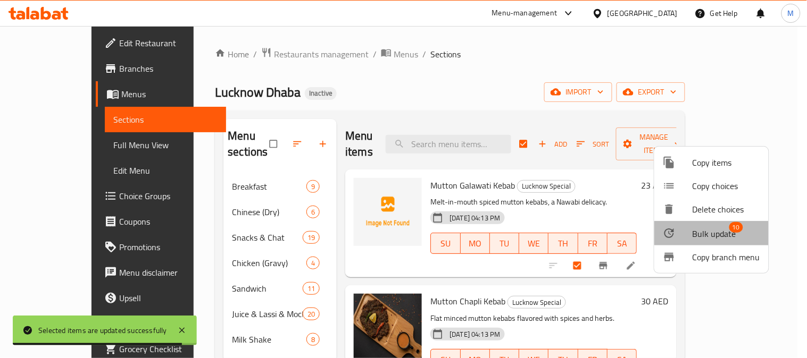
click at [693, 235] on span "Bulk update" at bounding box center [714, 234] width 44 height 13
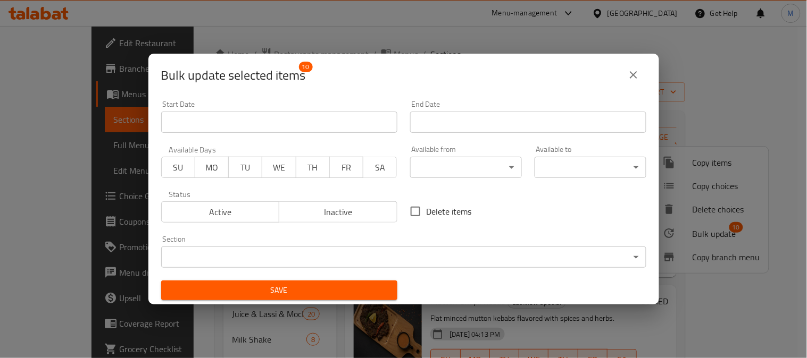
click at [220, 256] on body "Selected items are updated successfully ​ Menu-management [GEOGRAPHIC_DATA] Get…" at bounding box center [403, 192] width 807 height 332
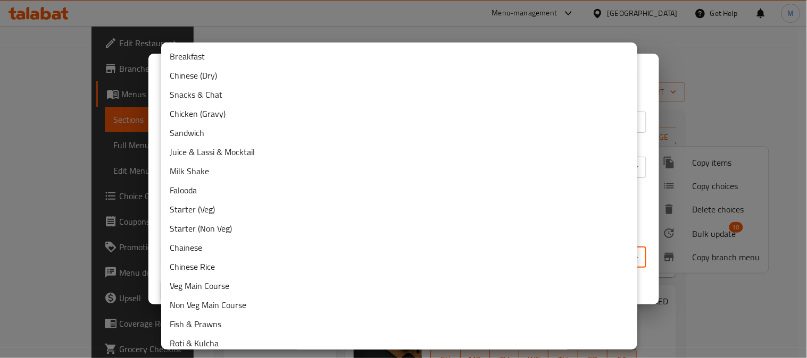
click at [229, 30] on div at bounding box center [403, 179] width 807 height 358
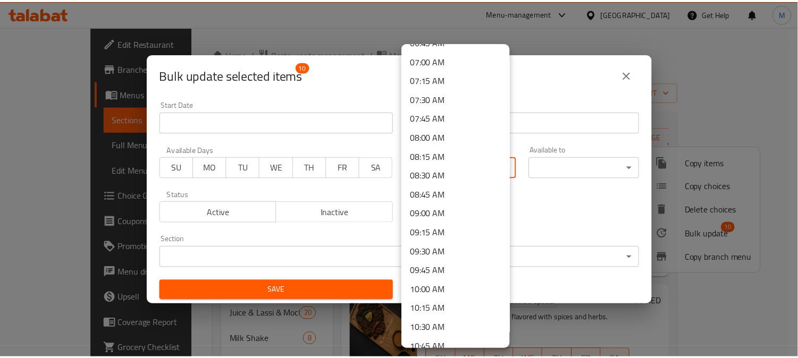
scroll to position [650, 0]
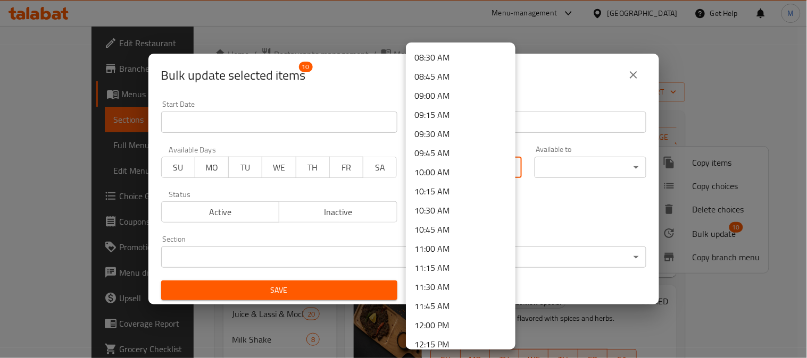
click at [454, 320] on li "12:00 PM" at bounding box center [461, 325] width 110 height 19
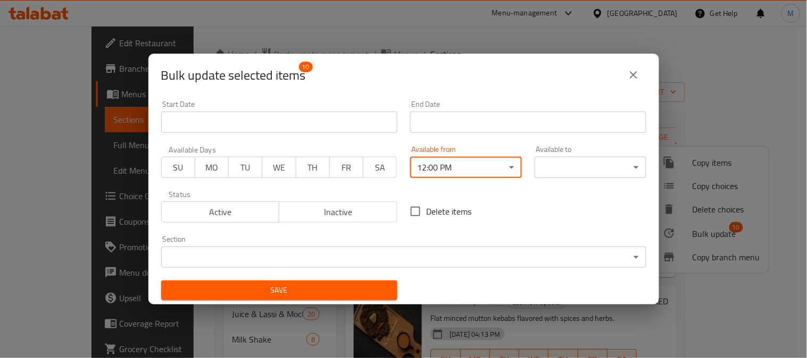
click at [554, 165] on body "​ Menu-management [GEOGRAPHIC_DATA] Get Help M Edit Restaurant Branches Menus S…" at bounding box center [403, 192] width 807 height 332
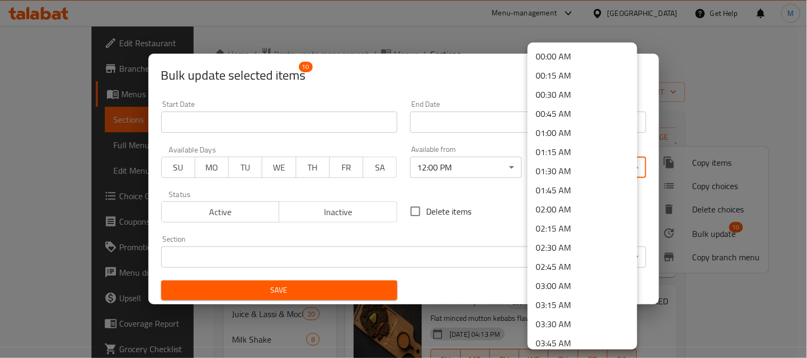
click at [569, 51] on li "00:00 AM" at bounding box center [582, 56] width 110 height 19
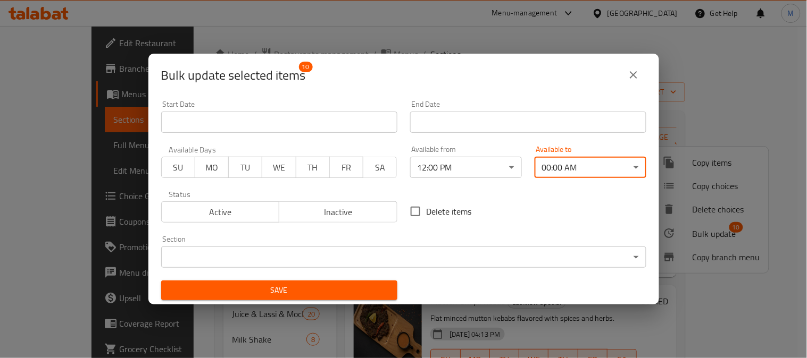
click at [345, 296] on span "Save" at bounding box center [279, 290] width 219 height 13
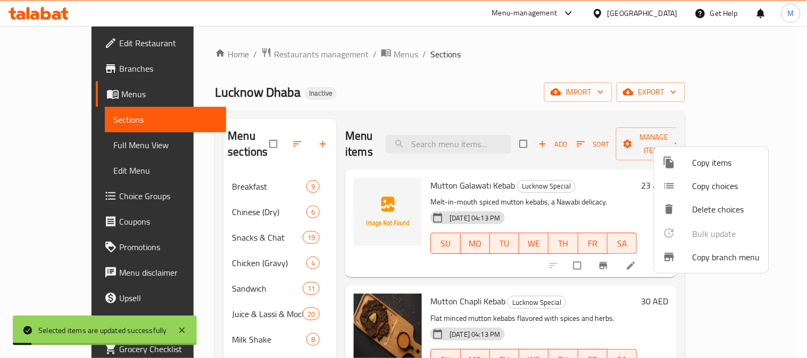
drag, startPoint x: 354, startPoint y: 80, endPoint x: 355, endPoint y: 91, distance: 11.3
click at [354, 80] on div at bounding box center [403, 179] width 807 height 358
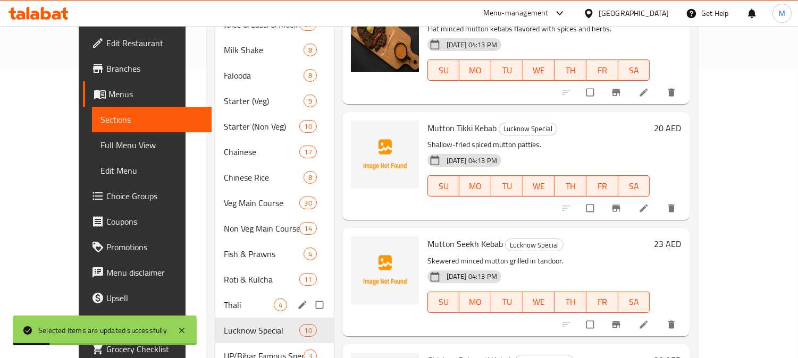
scroll to position [343, 0]
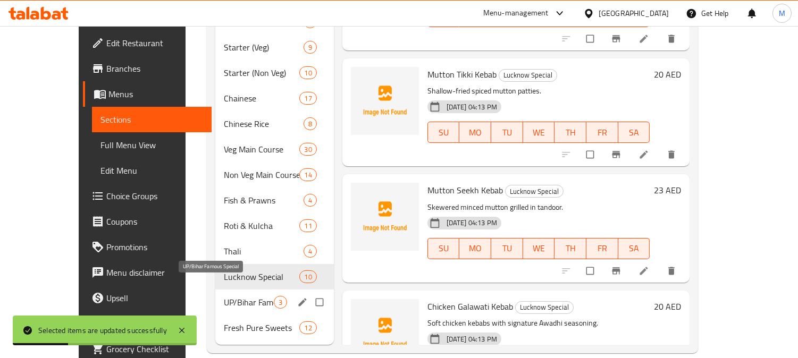
click at [224, 296] on span "UP/Bihar Famous Special" at bounding box center [249, 302] width 50 height 13
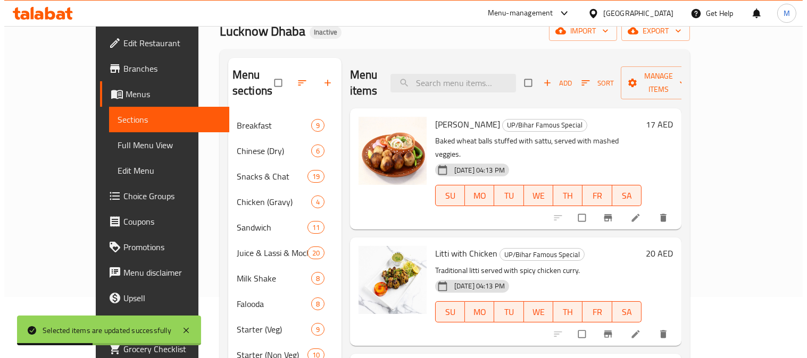
scroll to position [48, 0]
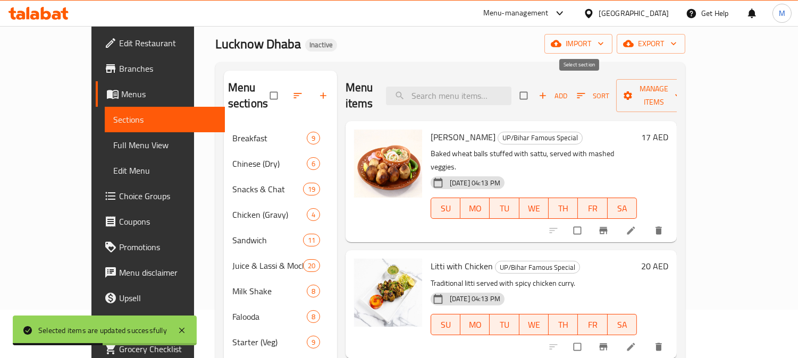
click at [536, 86] on input "checkbox" at bounding box center [525, 96] width 22 height 20
click at [683, 86] on span "Manage items" at bounding box center [654, 95] width 58 height 27
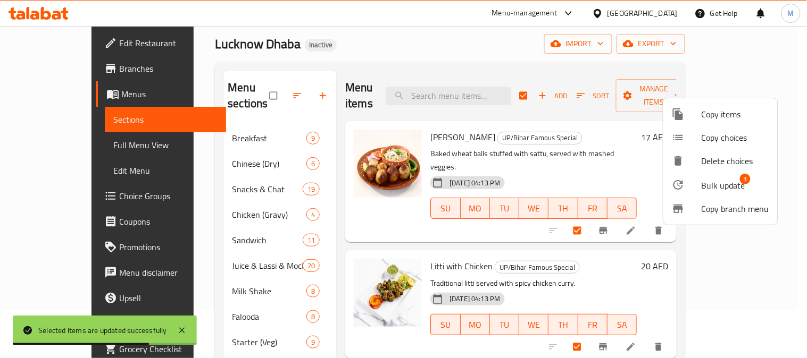
click at [700, 179] on div at bounding box center [686, 185] width 30 height 13
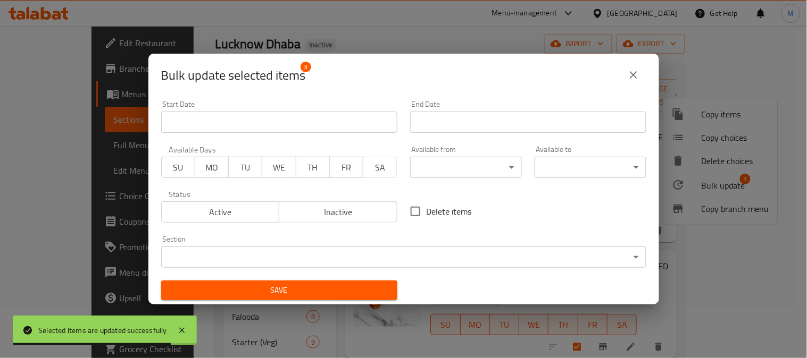
click at [230, 257] on body "Selected items are updated successfully ​ Menu-management [GEOGRAPHIC_DATA] Get…" at bounding box center [403, 144] width 807 height 332
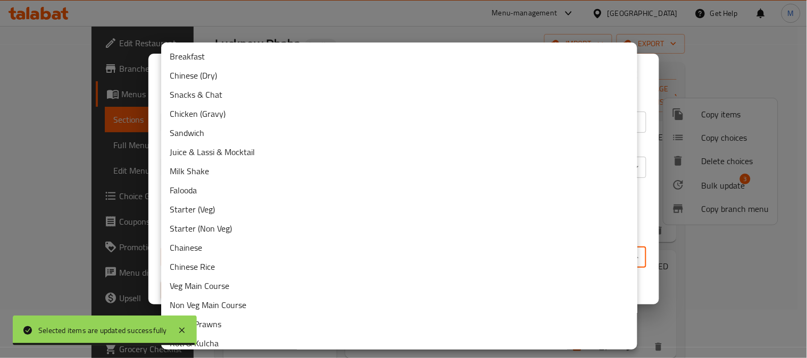
click at [553, 22] on div at bounding box center [403, 179] width 807 height 358
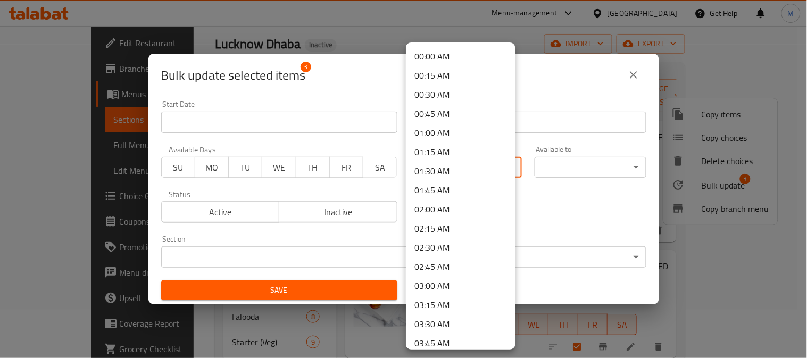
click at [443, 166] on body "​ Menu-management [GEOGRAPHIC_DATA] Get Help M Edit Restaurant Branches Menus S…" at bounding box center [403, 144] width 807 height 332
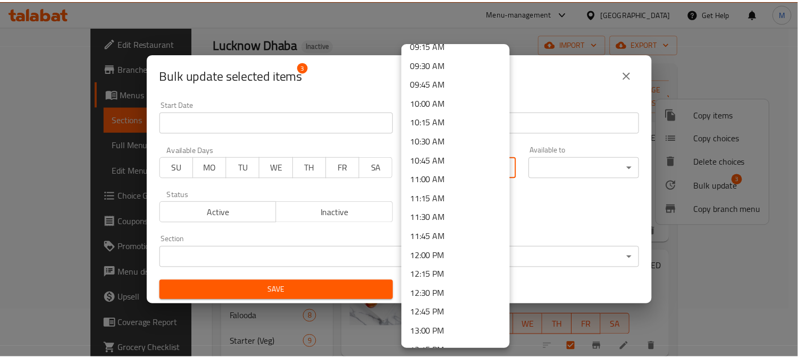
scroll to position [827, 0]
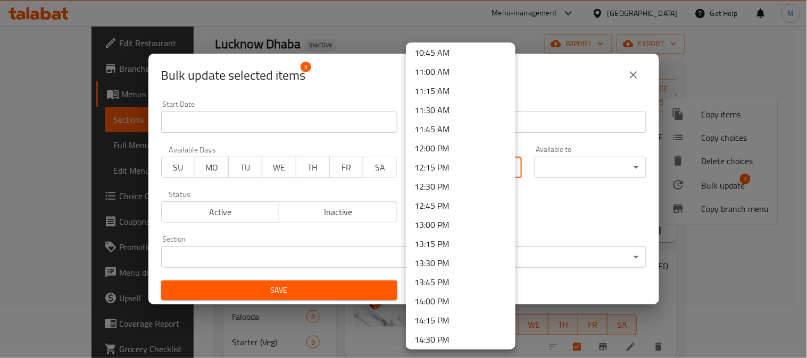
click at [449, 148] on li "12:00 PM" at bounding box center [461, 148] width 110 height 19
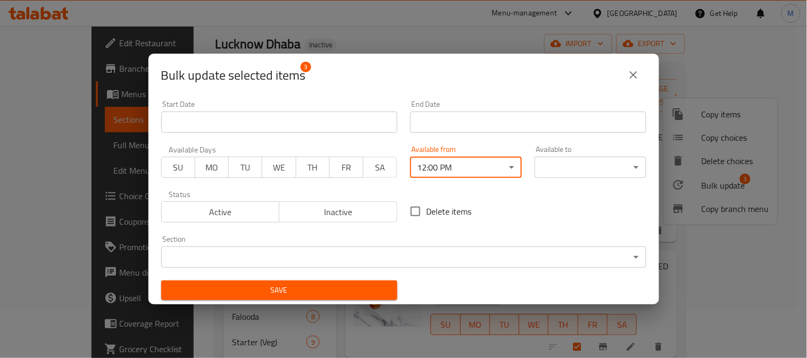
click at [582, 177] on body "​ Menu-management [GEOGRAPHIC_DATA] Get Help M Edit Restaurant Branches Menus S…" at bounding box center [403, 144] width 807 height 332
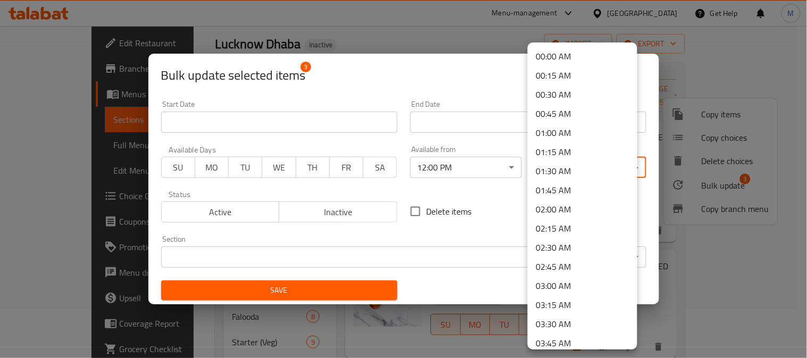
click at [544, 51] on li "00:00 AM" at bounding box center [582, 56] width 110 height 19
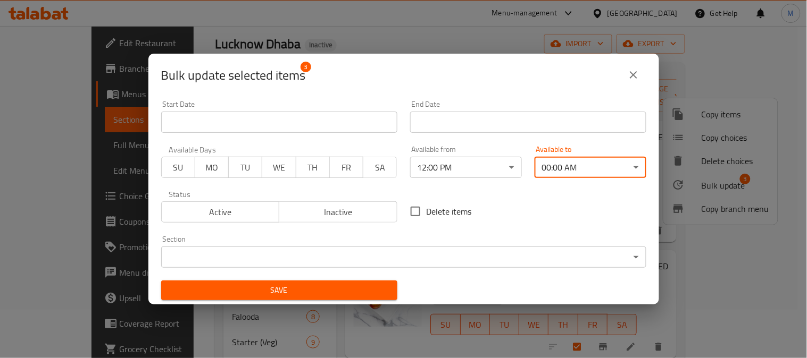
click at [354, 285] on span "Save" at bounding box center [279, 290] width 219 height 13
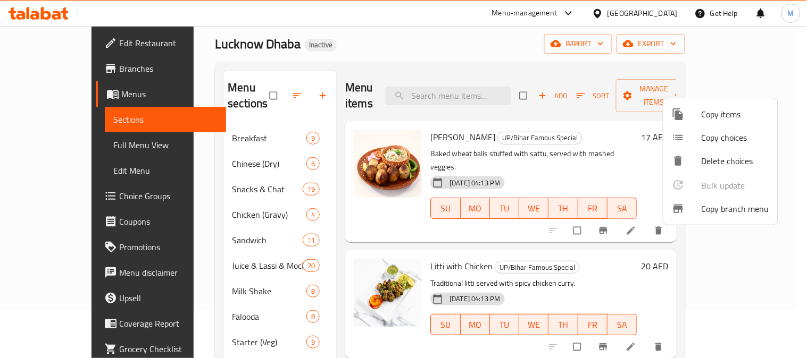
click at [404, 57] on div at bounding box center [403, 179] width 807 height 358
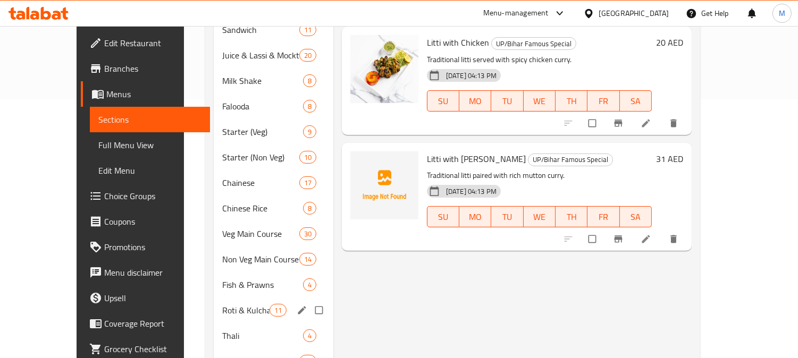
scroll to position [343, 0]
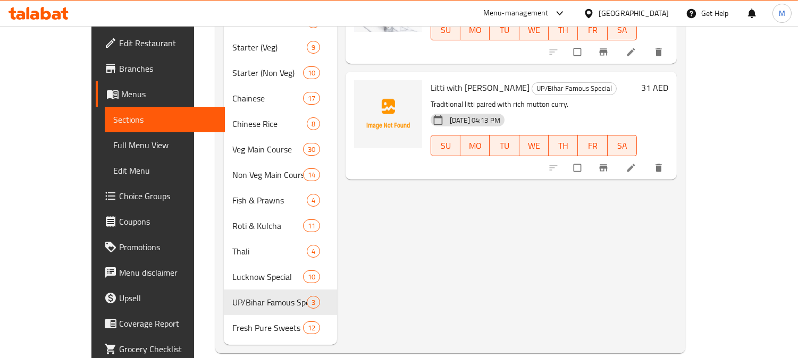
click at [113, 142] on span "Full Menu View" at bounding box center [164, 145] width 103 height 13
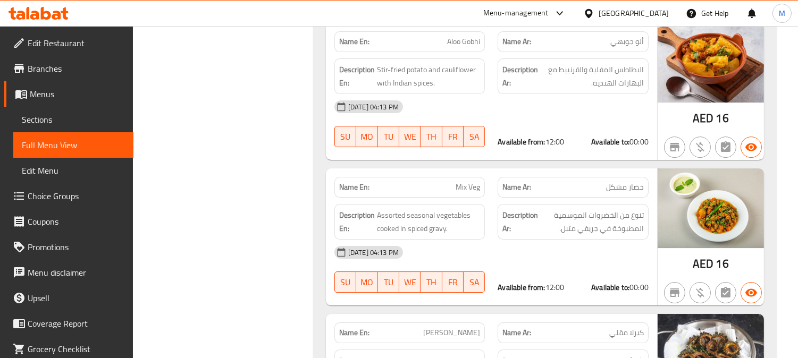
scroll to position [20782, 0]
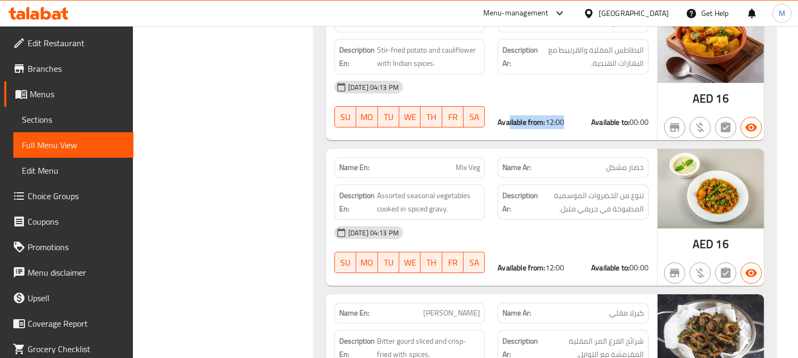
drag, startPoint x: 508, startPoint y: 89, endPoint x: 589, endPoint y: 84, distance: 80.5
click at [568, 117] on div "Available from: 12:00 Available to: 00:00" at bounding box center [573, 122] width 151 height 11
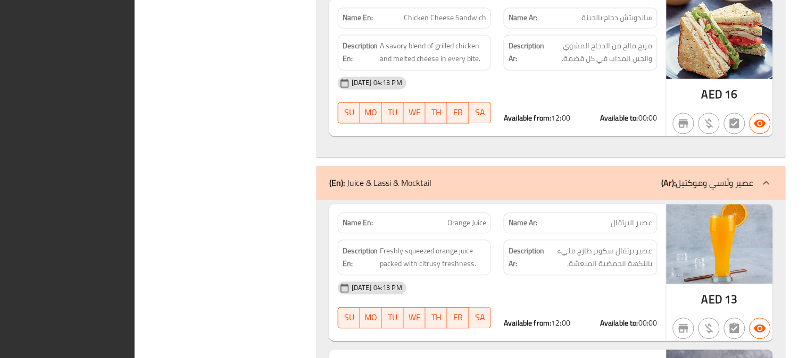
scroll to position [0, 0]
